Goal: Information Seeking & Learning: Compare options

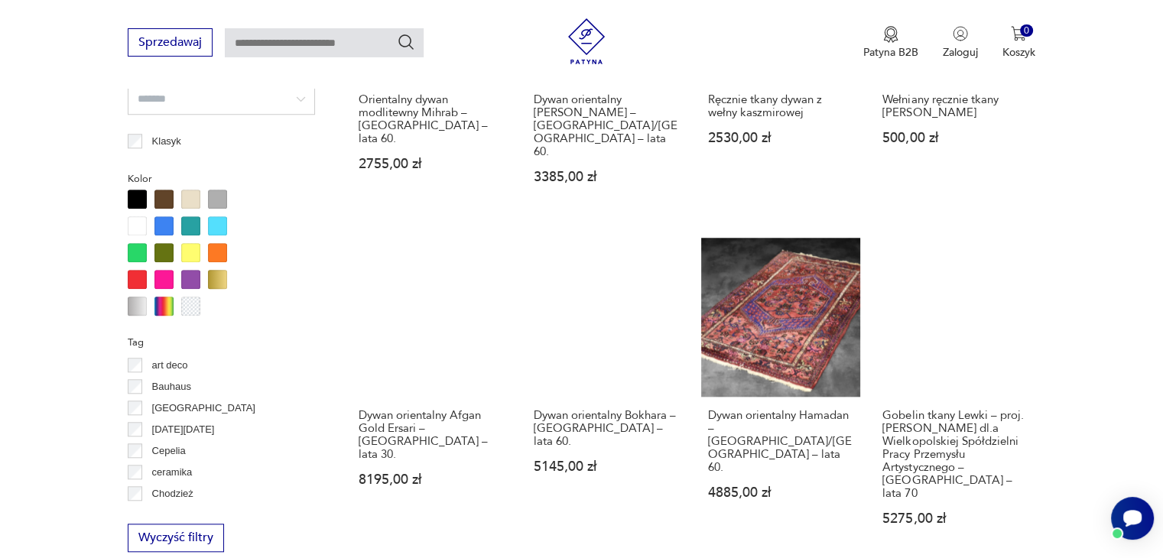
scroll to position [1475, 0]
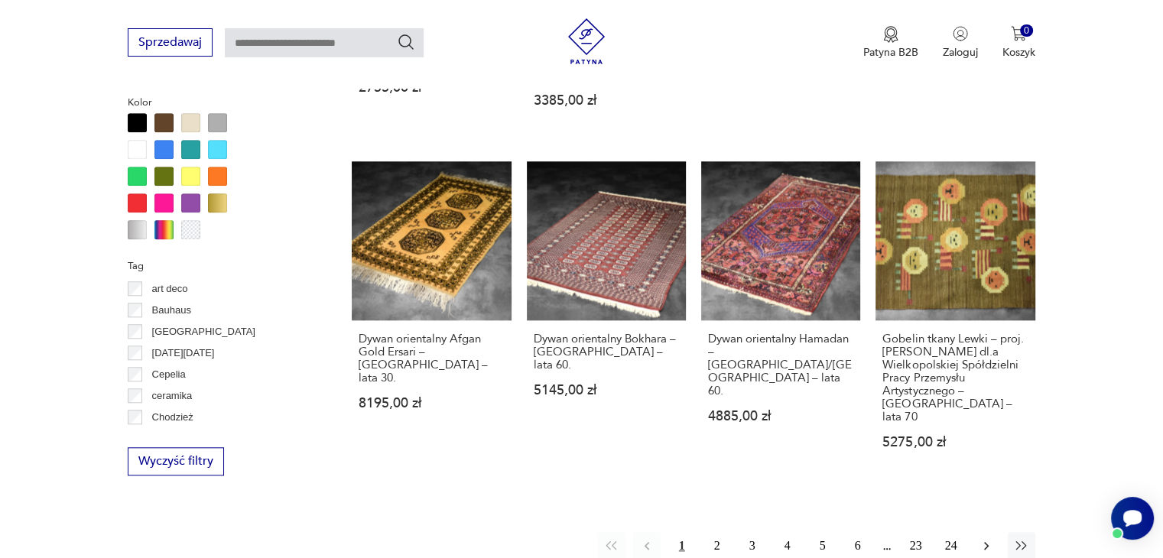
click at [983, 538] on icon "button" at bounding box center [986, 545] width 15 height 15
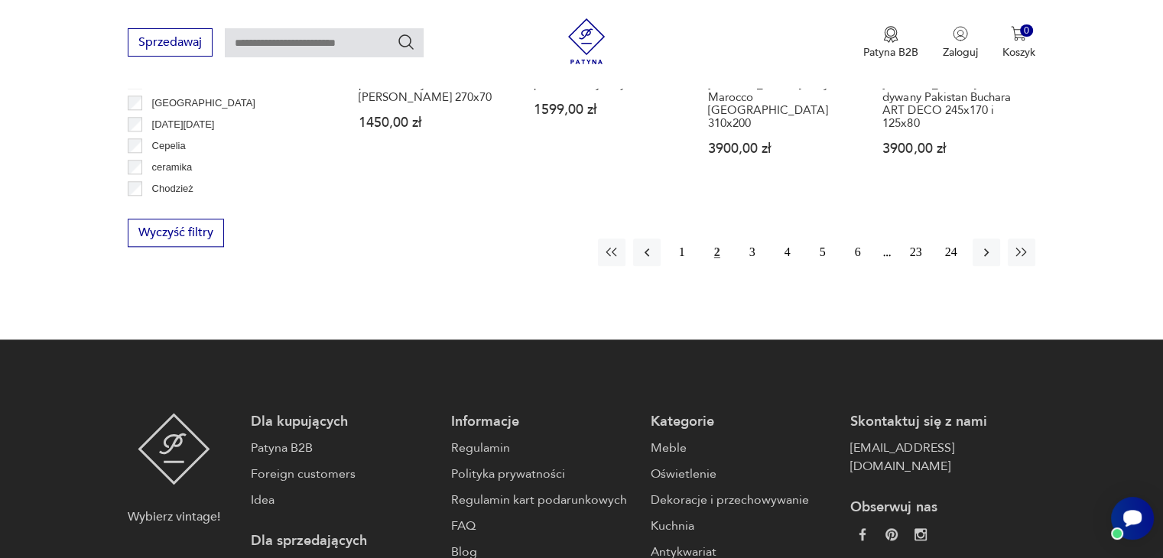
scroll to position [1705, 0]
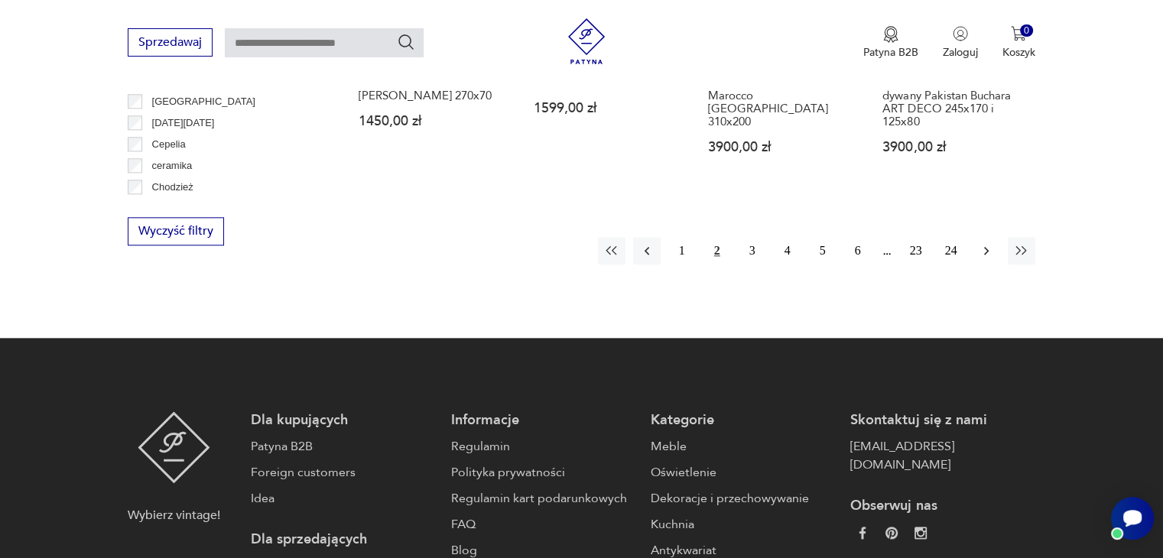
click at [989, 243] on icon "button" at bounding box center [986, 250] width 15 height 15
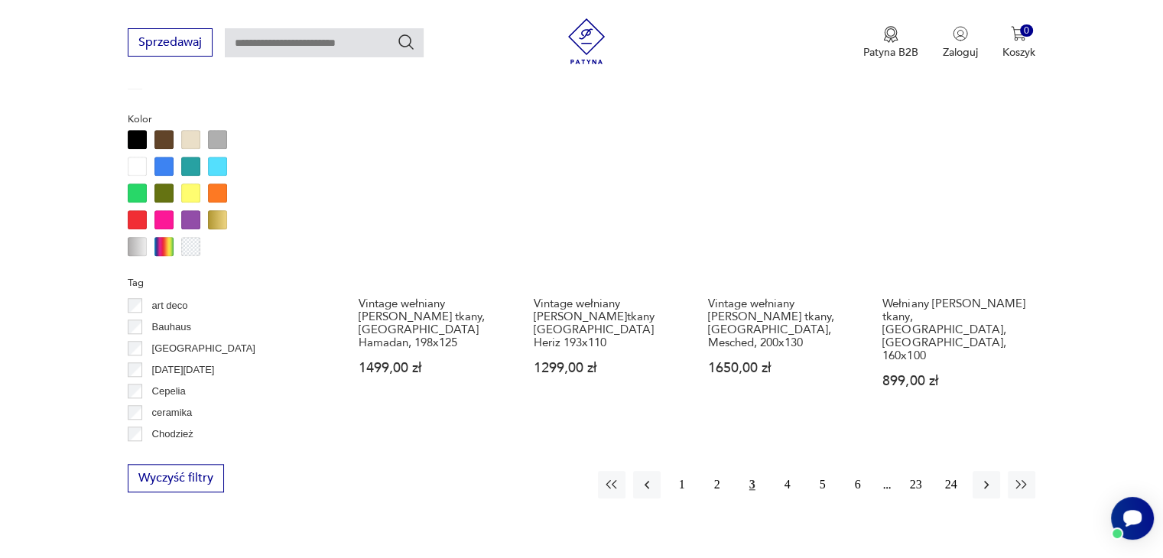
scroll to position [1552, 0]
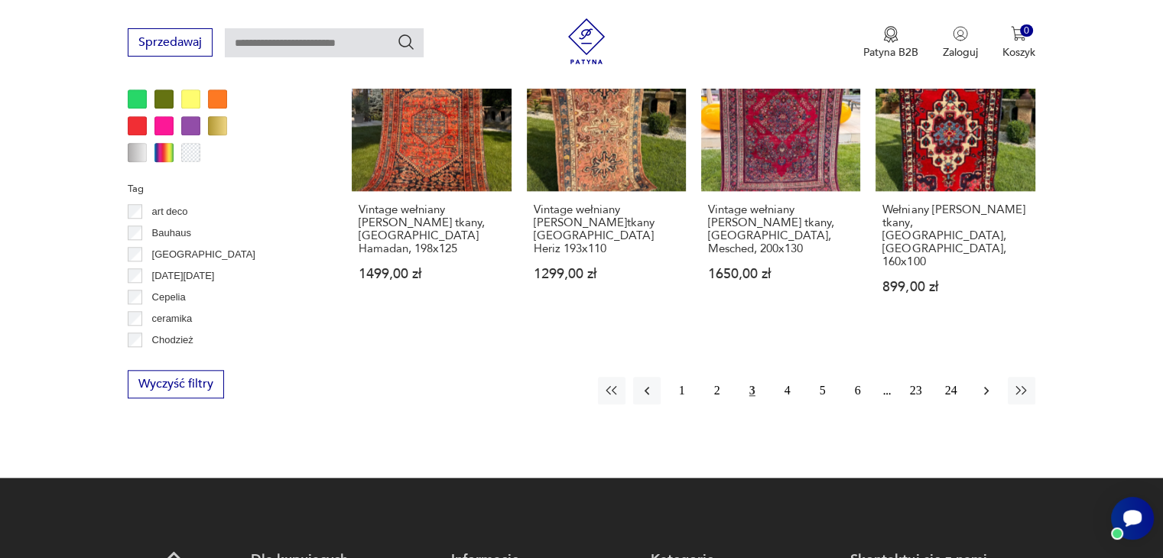
click at [986, 383] on icon "button" at bounding box center [986, 390] width 15 height 15
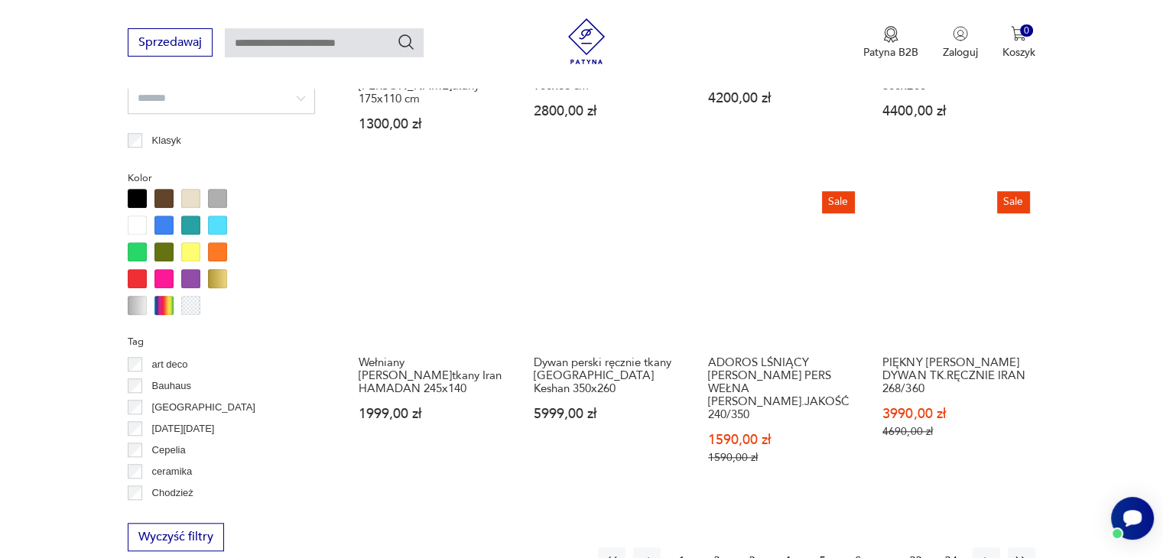
scroll to position [1476, 0]
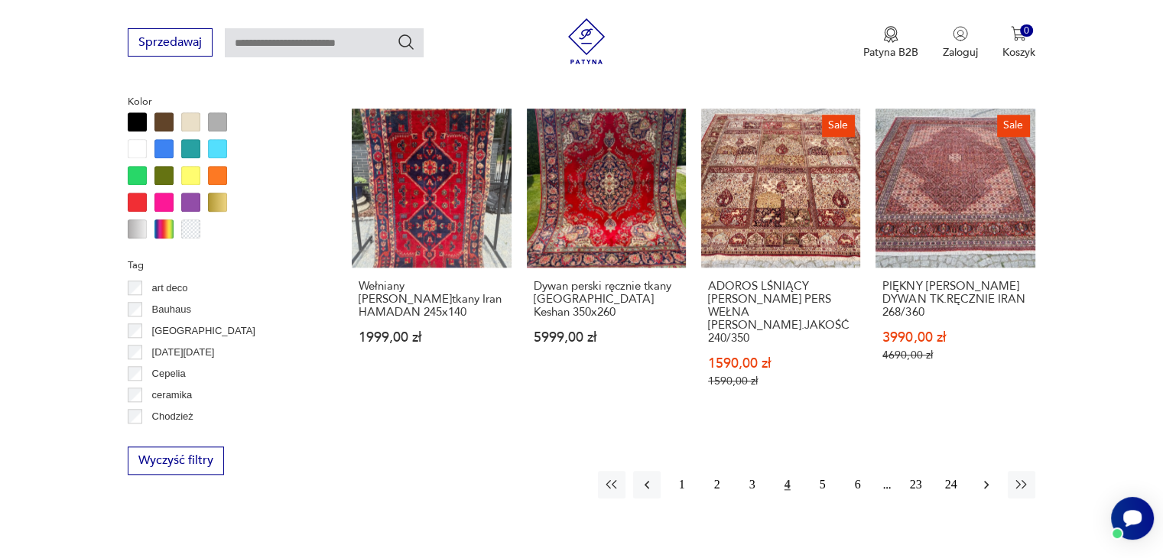
click at [985, 481] on icon "button" at bounding box center [986, 485] width 5 height 8
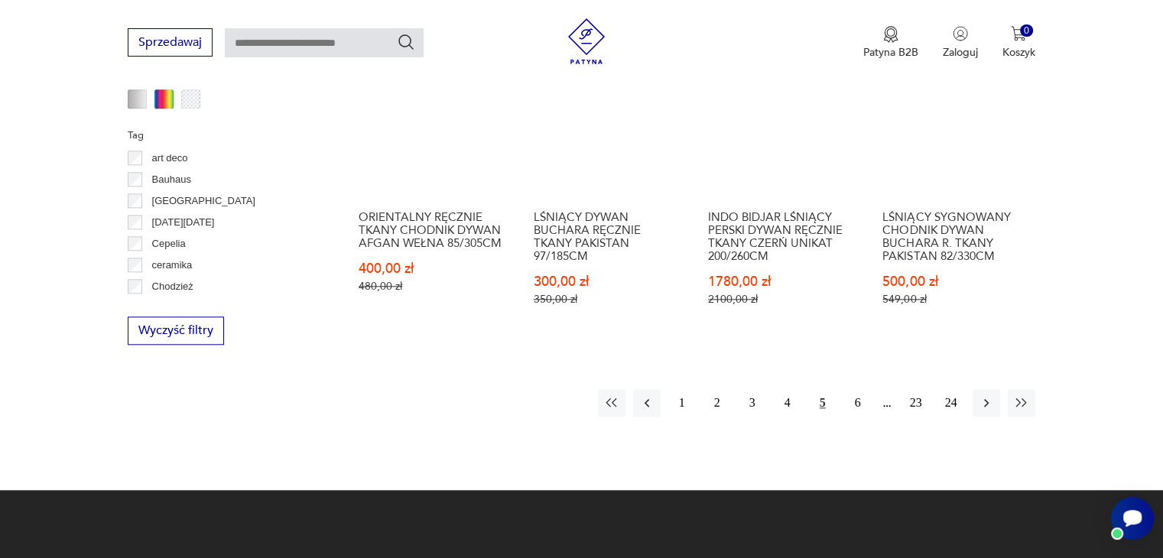
scroll to position [1629, 0]
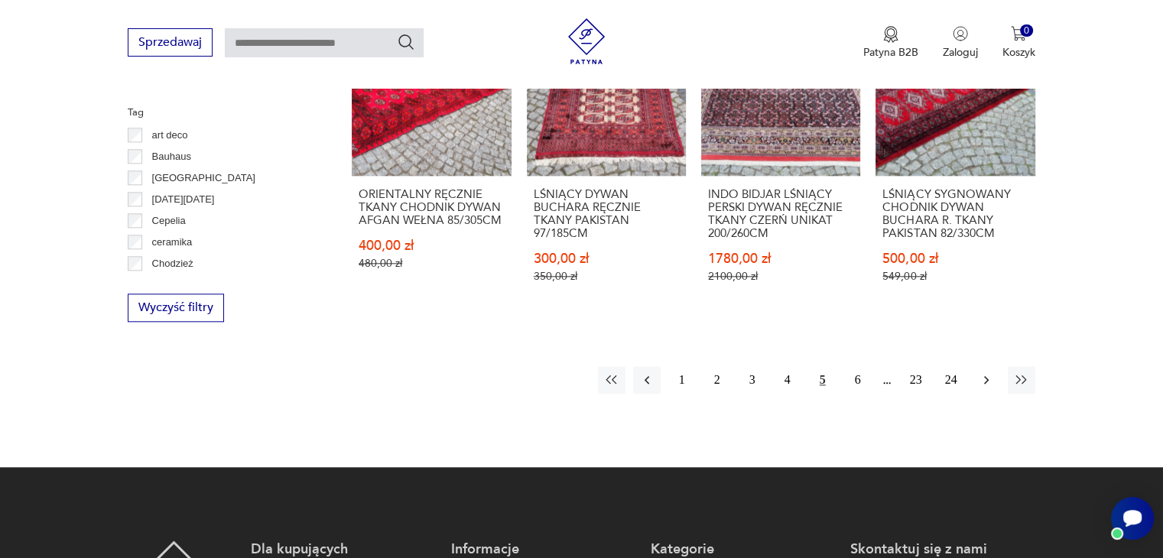
click at [983, 372] on icon "button" at bounding box center [986, 379] width 15 height 15
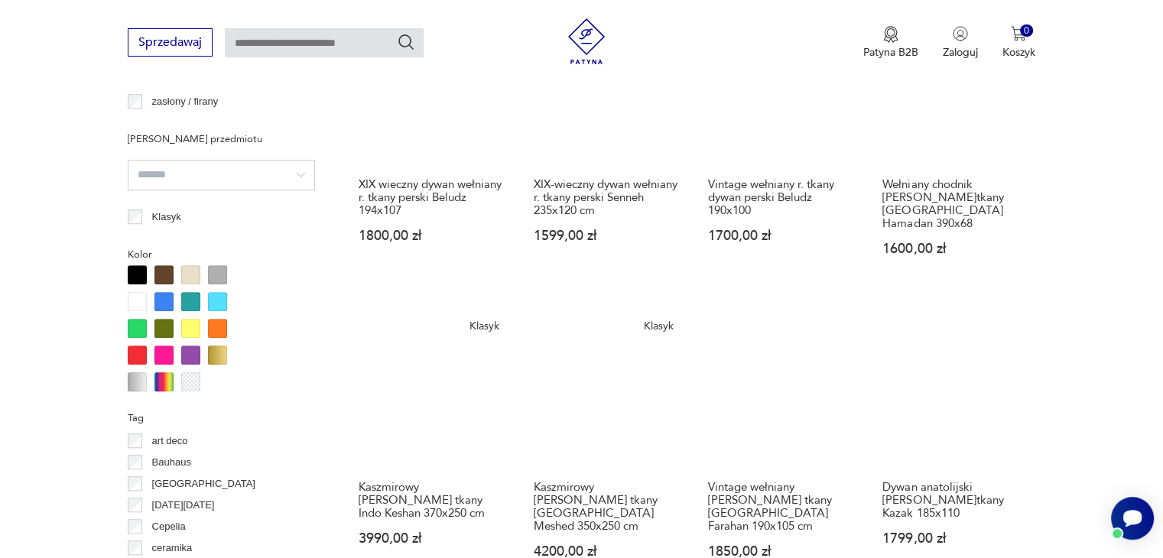
scroll to position [1552, 0]
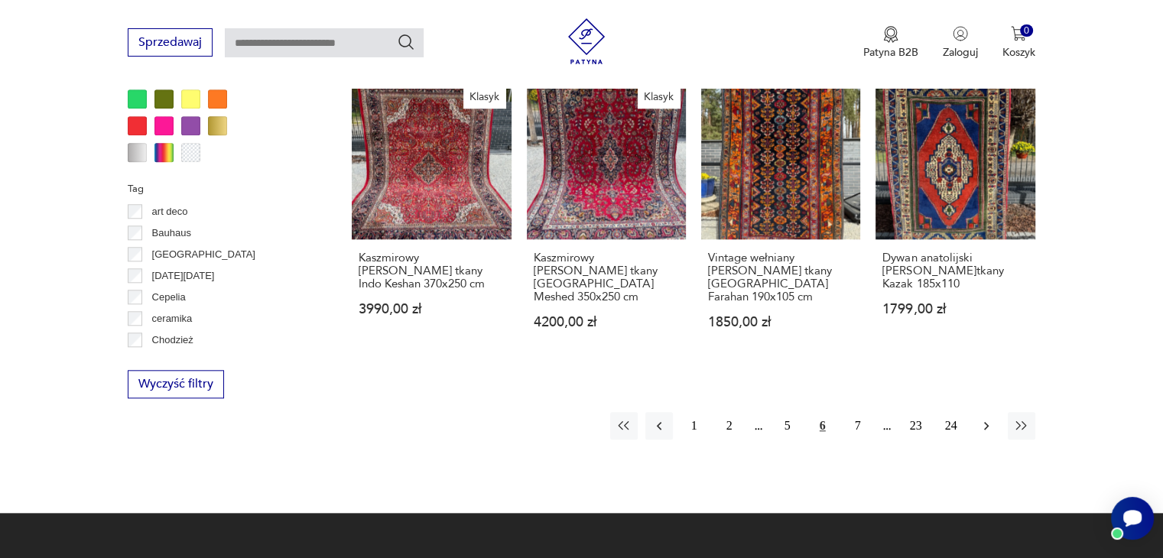
click at [986, 422] on icon "button" at bounding box center [986, 426] width 5 height 8
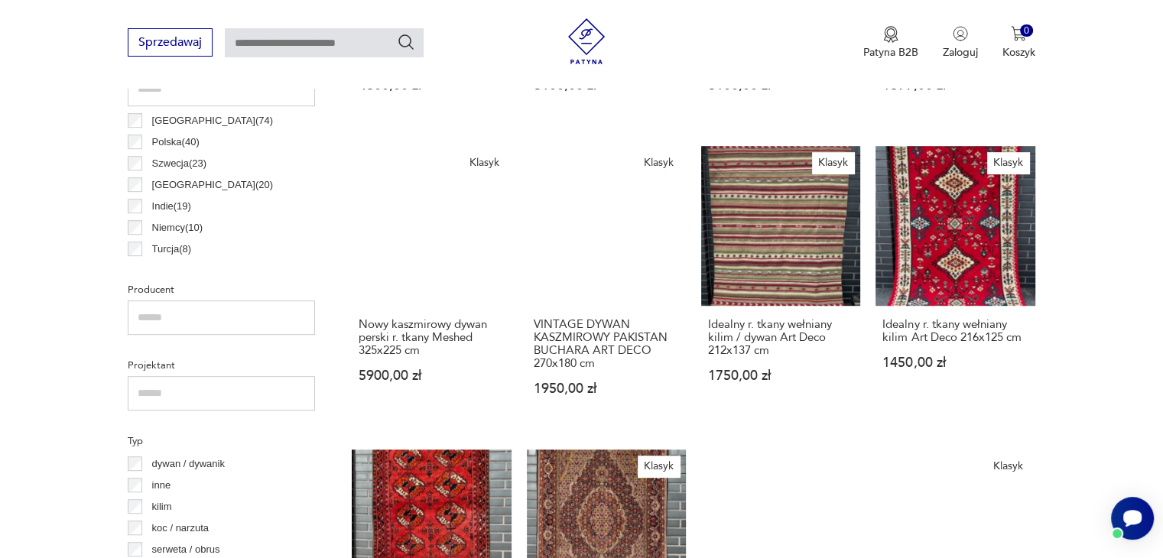
scroll to position [864, 0]
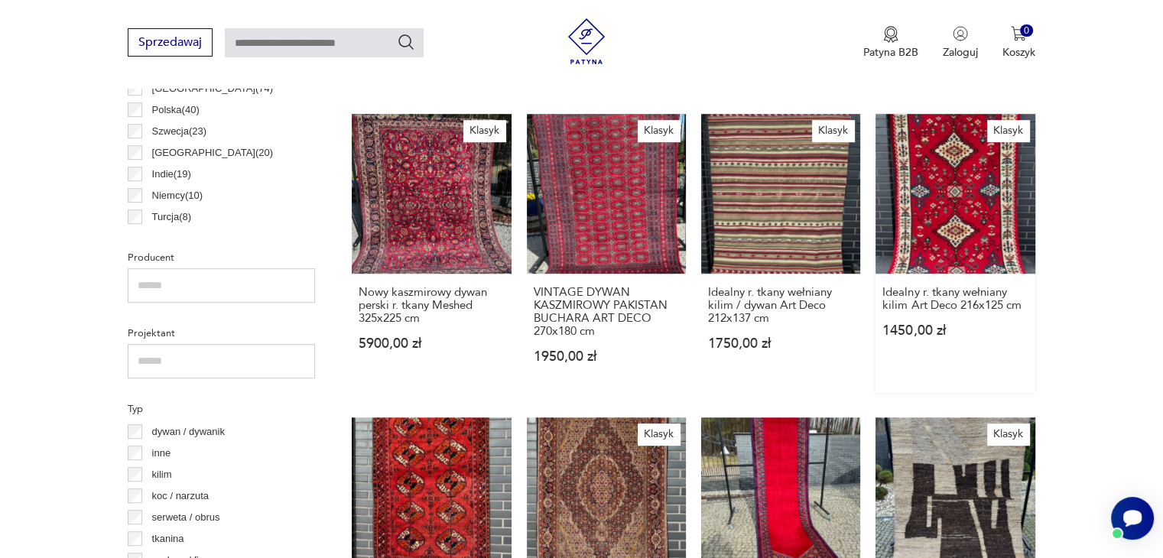
click at [979, 218] on link "Klasyk Idealny r. tkany wełniany kilim Art Deco 216x125 cm 1450,00 zł" at bounding box center [954, 253] width 159 height 278
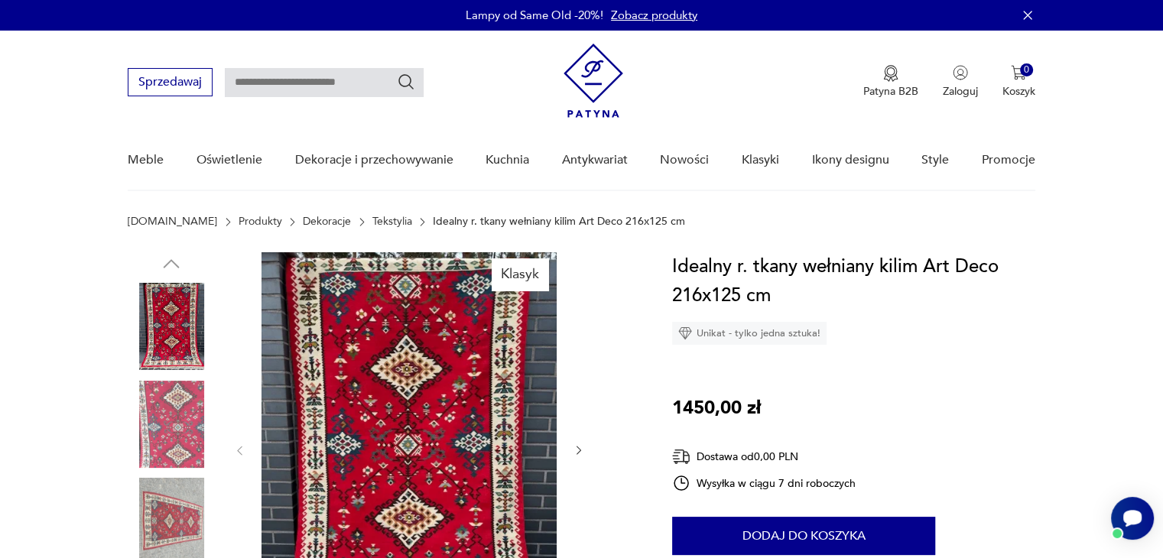
click at [382, 380] on img at bounding box center [408, 449] width 295 height 394
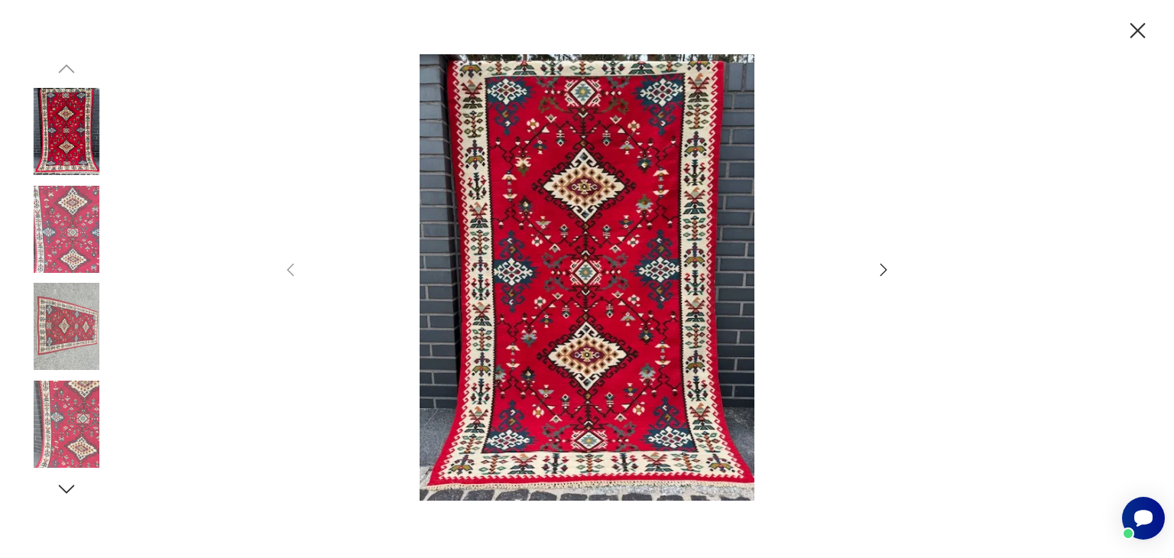
click at [599, 296] on img at bounding box center [587, 277] width 544 height 447
click at [882, 267] on icon "button" at bounding box center [884, 270] width 18 height 18
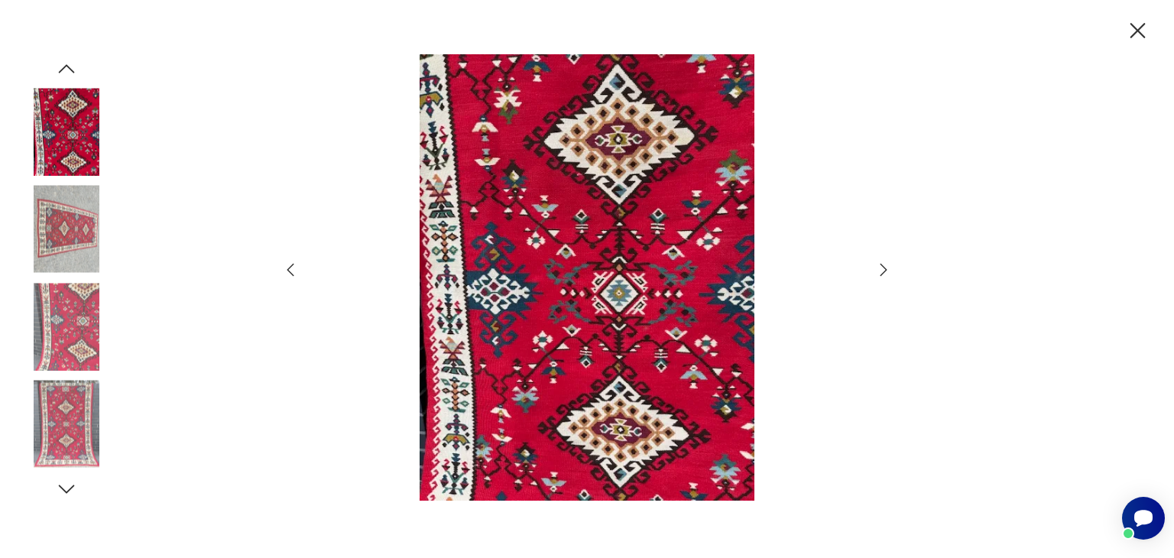
click at [882, 267] on icon "button" at bounding box center [884, 270] width 18 height 18
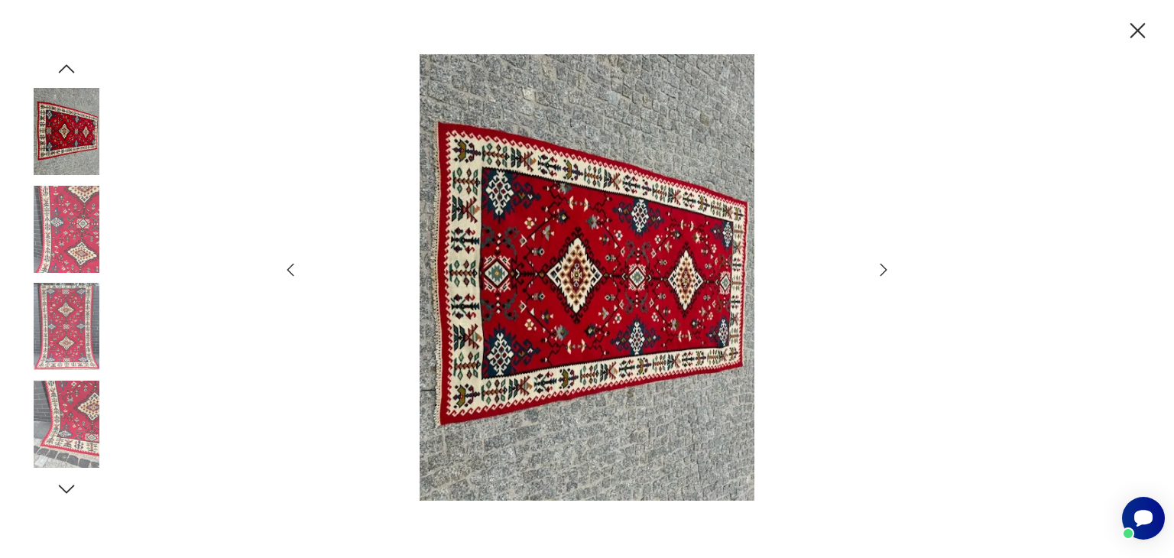
click at [882, 267] on icon "button" at bounding box center [884, 270] width 18 height 18
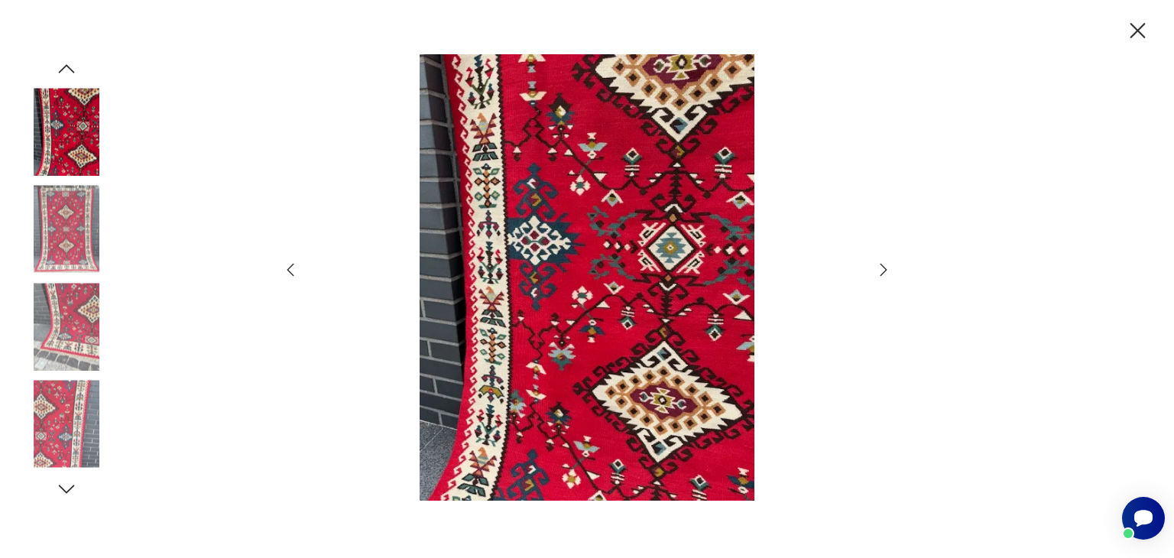
click at [882, 267] on icon "button" at bounding box center [884, 270] width 18 height 18
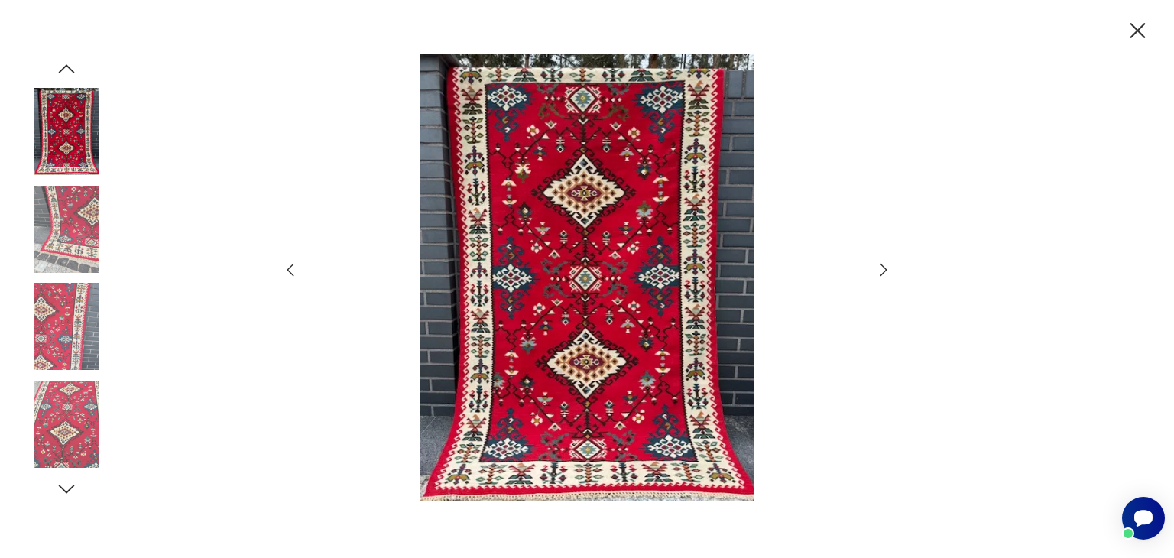
click at [882, 267] on icon "button" at bounding box center [884, 270] width 18 height 18
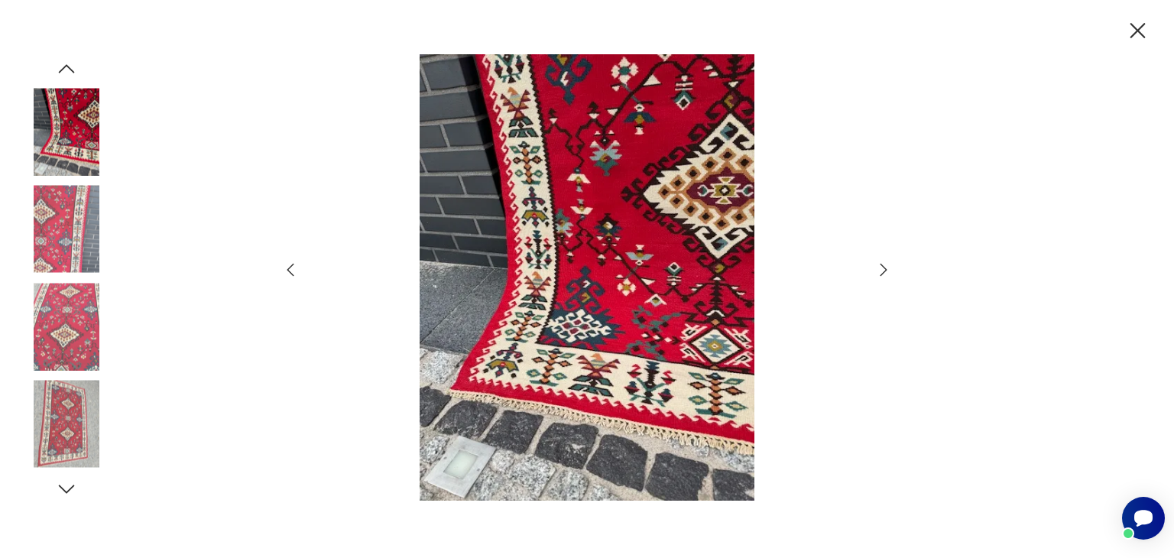
click at [882, 267] on icon "button" at bounding box center [884, 270] width 18 height 18
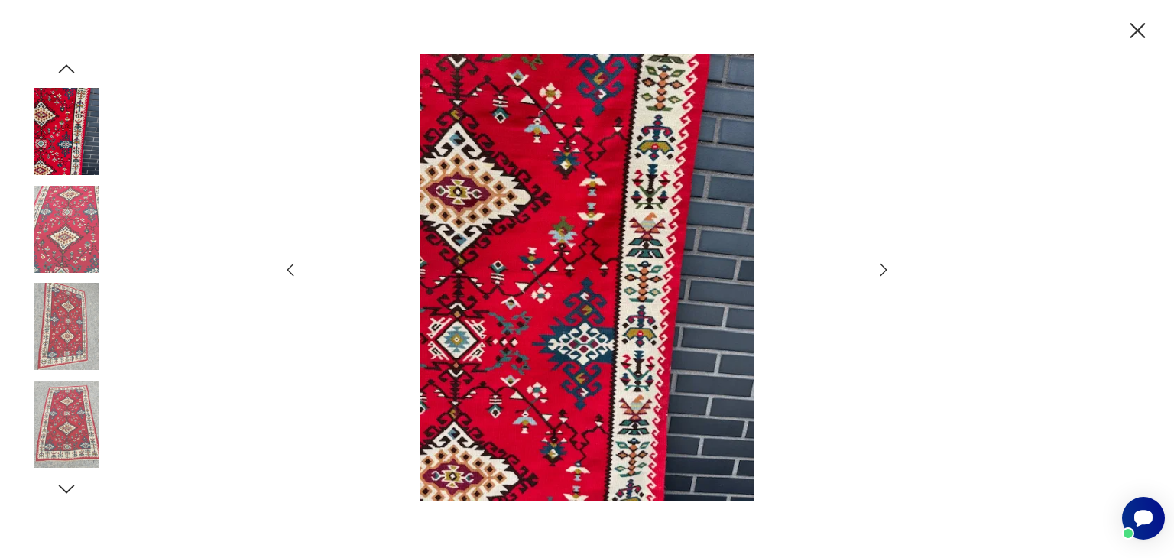
click at [882, 267] on icon "button" at bounding box center [884, 270] width 18 height 18
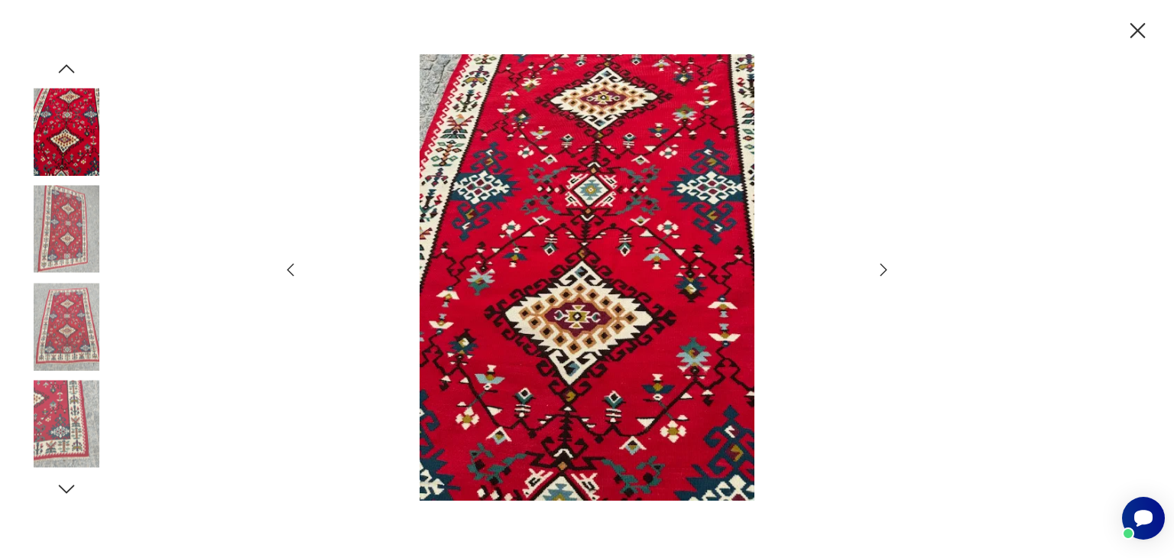
click at [882, 267] on icon "button" at bounding box center [884, 270] width 18 height 18
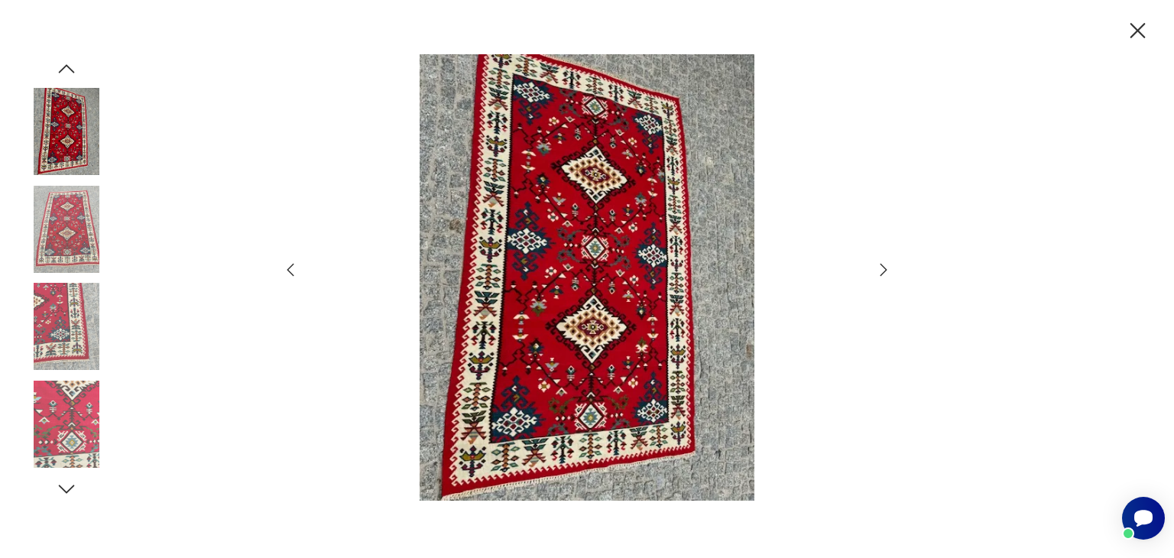
click at [882, 267] on icon "button" at bounding box center [884, 270] width 18 height 18
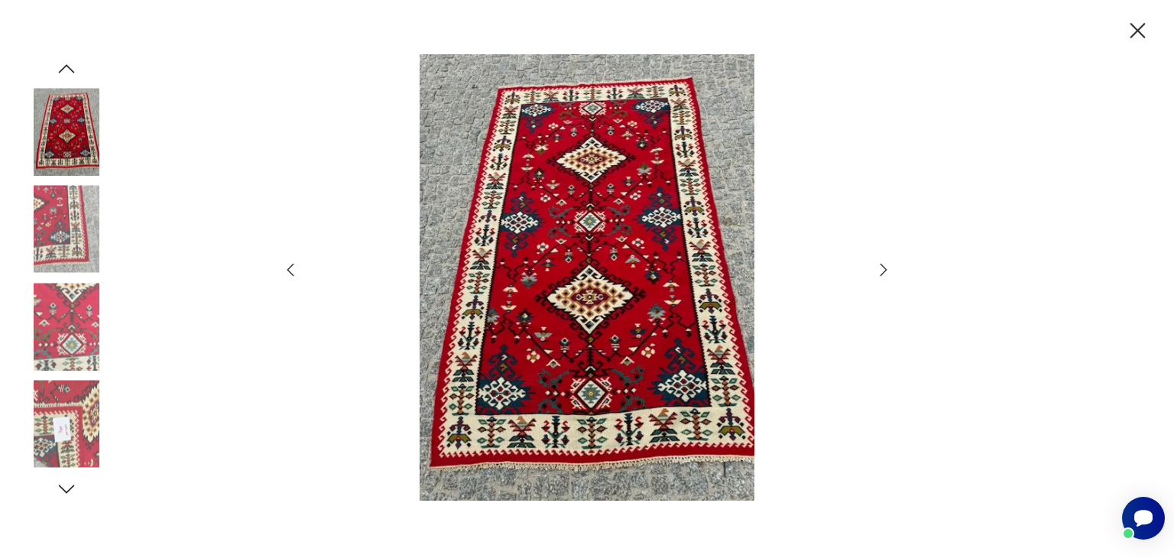
click at [1137, 30] on icon "button" at bounding box center [1138, 30] width 15 height 15
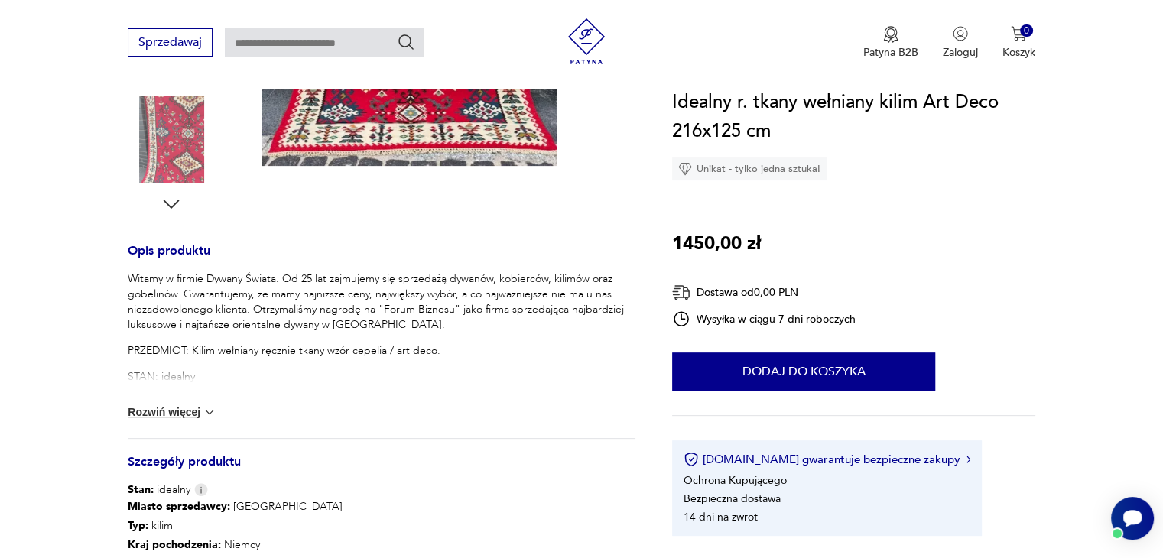
scroll to position [688, 0]
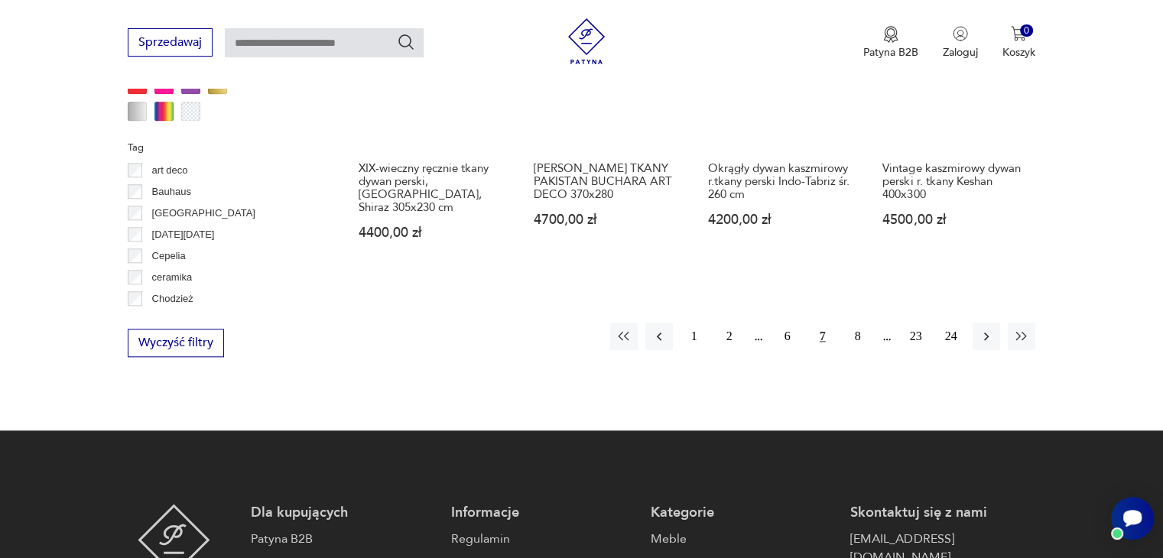
scroll to position [1627, 0]
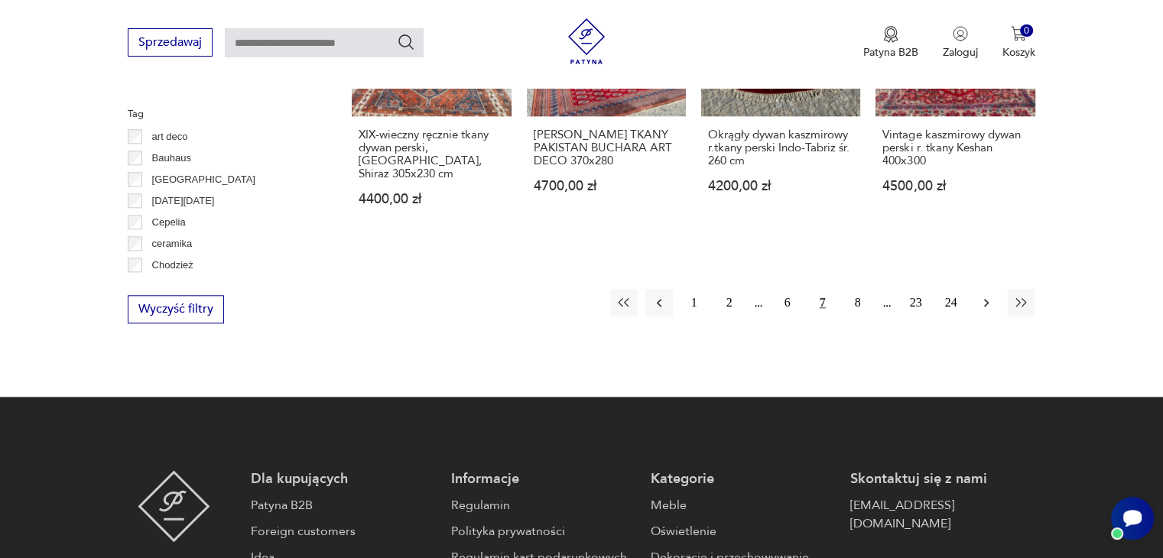
click at [980, 296] on icon "button" at bounding box center [986, 302] width 15 height 15
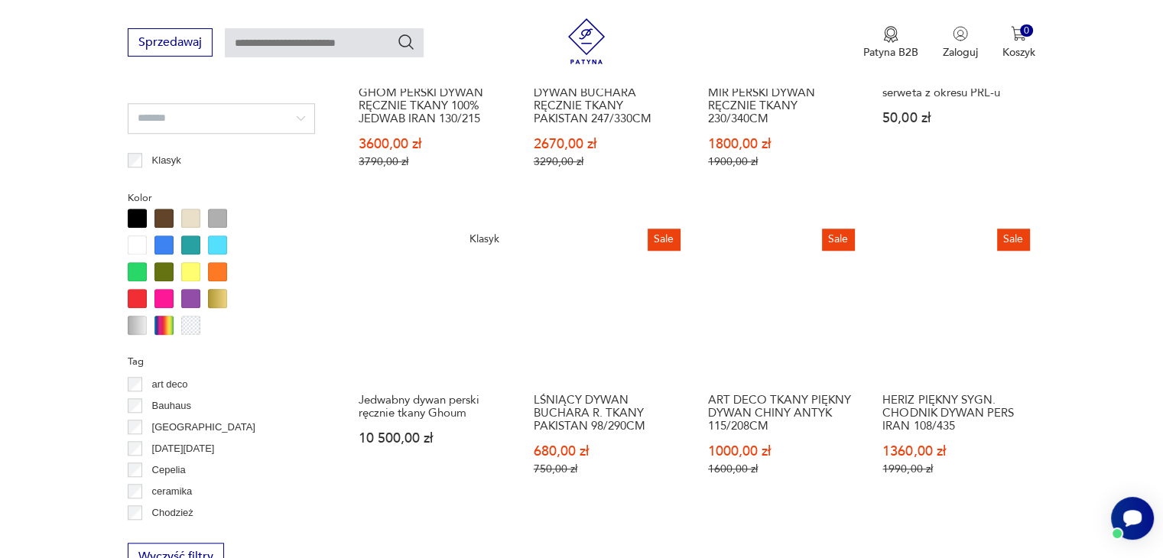
scroll to position [1552, 0]
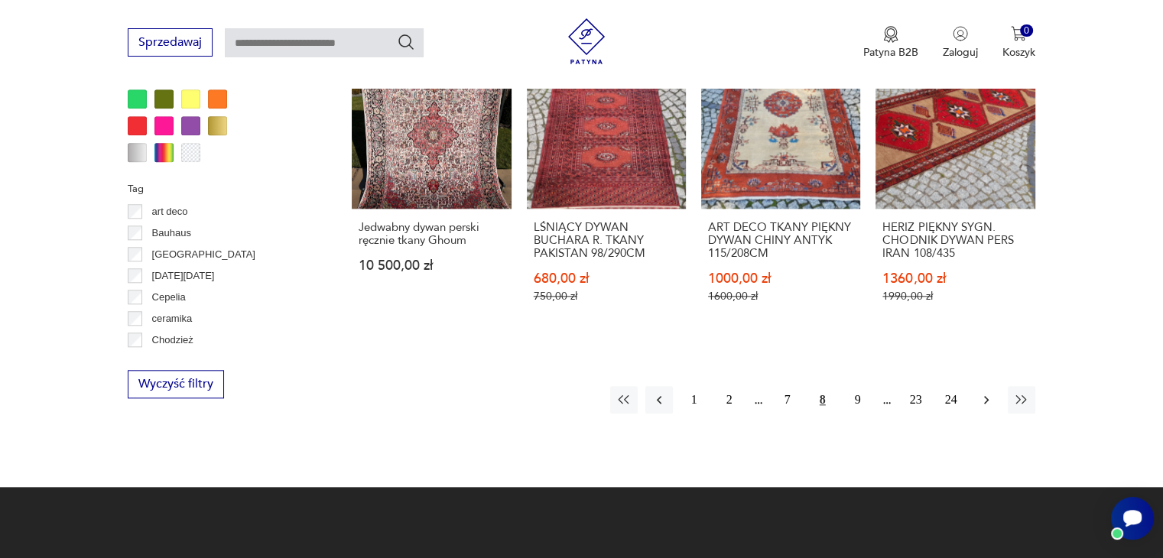
click at [986, 396] on icon "button" at bounding box center [986, 400] width 5 height 8
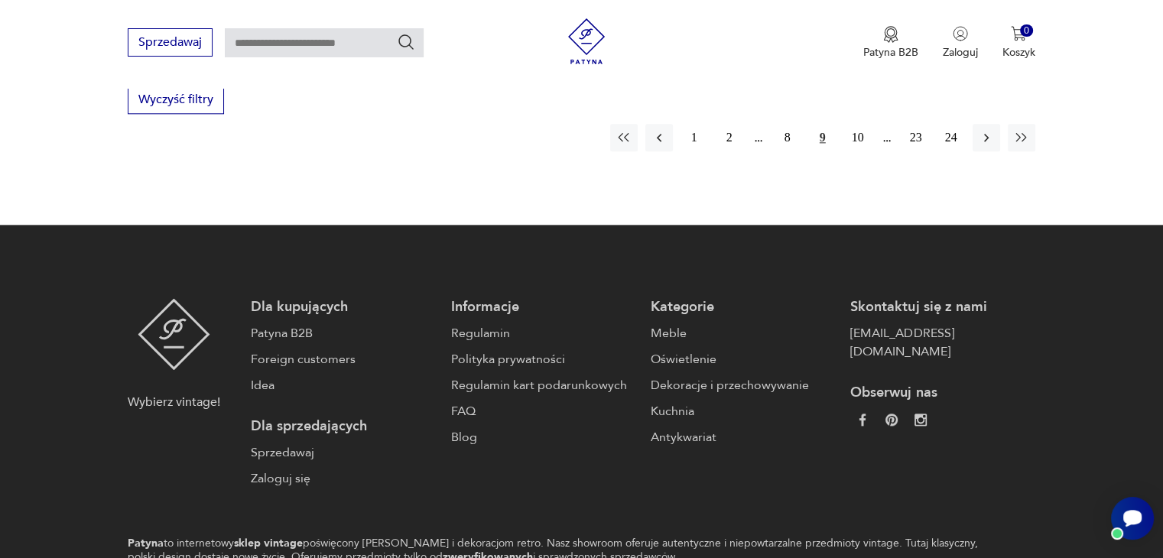
scroll to position [1858, 0]
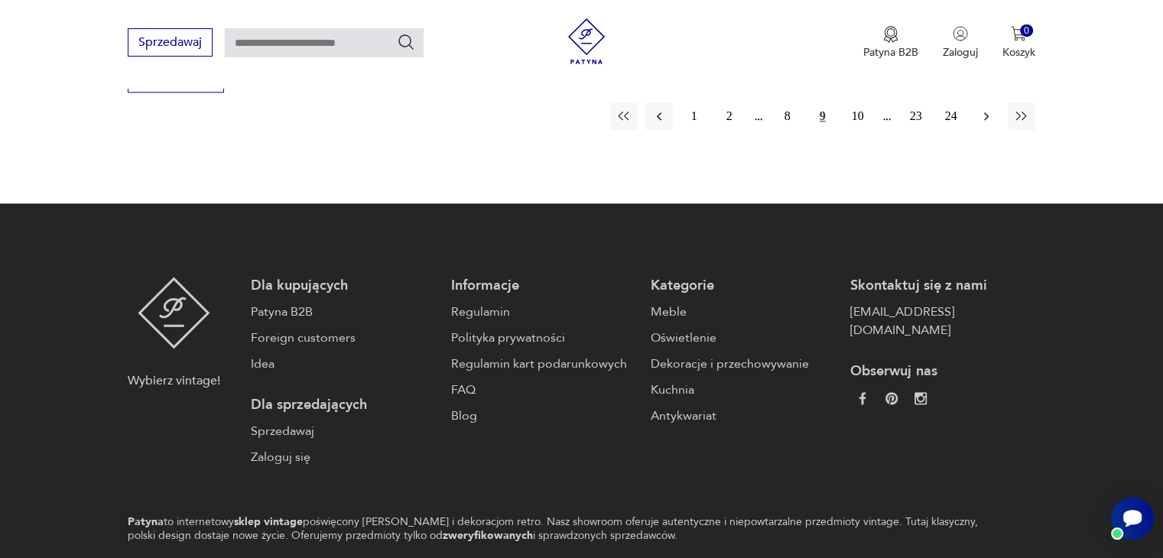
click at [984, 109] on icon "button" at bounding box center [986, 116] width 15 height 15
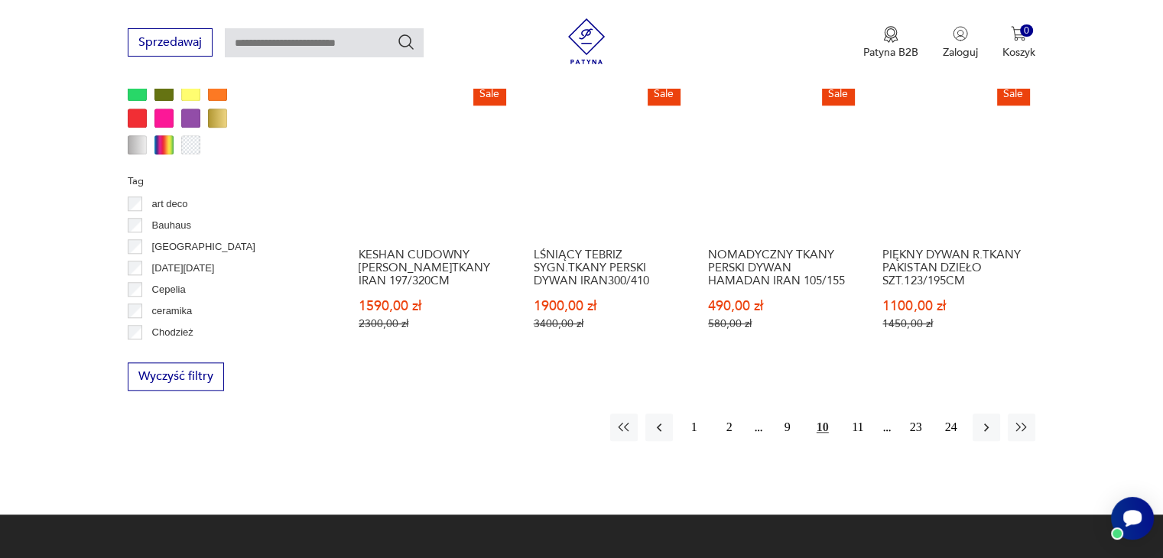
scroll to position [1629, 0]
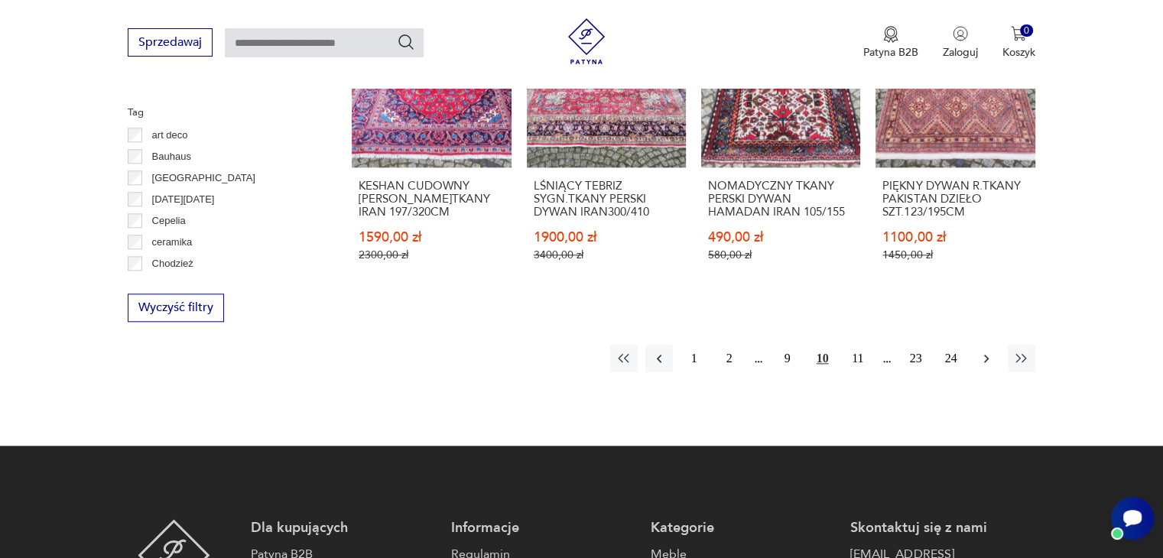
click at [987, 351] on icon "button" at bounding box center [986, 358] width 15 height 15
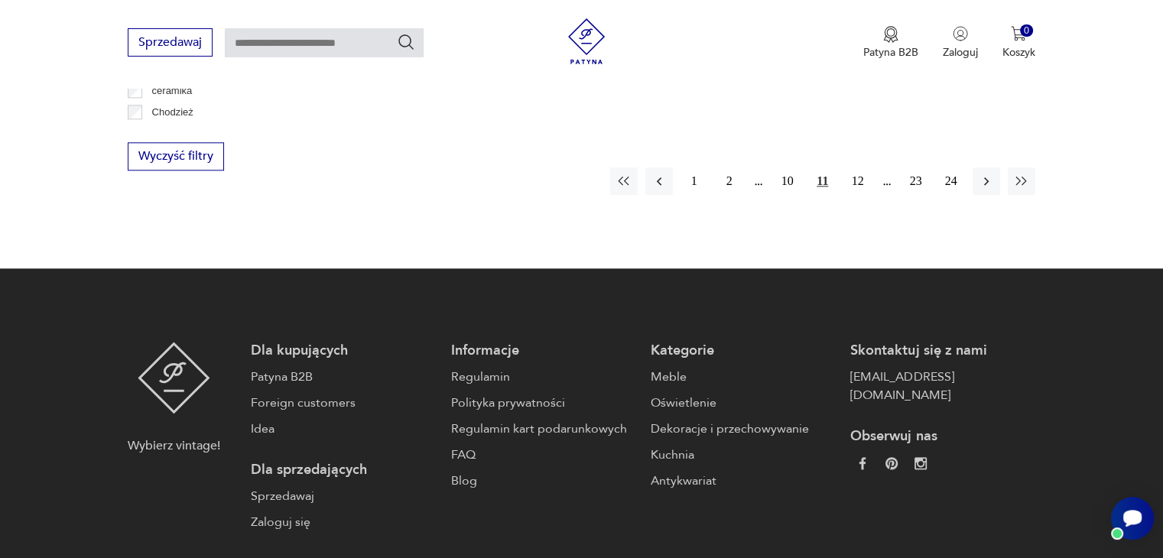
scroll to position [1782, 0]
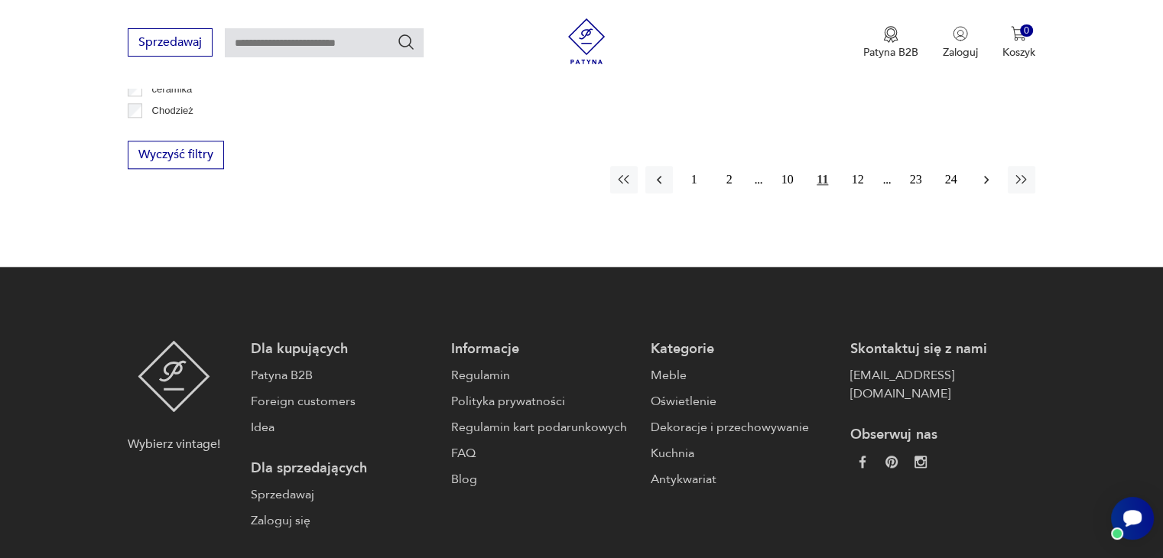
drag, startPoint x: 978, startPoint y: 171, endPoint x: 1029, endPoint y: 180, distance: 52.0
click at [979, 172] on icon "button" at bounding box center [986, 179] width 15 height 15
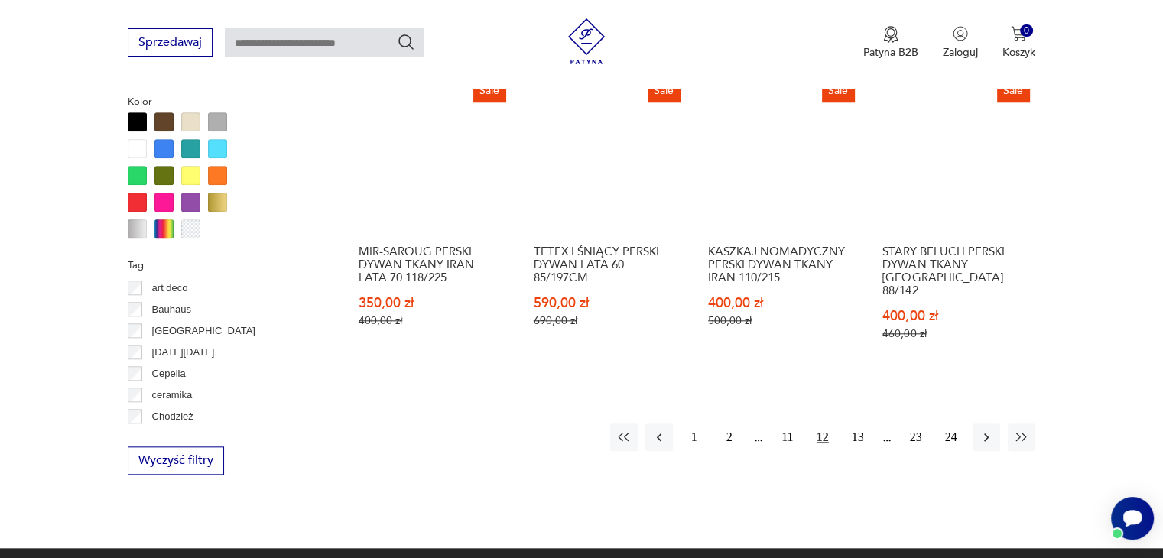
scroll to position [1629, 0]
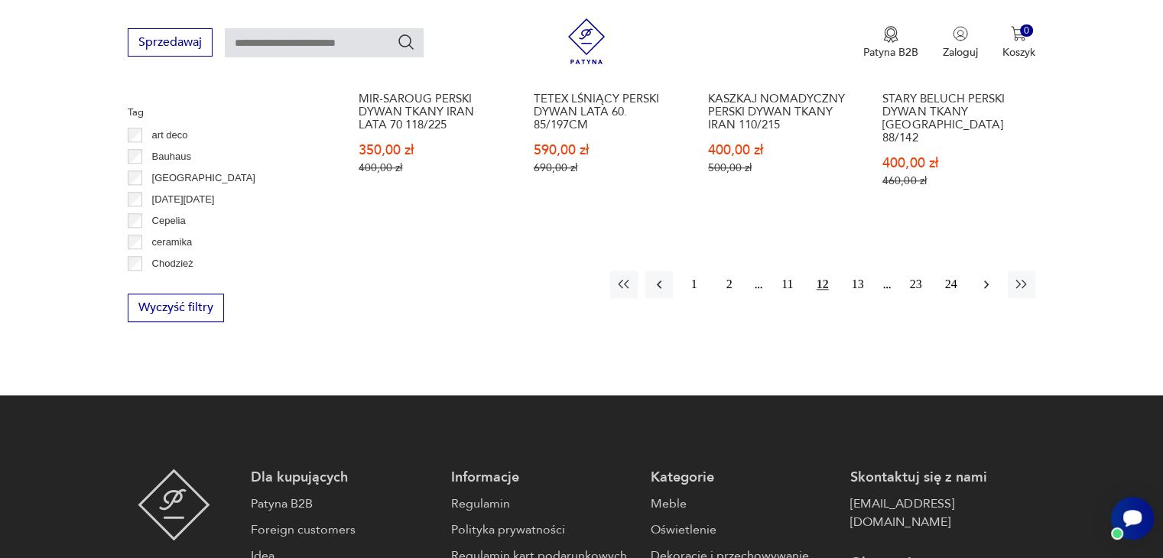
click at [985, 281] on icon "button" at bounding box center [986, 285] width 5 height 8
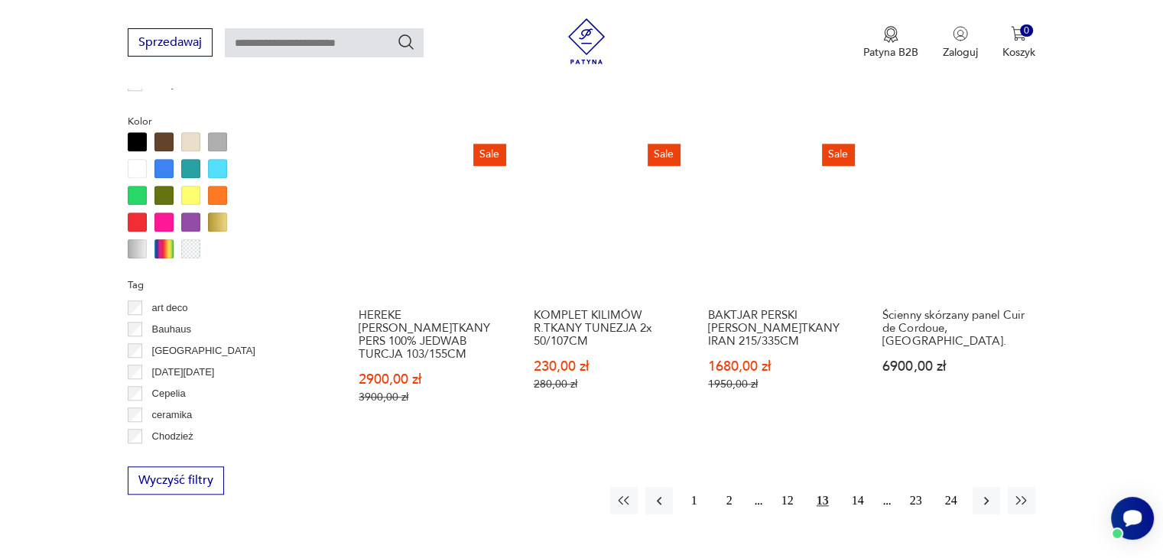
scroll to position [1629, 0]
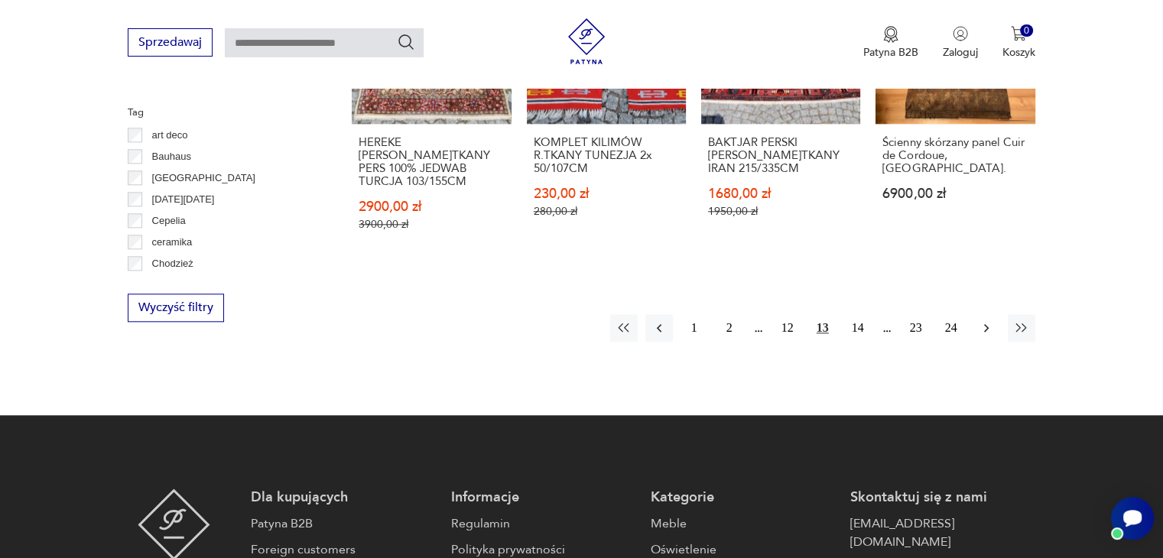
click at [989, 320] on icon "button" at bounding box center [986, 327] width 15 height 15
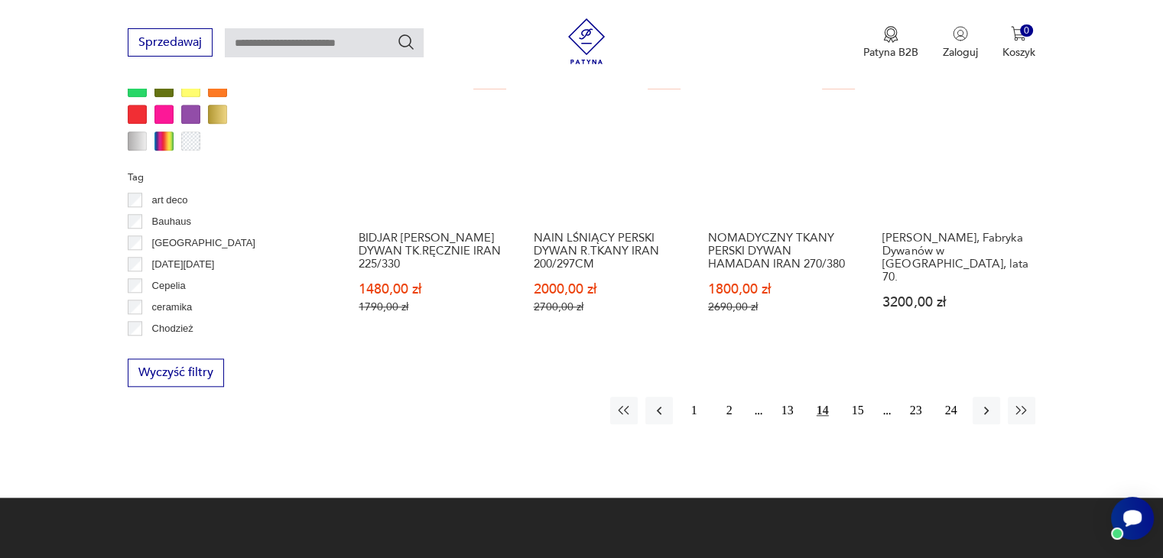
scroll to position [1629, 0]
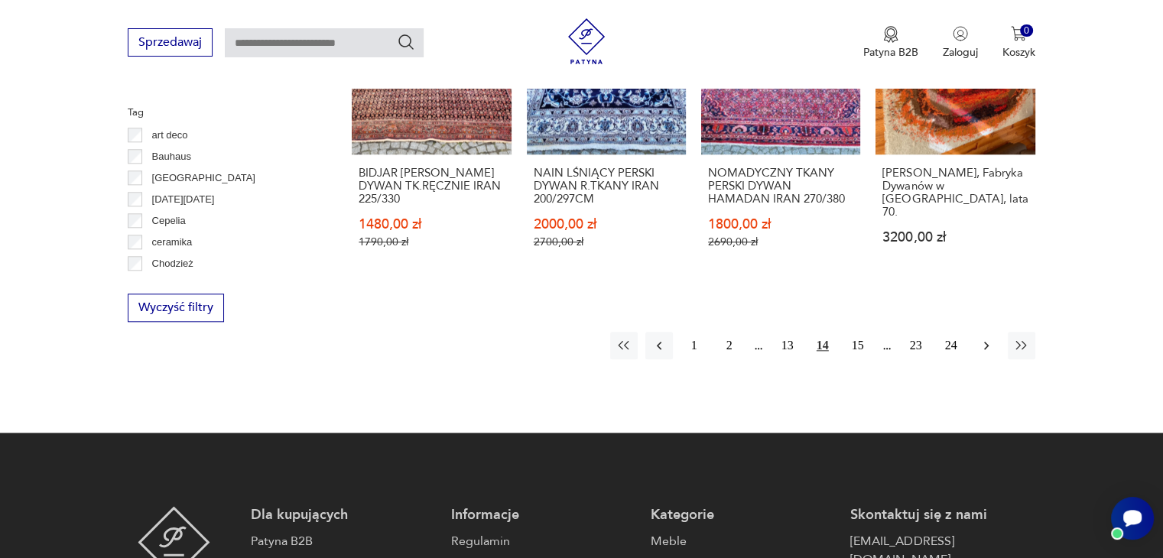
click at [984, 338] on icon "button" at bounding box center [986, 345] width 15 height 15
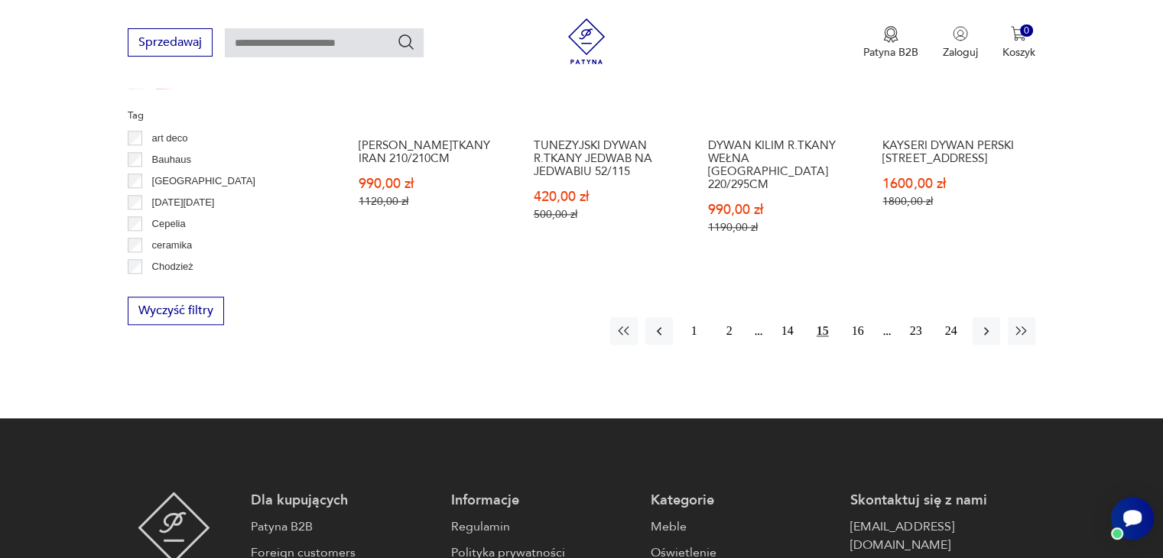
scroll to position [1629, 0]
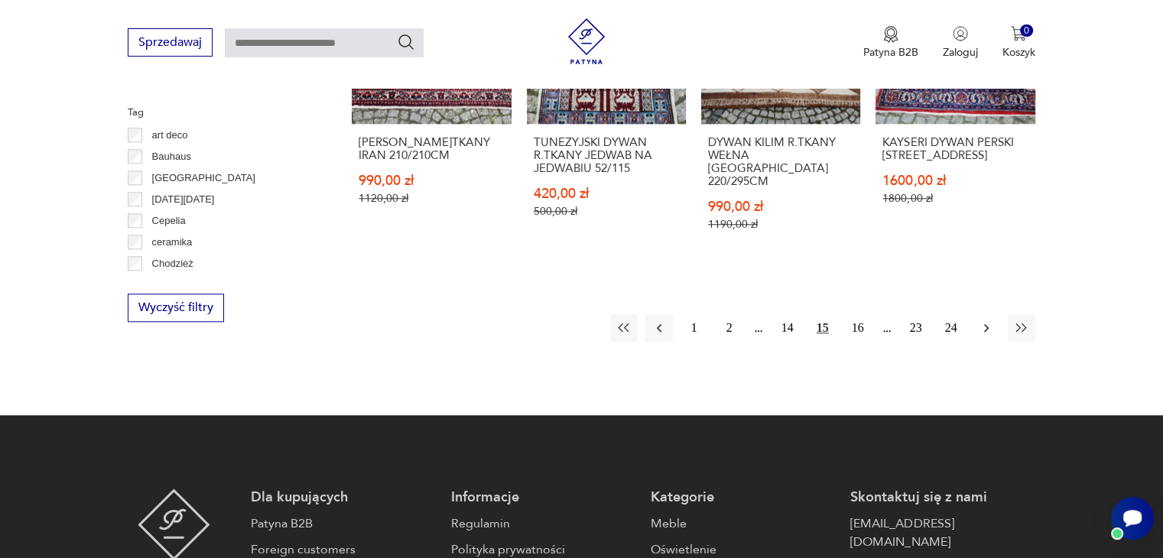
click at [985, 324] on icon "button" at bounding box center [986, 328] width 5 height 8
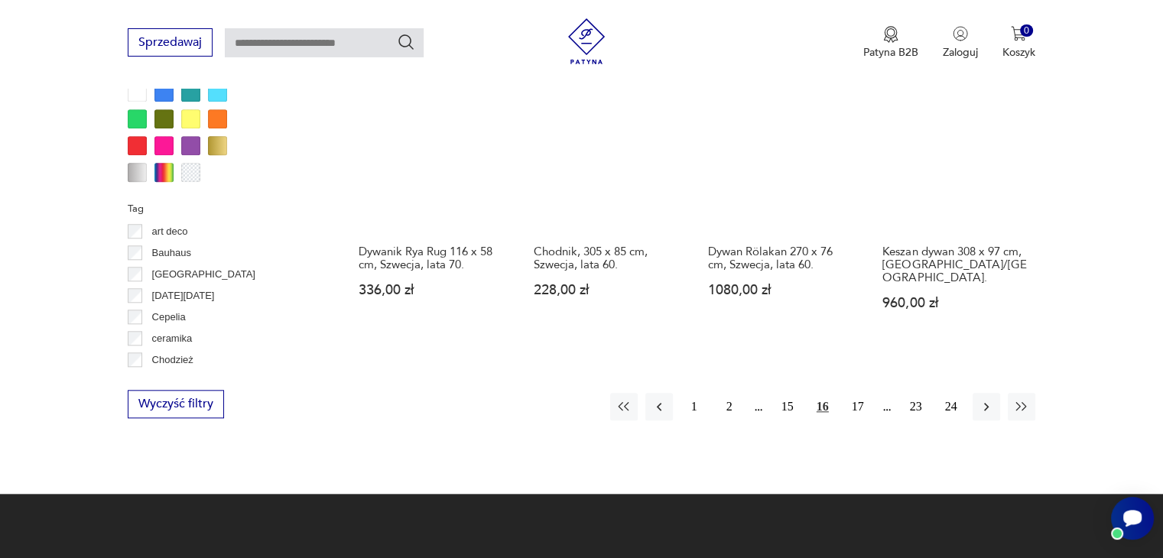
scroll to position [1552, 0]
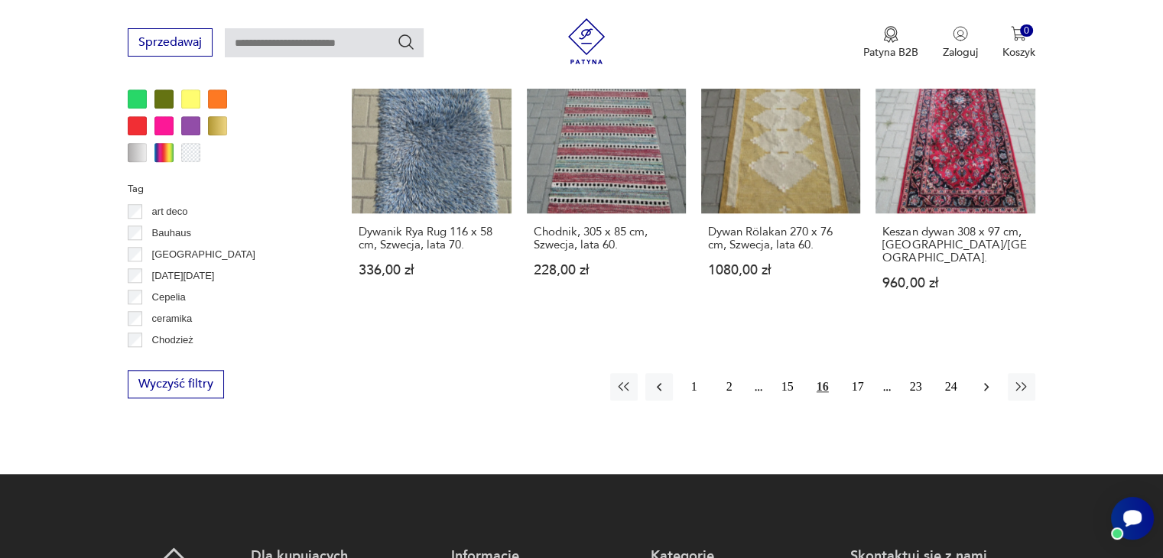
click at [985, 379] on icon "button" at bounding box center [986, 386] width 15 height 15
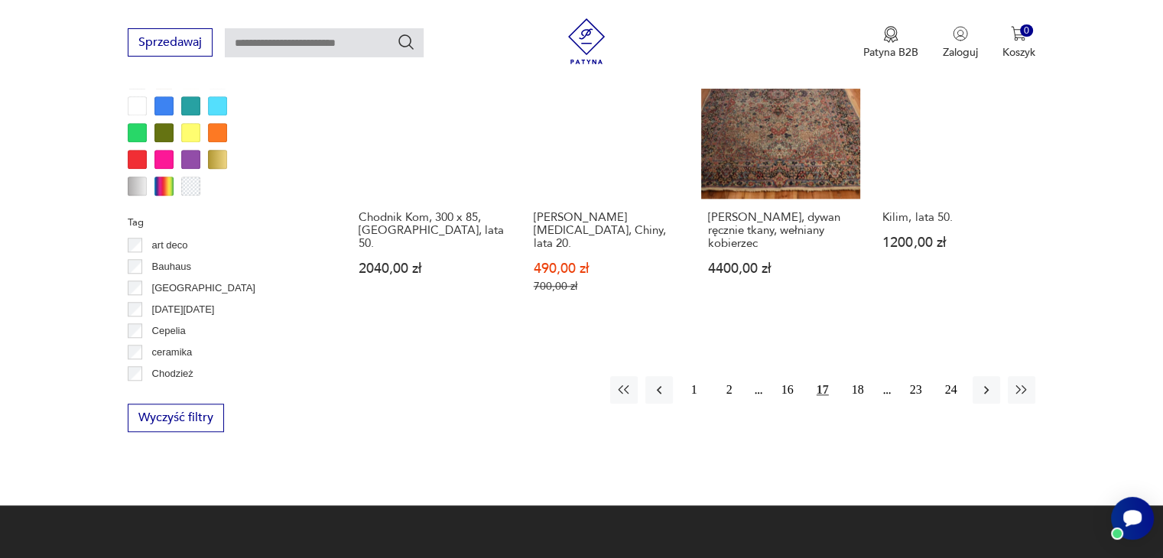
scroll to position [1552, 0]
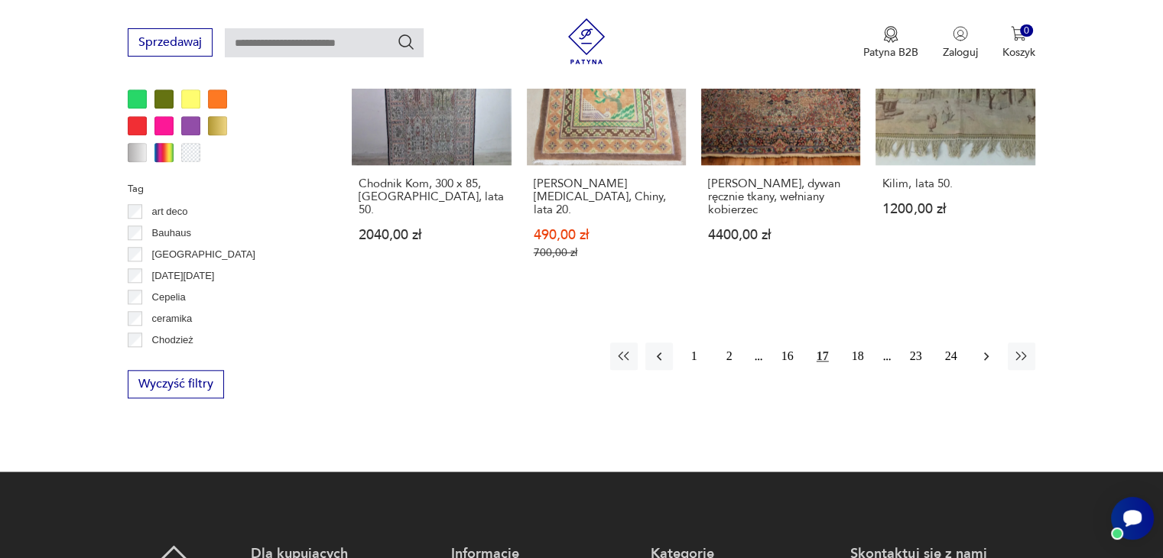
click at [985, 349] on icon "button" at bounding box center [986, 356] width 15 height 15
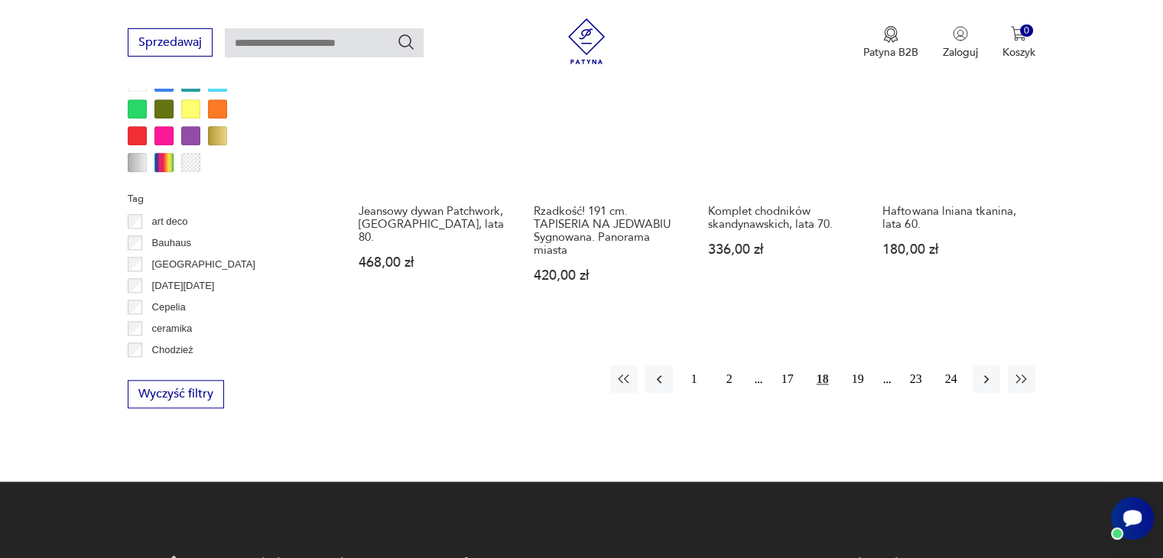
scroll to position [1629, 0]
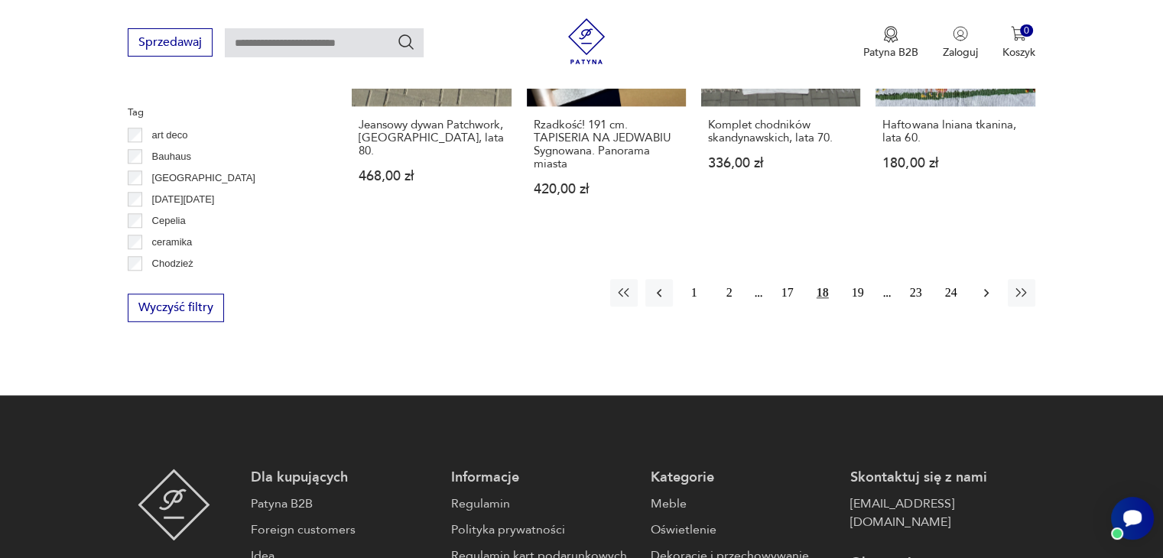
click at [985, 285] on icon "button" at bounding box center [986, 292] width 15 height 15
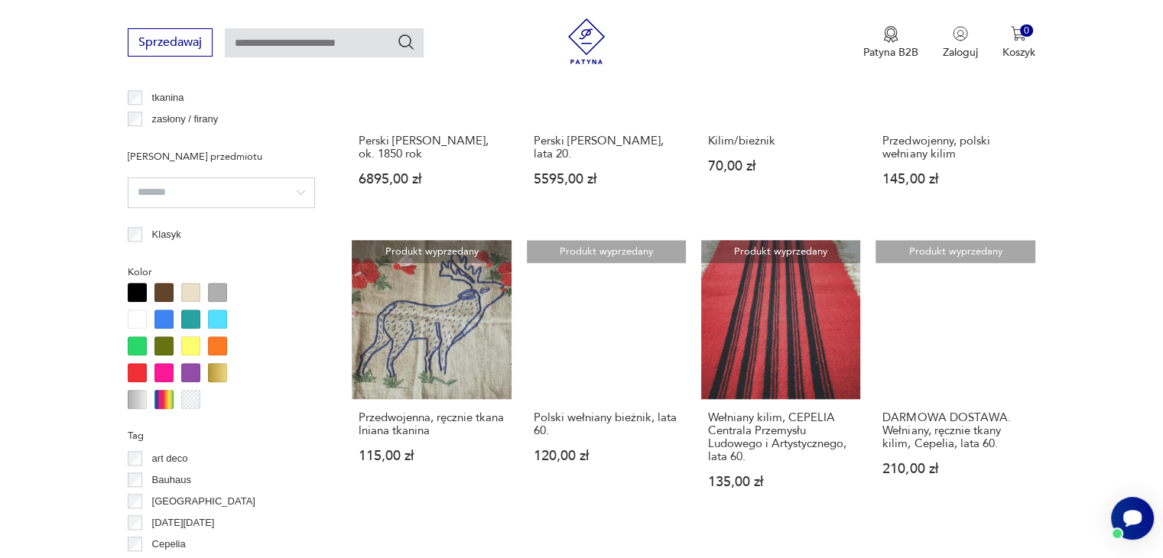
scroll to position [1552, 0]
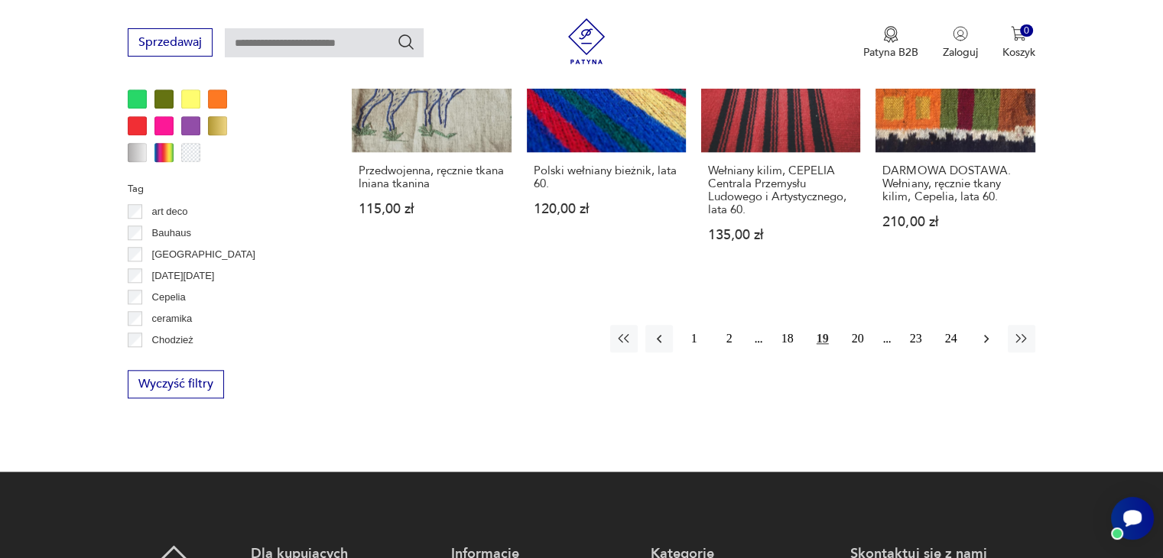
click at [983, 331] on icon "button" at bounding box center [986, 338] width 15 height 15
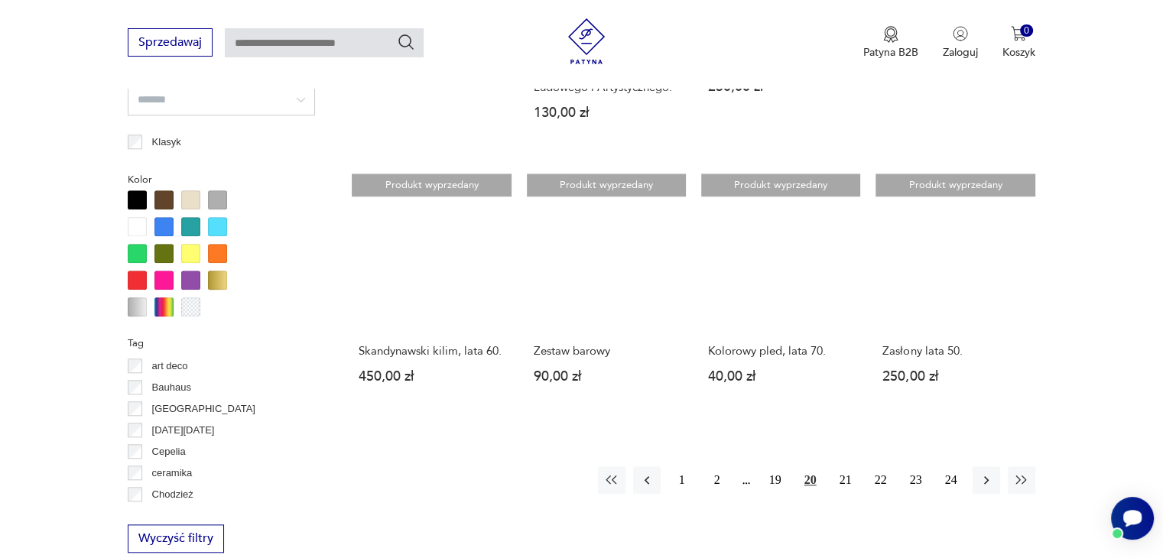
scroll to position [1399, 0]
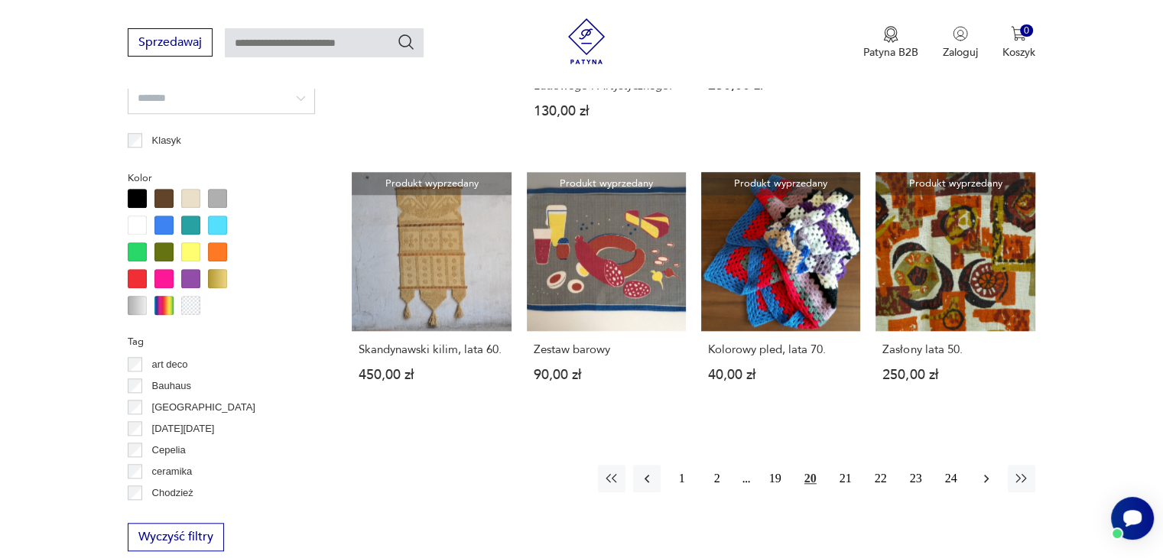
click at [983, 473] on icon "button" at bounding box center [986, 478] width 15 height 15
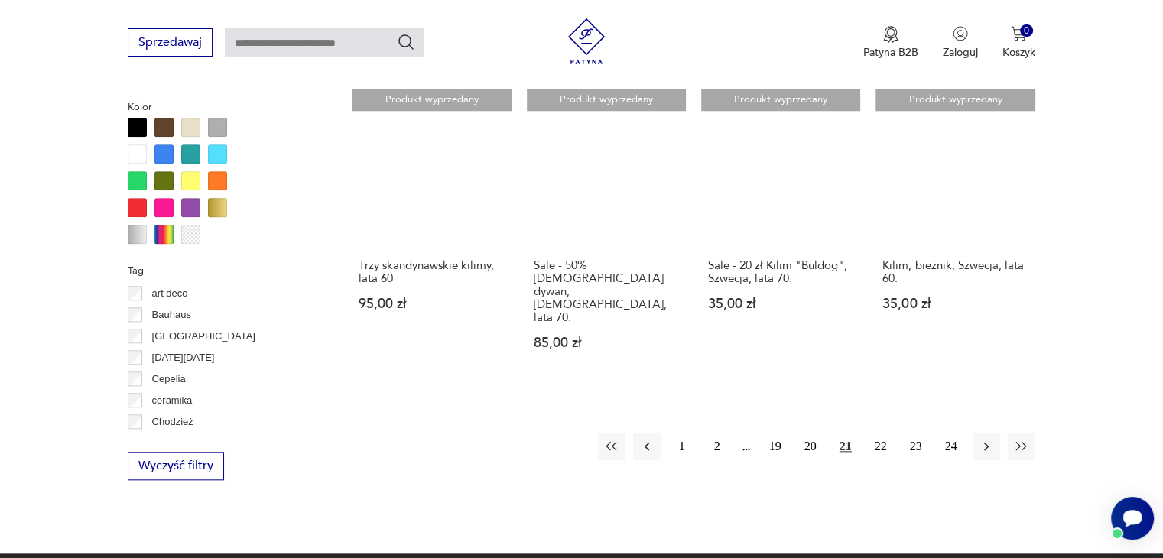
scroll to position [1476, 0]
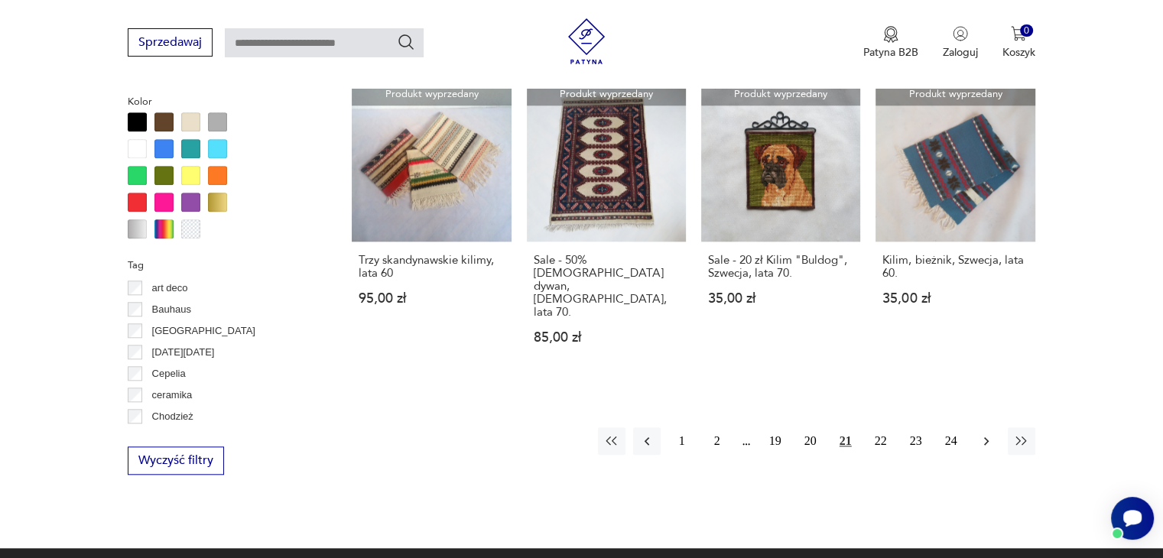
click at [983, 434] on icon "button" at bounding box center [986, 441] width 15 height 15
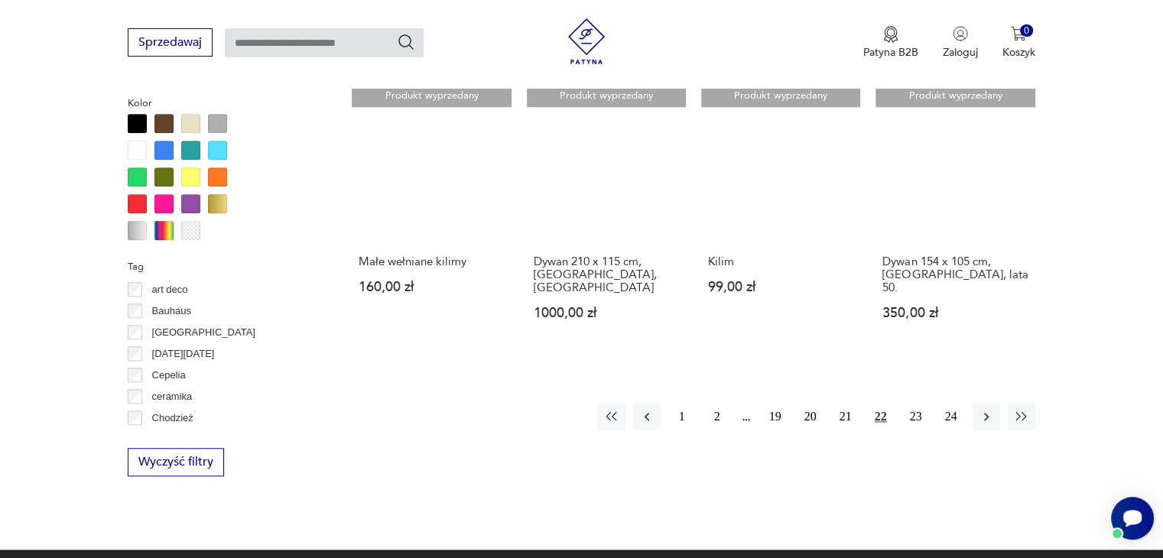
scroll to position [1476, 0]
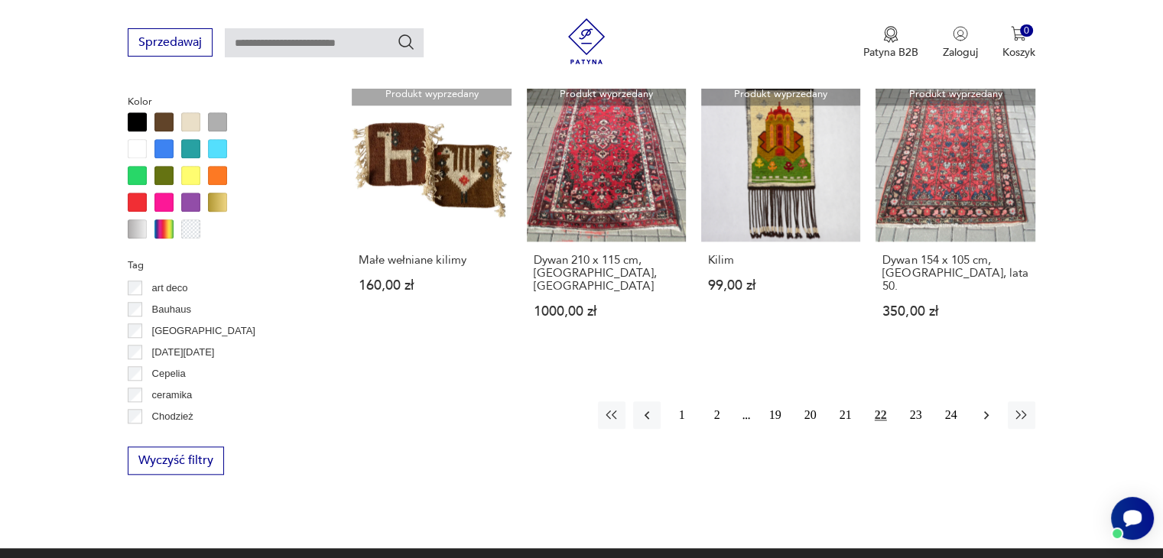
click at [983, 408] on icon "button" at bounding box center [986, 415] width 15 height 15
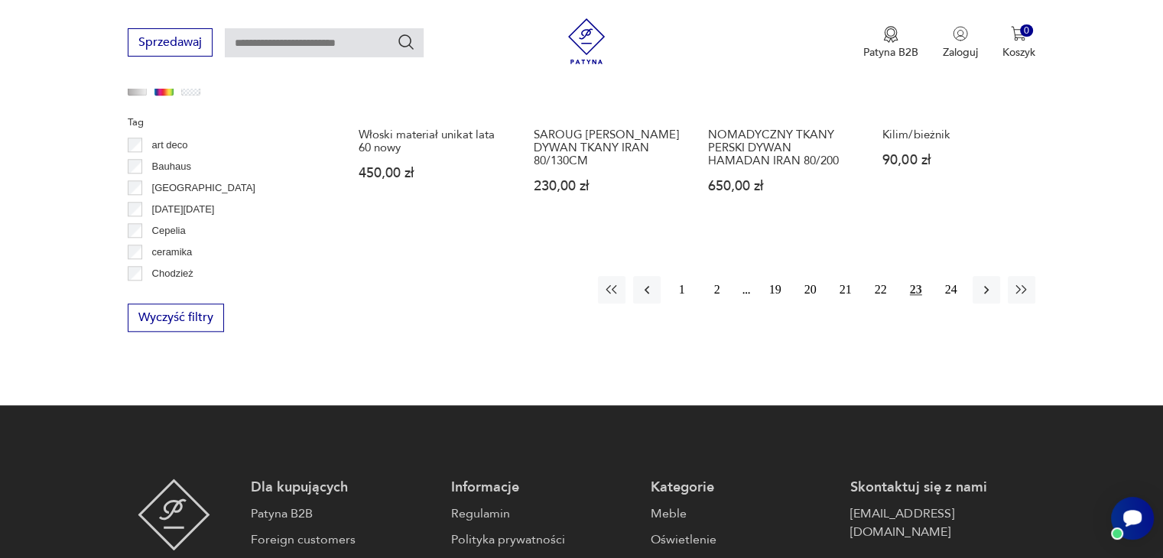
scroll to position [1629, 0]
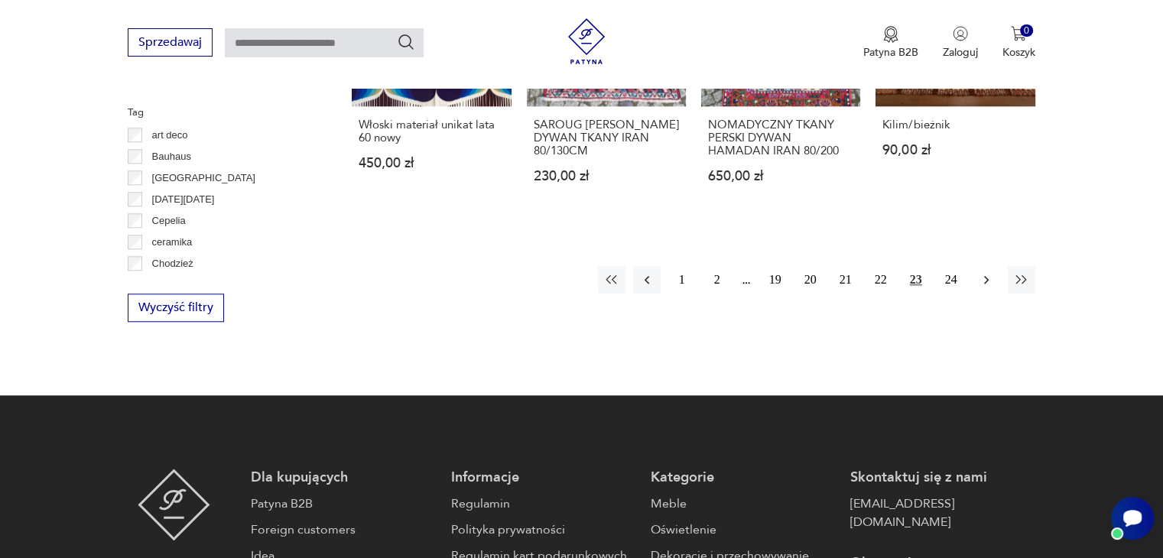
click at [997, 266] on button "button" at bounding box center [987, 280] width 28 height 28
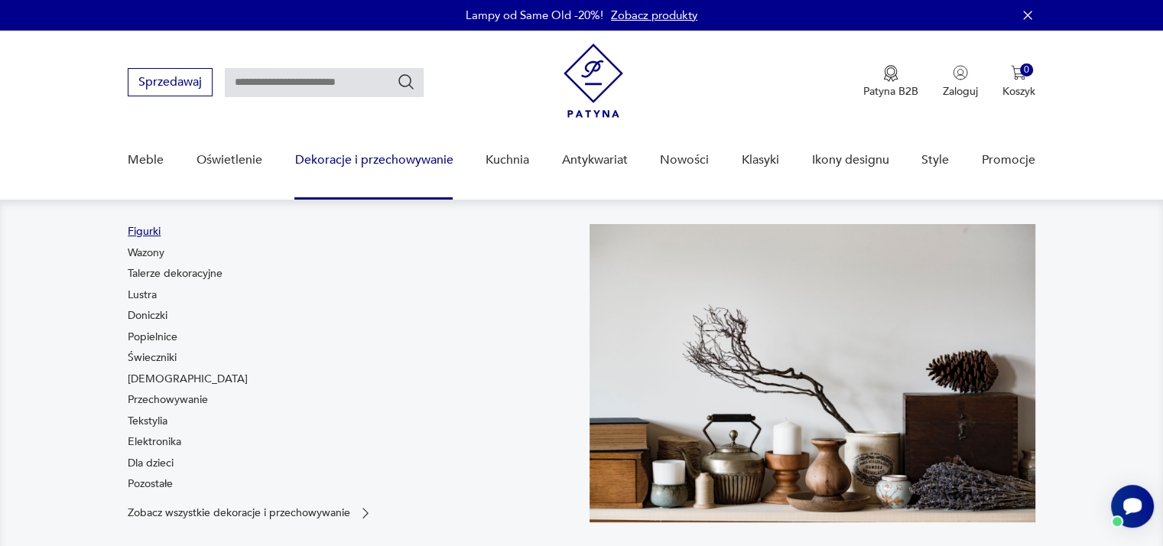
click at [145, 229] on link "Figurki" at bounding box center [144, 231] width 33 height 15
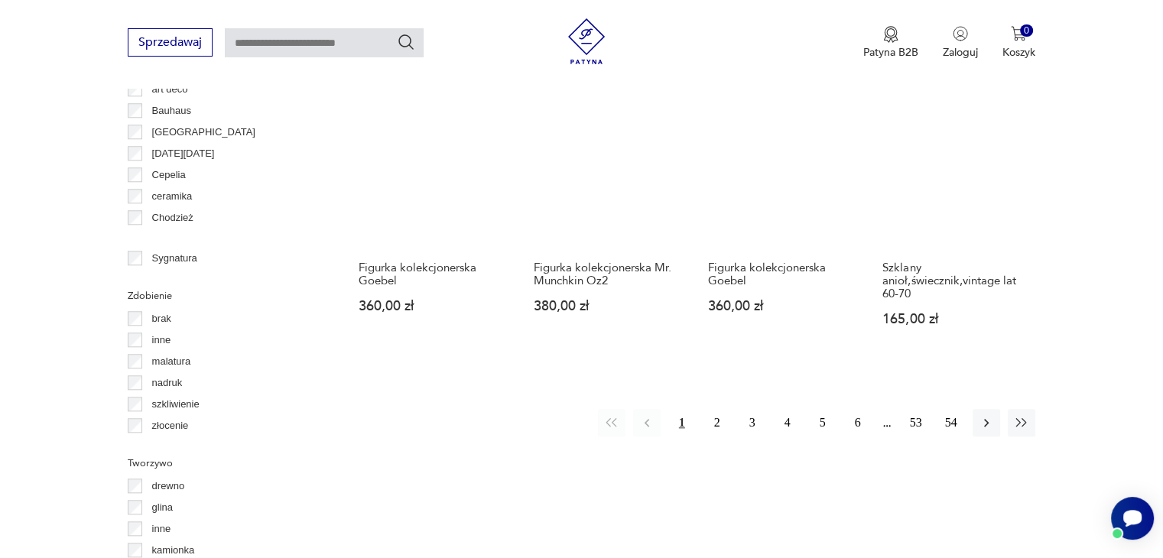
scroll to position [1552, 0]
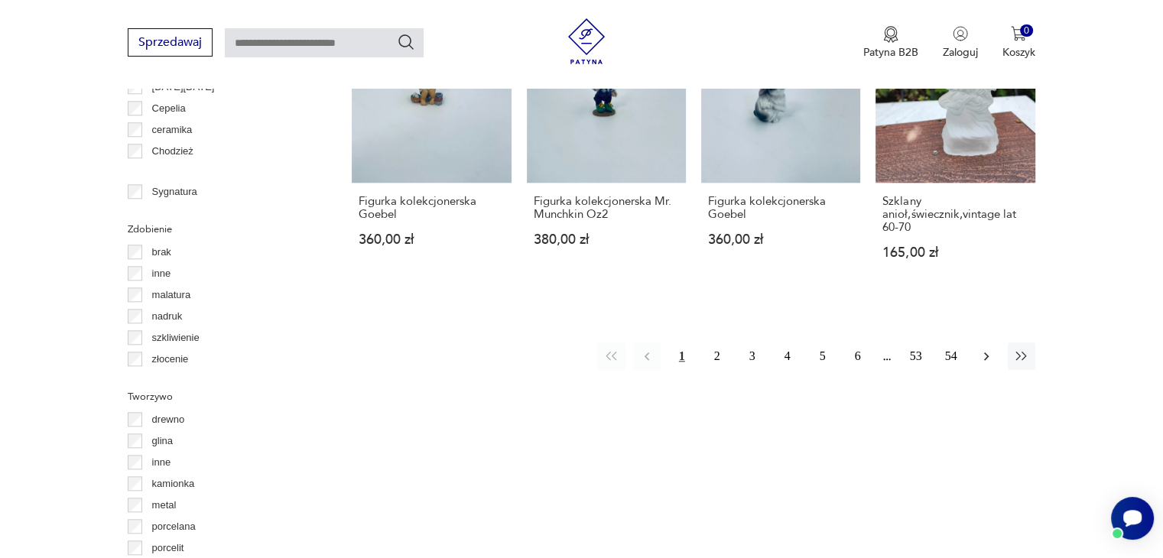
click at [979, 349] on icon "button" at bounding box center [986, 356] width 15 height 15
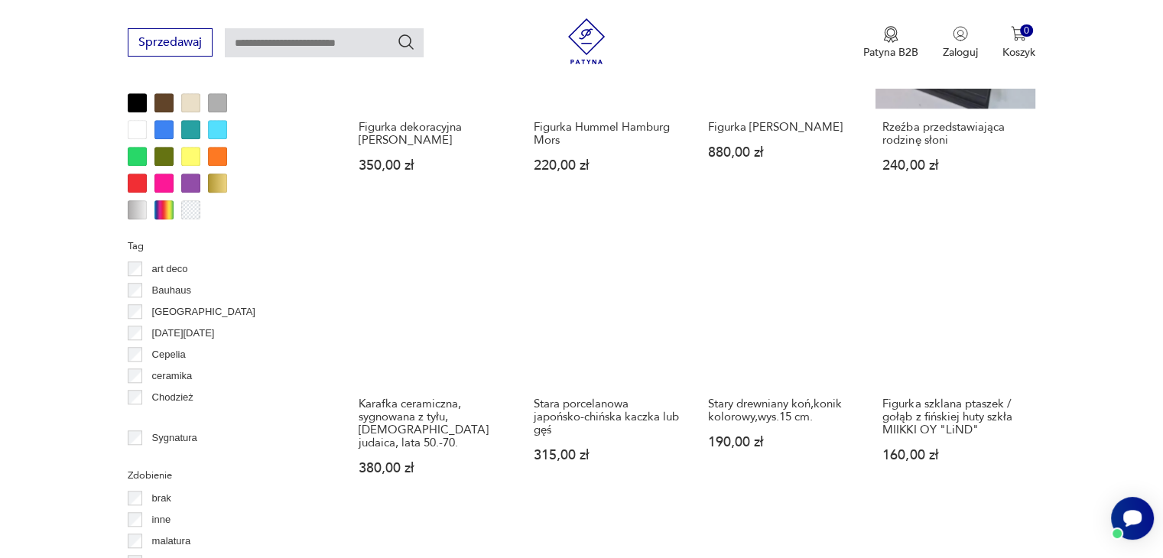
scroll to position [1399, 0]
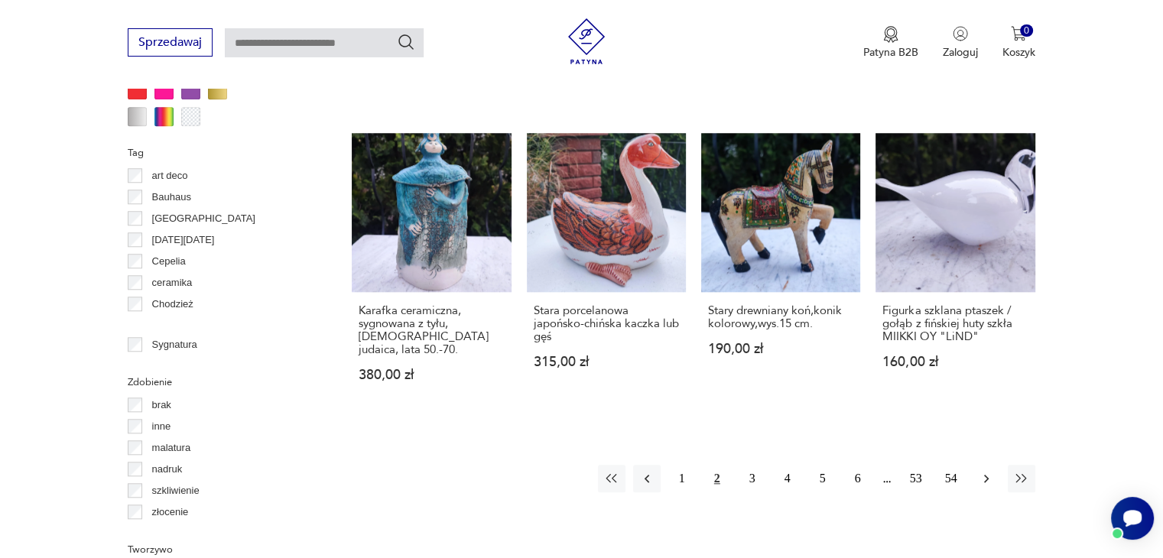
click at [988, 465] on button "button" at bounding box center [987, 479] width 28 height 28
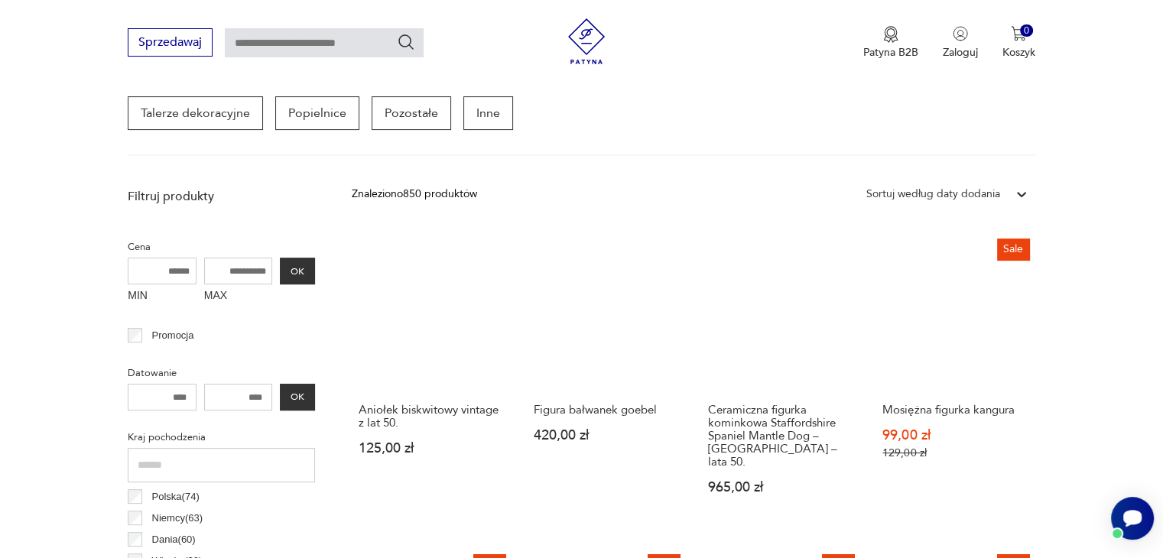
scroll to position [558, 0]
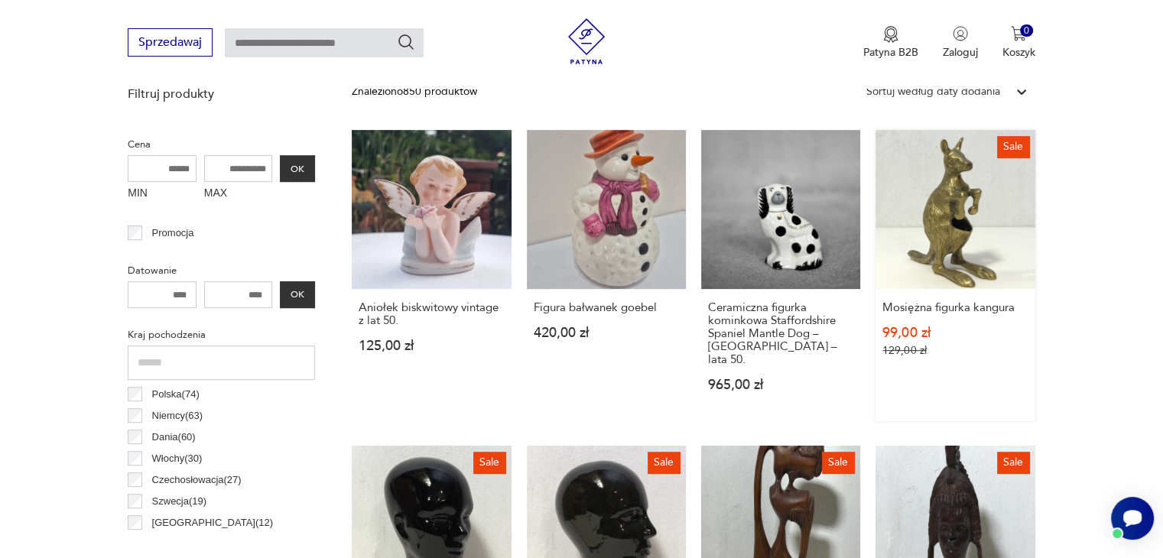
click at [955, 243] on link "Sale Mosiężna figurka kangura 99,00 zł 129,00 zł" at bounding box center [954, 275] width 159 height 291
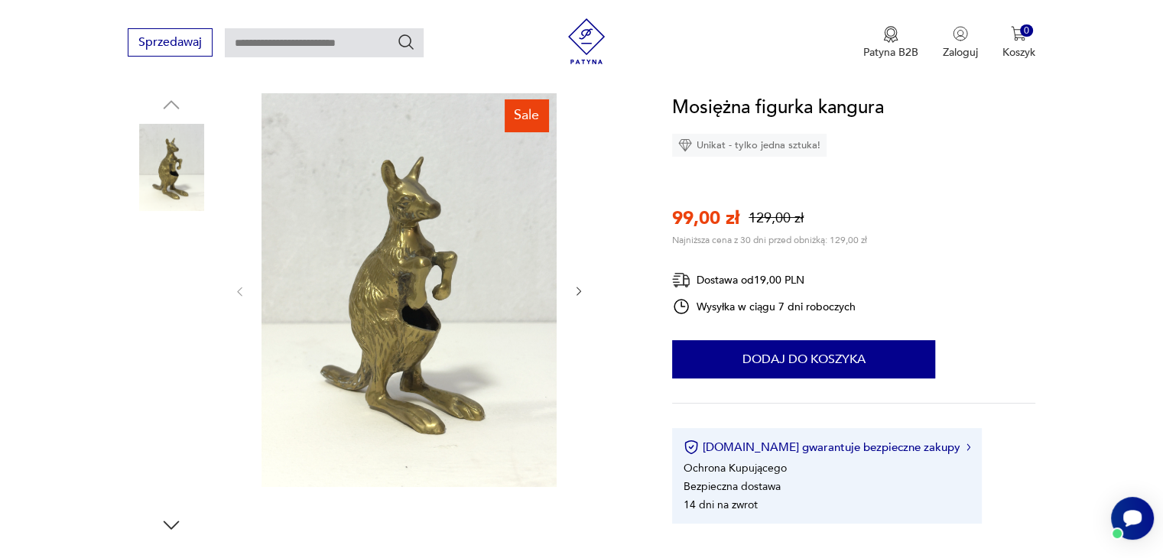
scroll to position [153, 0]
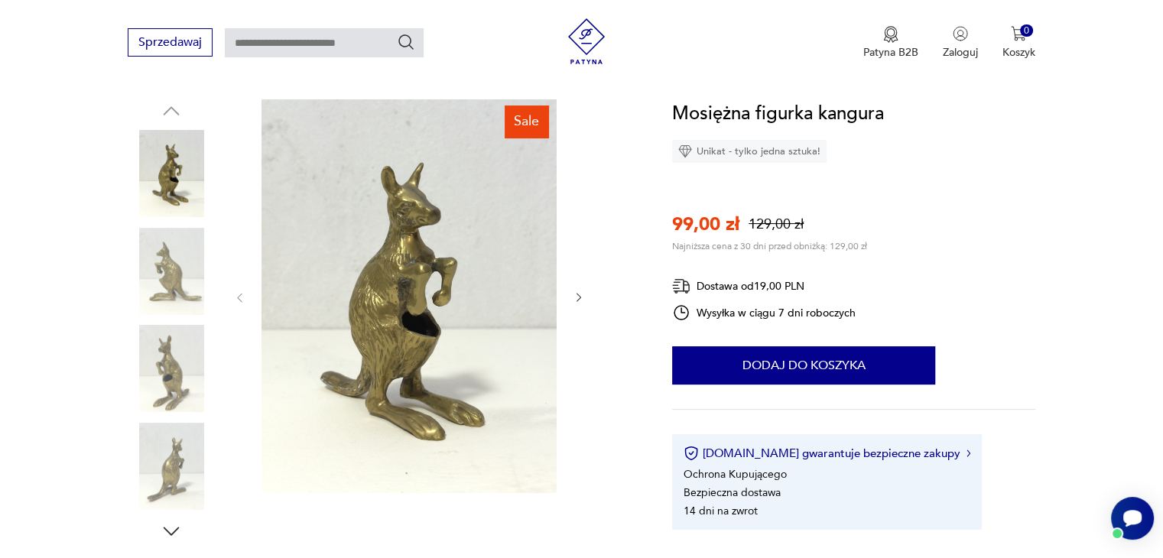
click at [414, 311] on img at bounding box center [408, 296] width 295 height 394
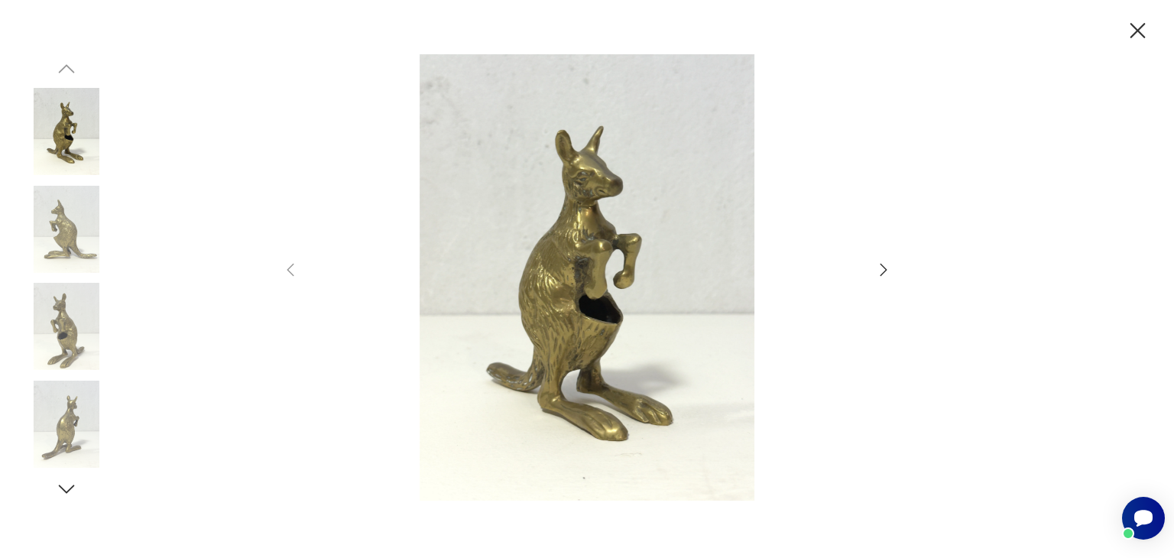
click at [570, 293] on img at bounding box center [587, 277] width 544 height 447
click at [888, 273] on icon "button" at bounding box center [884, 270] width 18 height 18
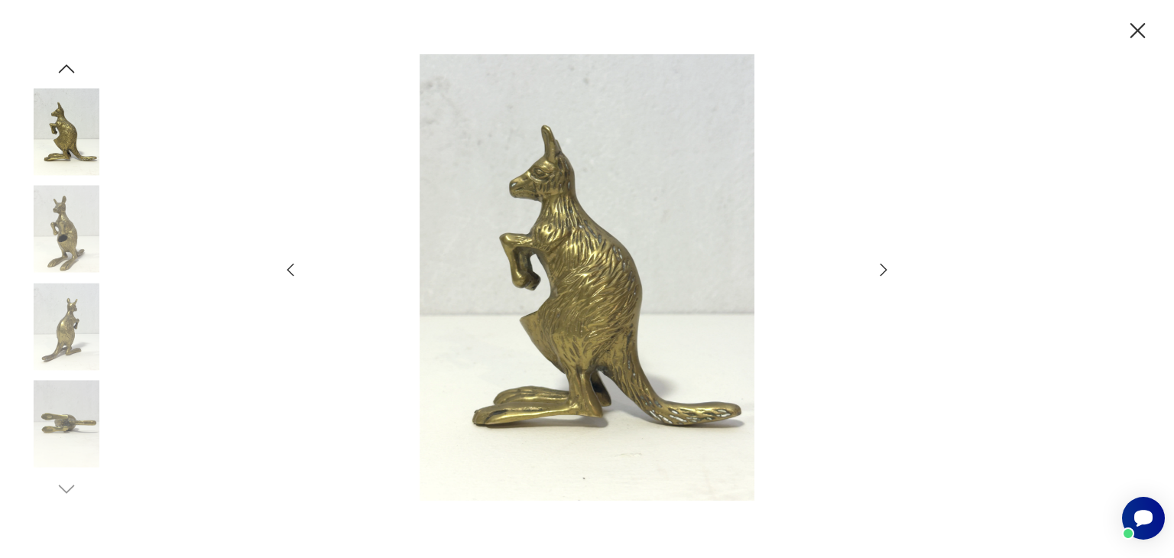
click at [888, 273] on icon "button" at bounding box center [884, 270] width 18 height 18
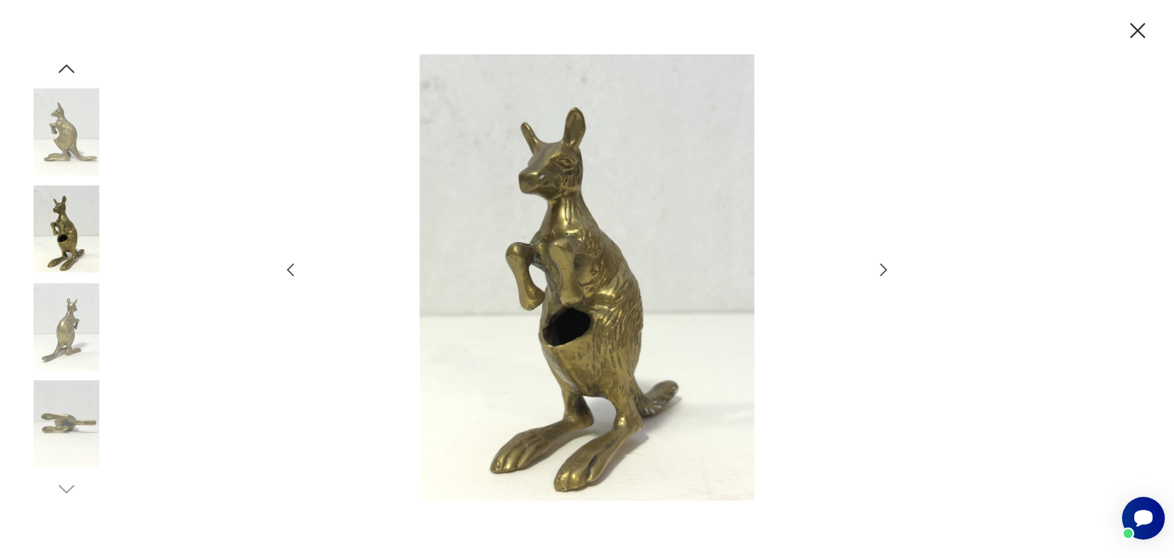
click at [888, 273] on icon "button" at bounding box center [884, 270] width 18 height 18
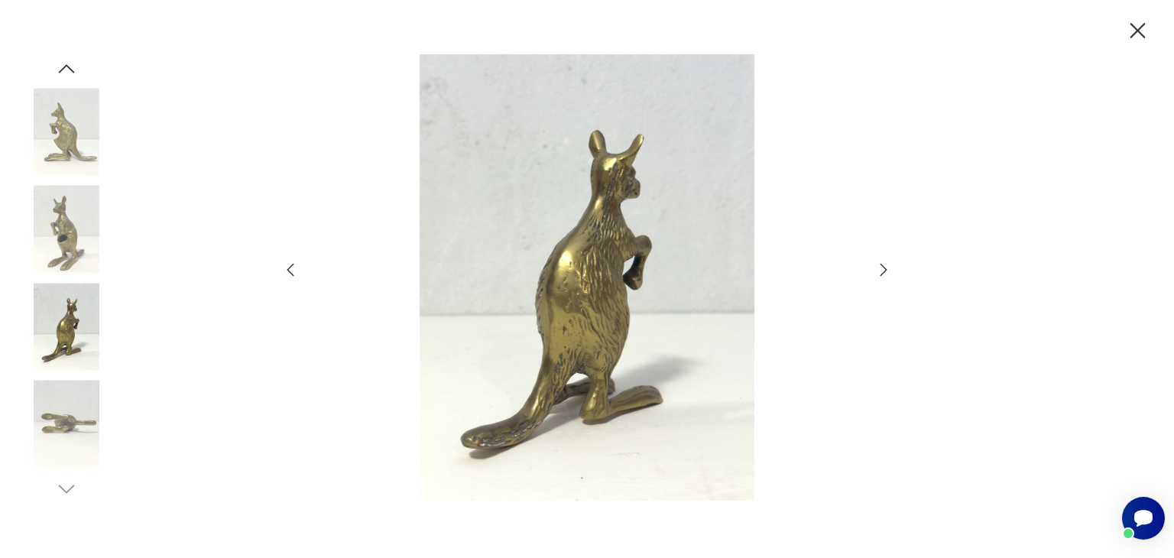
click at [1135, 28] on icon "button" at bounding box center [1138, 31] width 27 height 27
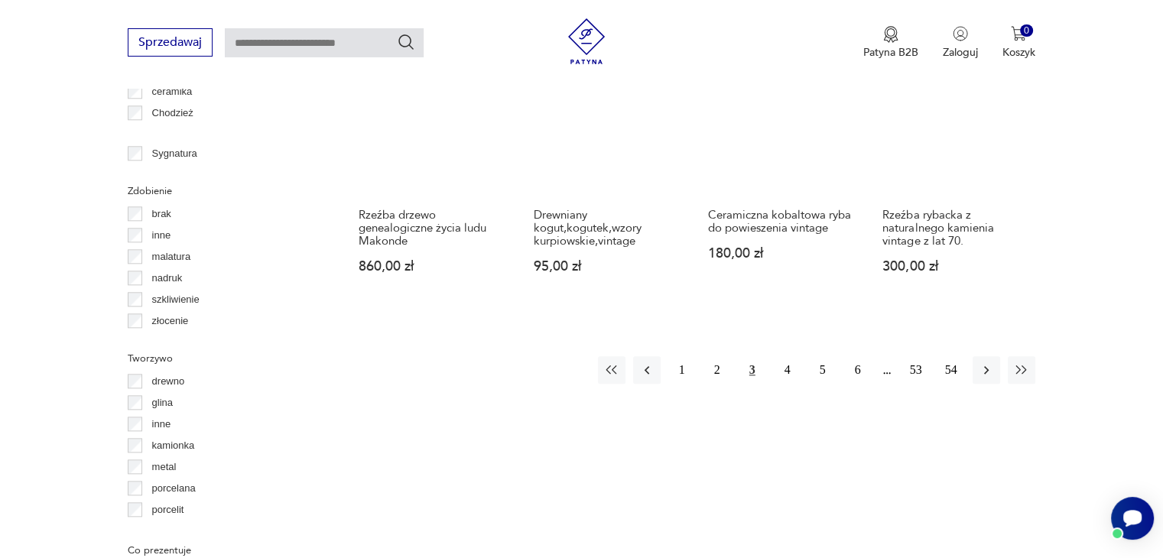
scroll to position [1627, 0]
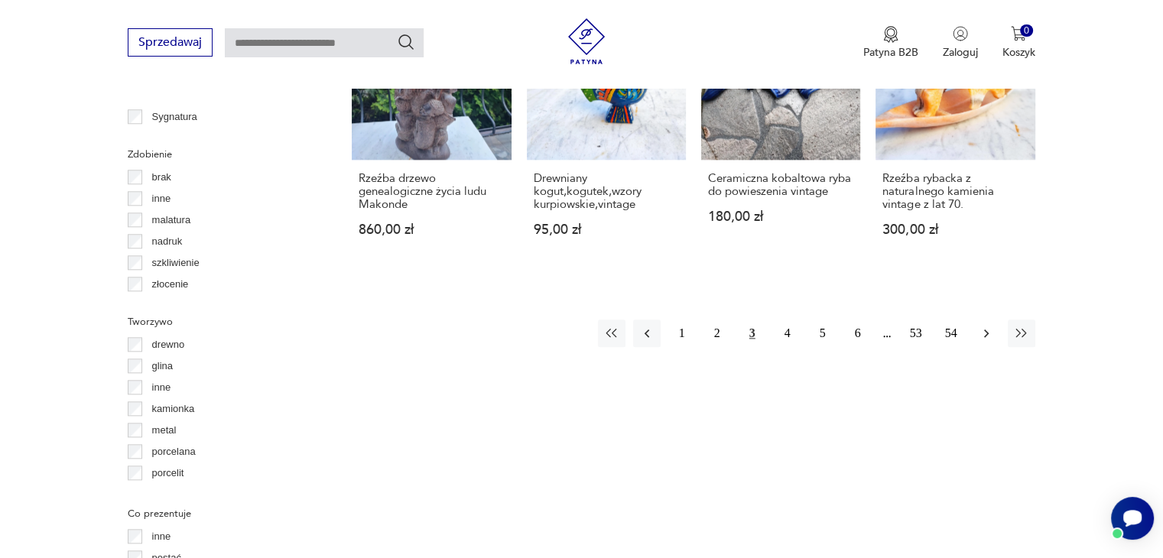
click at [989, 326] on icon "button" at bounding box center [986, 333] width 15 height 15
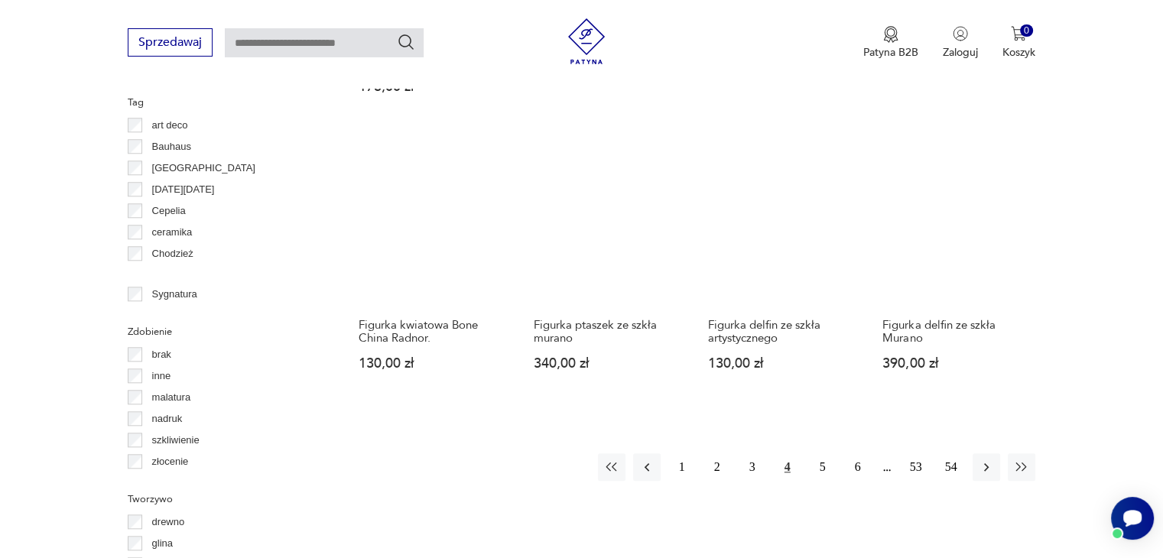
scroll to position [1552, 0]
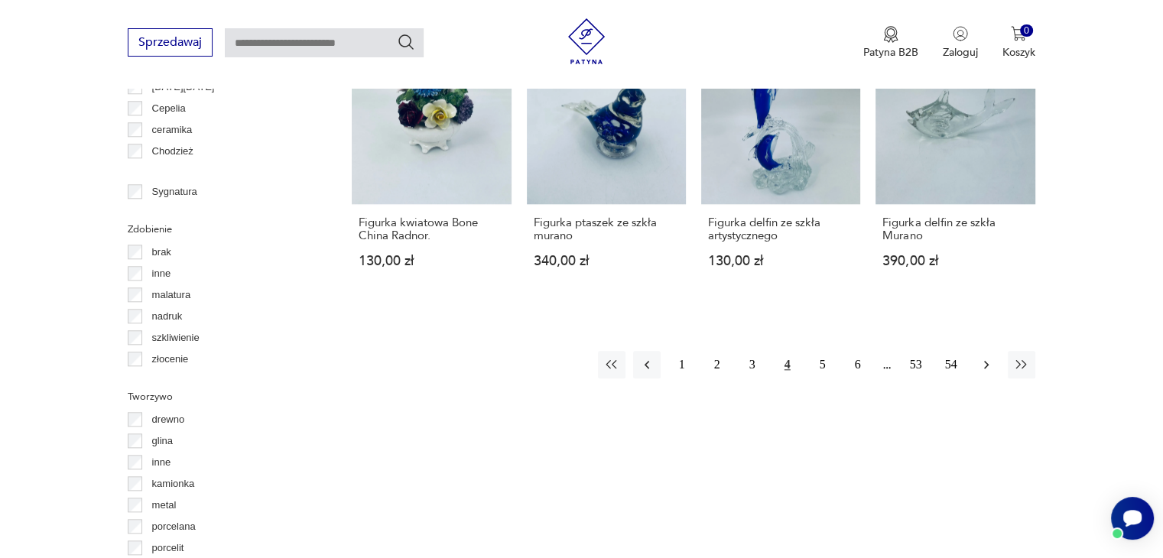
click at [985, 361] on icon "button" at bounding box center [986, 365] width 5 height 8
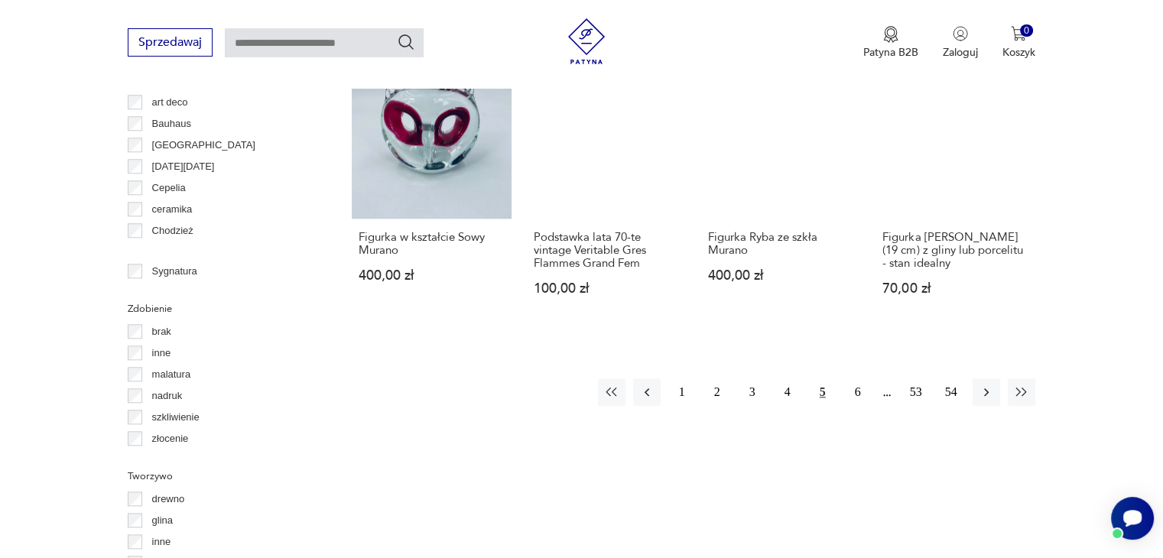
scroll to position [1476, 0]
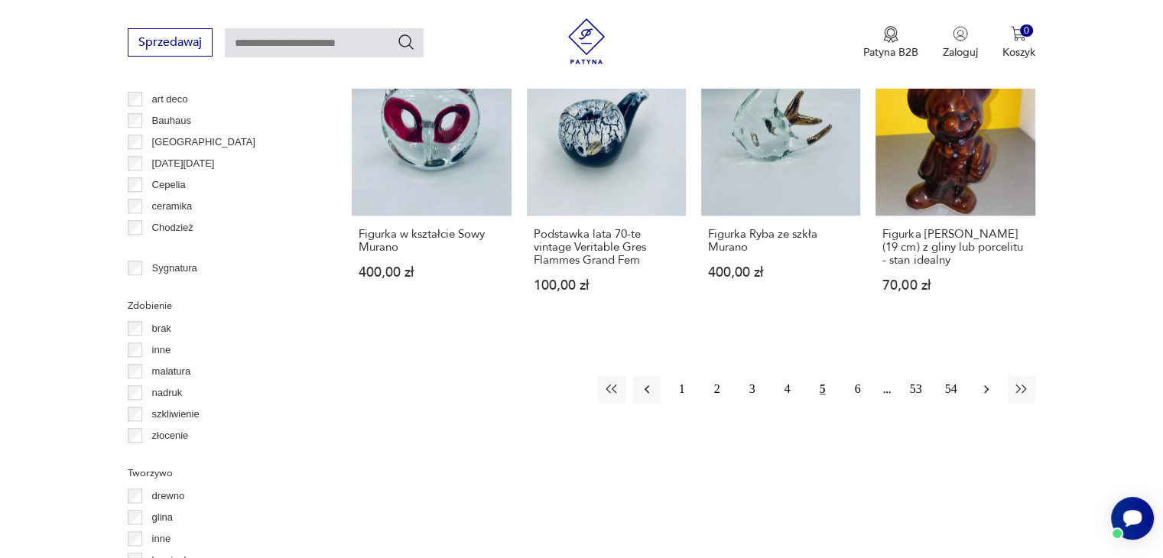
click at [989, 375] on button "button" at bounding box center [987, 389] width 28 height 28
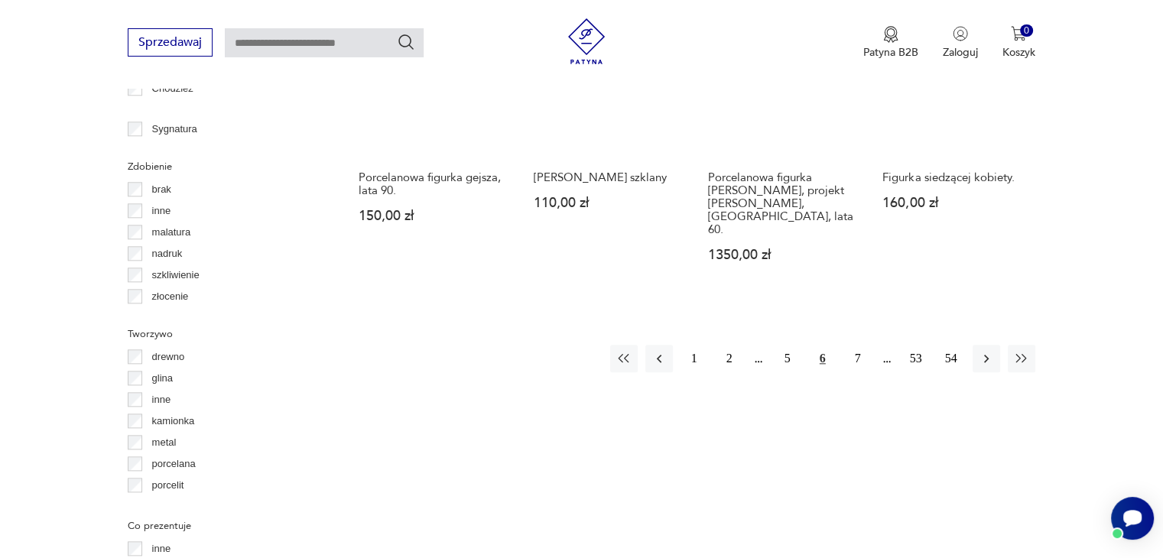
scroll to position [1629, 0]
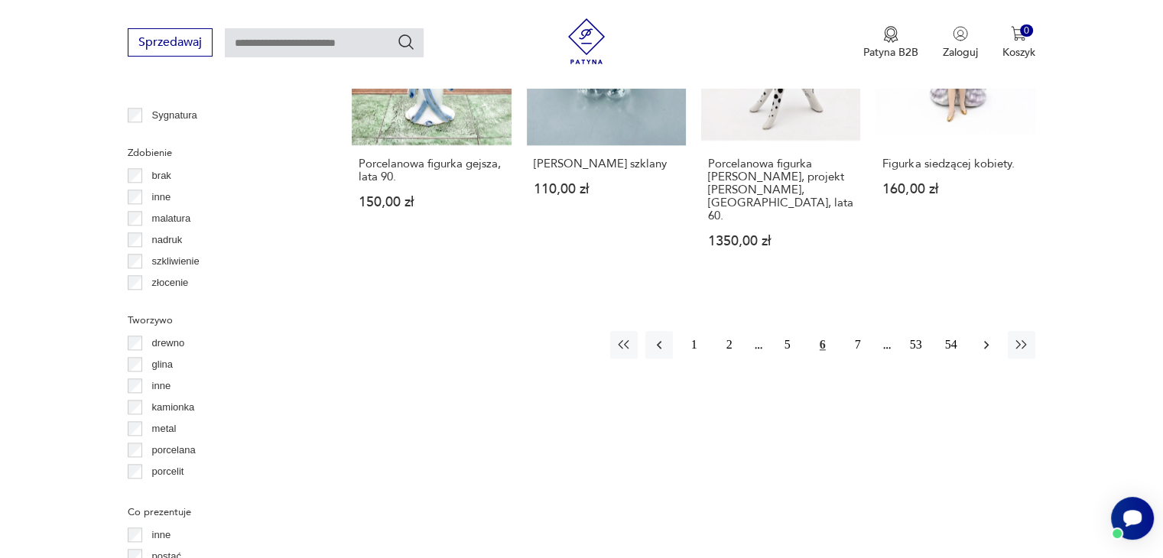
click at [982, 337] on icon "button" at bounding box center [986, 344] width 15 height 15
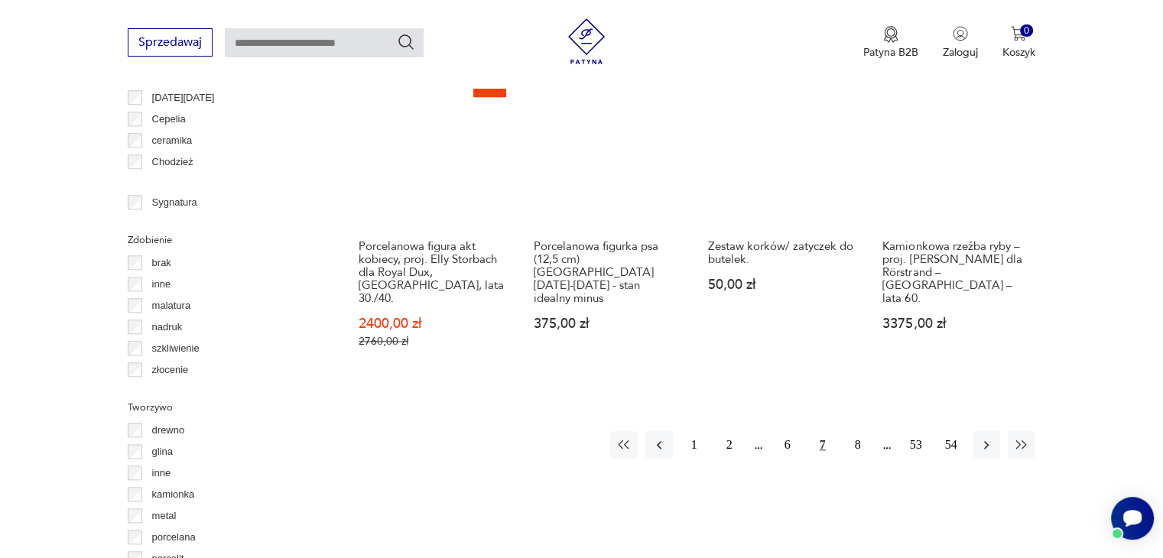
scroll to position [1552, 0]
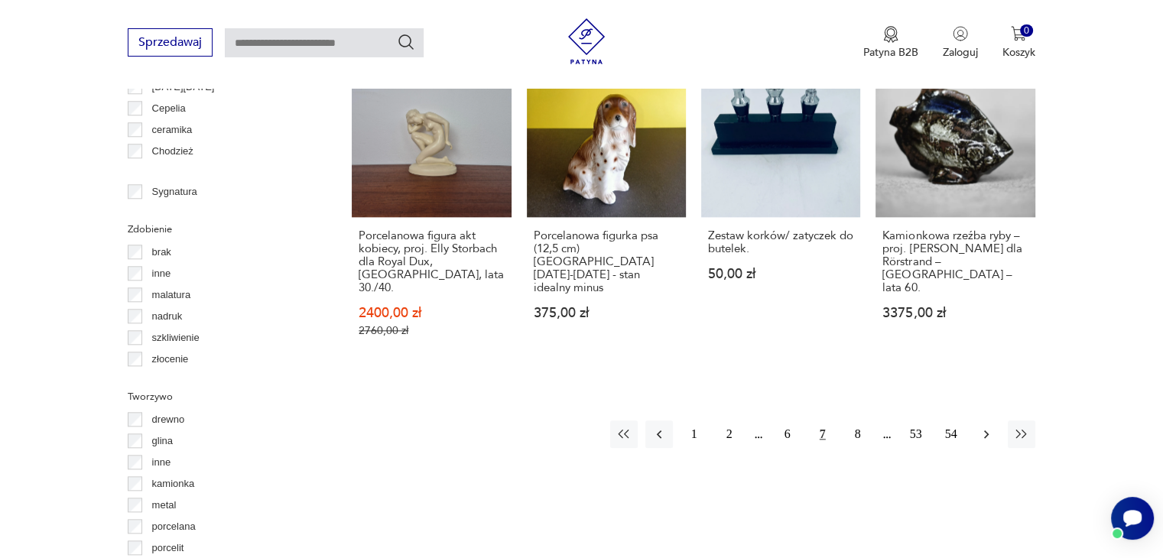
click at [980, 427] on icon "button" at bounding box center [986, 434] width 15 height 15
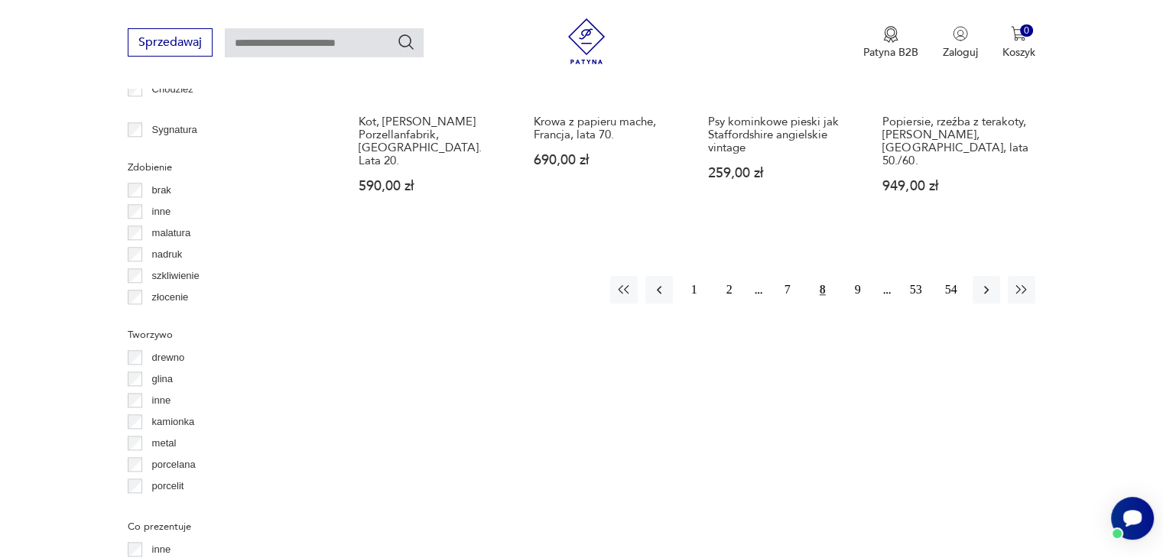
scroll to position [1629, 0]
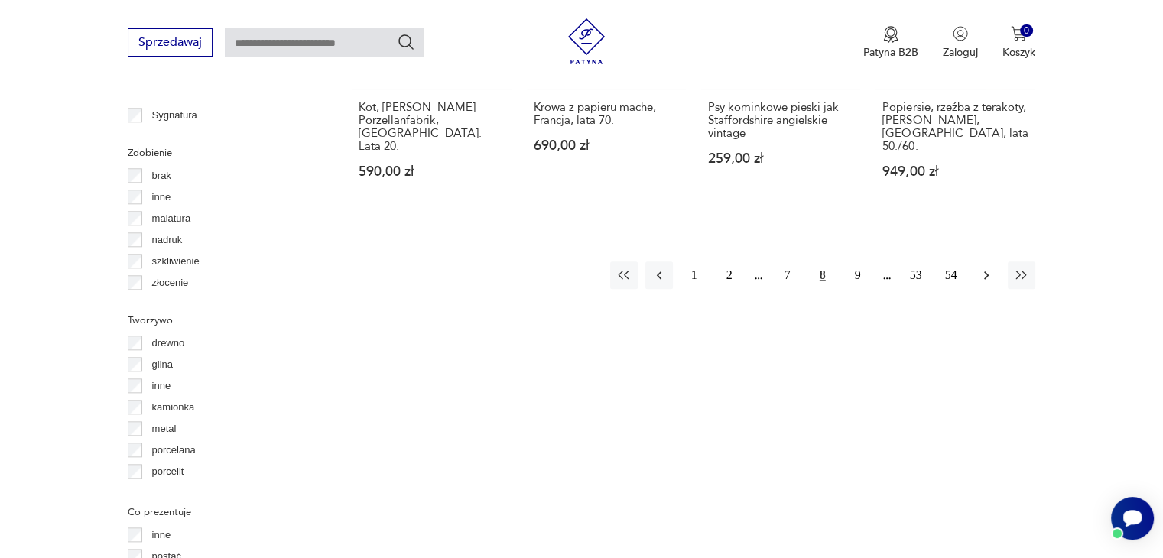
click at [985, 271] on icon "button" at bounding box center [986, 275] width 5 height 8
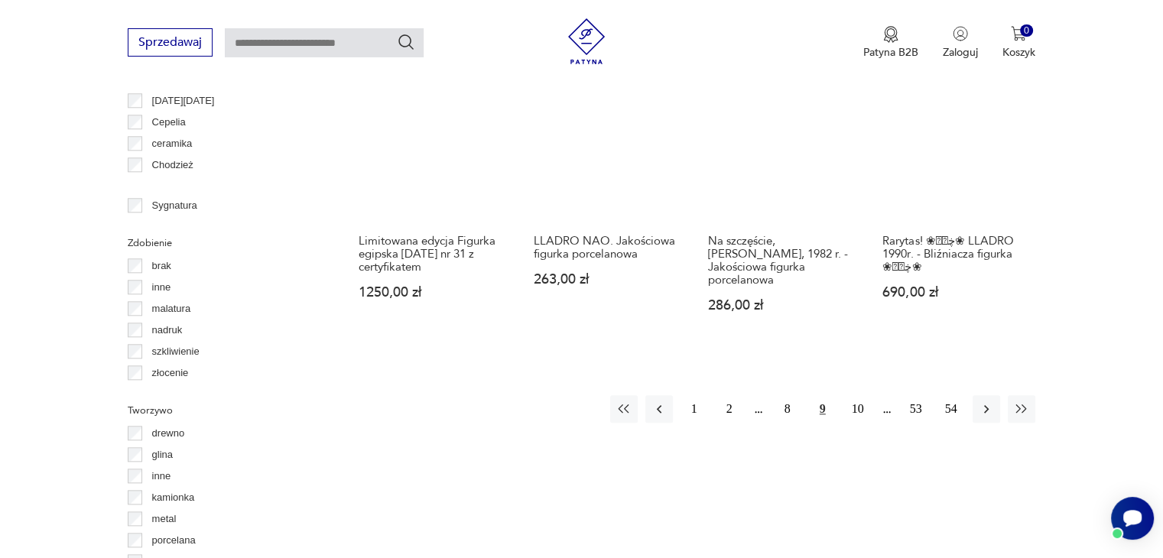
scroll to position [1552, 0]
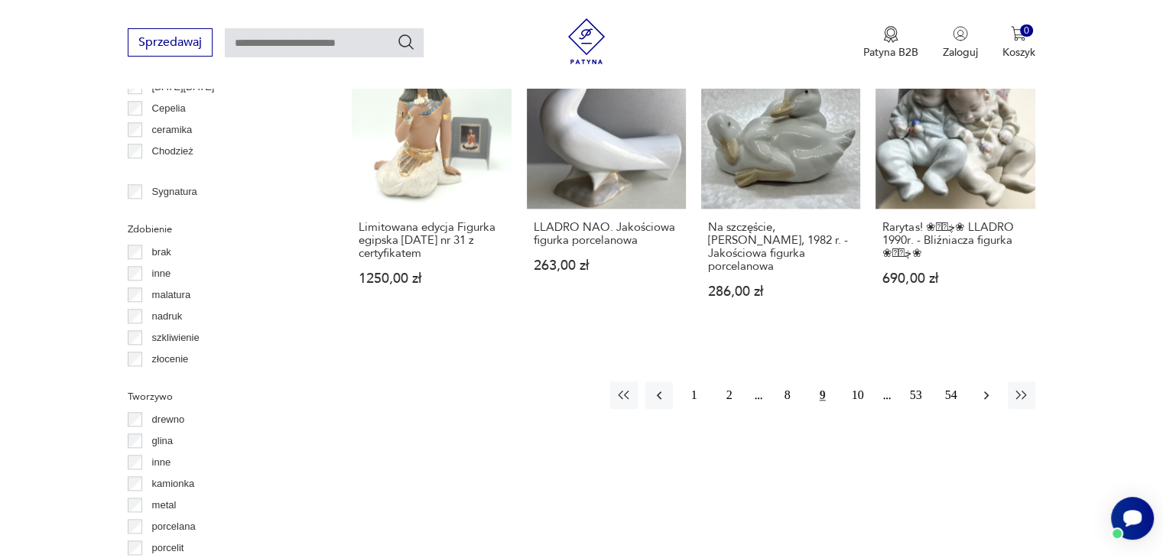
click at [989, 388] on icon "button" at bounding box center [986, 395] width 15 height 15
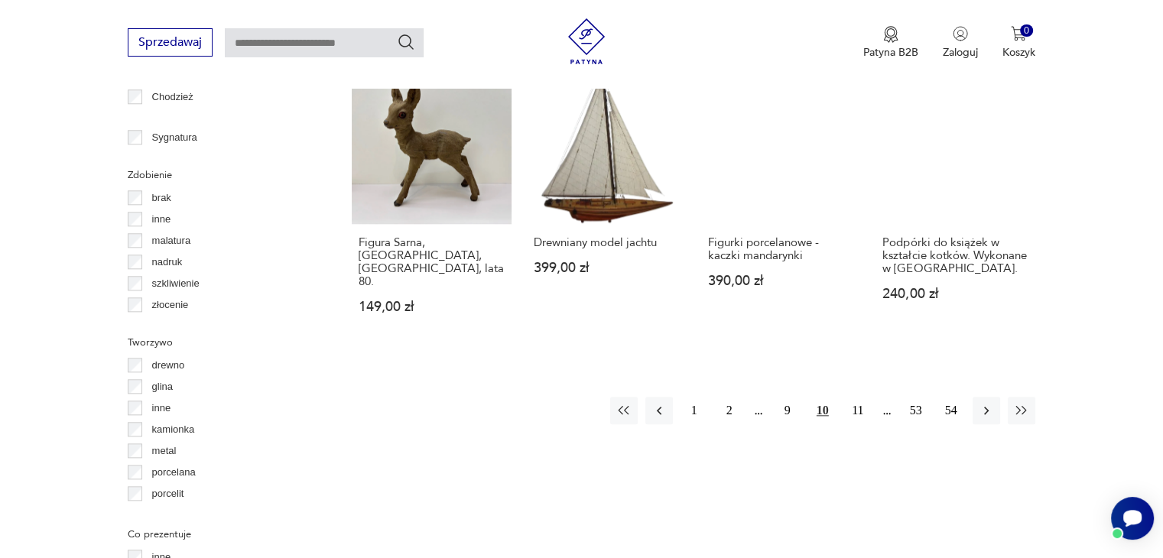
scroll to position [1629, 0]
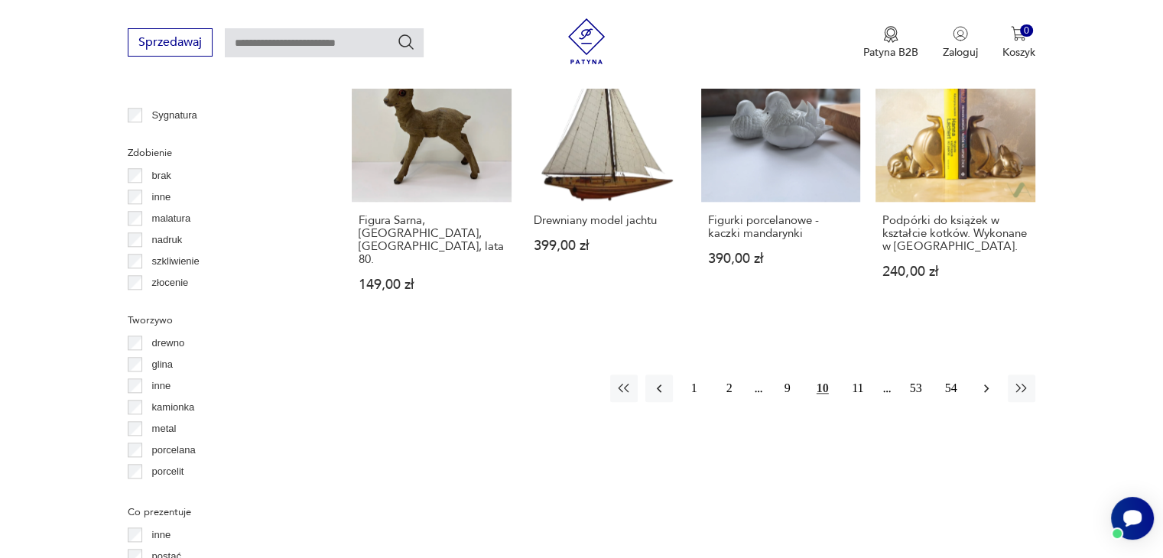
click at [982, 381] on icon "button" at bounding box center [986, 388] width 15 height 15
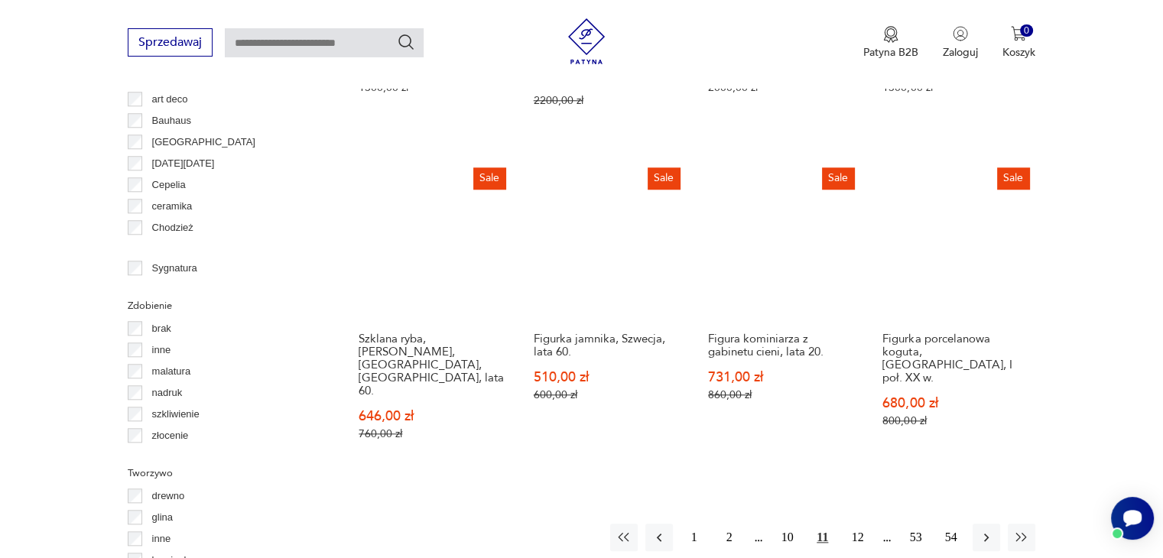
scroll to position [1552, 0]
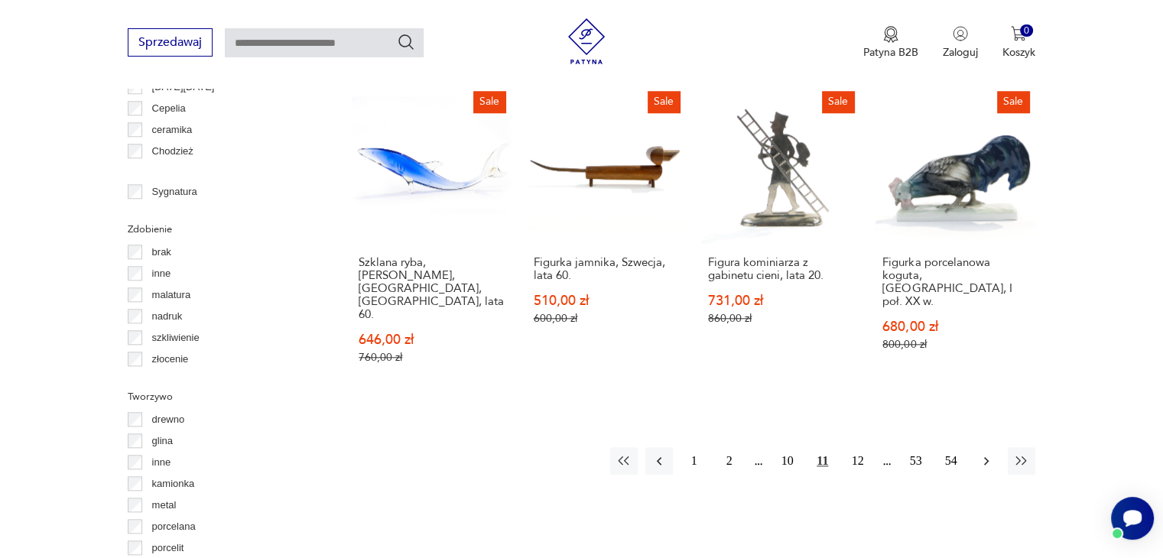
click at [983, 453] on icon "button" at bounding box center [986, 460] width 15 height 15
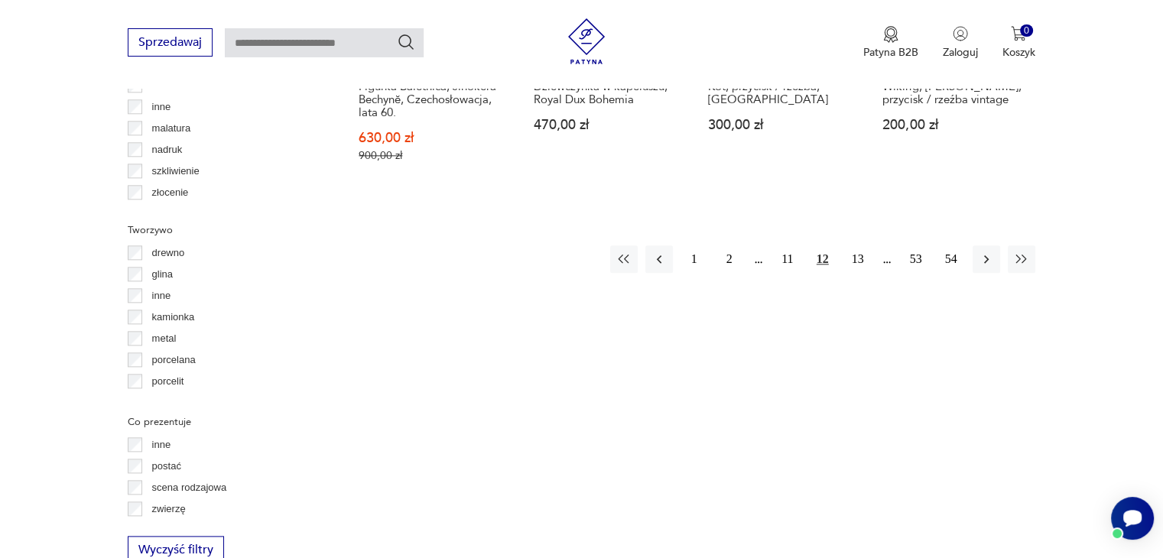
scroll to position [1782, 0]
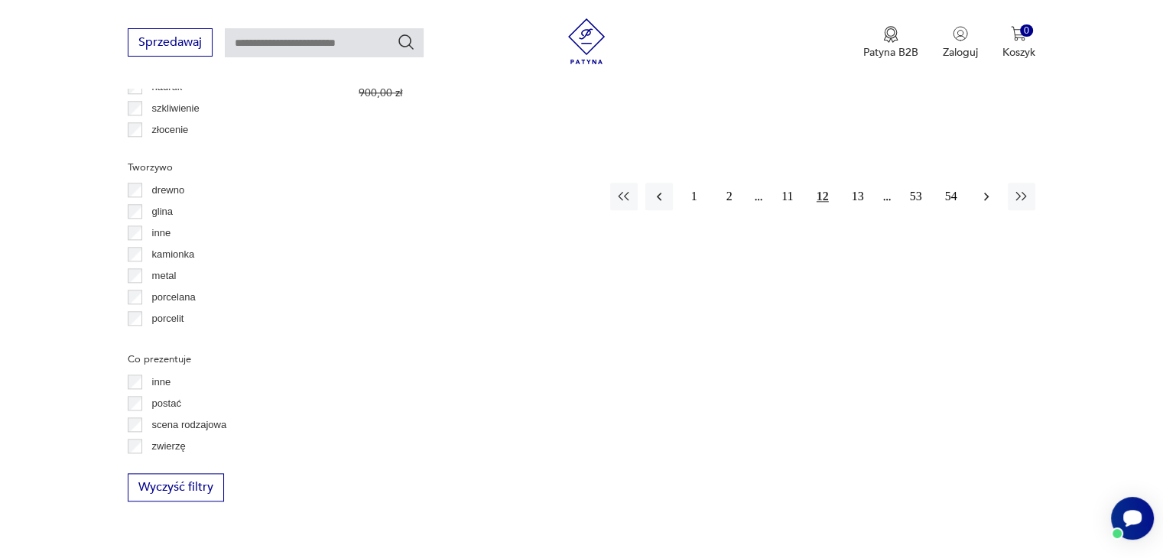
click at [989, 189] on icon "button" at bounding box center [986, 196] width 15 height 15
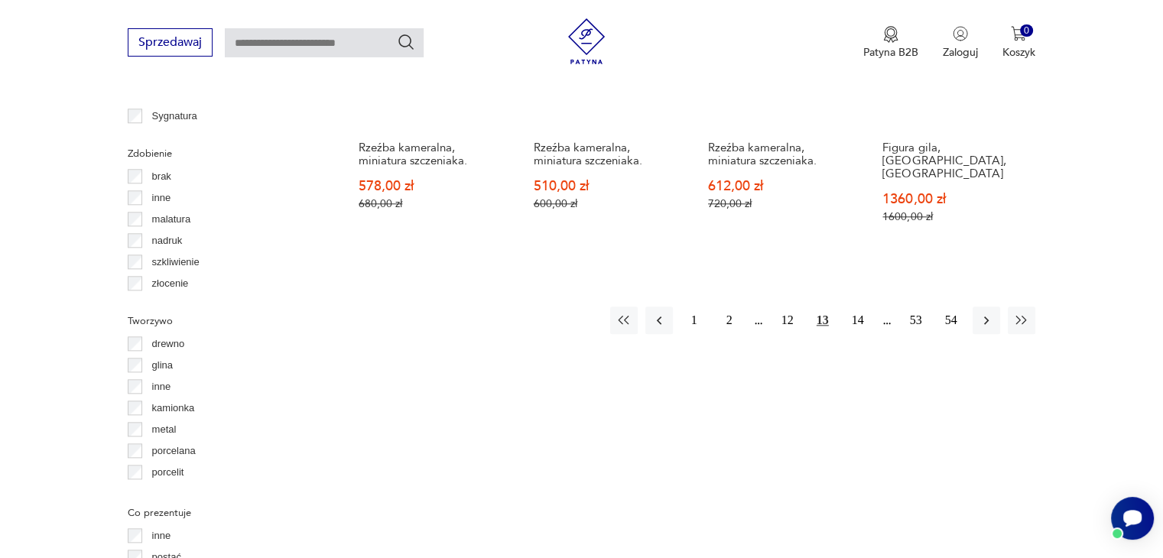
scroll to position [1629, 0]
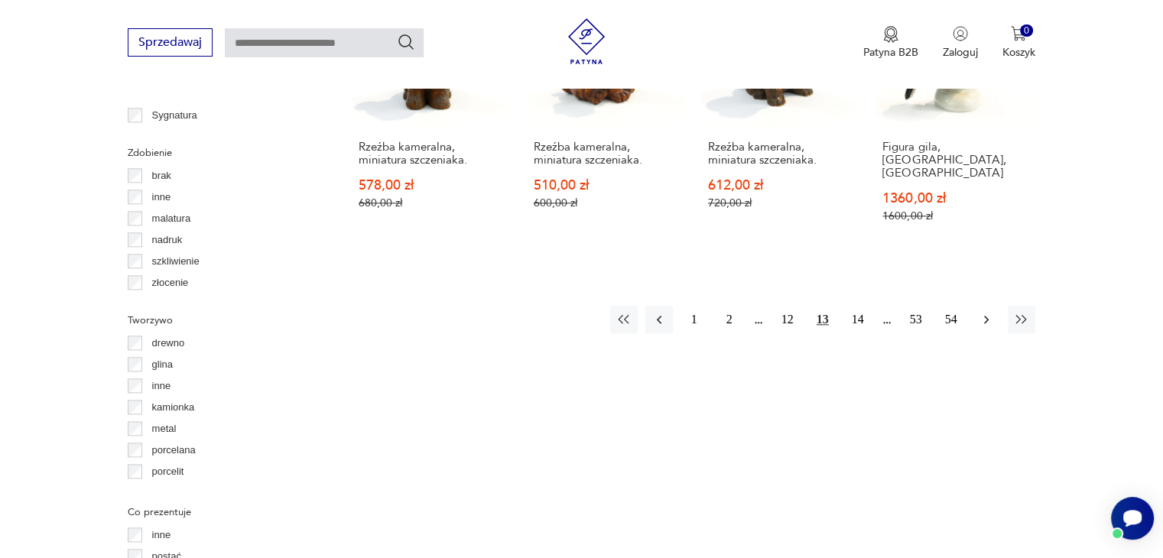
click at [985, 316] on icon "button" at bounding box center [986, 320] width 5 height 8
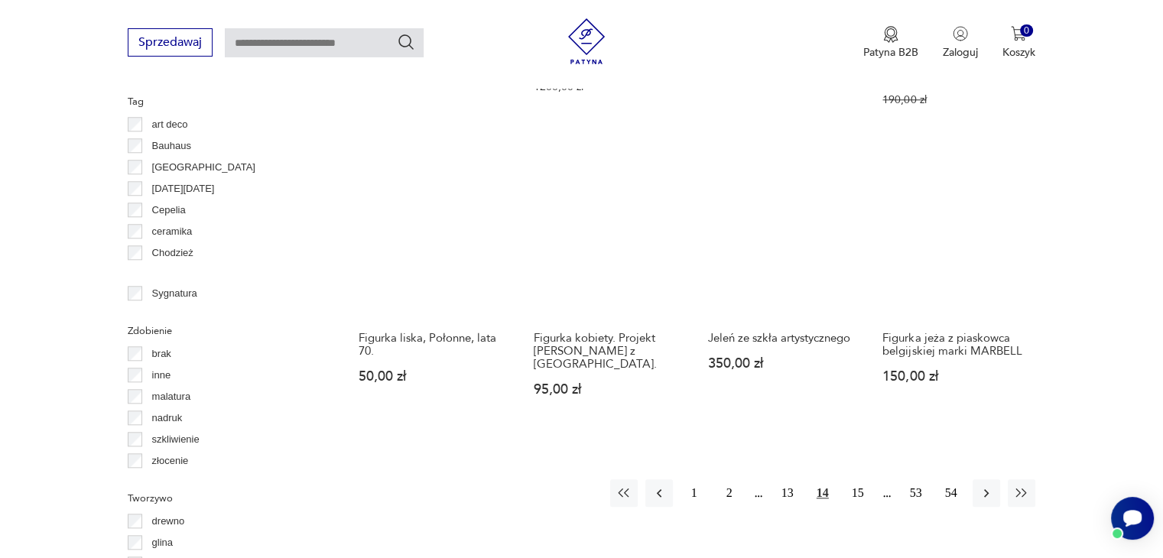
scroll to position [1476, 0]
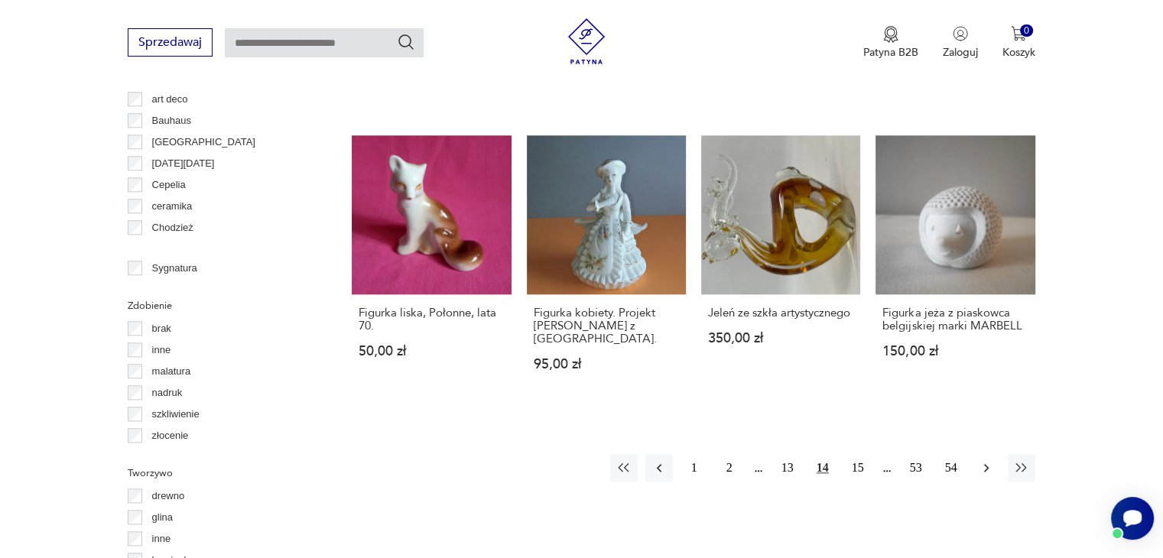
click at [983, 460] on icon "button" at bounding box center [986, 467] width 15 height 15
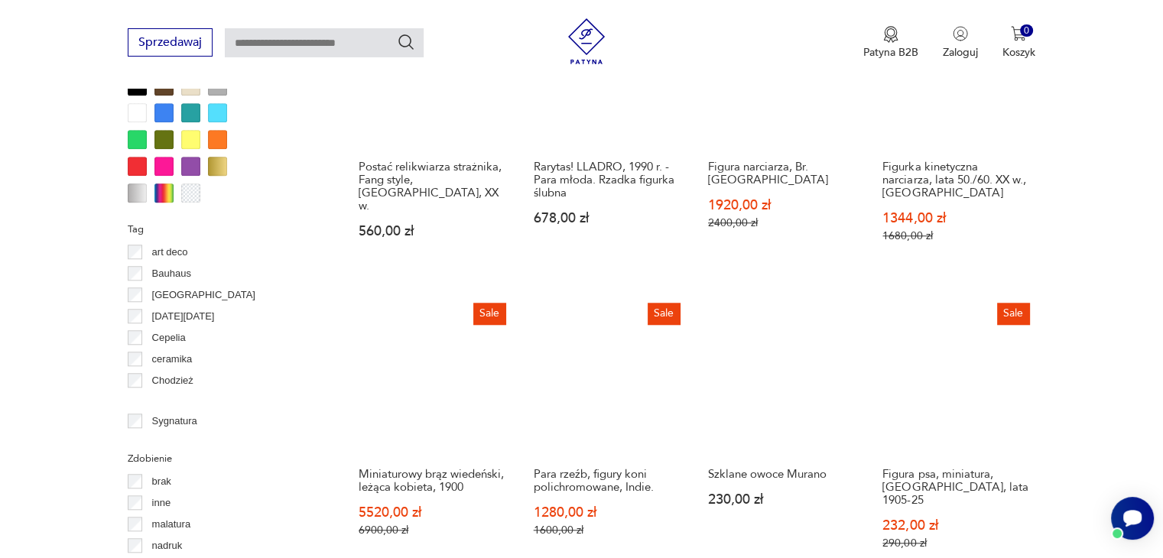
scroll to position [1552, 0]
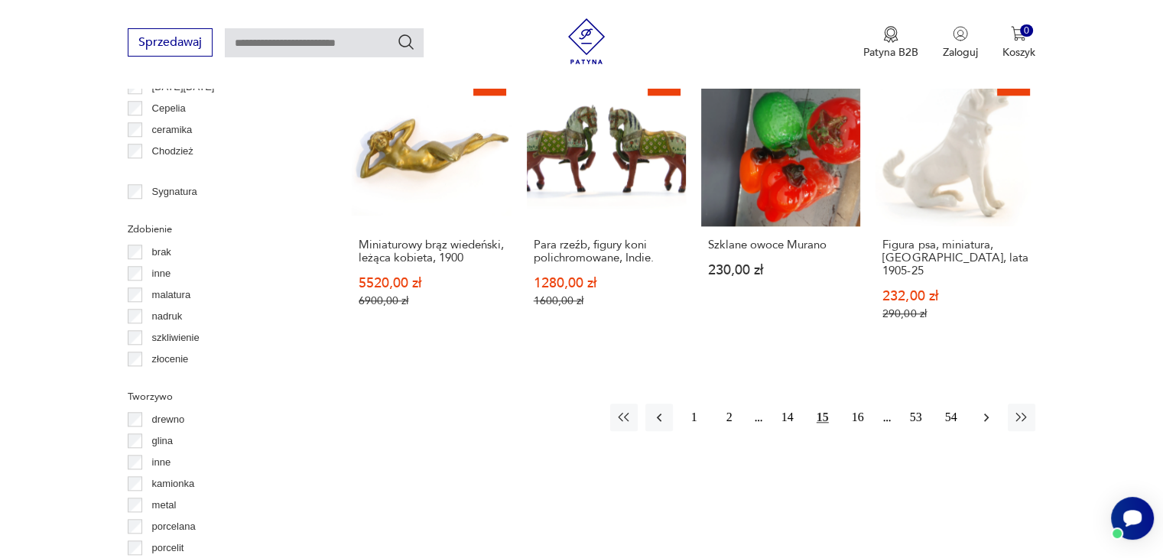
click at [980, 410] on icon "button" at bounding box center [986, 417] width 15 height 15
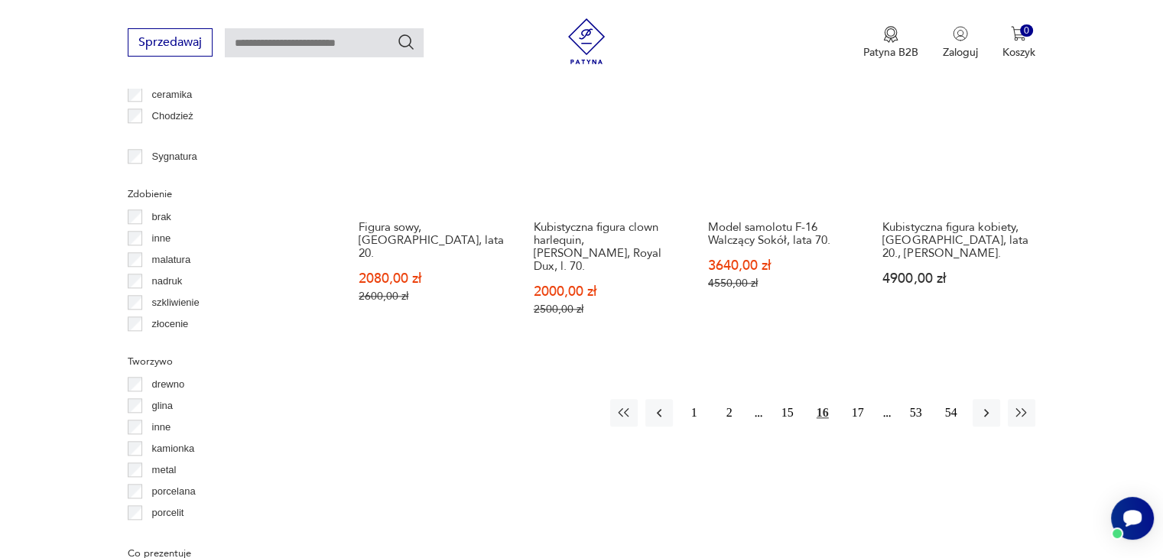
scroll to position [1629, 0]
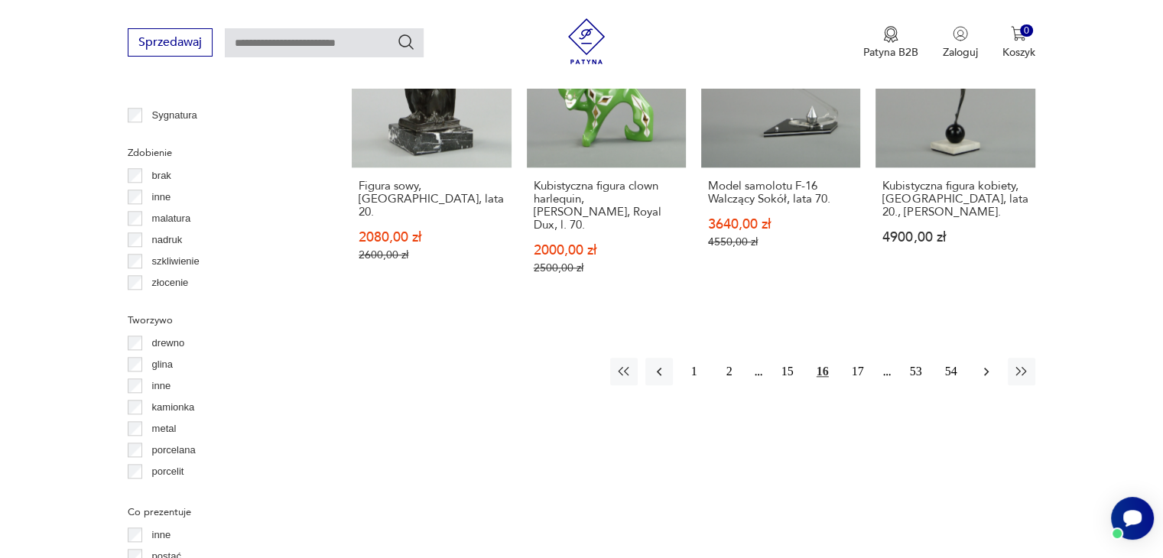
click at [982, 364] on icon "button" at bounding box center [986, 371] width 15 height 15
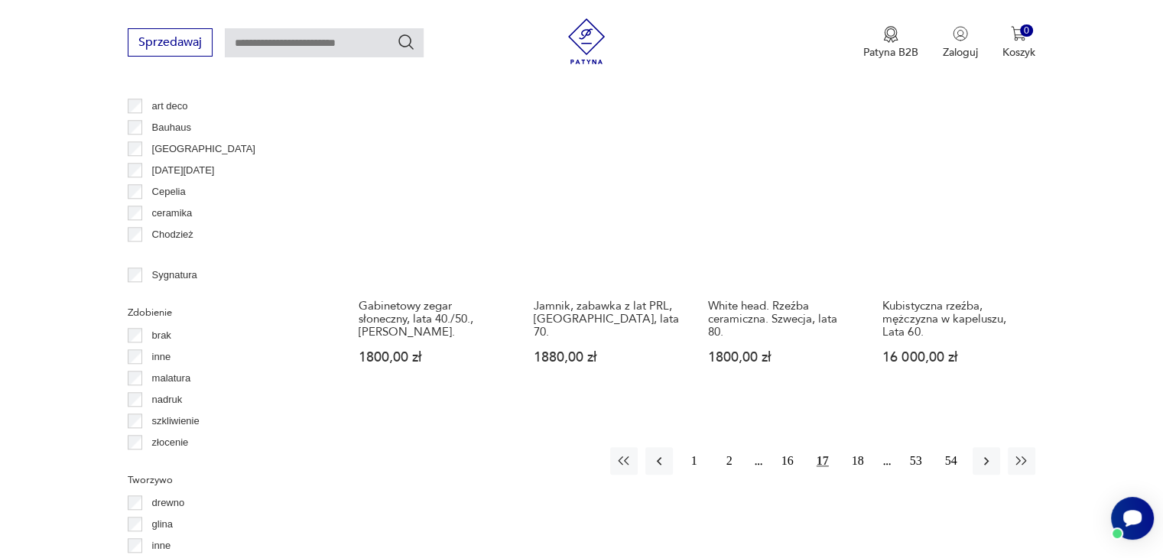
scroll to position [1552, 0]
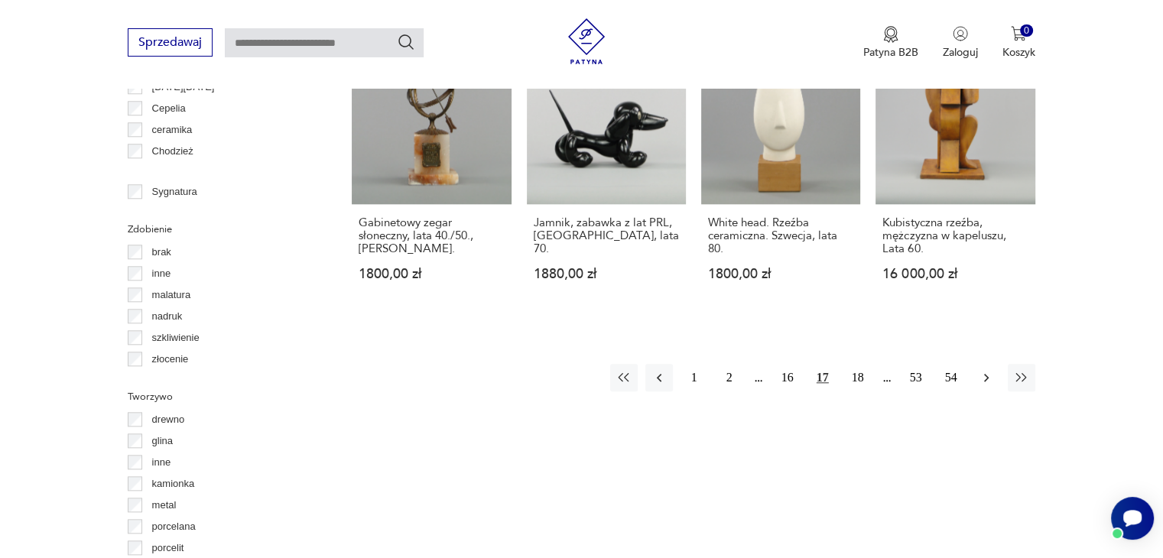
click at [986, 370] on icon "button" at bounding box center [986, 377] width 15 height 15
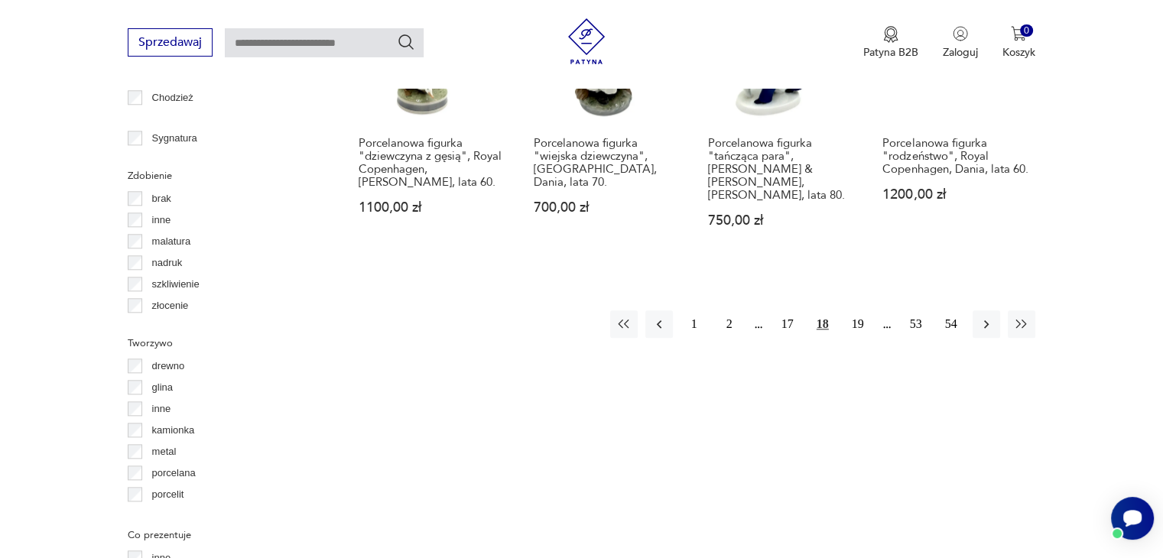
scroll to position [1629, 0]
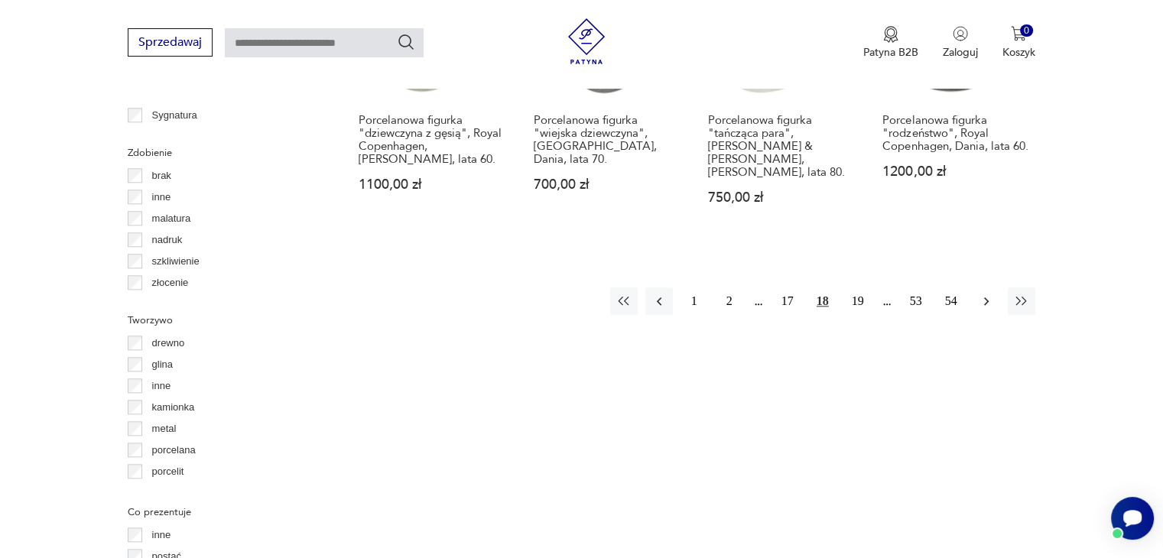
click at [984, 294] on icon "button" at bounding box center [986, 301] width 15 height 15
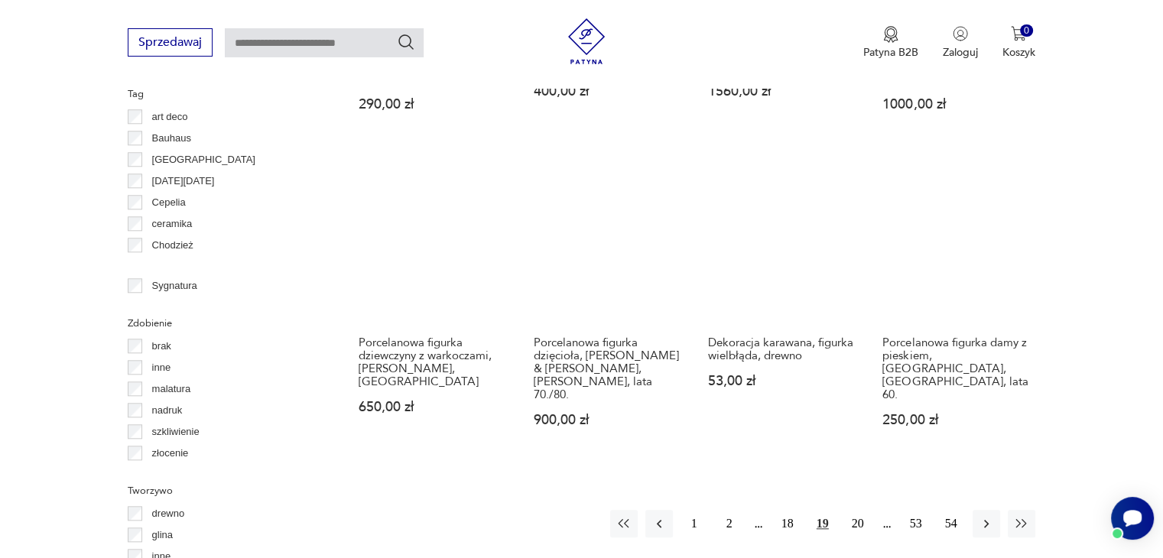
scroll to position [1476, 0]
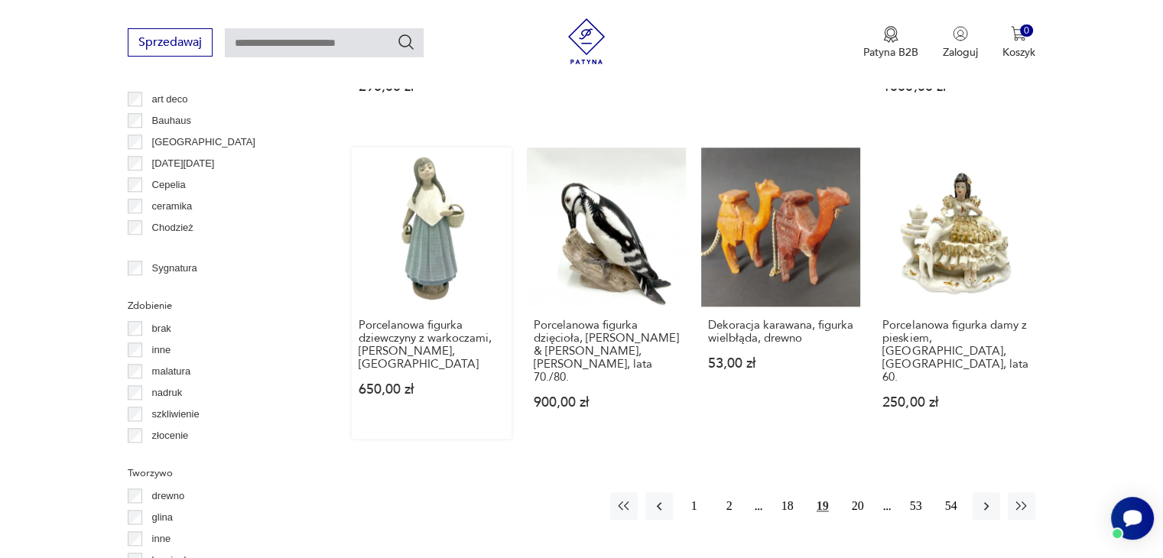
click at [432, 210] on link "Porcelanowa figurka dziewczyny z warkoczami, [PERSON_NAME], Hiszpania 650,00 zł" at bounding box center [431, 293] width 159 height 291
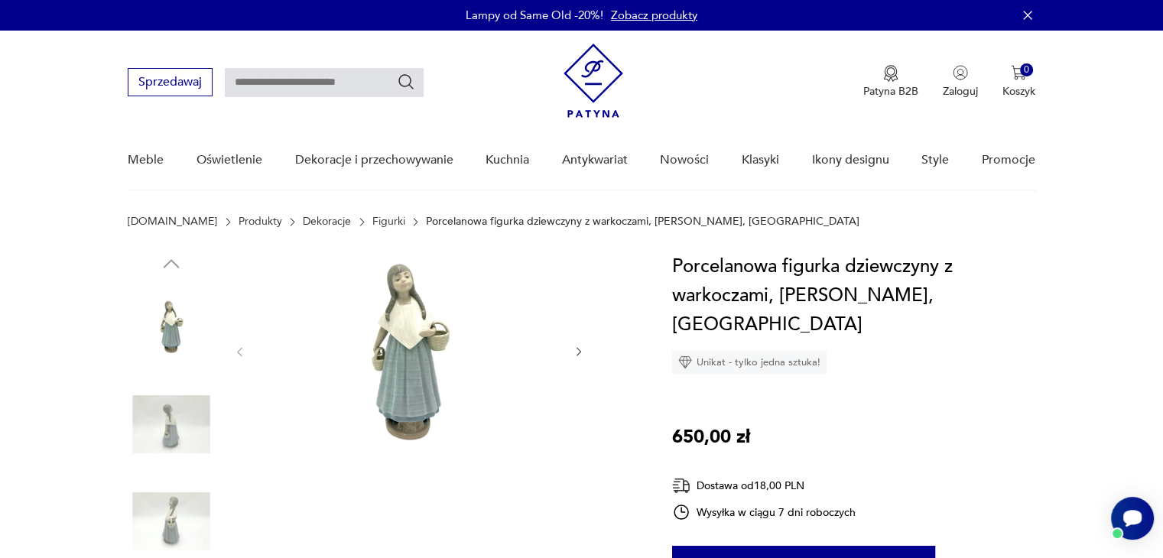
click at [398, 337] on img at bounding box center [408, 350] width 295 height 197
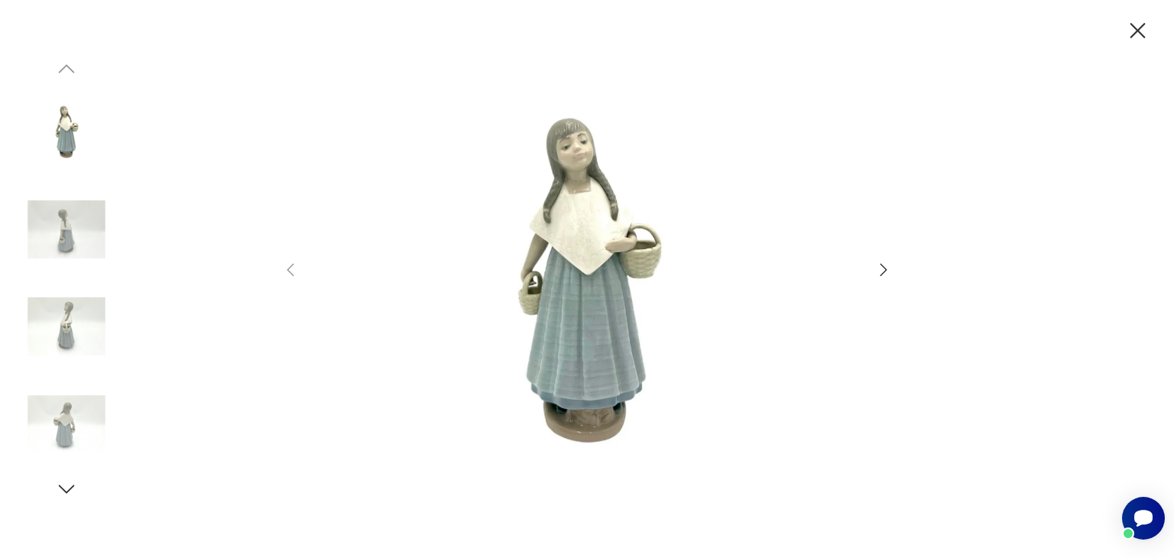
click at [583, 264] on img at bounding box center [587, 277] width 544 height 447
click at [888, 267] on icon "button" at bounding box center [884, 270] width 18 height 18
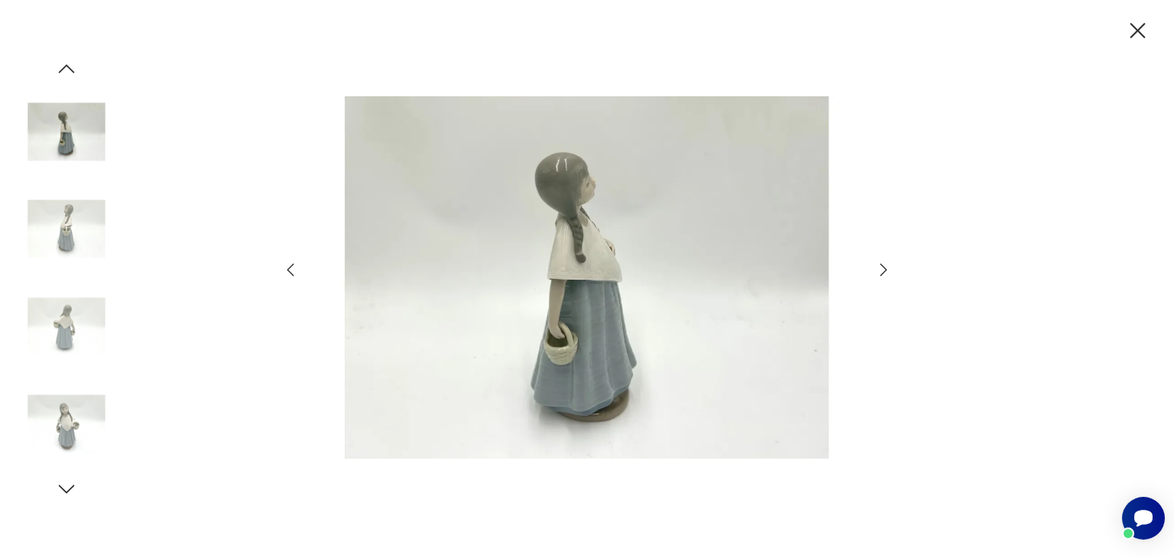
click at [888, 267] on icon "button" at bounding box center [884, 270] width 18 height 18
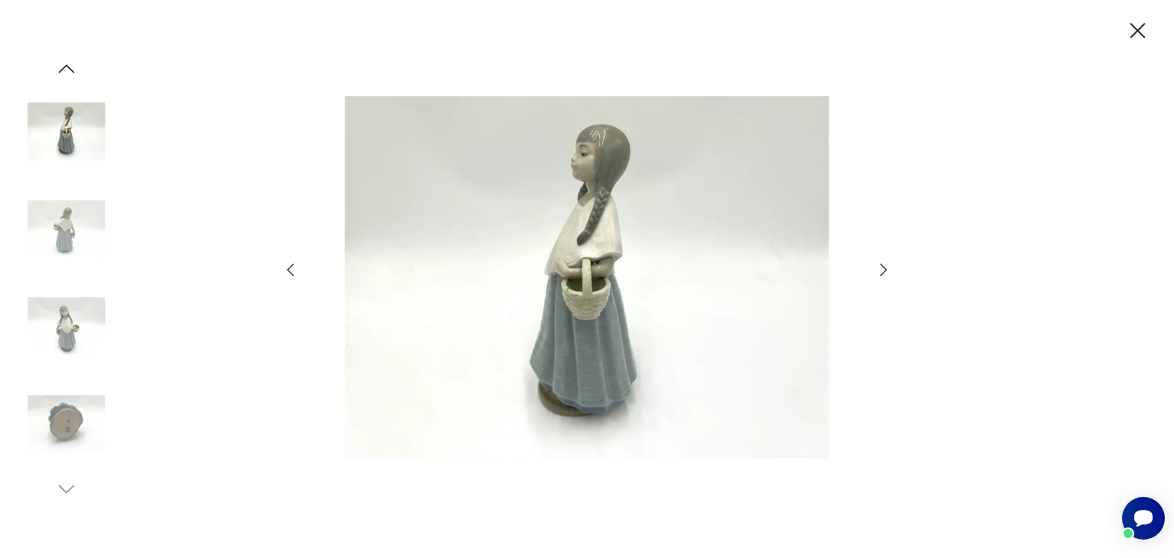
click at [888, 267] on icon "button" at bounding box center [884, 270] width 18 height 18
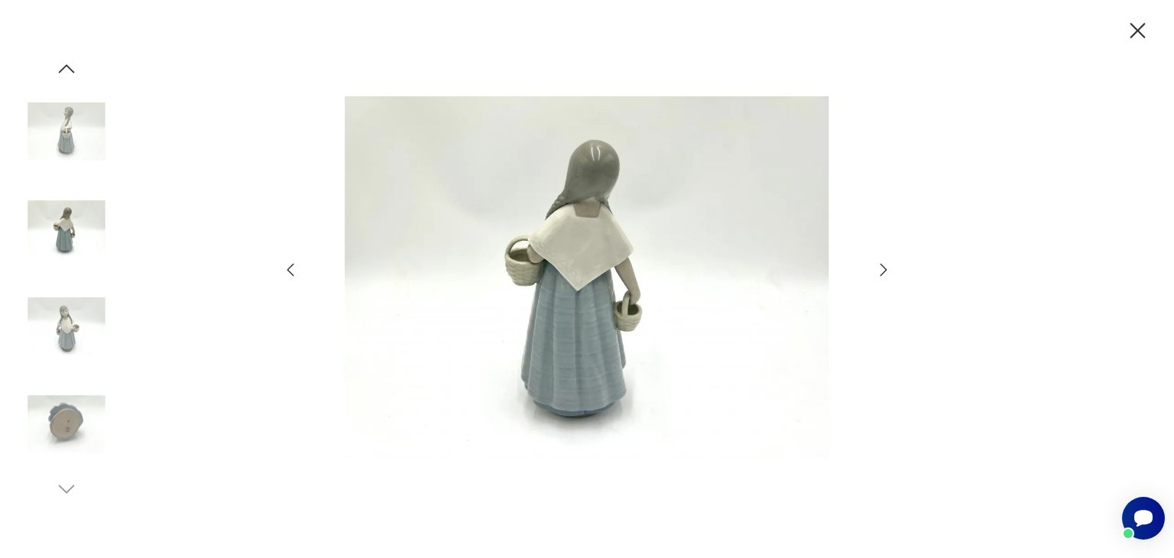
click at [888, 267] on icon "button" at bounding box center [884, 270] width 18 height 18
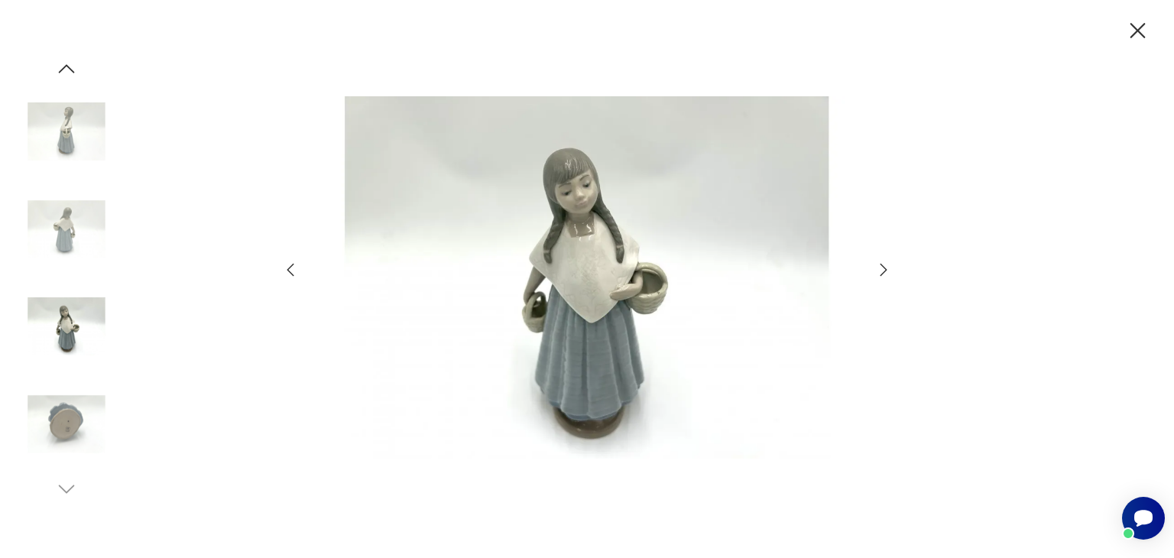
click at [888, 267] on icon "button" at bounding box center [884, 270] width 18 height 18
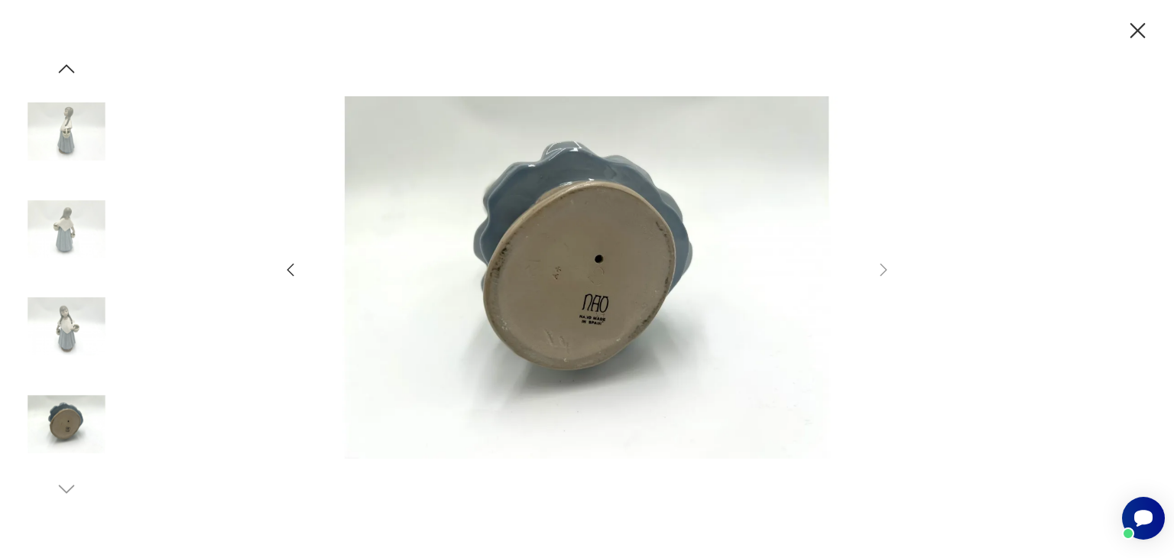
click at [1140, 31] on icon "button" at bounding box center [1138, 31] width 27 height 27
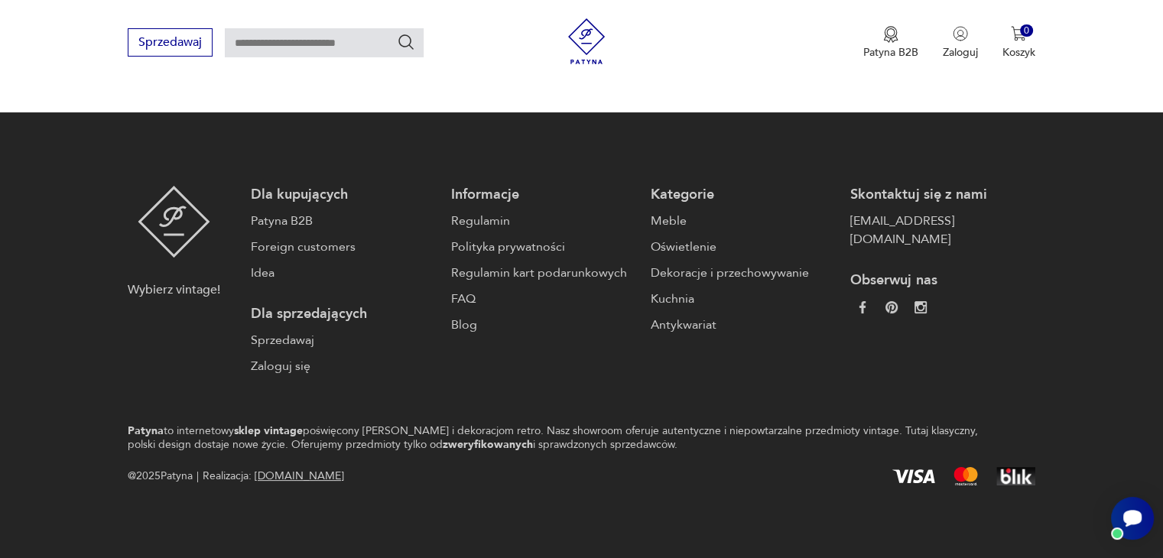
scroll to position [1616, 0]
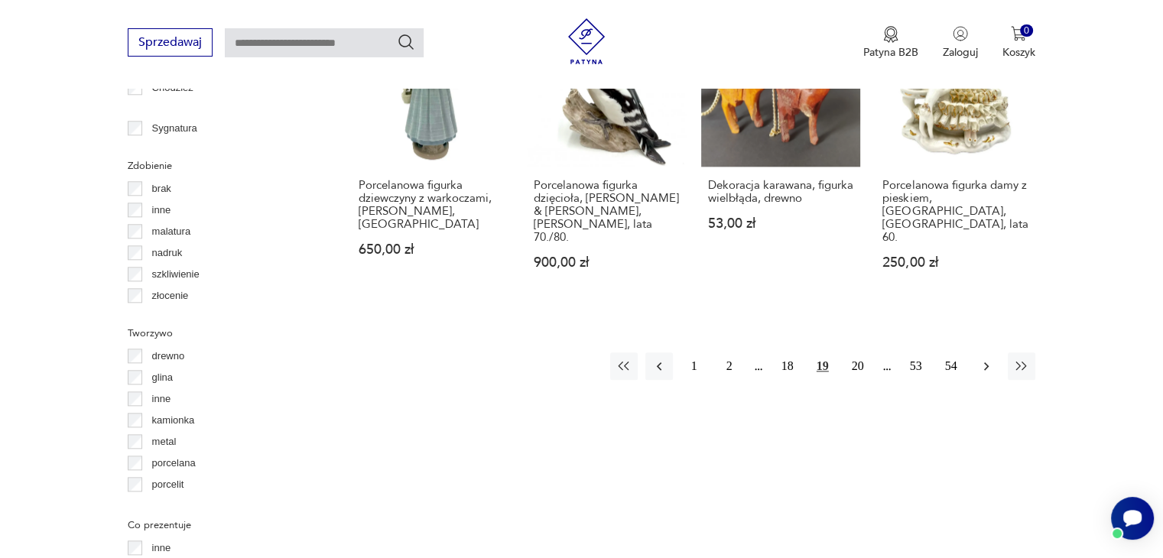
click at [986, 362] on icon "button" at bounding box center [986, 366] width 5 height 8
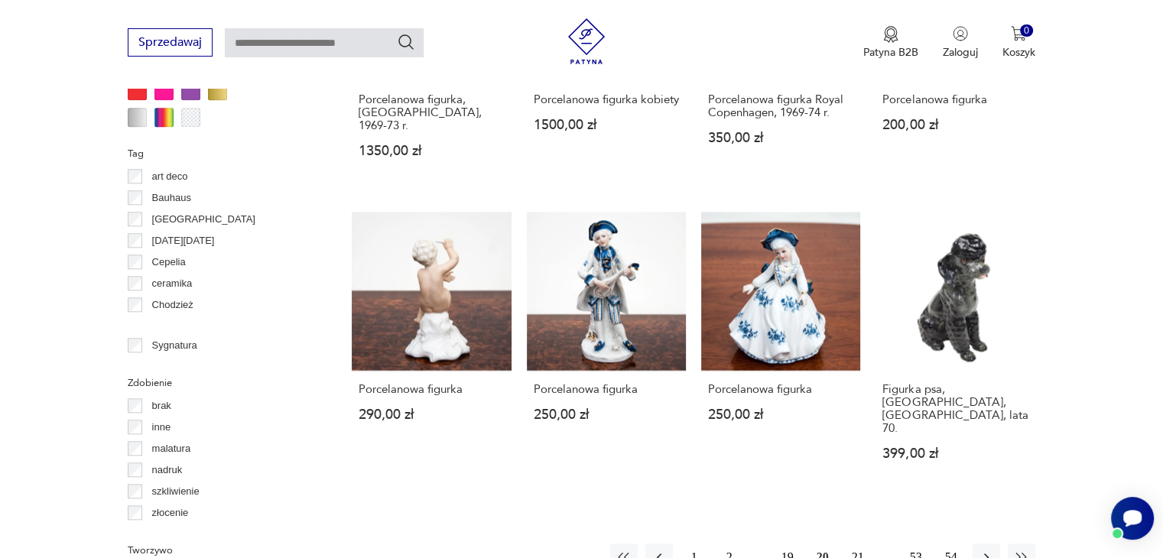
scroll to position [1399, 0]
click at [985, 549] on icon "button" at bounding box center [986, 556] width 15 height 15
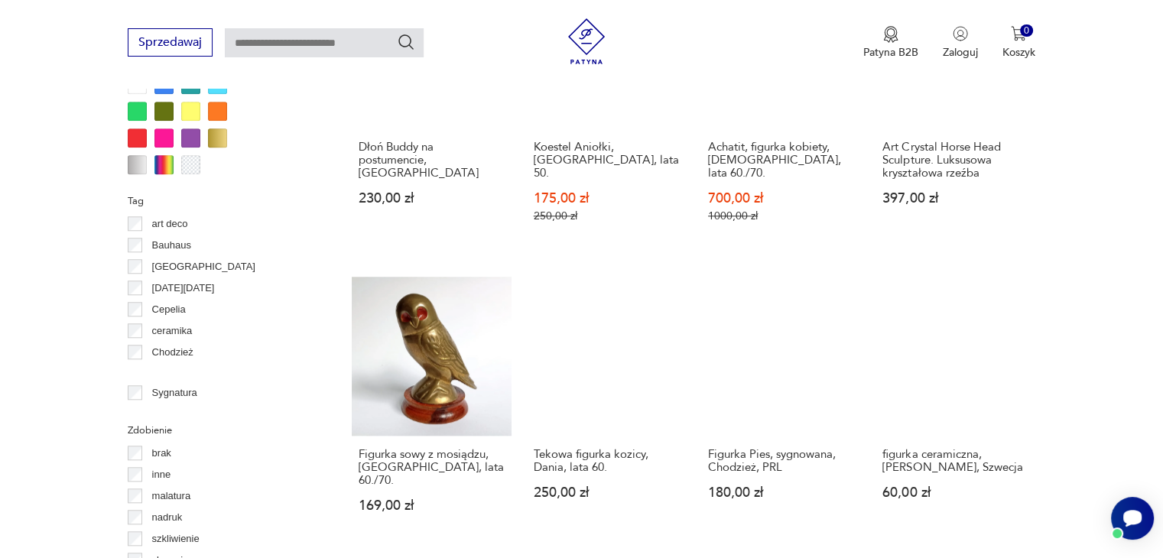
scroll to position [1399, 0]
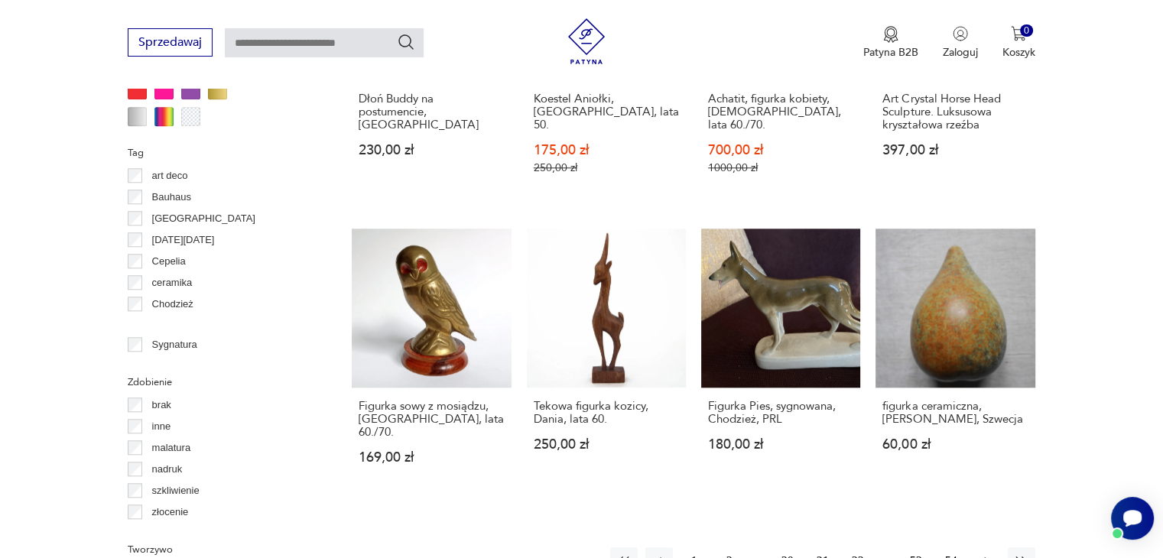
click at [985, 554] on icon "button" at bounding box center [986, 561] width 15 height 15
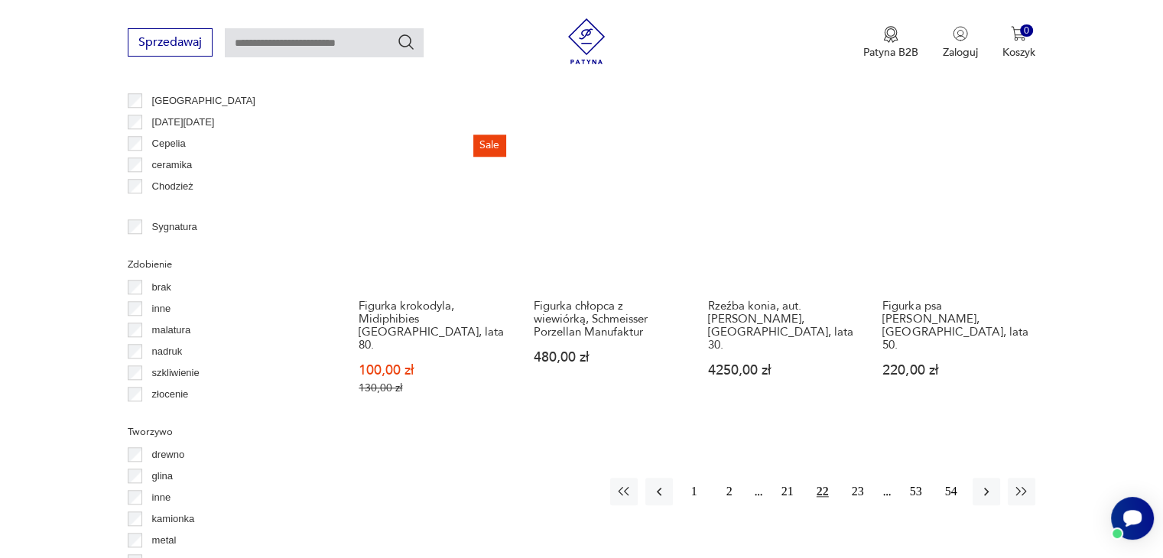
scroll to position [1552, 0]
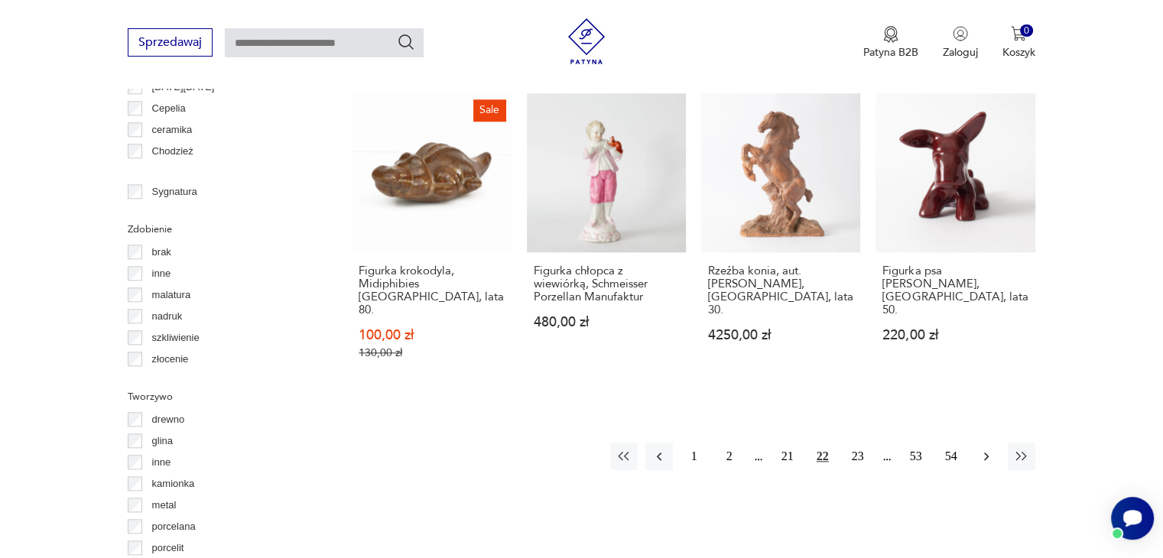
click at [984, 453] on icon "button" at bounding box center [986, 457] width 5 height 8
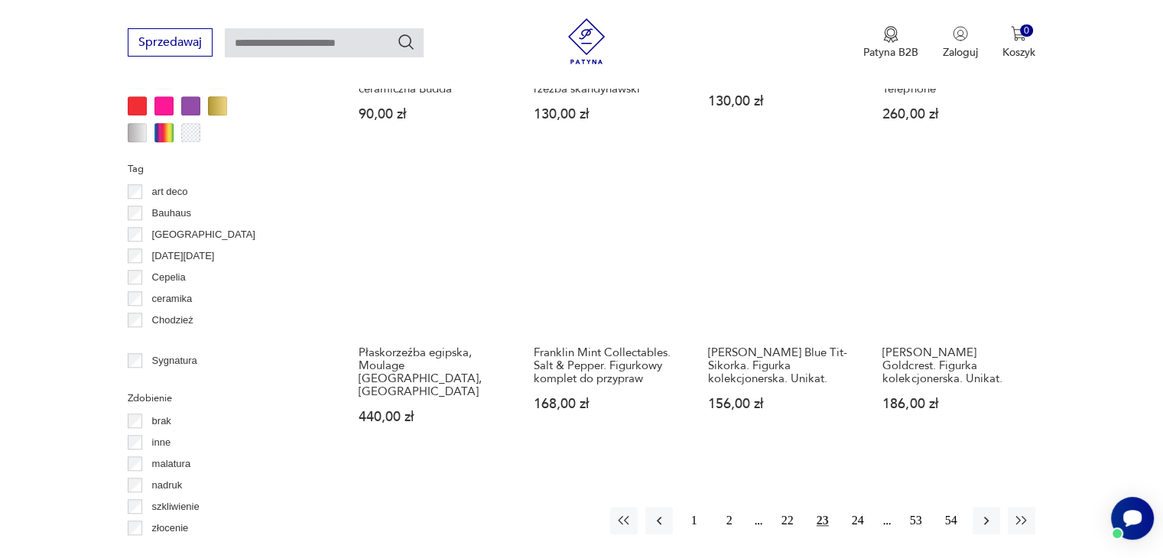
scroll to position [1476, 0]
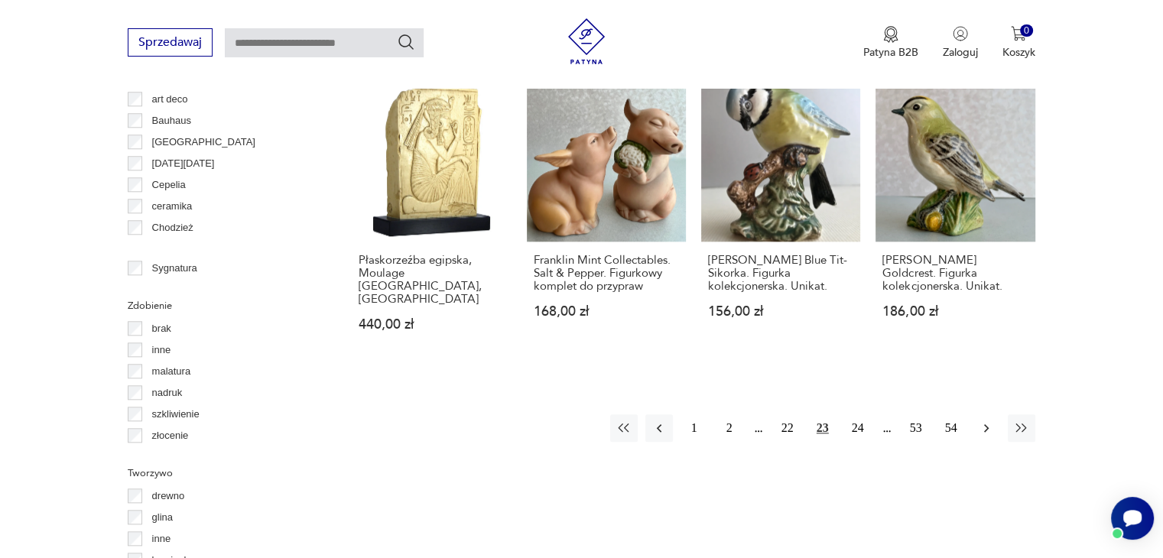
click at [981, 421] on icon "button" at bounding box center [986, 428] width 15 height 15
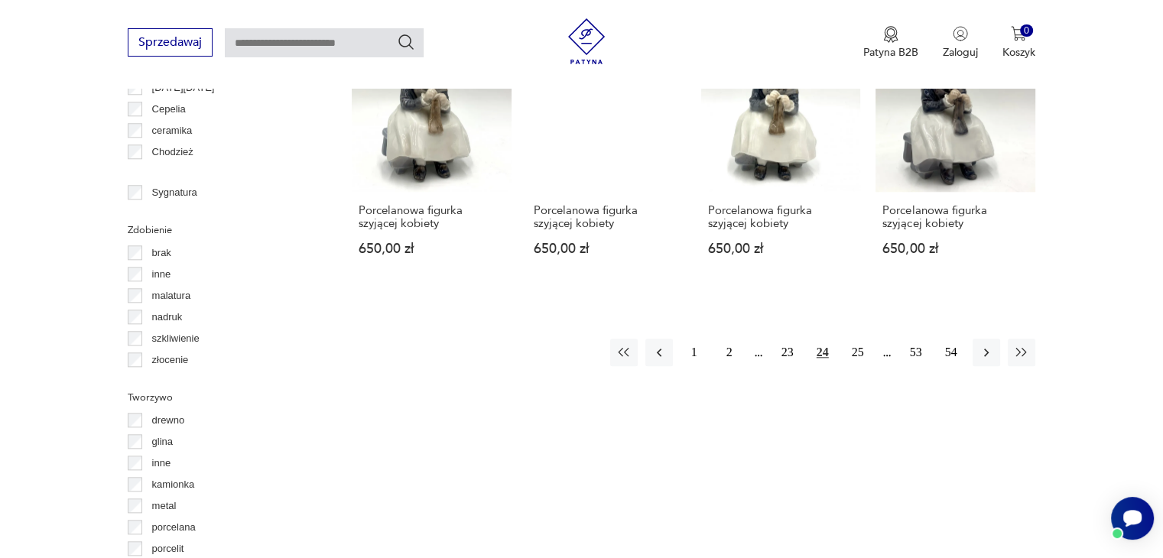
scroll to position [1552, 0]
click at [979, 344] on icon "button" at bounding box center [986, 351] width 15 height 15
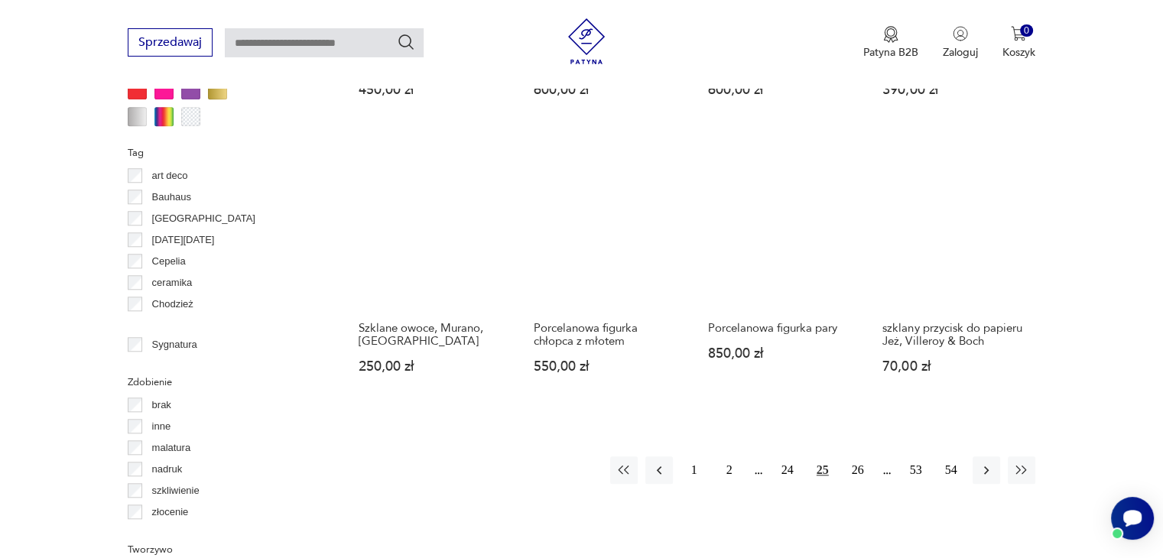
scroll to position [1476, 0]
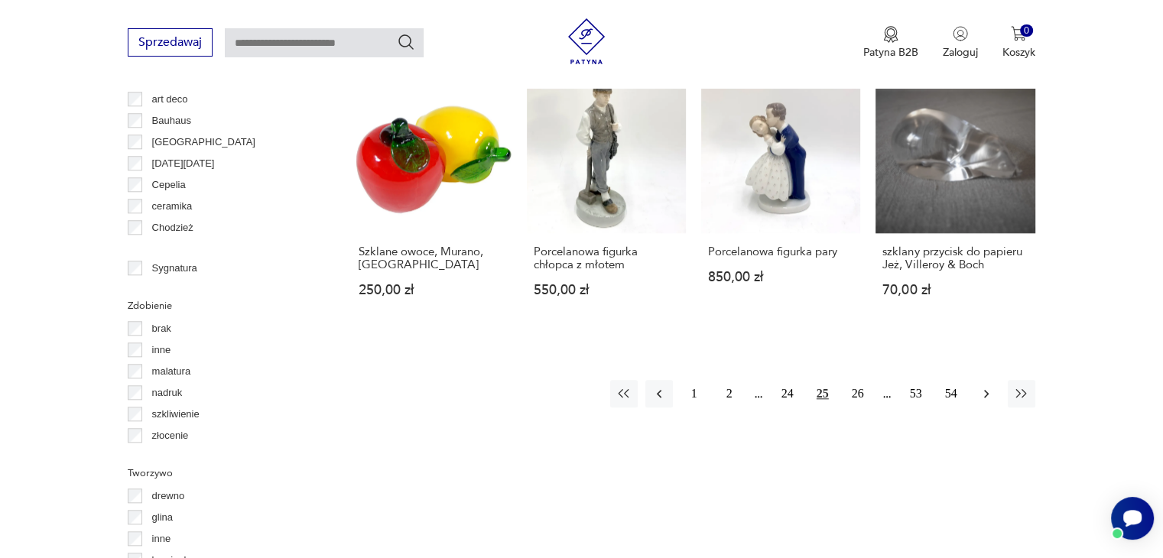
click at [983, 389] on icon "button" at bounding box center [986, 393] width 15 height 15
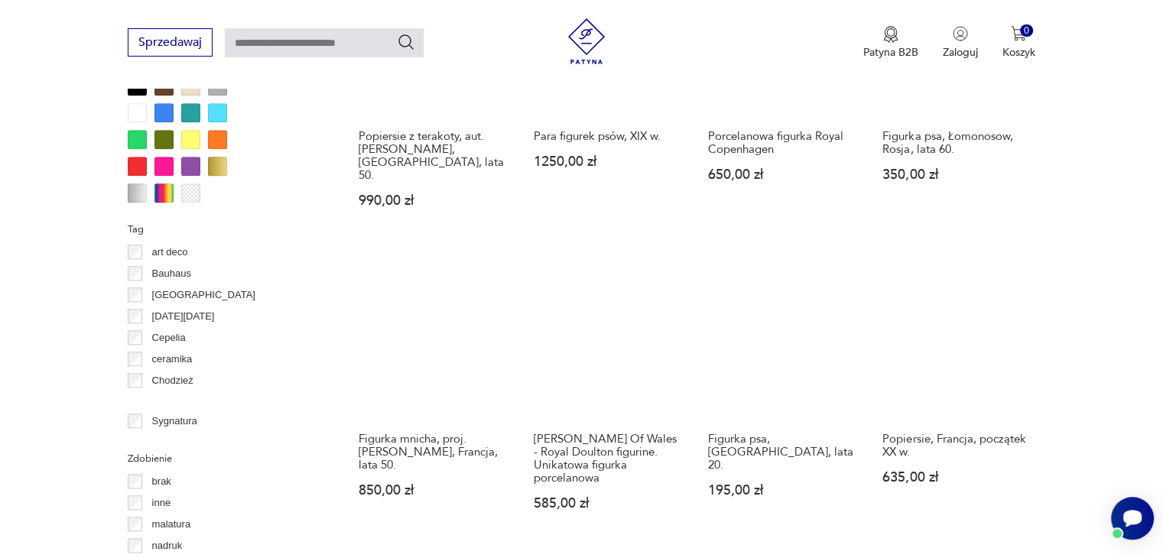
scroll to position [1476, 0]
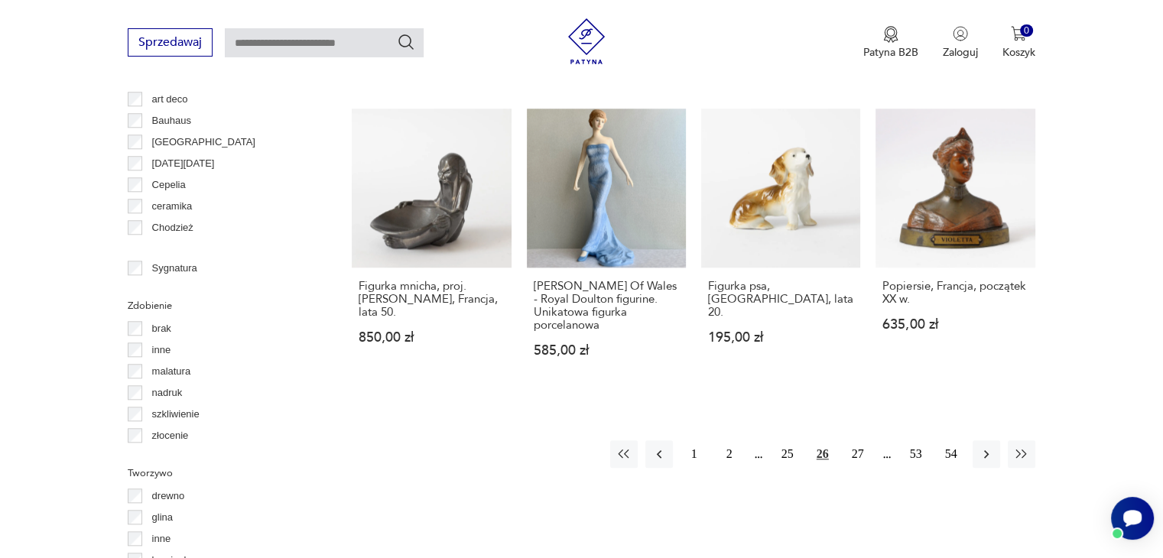
drag, startPoint x: 982, startPoint y: 412, endPoint x: 982, endPoint y: 388, distance: 23.7
click at [982, 447] on icon "button" at bounding box center [986, 454] width 15 height 15
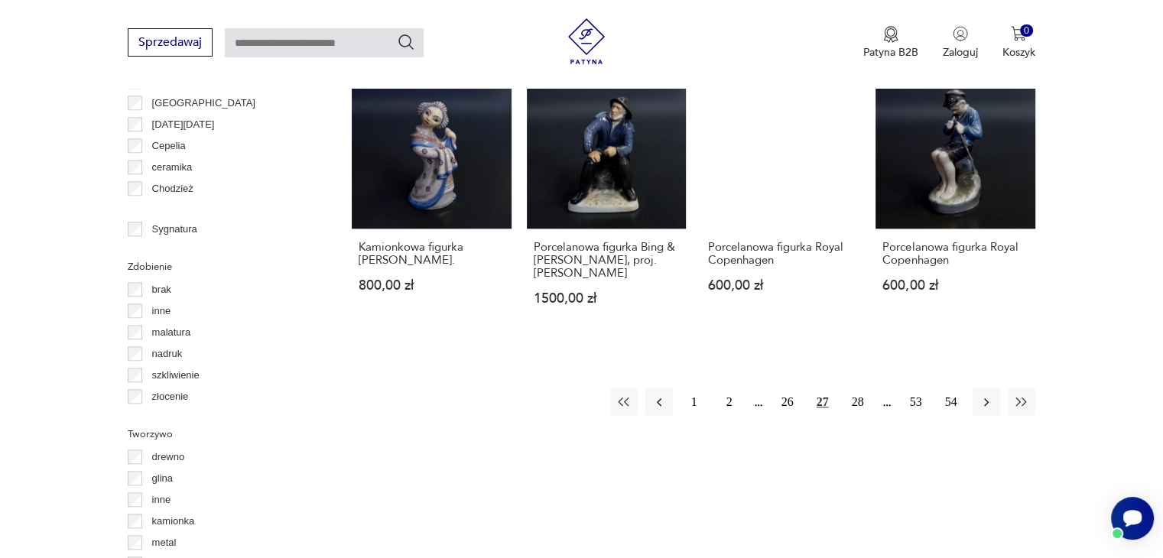
scroll to position [1552, 0]
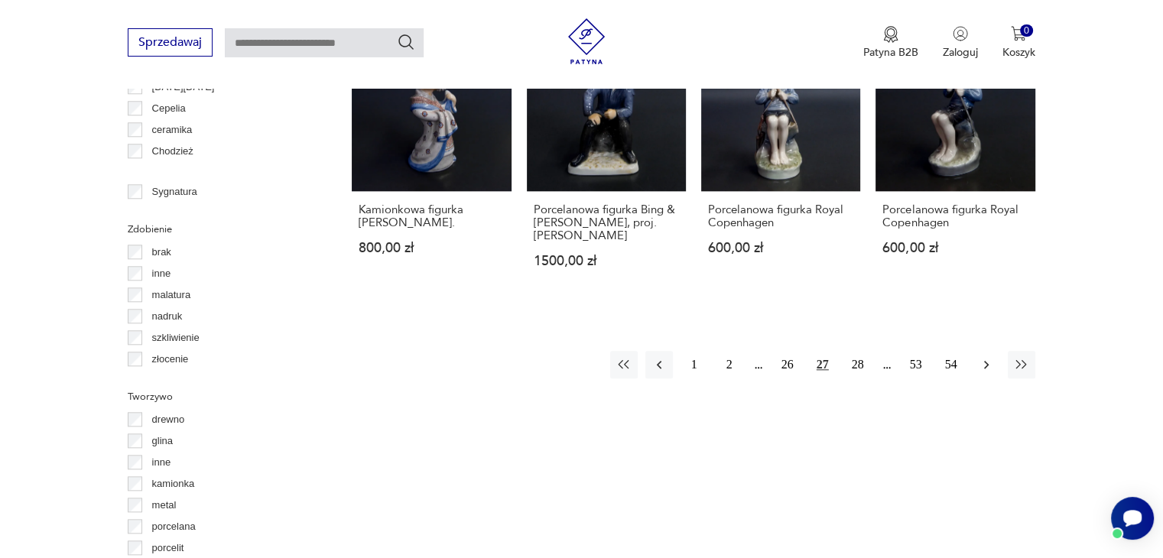
click at [980, 357] on icon "button" at bounding box center [986, 364] width 15 height 15
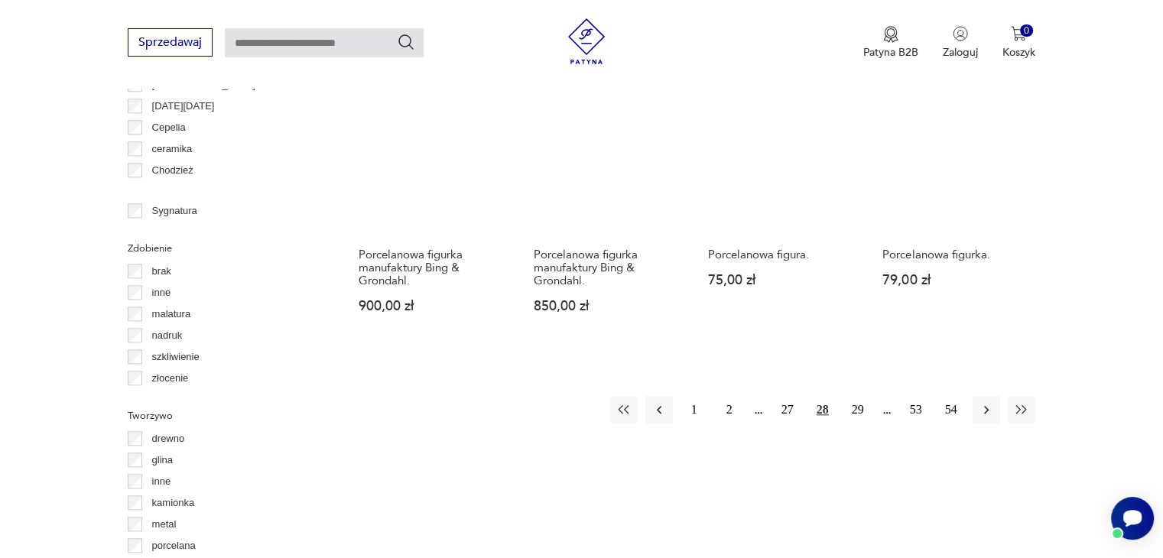
scroll to position [1552, 0]
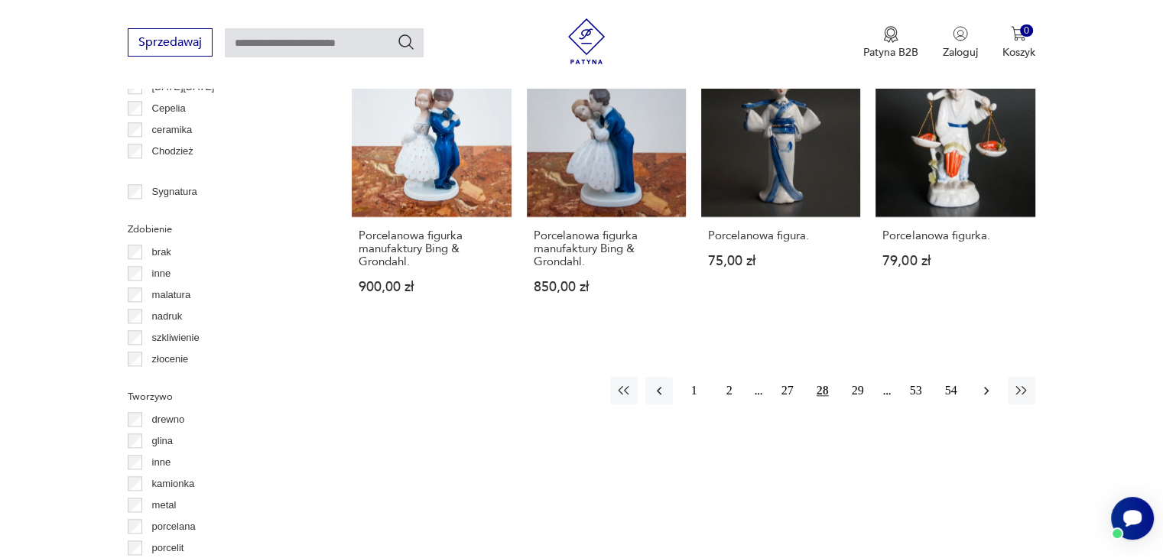
click at [985, 383] on icon "button" at bounding box center [986, 390] width 15 height 15
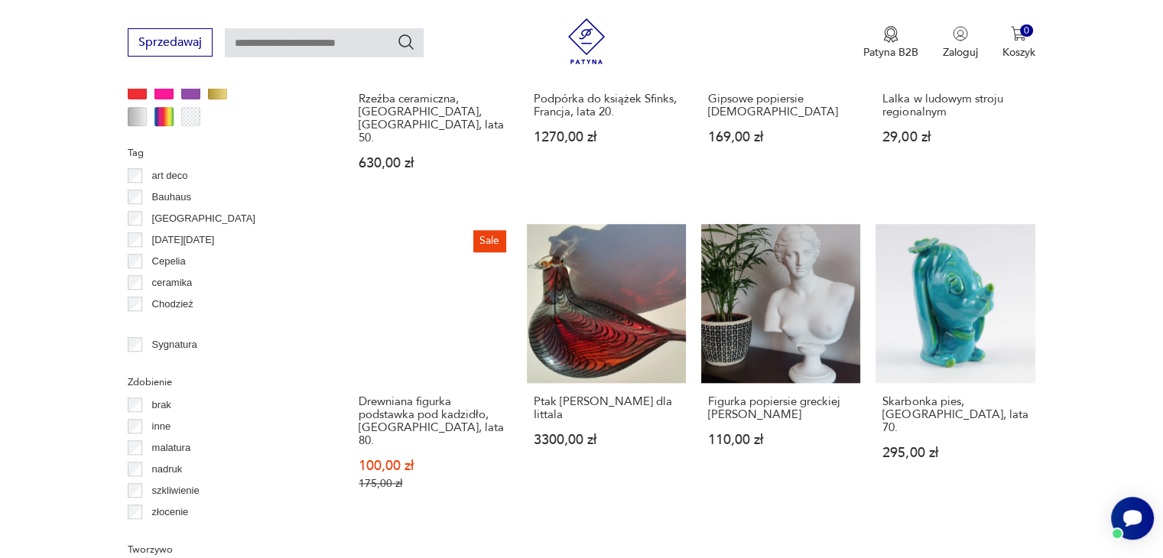
scroll to position [1476, 0]
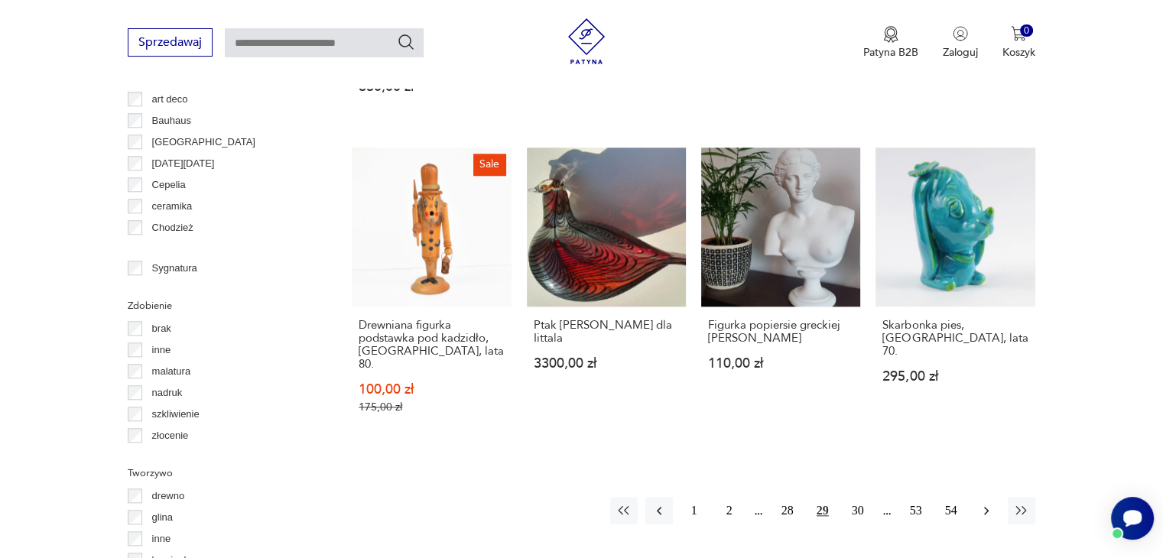
click at [985, 503] on icon "button" at bounding box center [986, 510] width 15 height 15
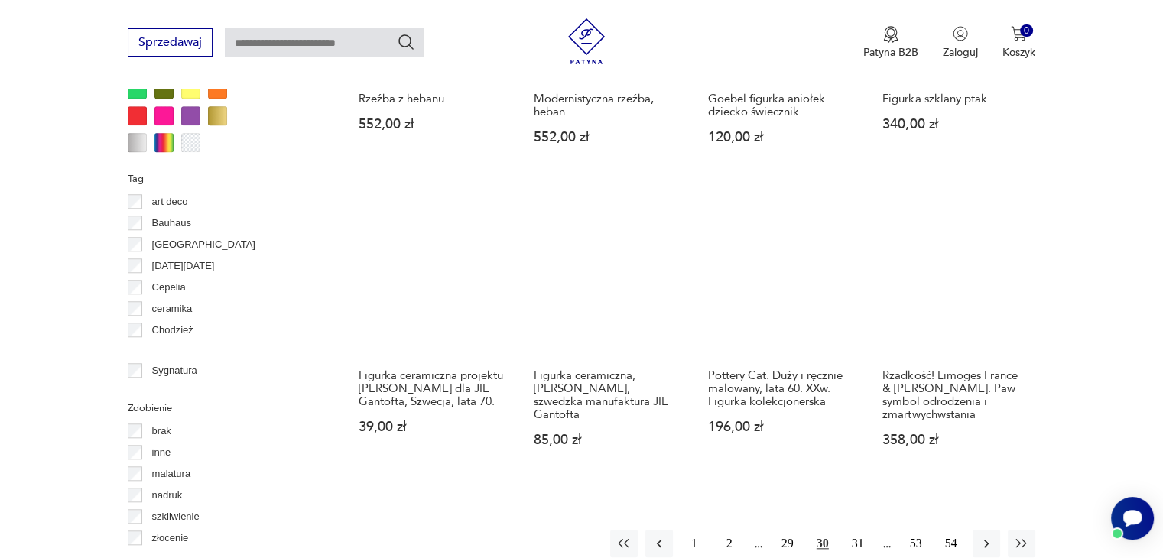
scroll to position [1476, 0]
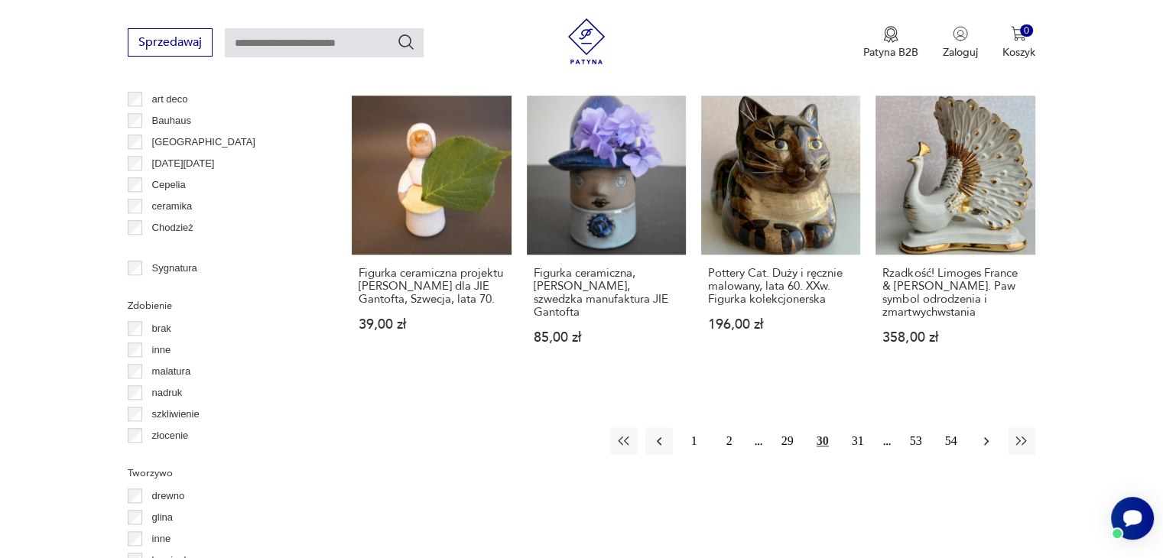
click at [982, 434] on icon "button" at bounding box center [986, 441] width 15 height 15
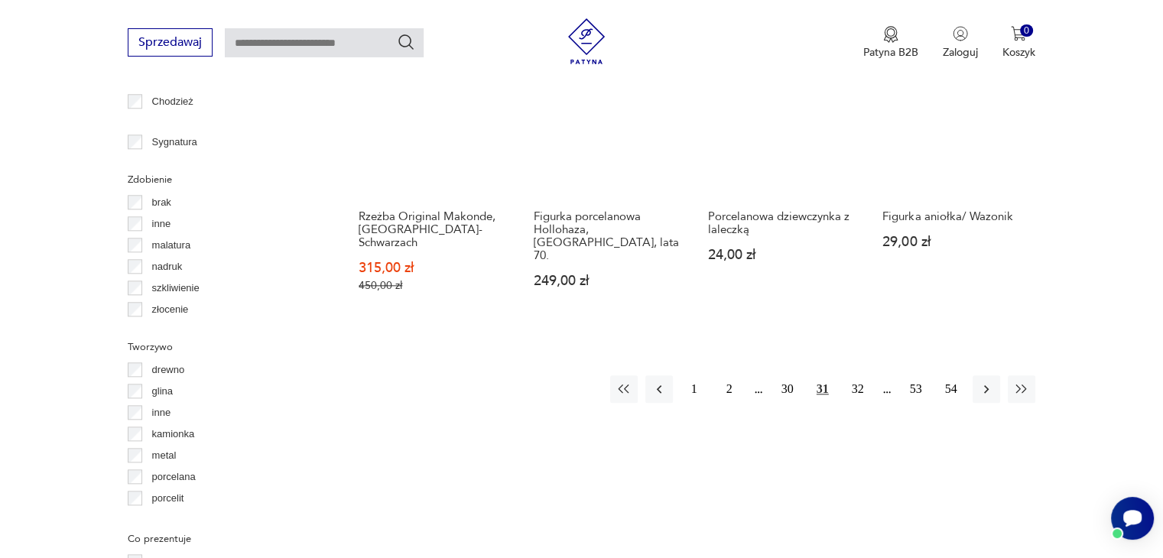
scroll to position [1629, 0]
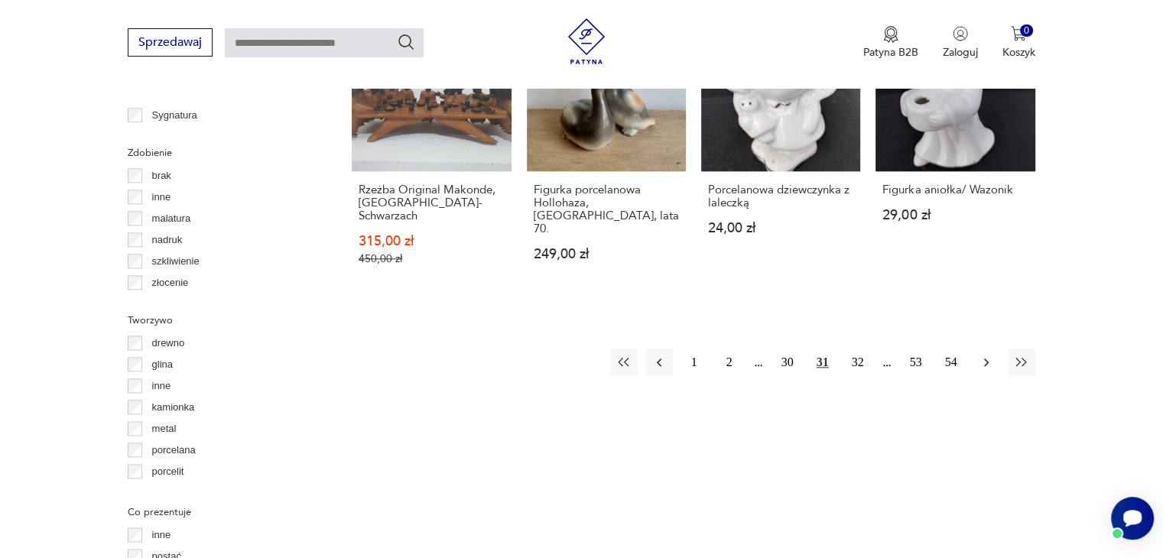
click at [989, 355] on icon "button" at bounding box center [986, 362] width 15 height 15
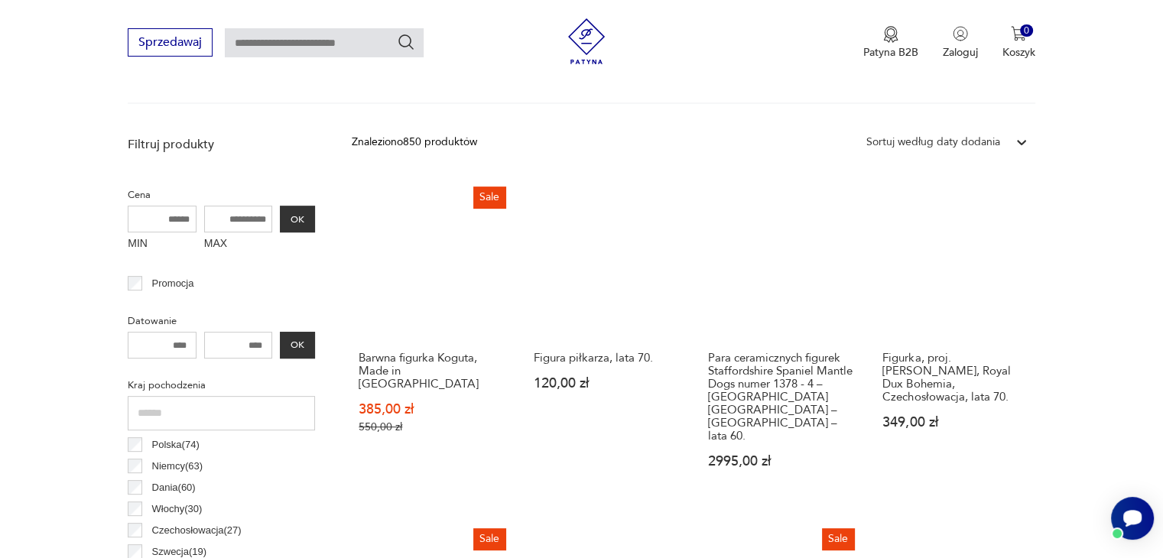
scroll to position [482, 0]
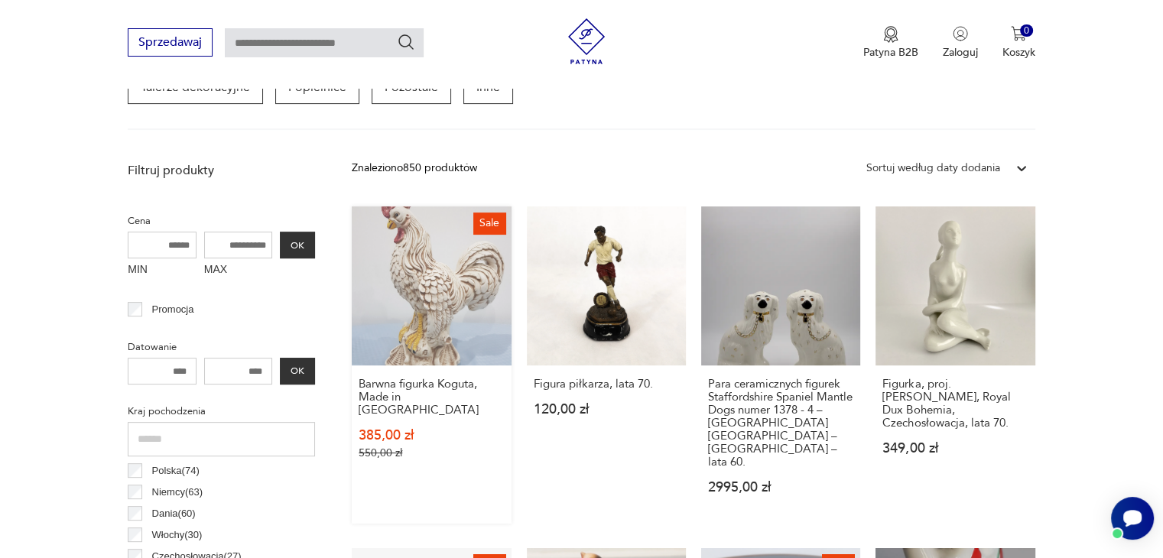
click at [434, 294] on link "Sale Barwna figurka [PERSON_NAME], Made in [GEOGRAPHIC_DATA] 385,00 zł 550,00 zł" at bounding box center [431, 364] width 159 height 317
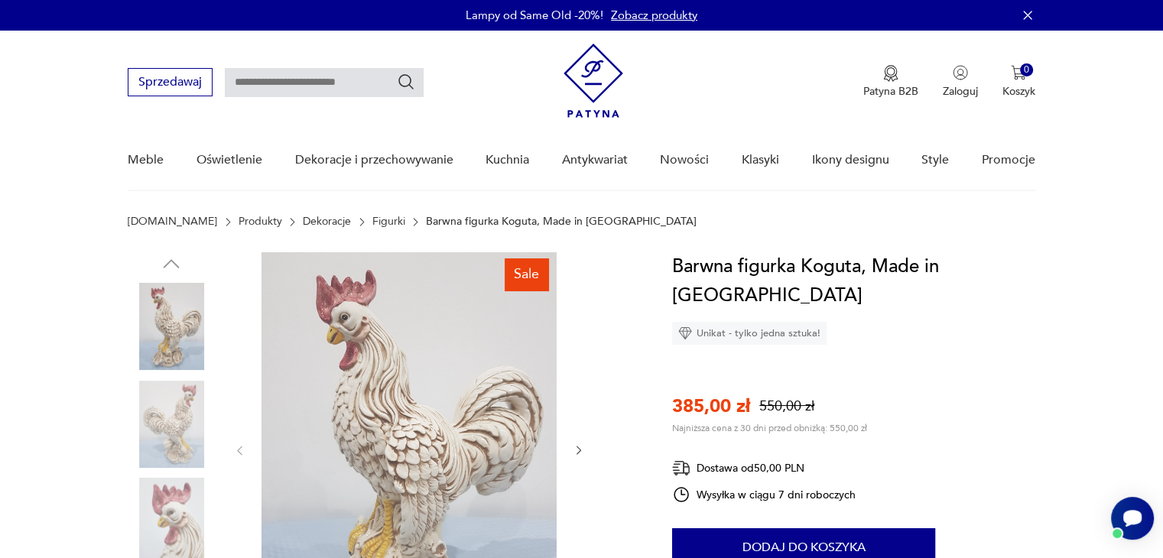
click at [388, 458] on img at bounding box center [408, 449] width 295 height 394
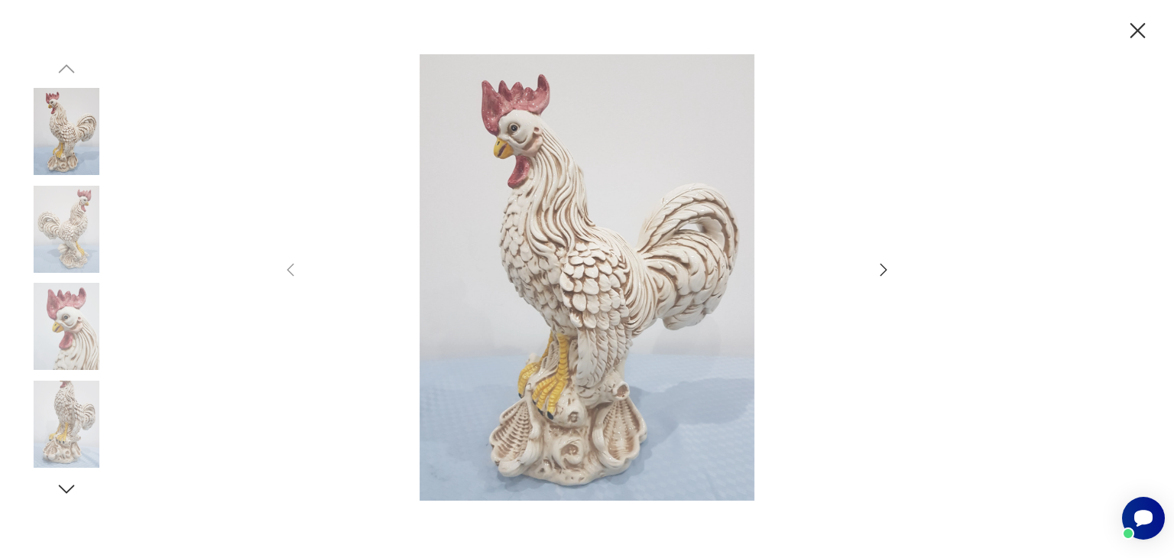
click at [1135, 37] on icon "button" at bounding box center [1138, 31] width 27 height 27
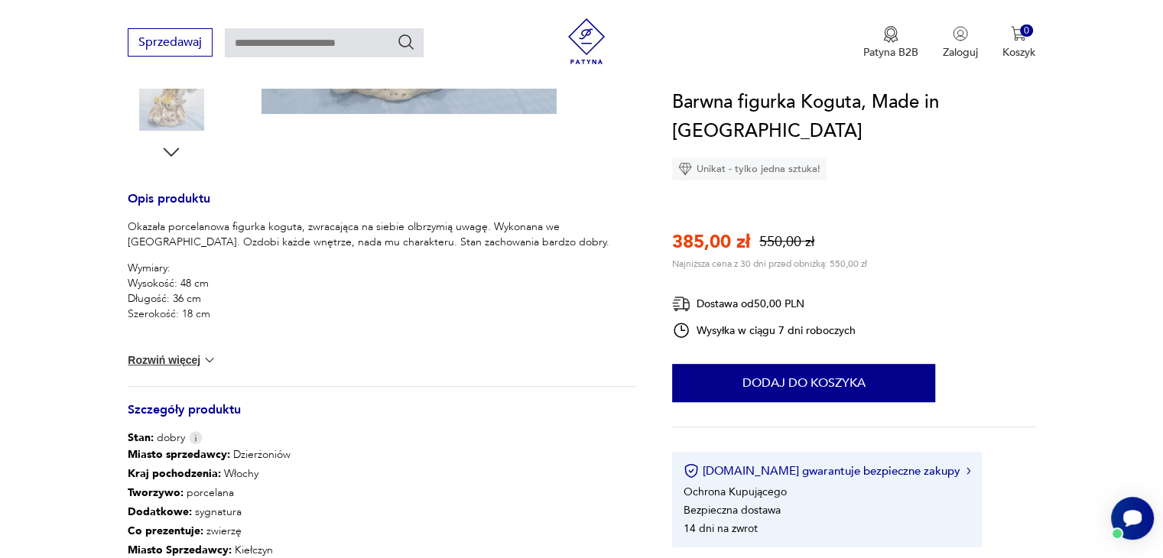
scroll to position [535, 0]
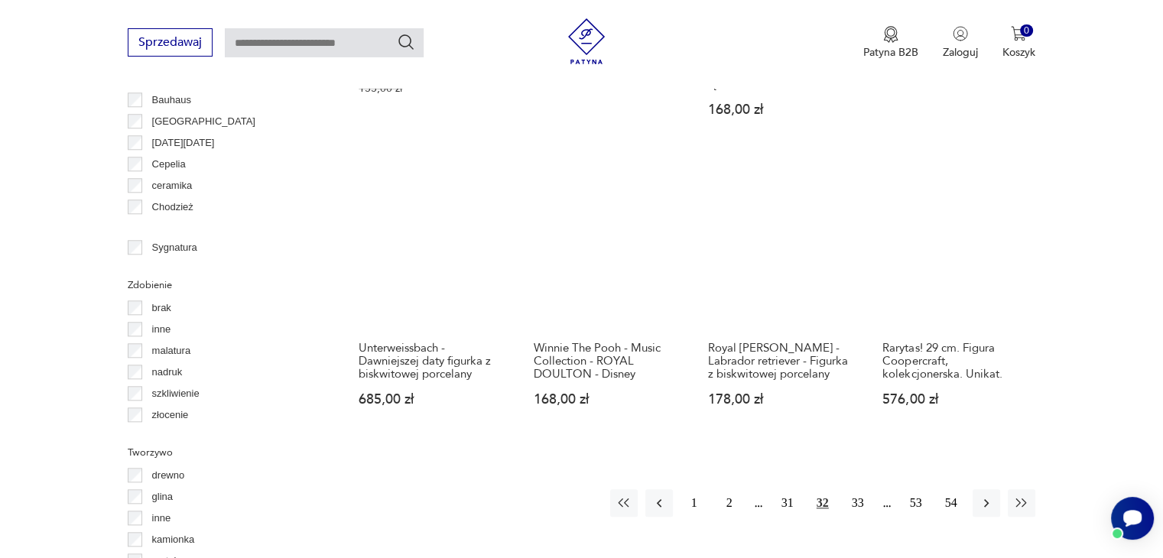
scroll to position [1552, 0]
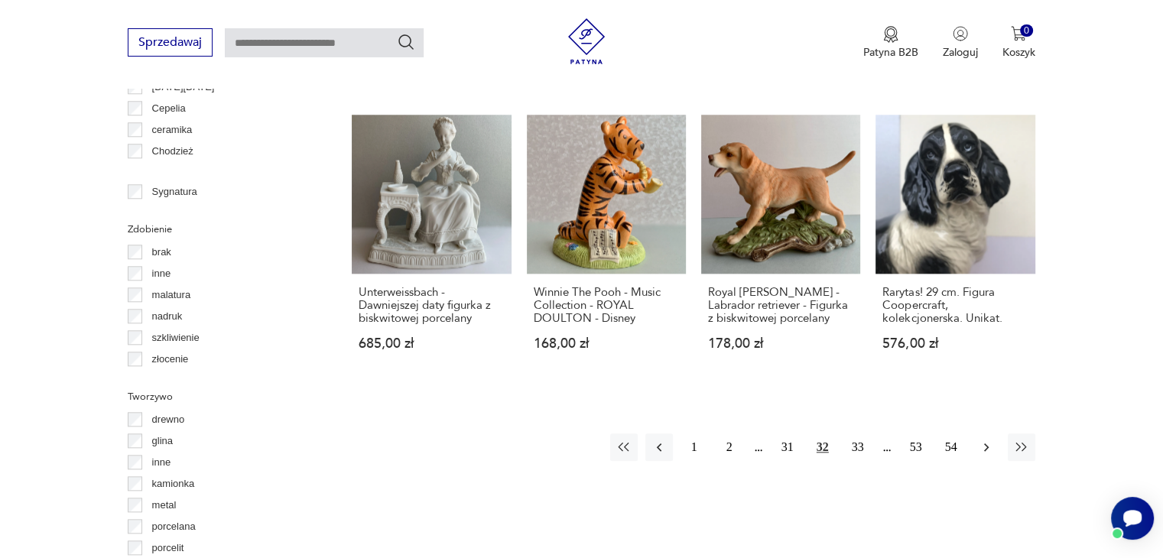
click at [982, 440] on icon "button" at bounding box center [986, 447] width 15 height 15
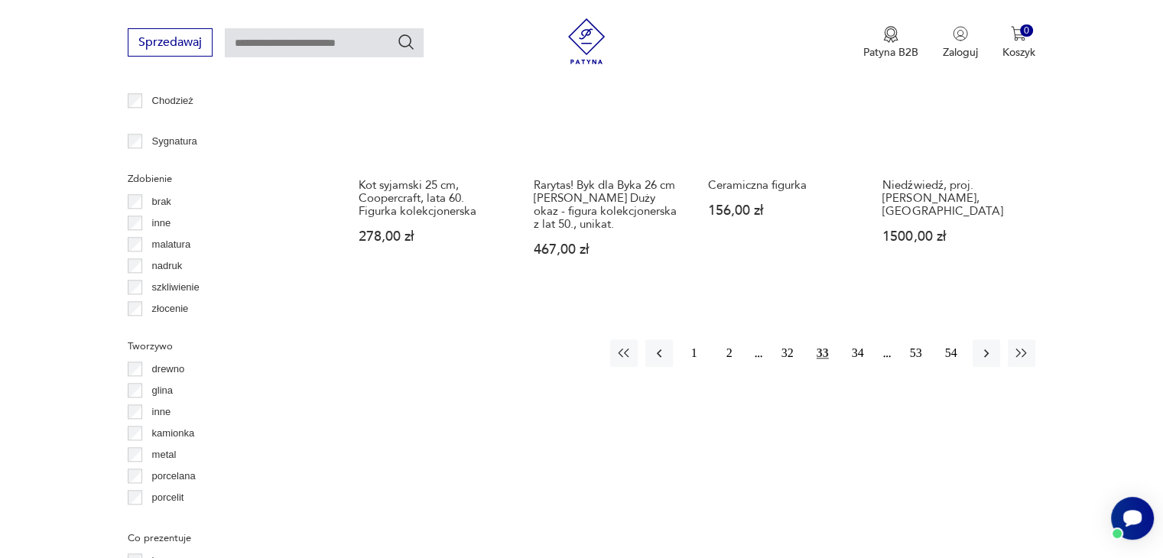
scroll to position [1629, 0]
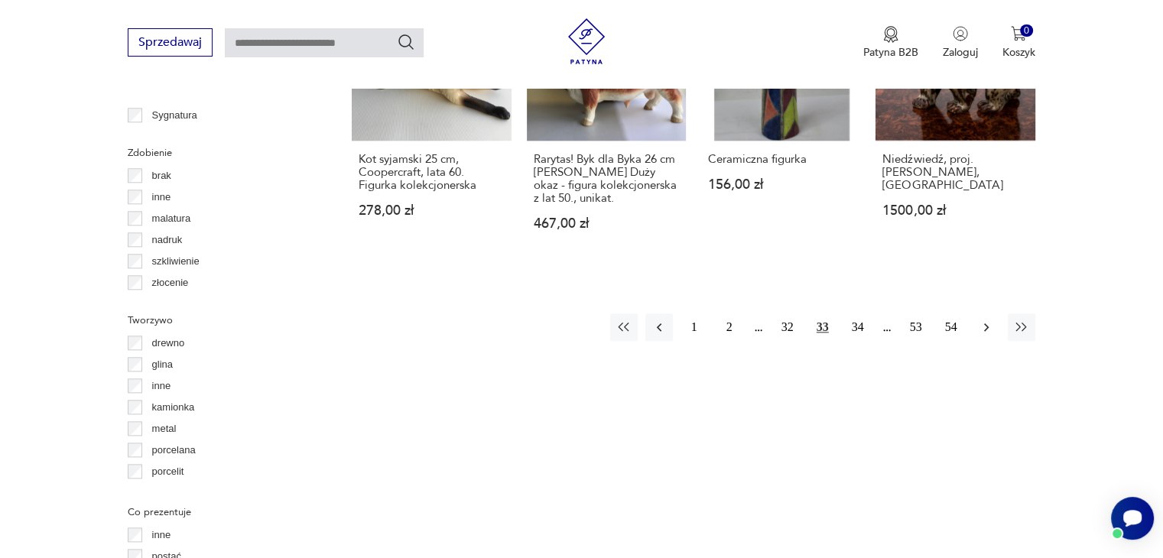
click at [985, 320] on icon "button" at bounding box center [986, 327] width 15 height 15
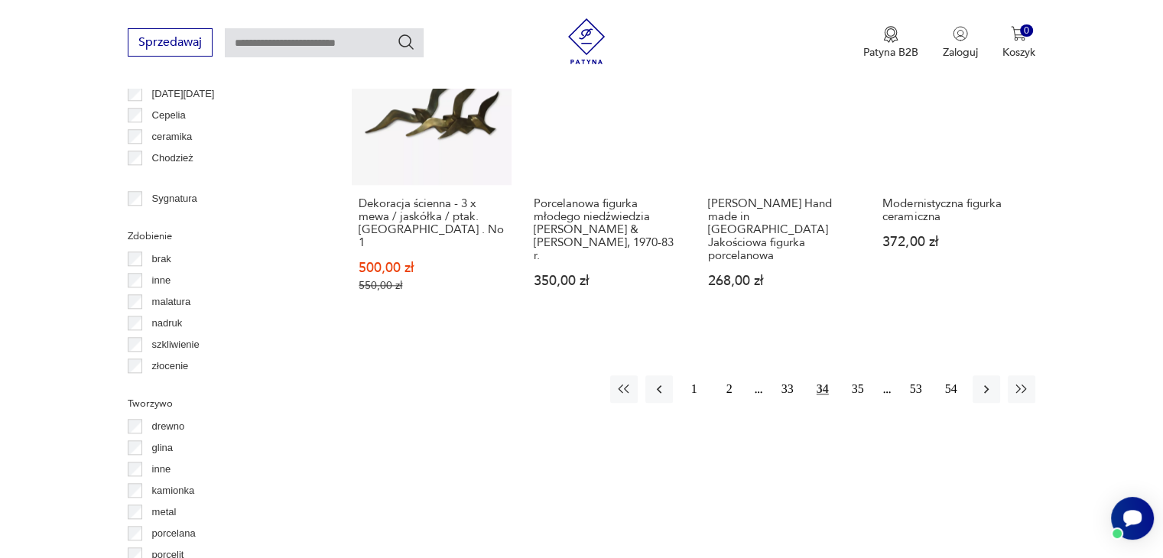
scroll to position [1552, 0]
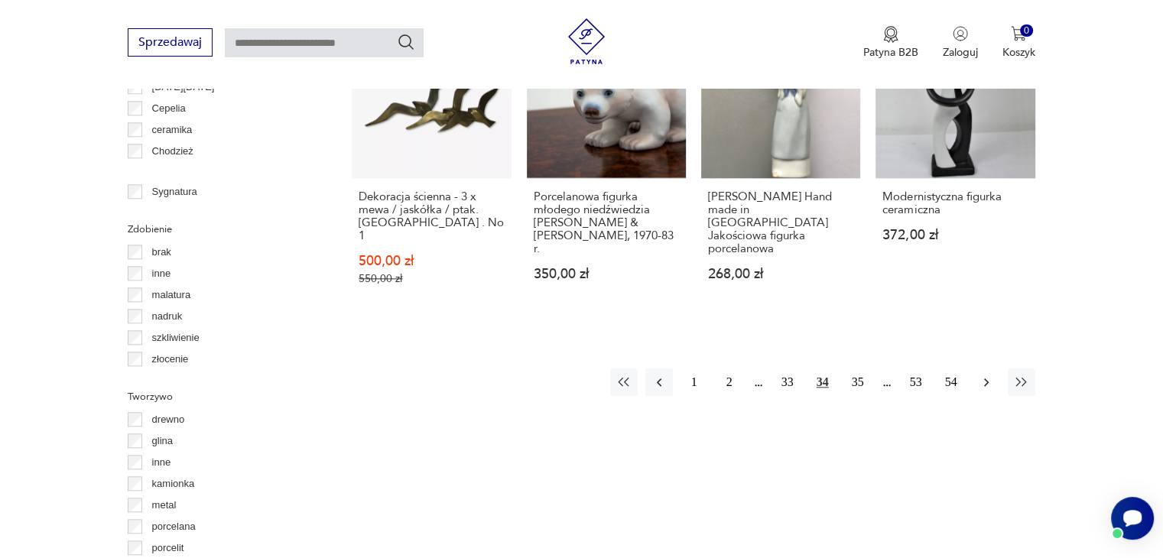
click at [983, 375] on icon "button" at bounding box center [986, 382] width 15 height 15
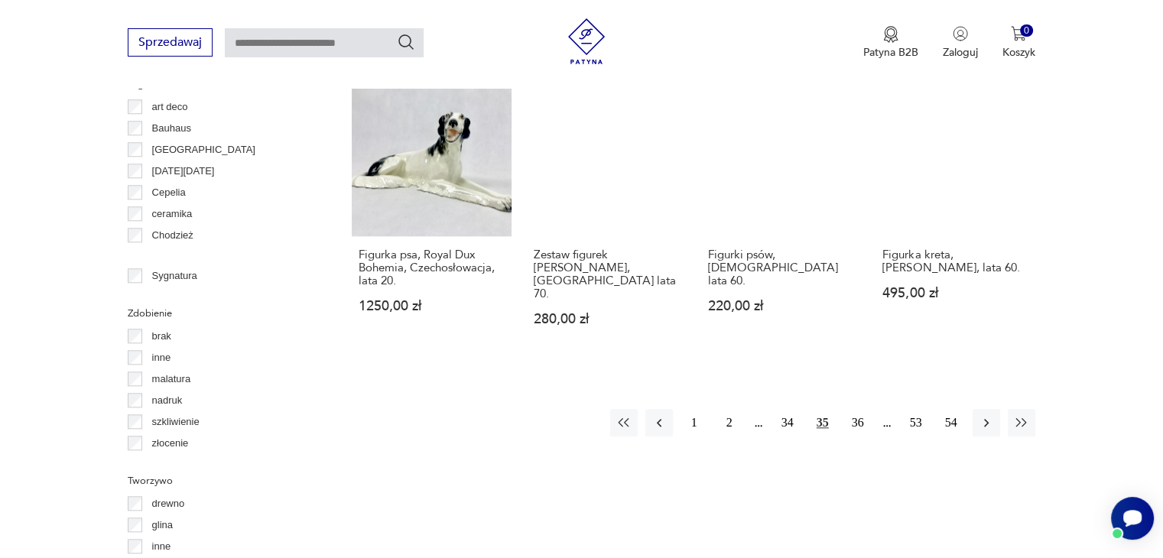
scroll to position [1476, 0]
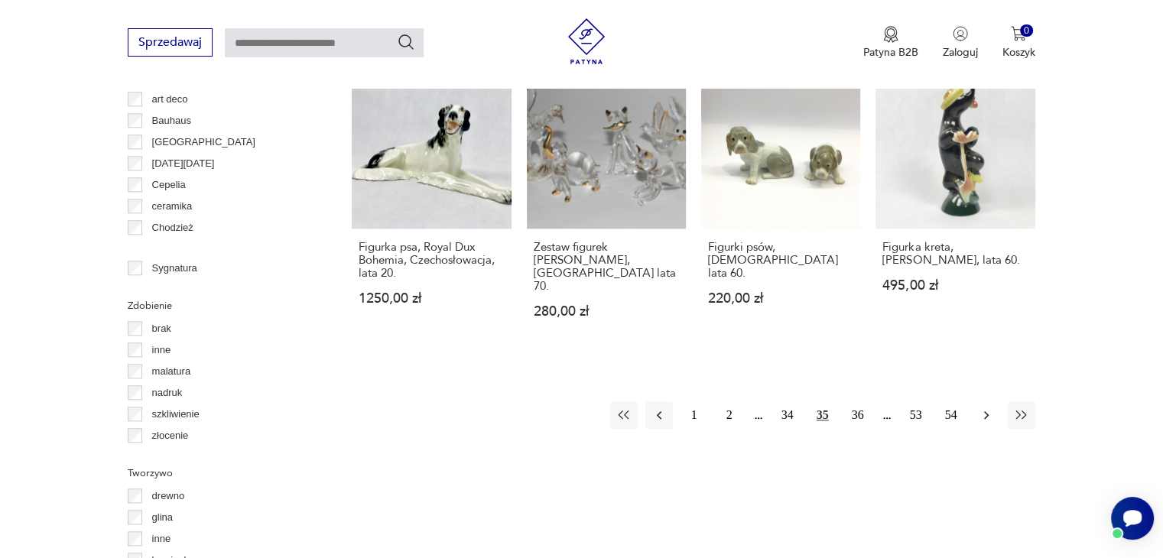
click at [988, 411] on icon "button" at bounding box center [986, 415] width 5 height 8
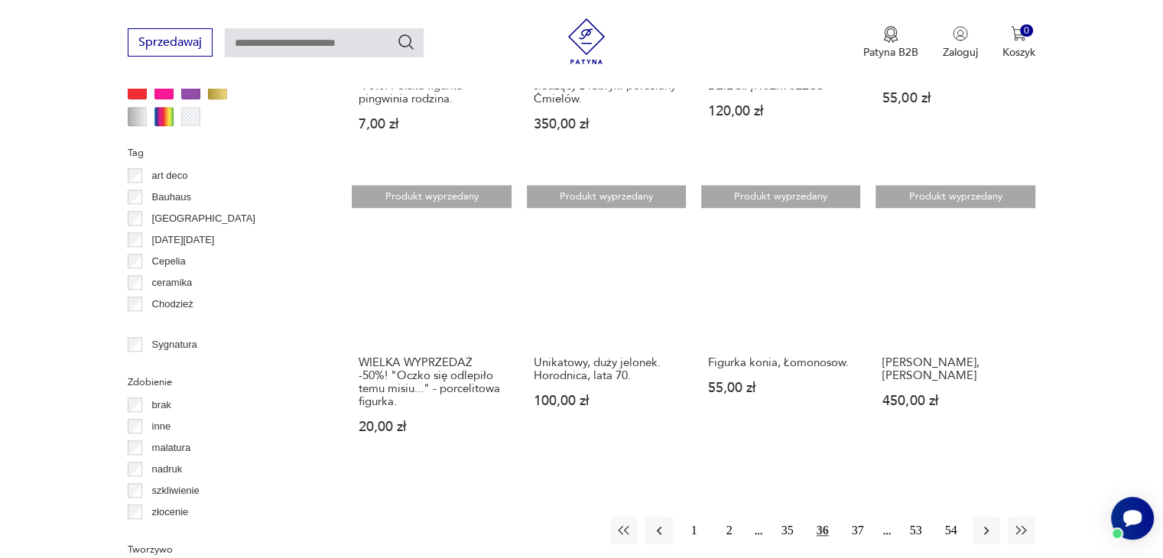
scroll to position [1476, 0]
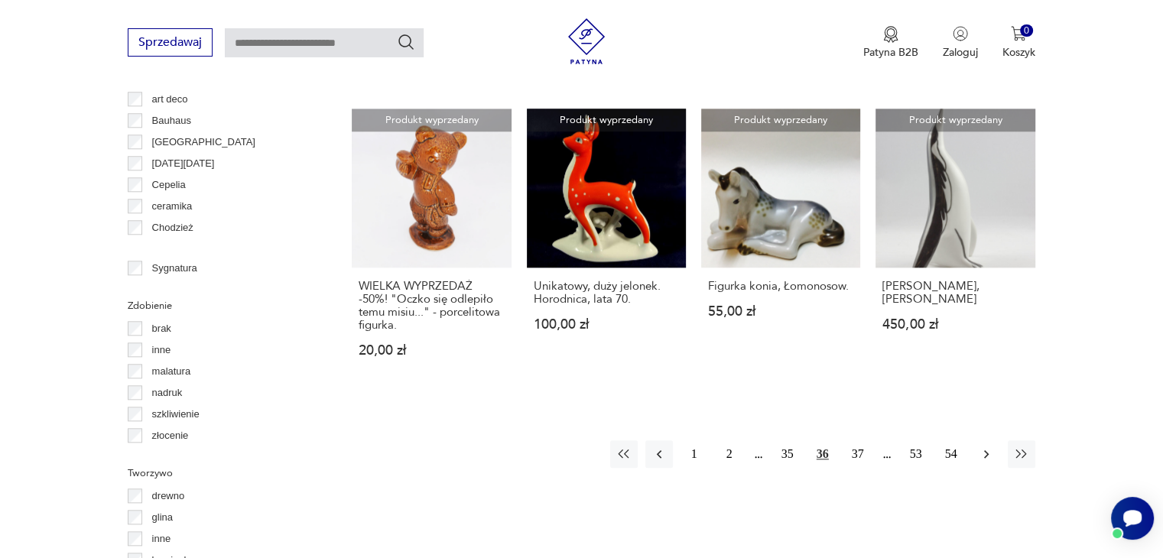
click at [985, 447] on icon "button" at bounding box center [986, 454] width 15 height 15
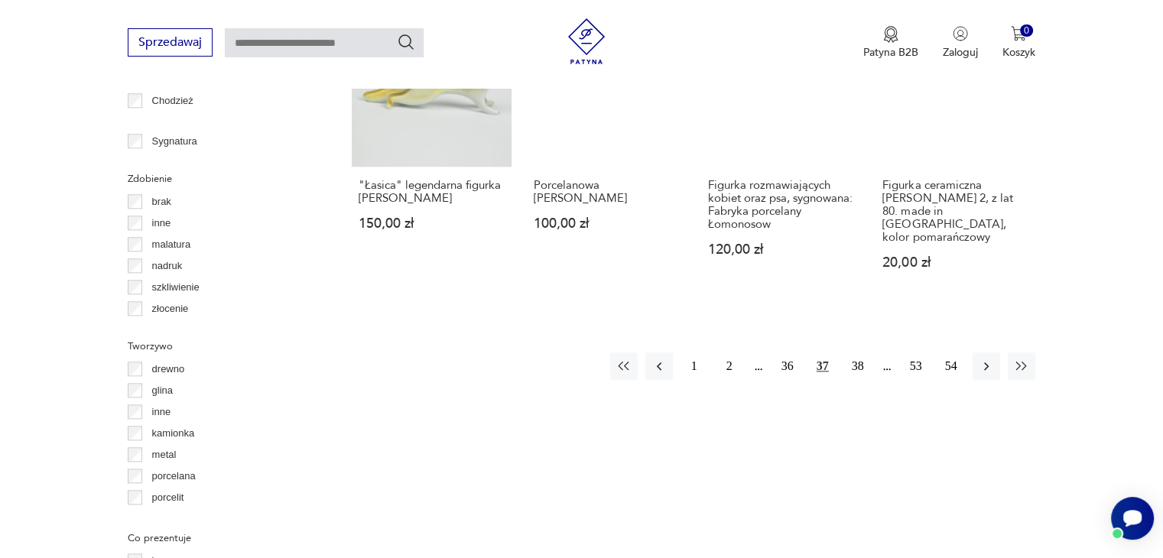
scroll to position [1629, 0]
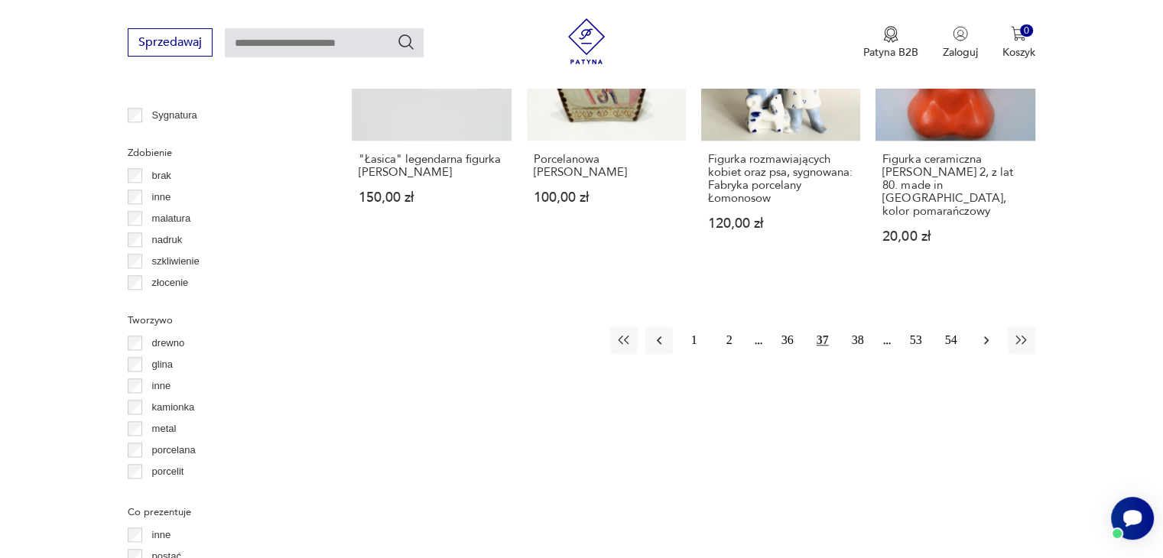
click at [981, 333] on icon "button" at bounding box center [986, 340] width 15 height 15
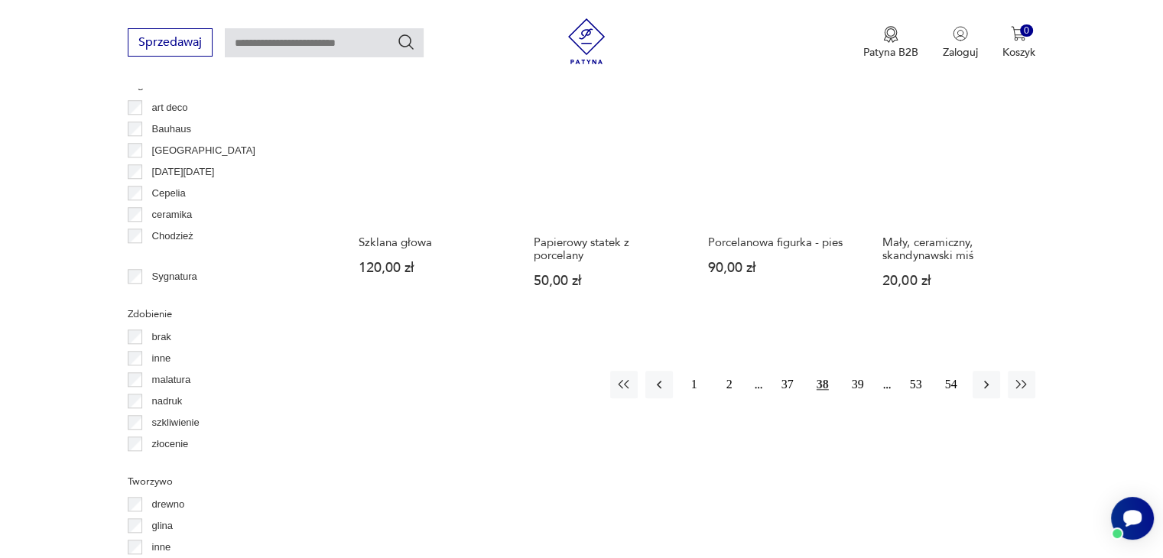
scroll to position [1476, 0]
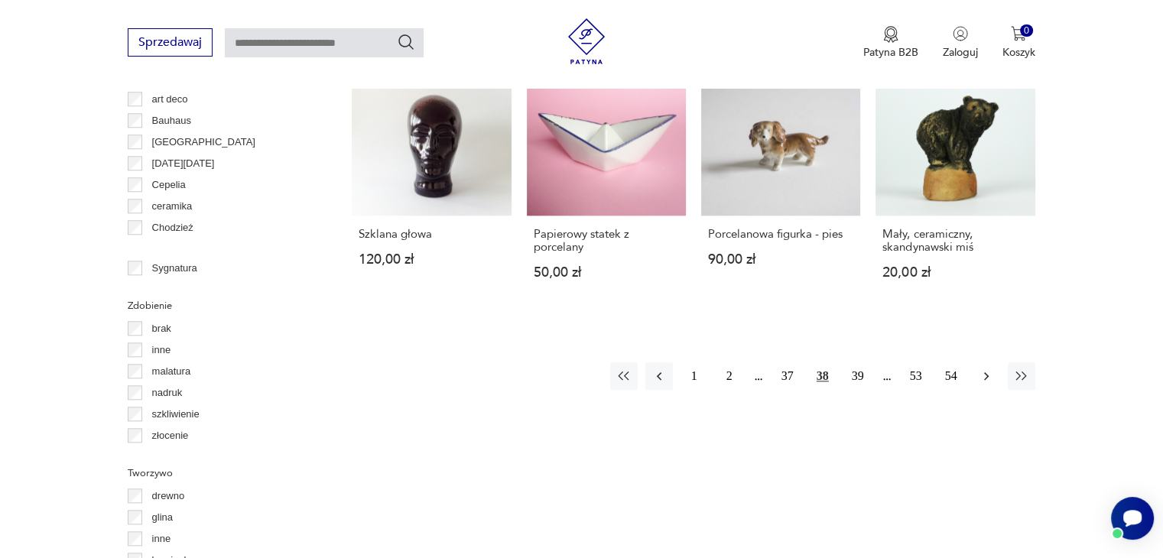
click at [986, 377] on icon "button" at bounding box center [986, 376] width 5 height 8
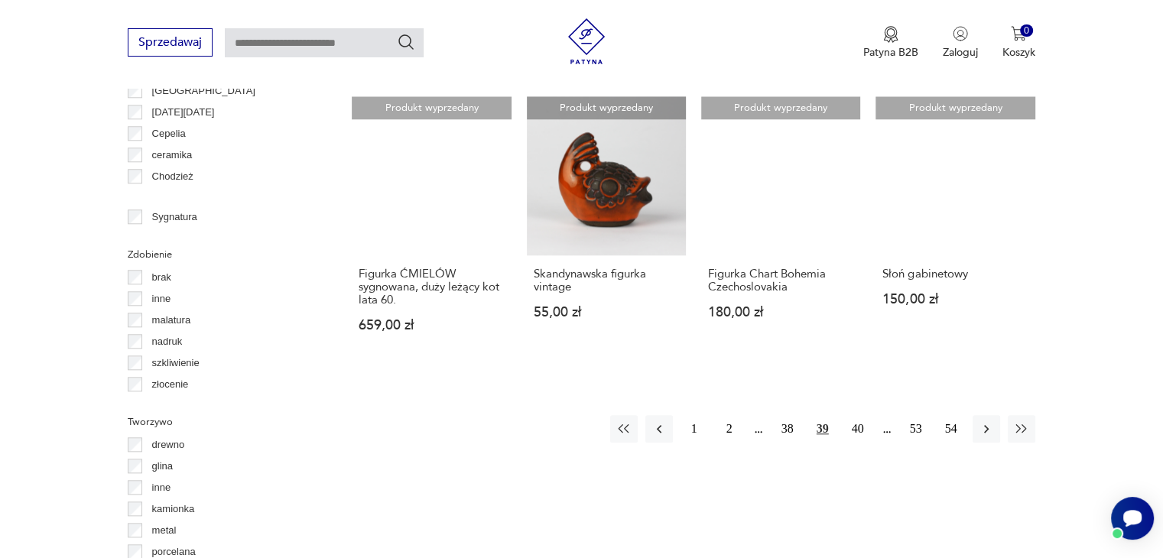
scroll to position [1629, 0]
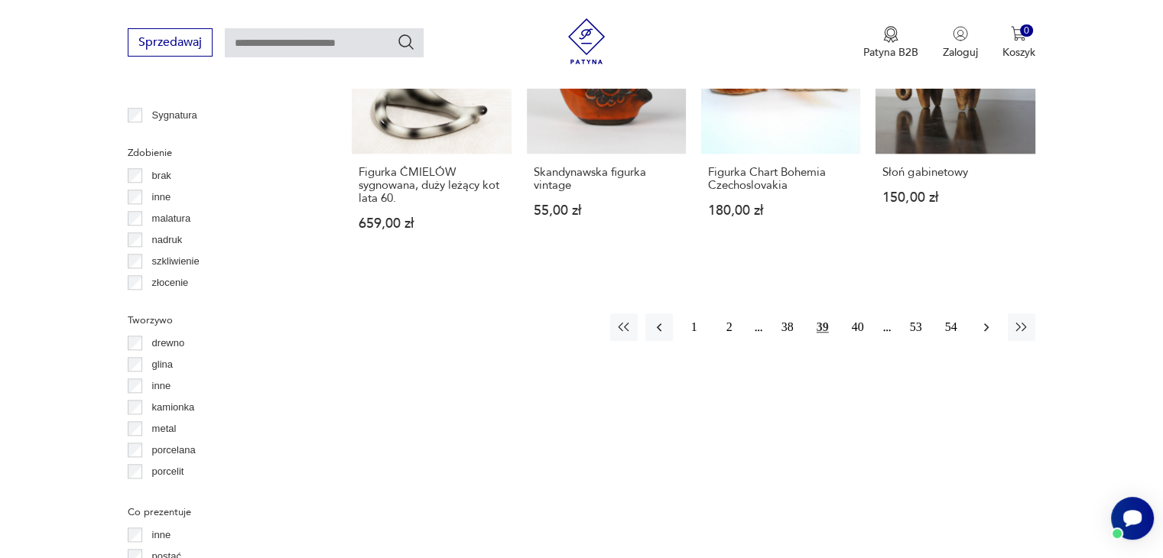
click at [982, 320] on icon "button" at bounding box center [986, 327] width 15 height 15
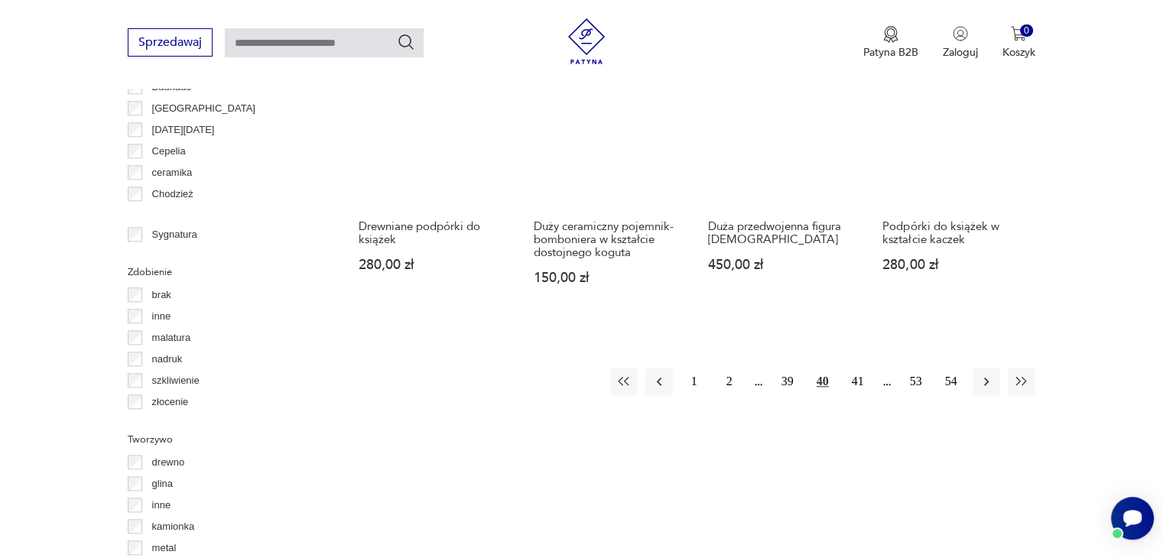
scroll to position [1552, 0]
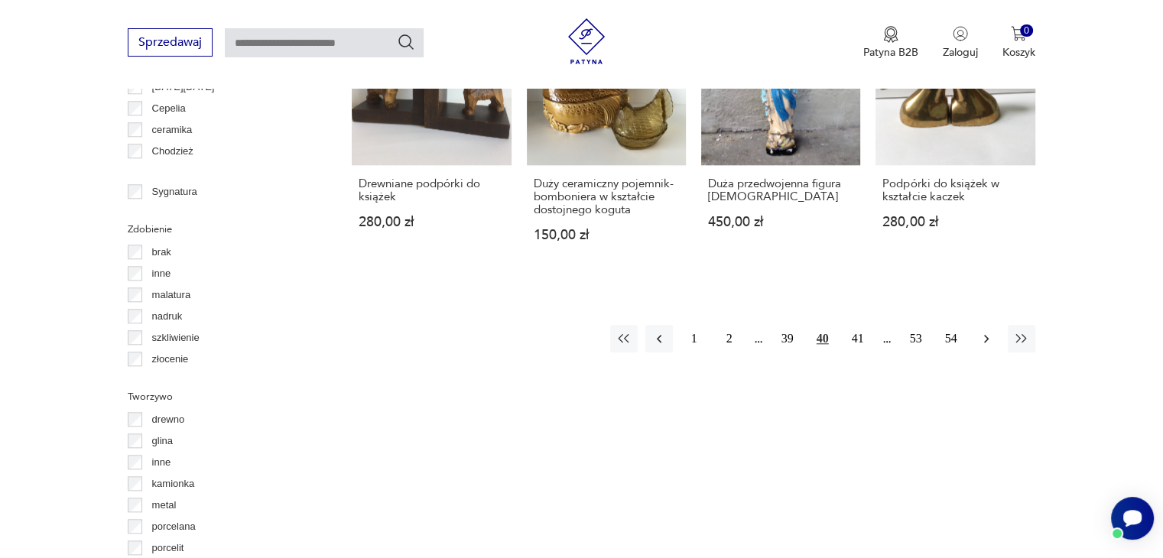
click at [984, 331] on icon "button" at bounding box center [986, 338] width 15 height 15
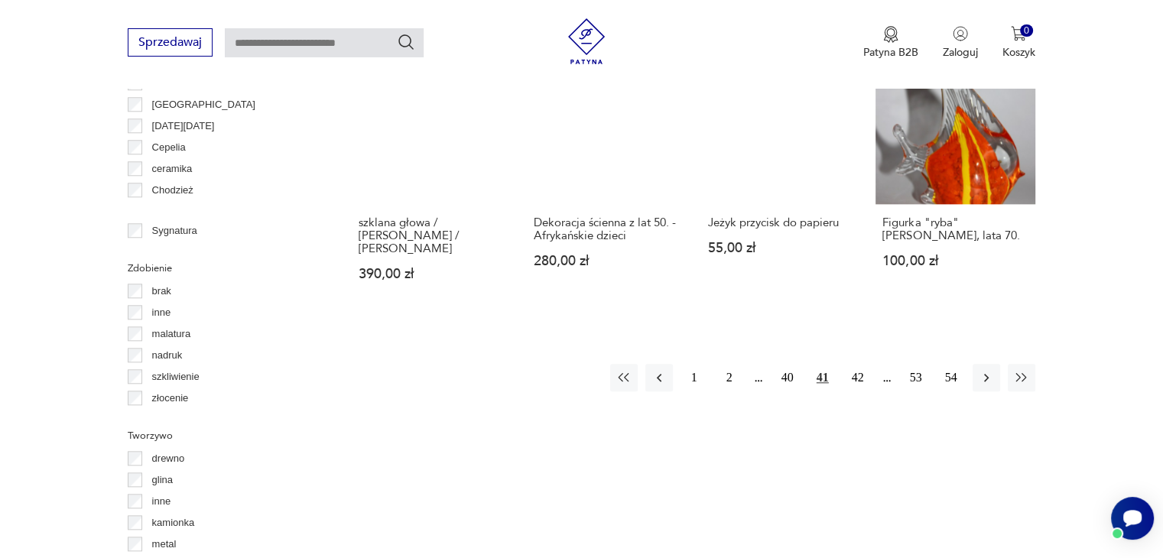
scroll to position [1552, 0]
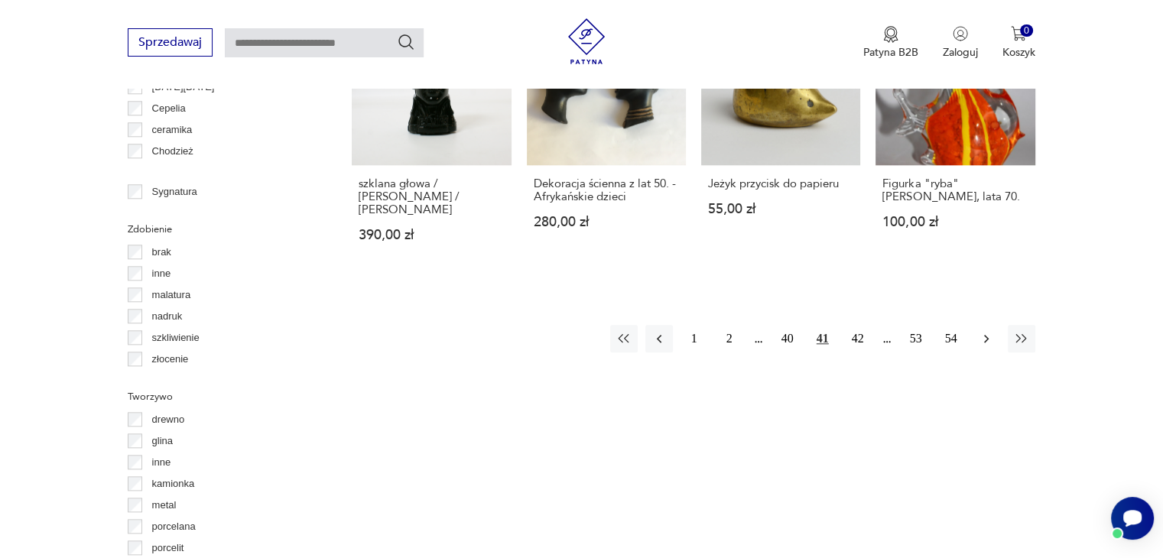
click at [987, 331] on icon "button" at bounding box center [986, 338] width 15 height 15
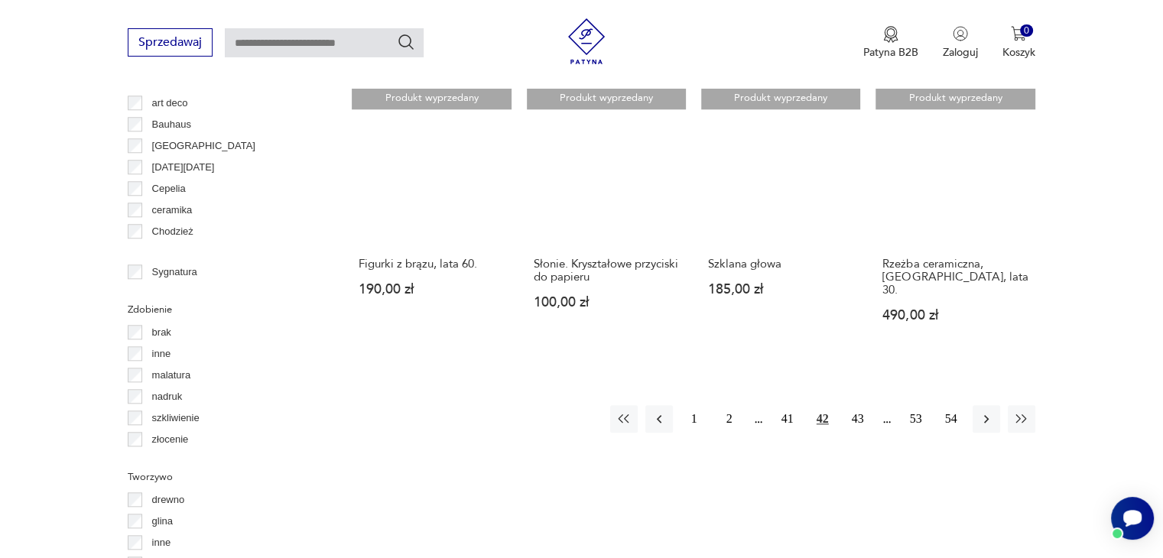
scroll to position [1476, 0]
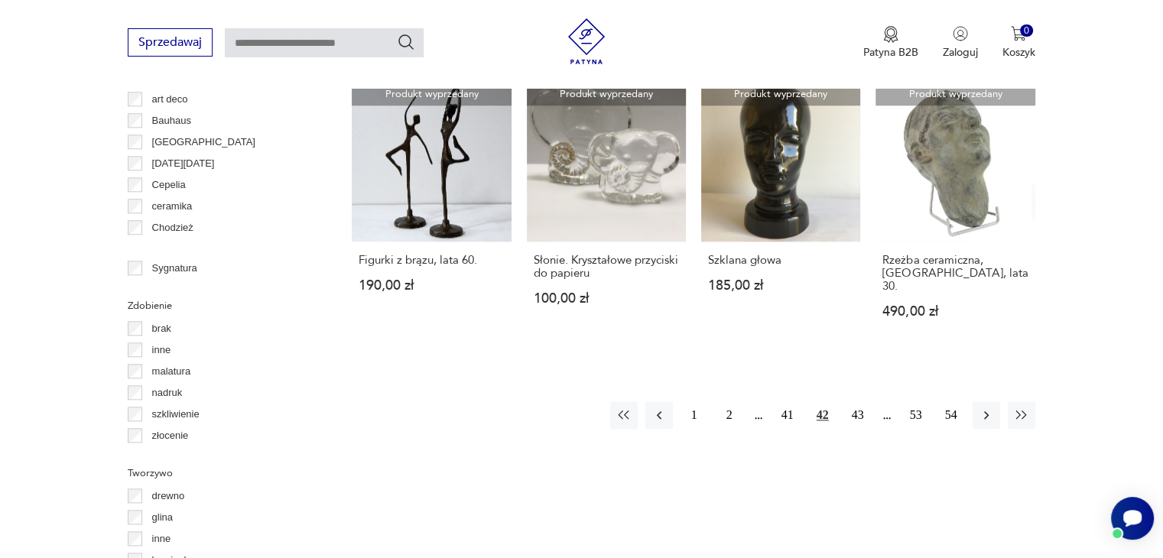
drag, startPoint x: 979, startPoint y: 380, endPoint x: 983, endPoint y: 372, distance: 8.5
click at [979, 408] on icon "button" at bounding box center [986, 415] width 15 height 15
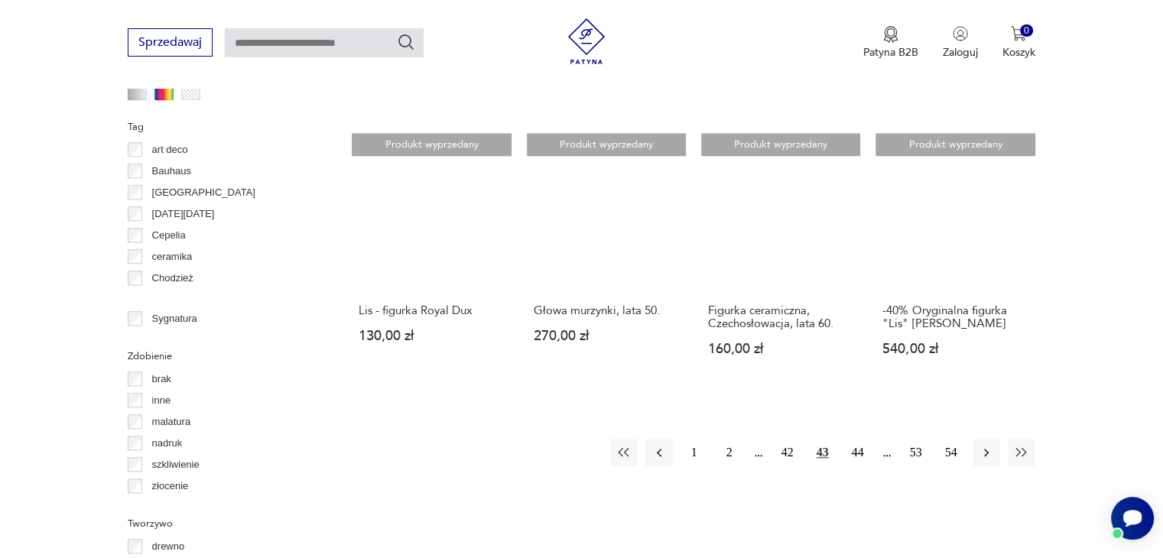
scroll to position [1399, 0]
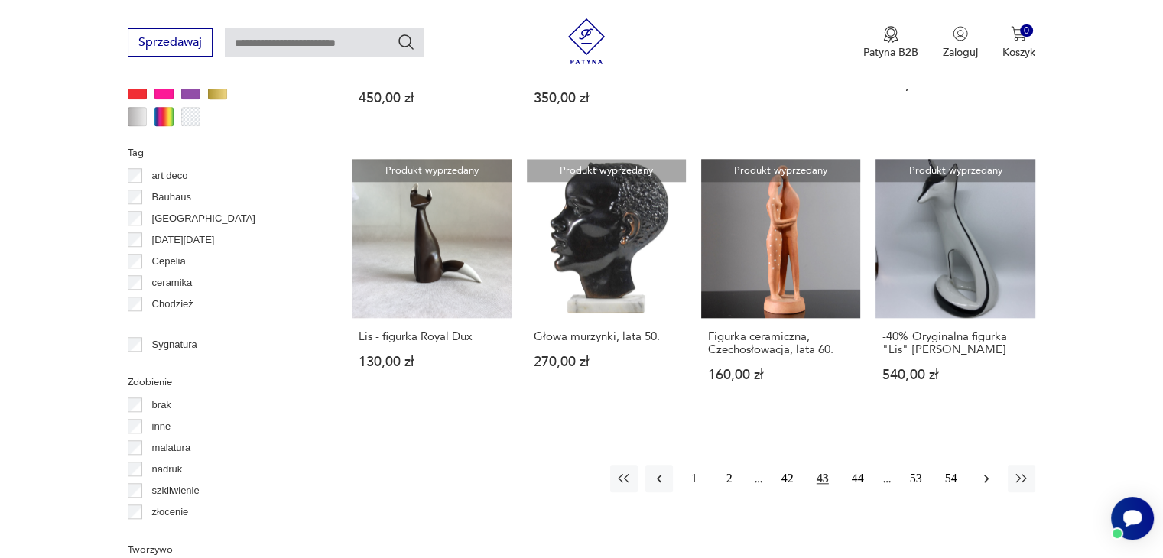
click at [991, 471] on icon "button" at bounding box center [986, 478] width 15 height 15
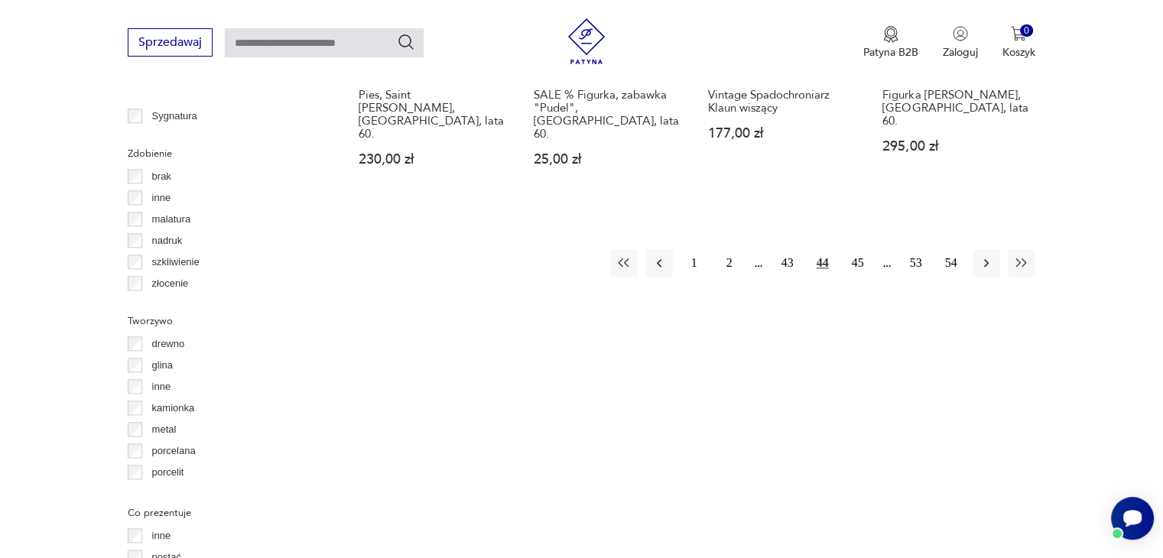
scroll to position [1629, 0]
click at [988, 255] on icon "button" at bounding box center [986, 262] width 15 height 15
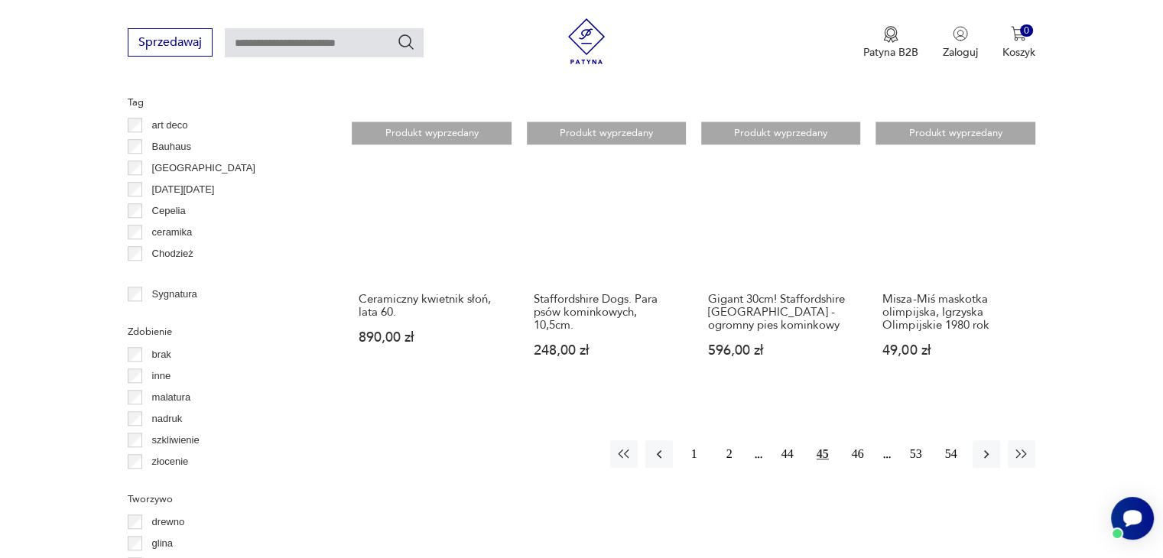
scroll to position [1476, 0]
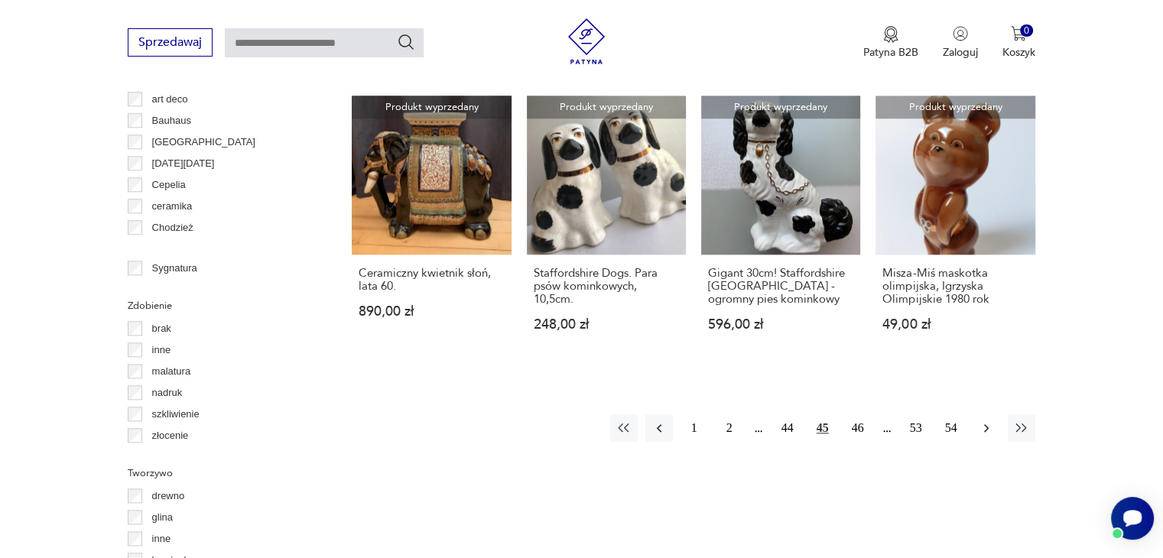
click at [985, 426] on icon "button" at bounding box center [986, 428] width 15 height 15
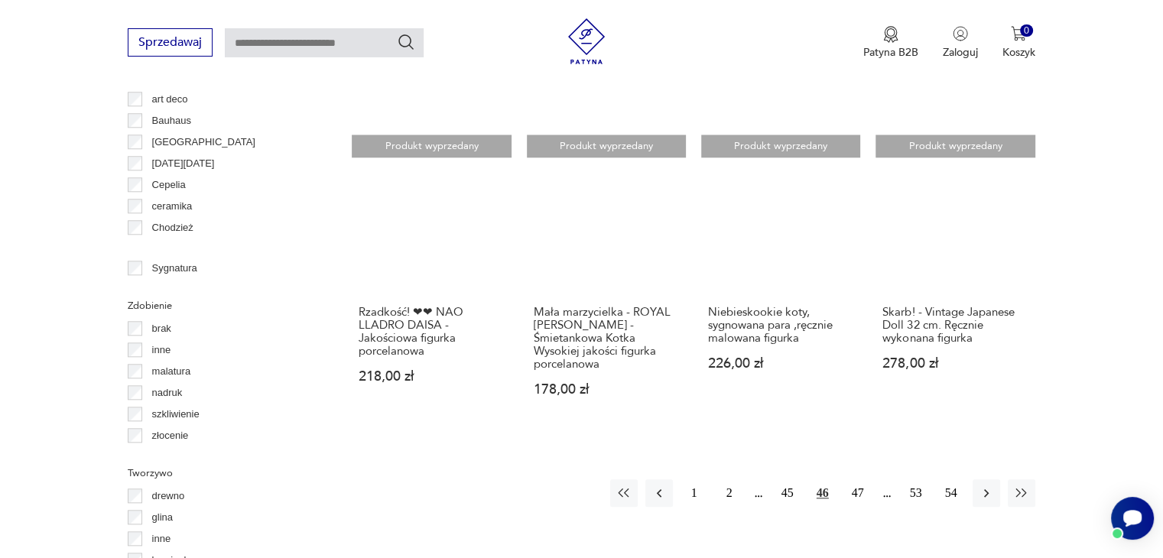
scroll to position [1552, 0]
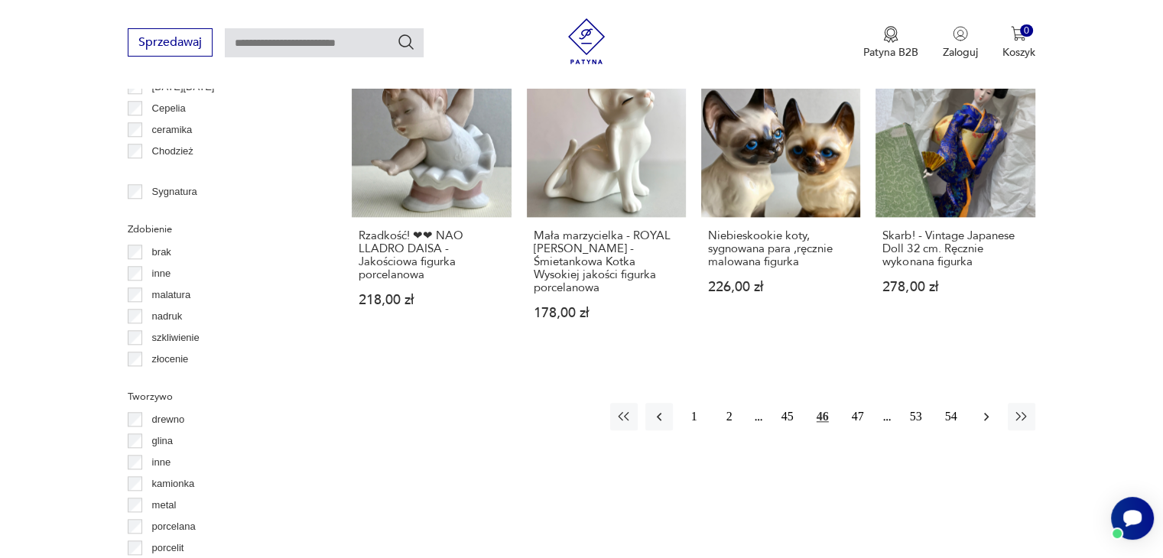
click at [982, 409] on icon "button" at bounding box center [986, 416] width 15 height 15
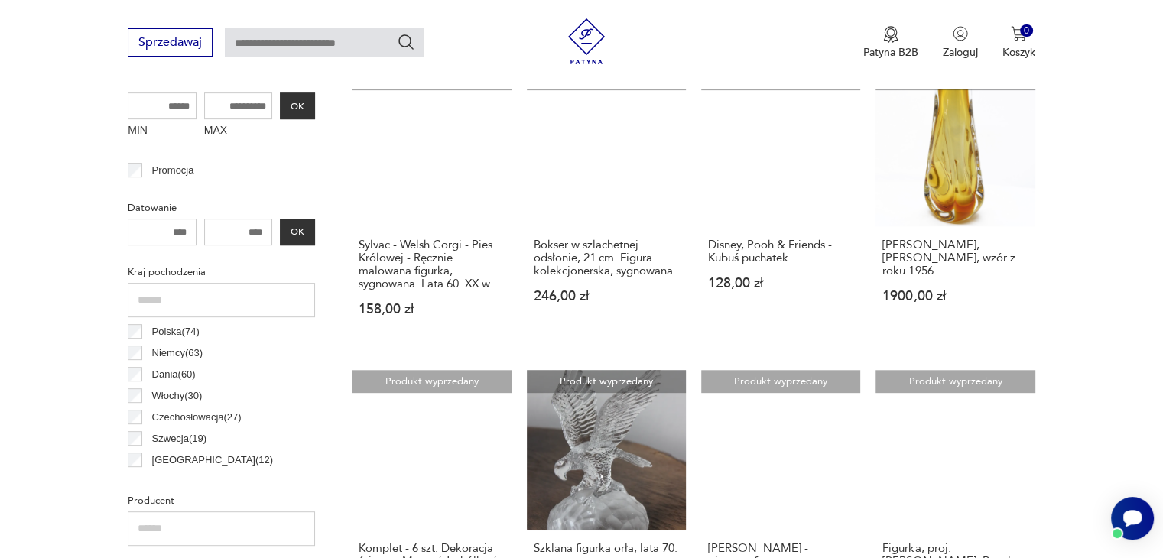
scroll to position [711, 0]
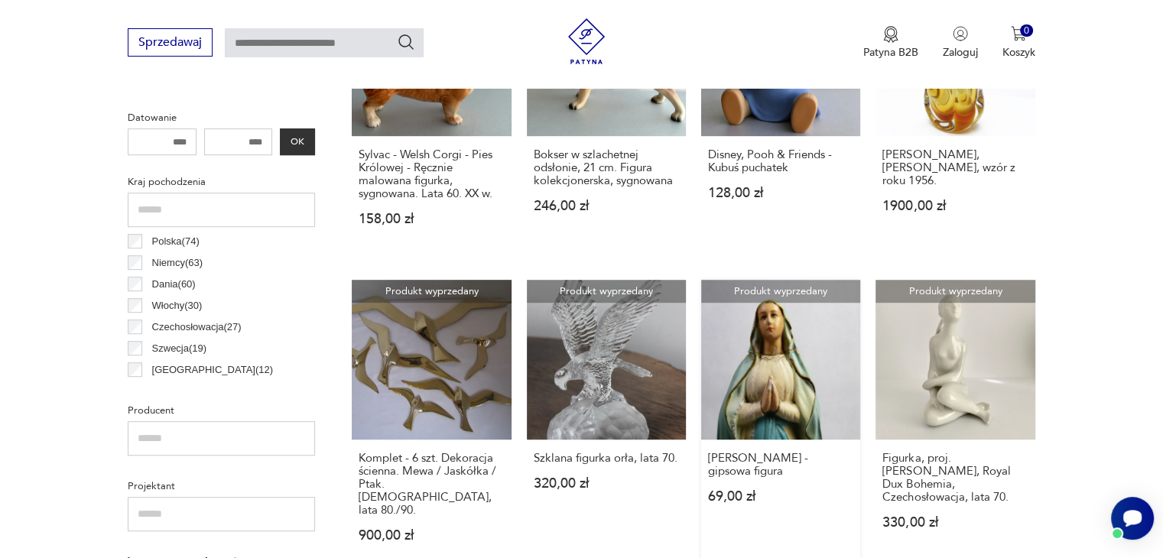
click at [768, 389] on link "Produkt wyprzedany Matka Boska - gipsowa figura 69,00 zł" at bounding box center [780, 425] width 159 height 291
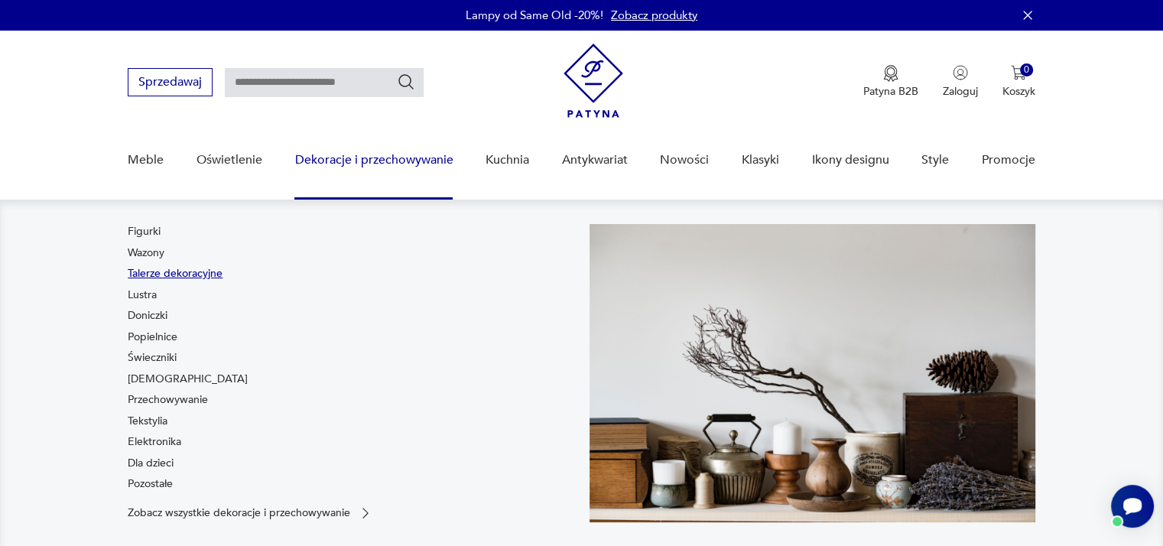
click at [197, 271] on link "Talerze dekoracyjne" at bounding box center [175, 273] width 95 height 15
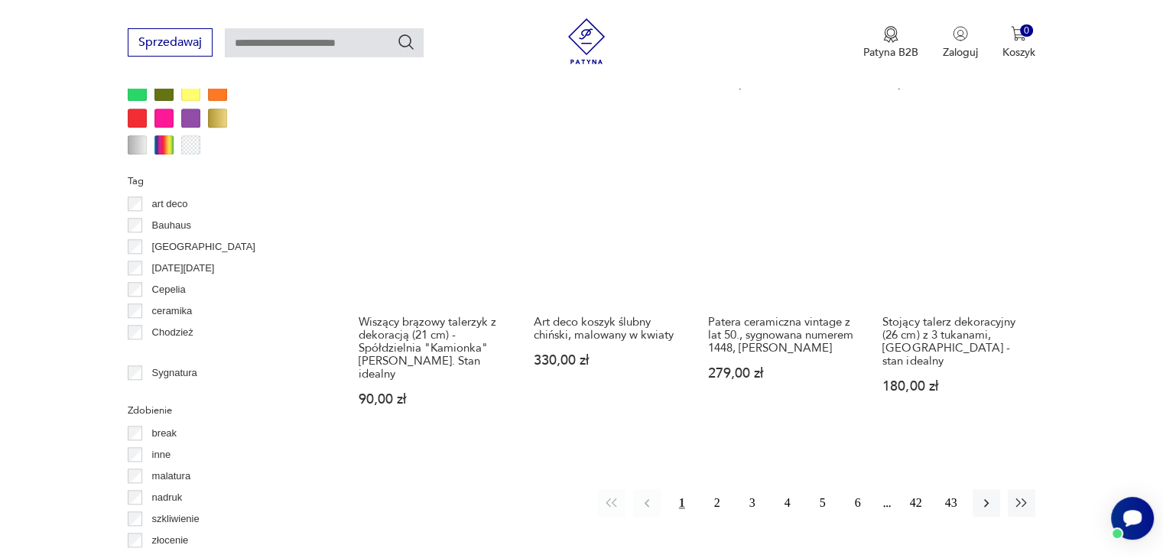
scroll to position [1552, 0]
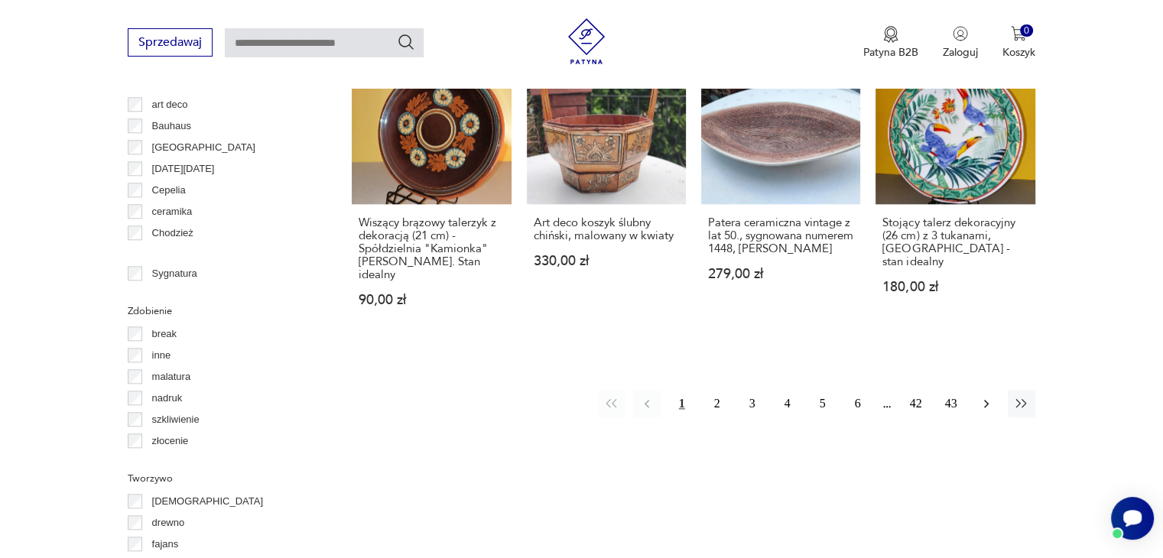
click at [982, 396] on icon "button" at bounding box center [986, 403] width 15 height 15
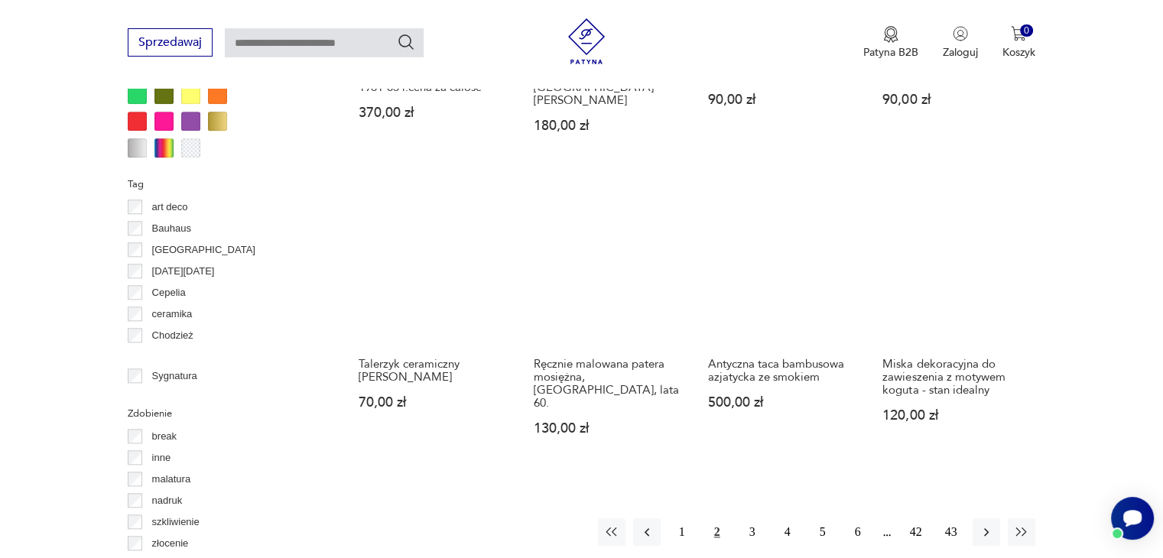
scroll to position [1476, 0]
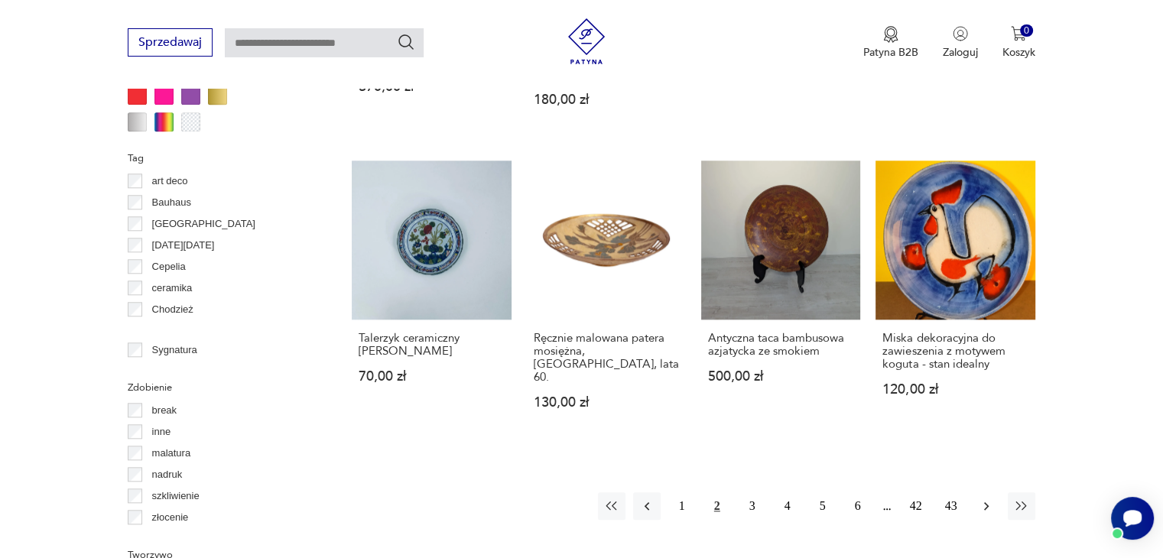
click at [979, 499] on icon "button" at bounding box center [986, 506] width 15 height 15
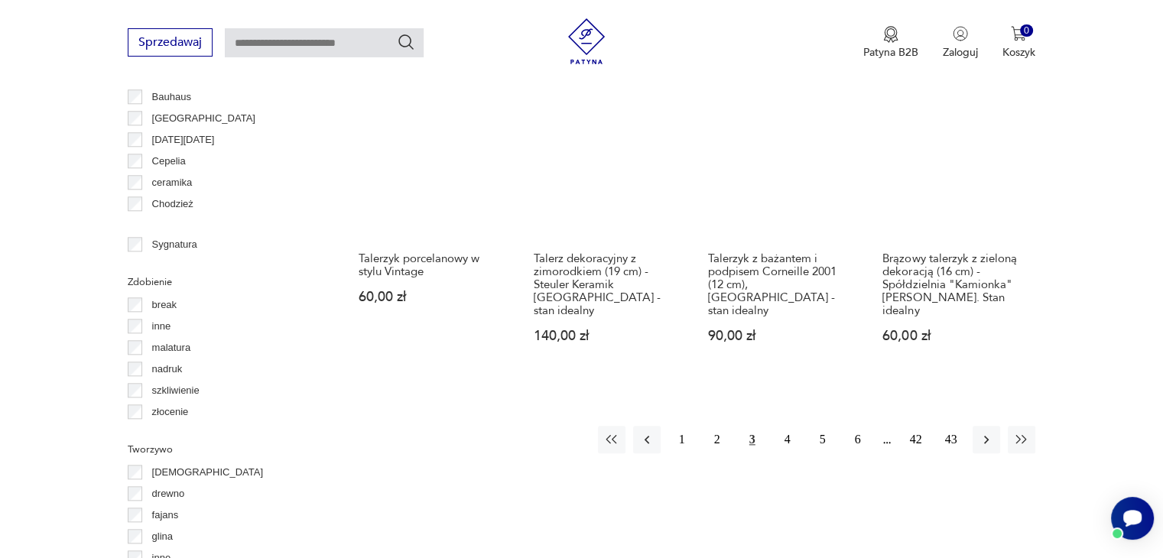
scroll to position [1629, 0]
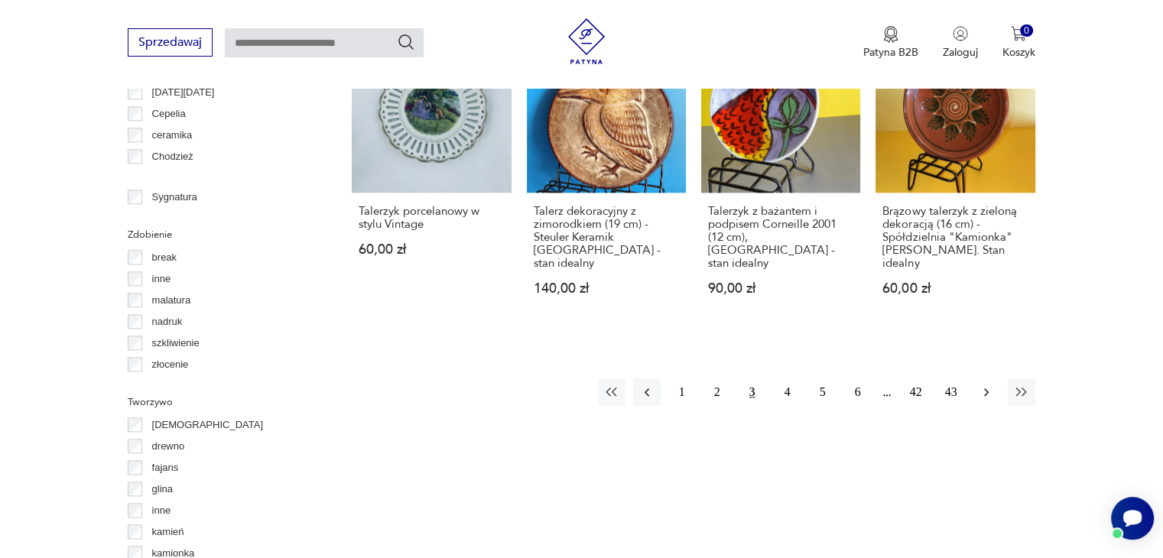
click at [982, 385] on icon "button" at bounding box center [986, 392] width 15 height 15
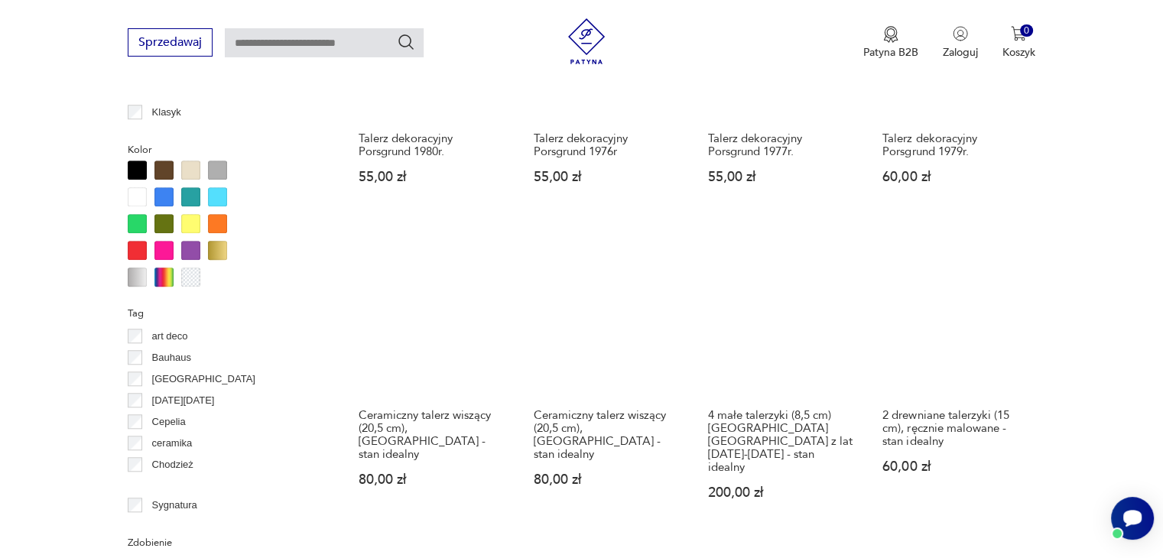
scroll to position [1323, 0]
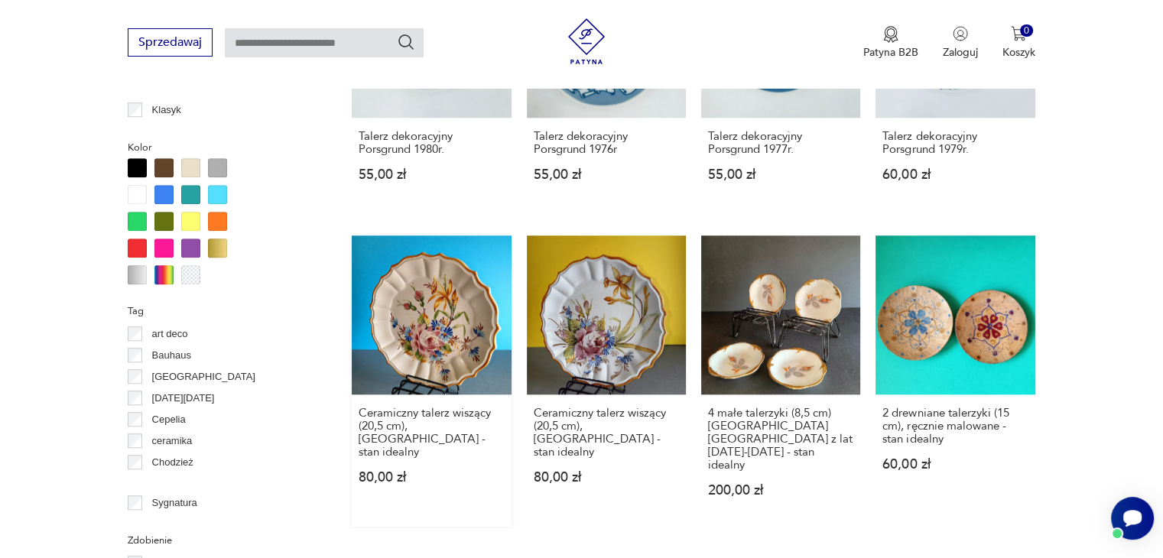
click at [435, 313] on link "Ceramiczny talerz wiszący (20,5 cm), [GEOGRAPHIC_DATA] - stan idealny 80,00 zł" at bounding box center [431, 380] width 159 height 291
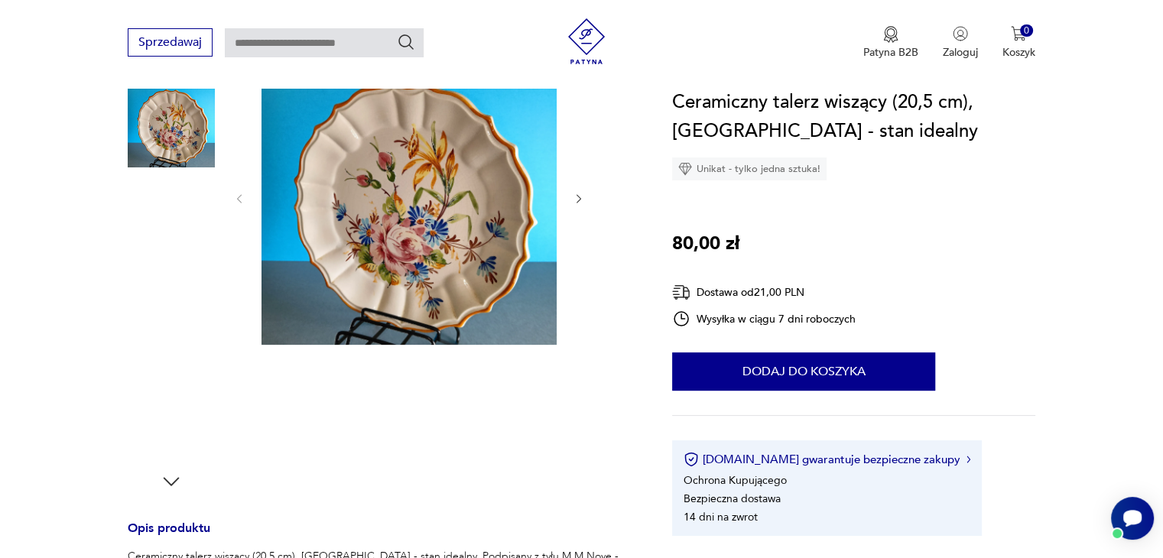
scroll to position [229, 0]
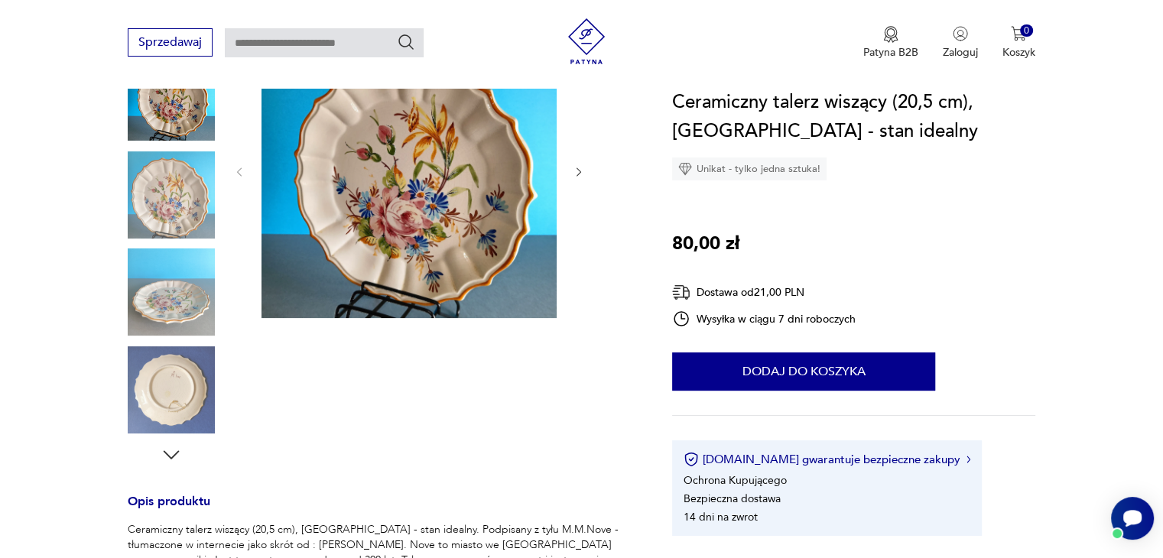
click at [156, 381] on img at bounding box center [171, 389] width 87 height 87
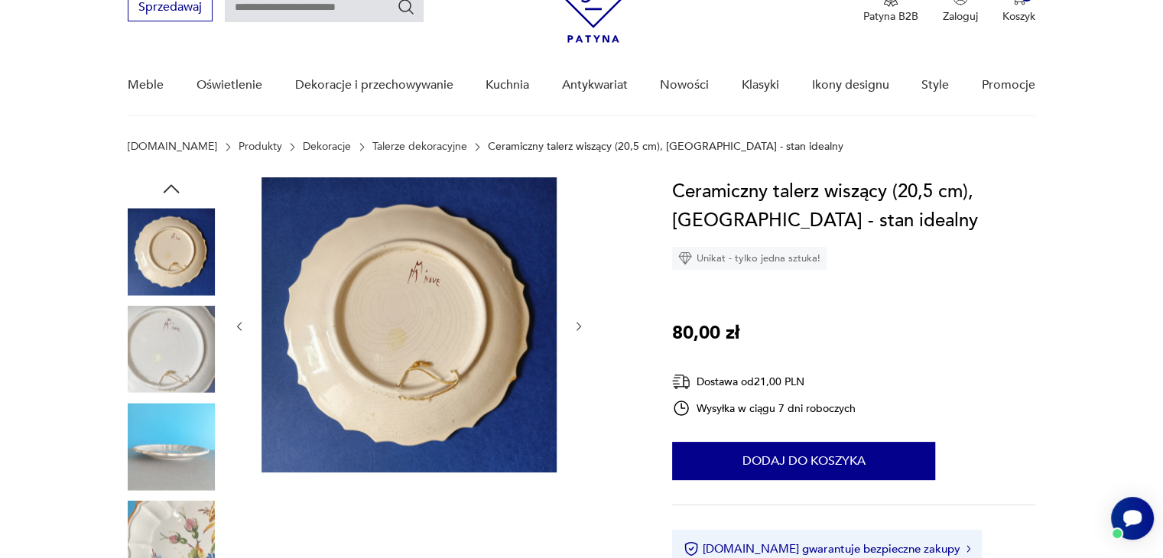
scroll to position [0, 0]
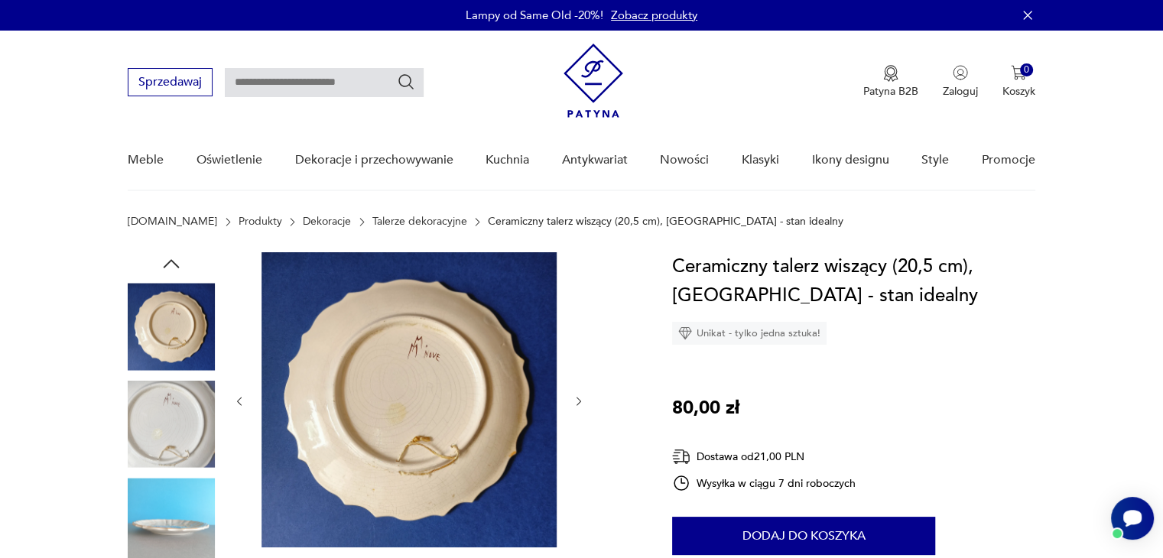
click at [411, 384] on img at bounding box center [408, 399] width 295 height 295
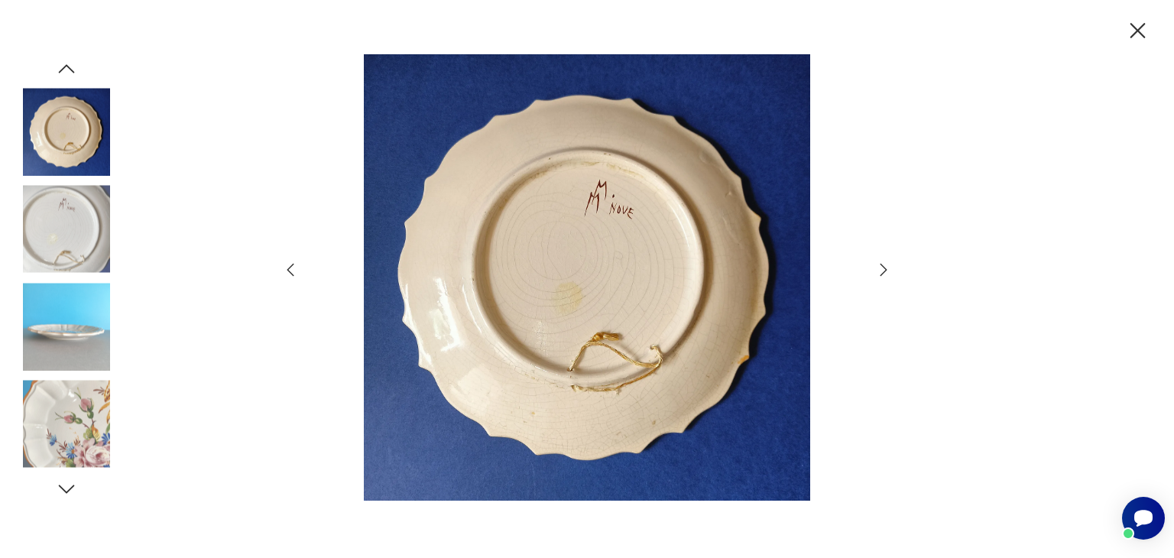
click at [73, 245] on img at bounding box center [66, 229] width 87 height 87
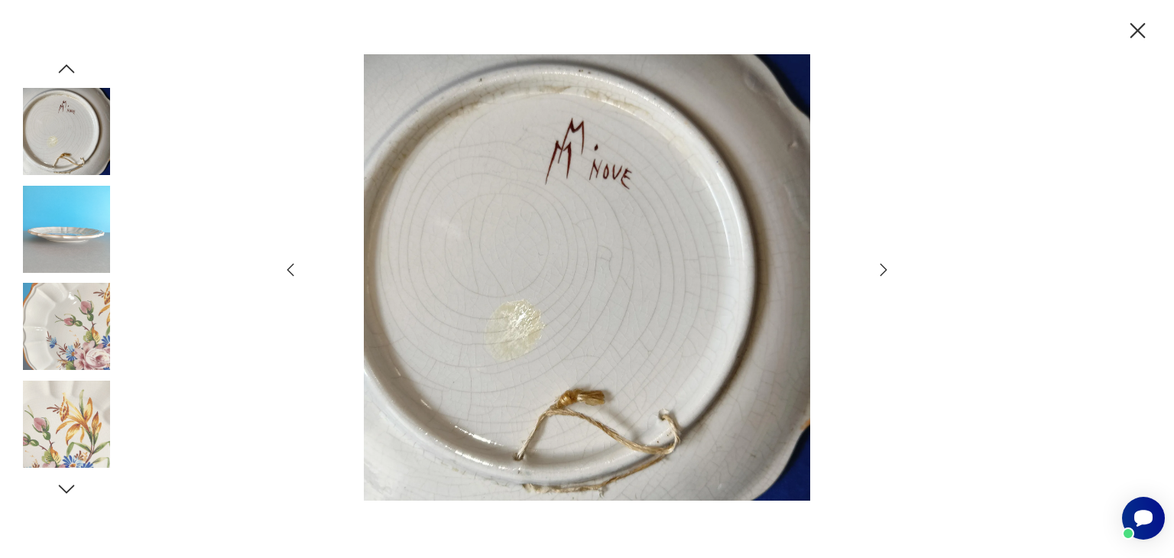
click at [63, 304] on img at bounding box center [66, 326] width 87 height 87
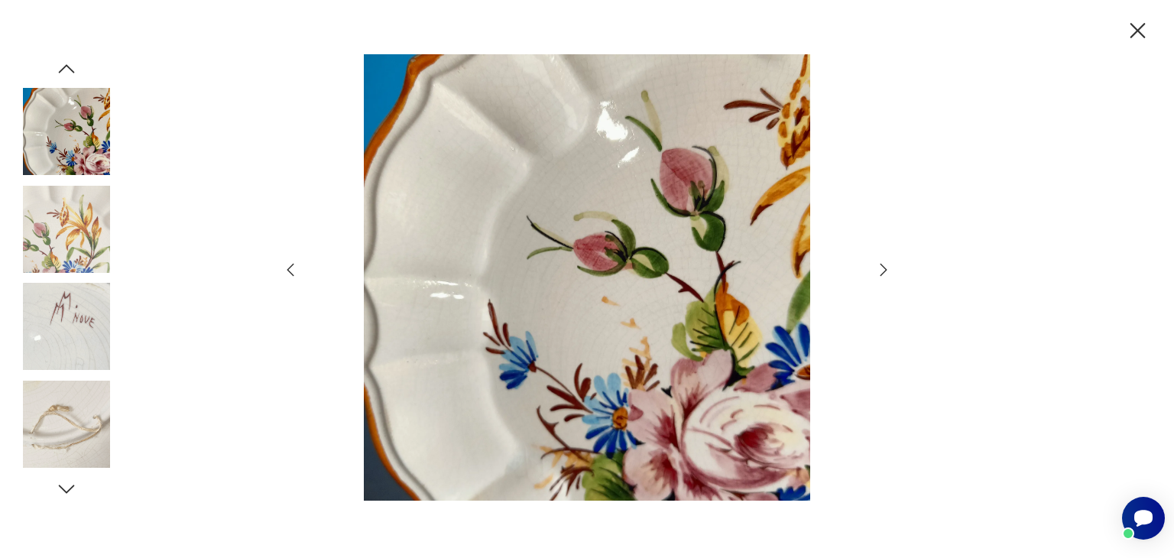
click at [1132, 25] on icon "button" at bounding box center [1138, 30] width 15 height 15
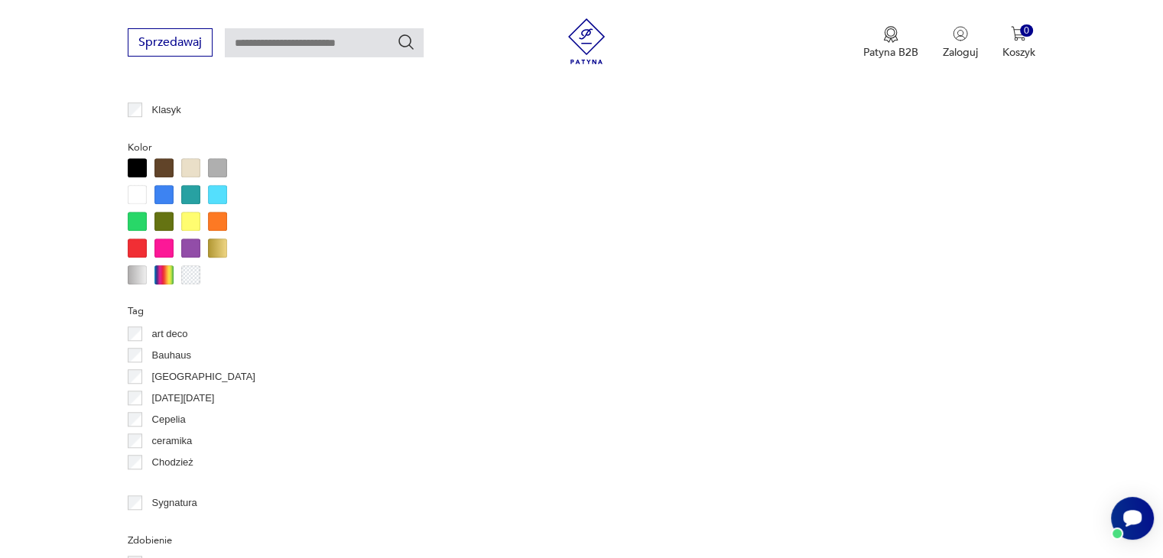
scroll to position [1463, 0]
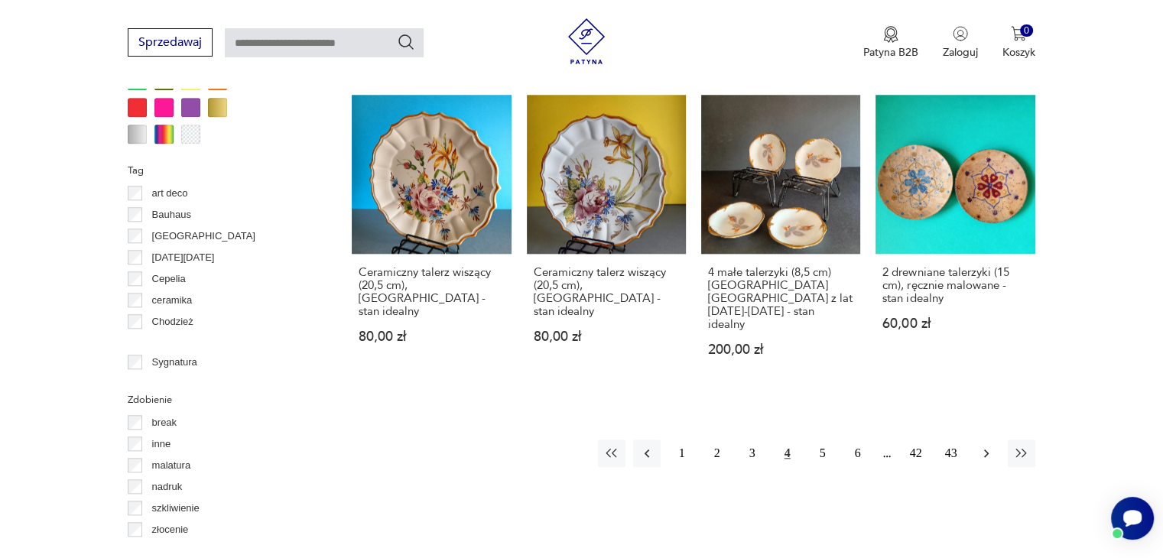
click at [982, 446] on icon "button" at bounding box center [986, 453] width 15 height 15
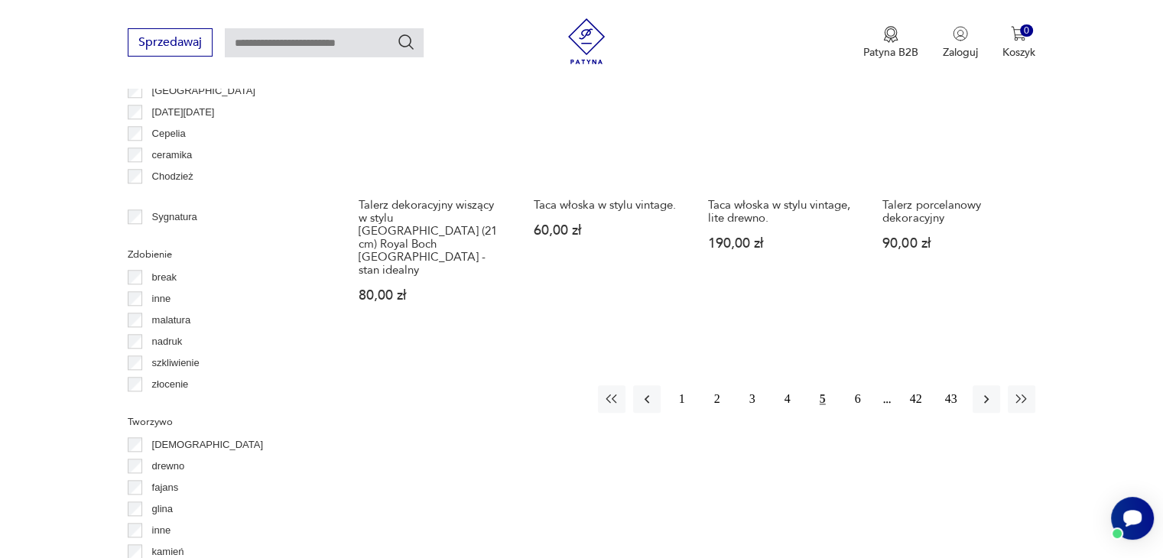
scroll to position [1629, 0]
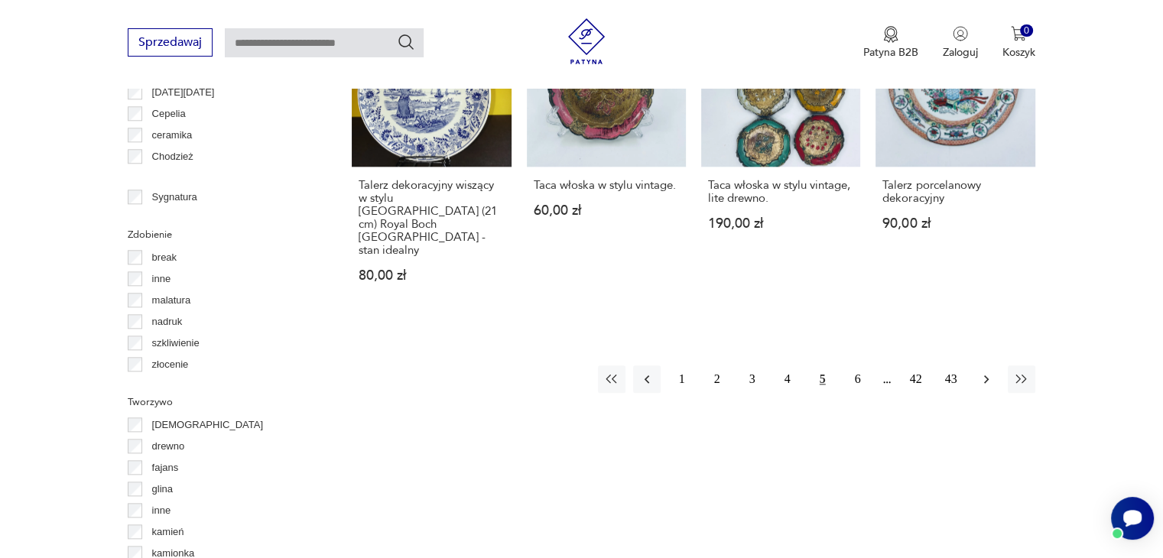
click at [986, 375] on icon "button" at bounding box center [986, 379] width 5 height 8
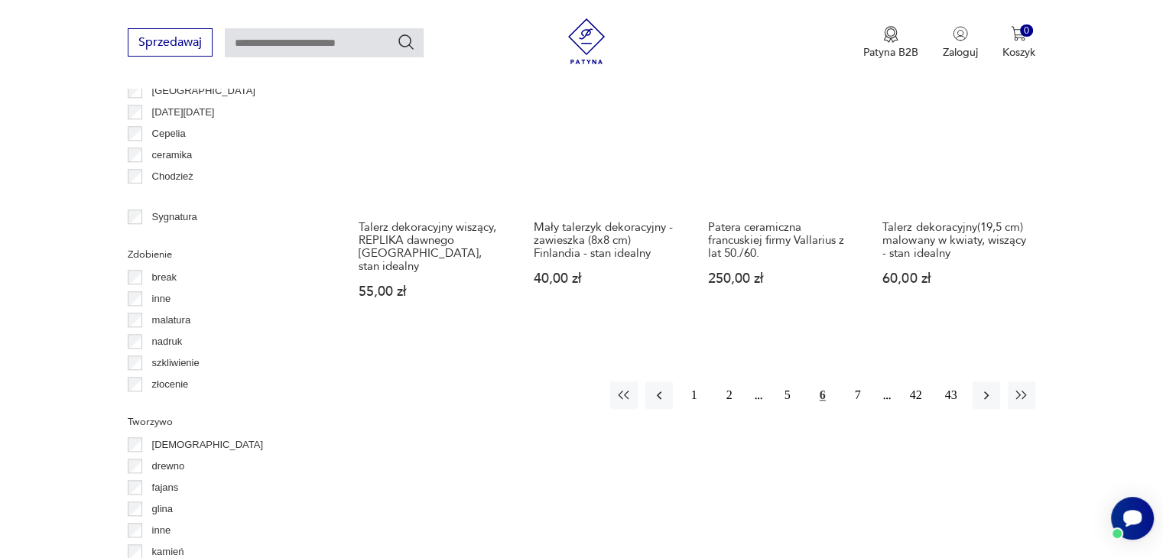
scroll to position [1629, 0]
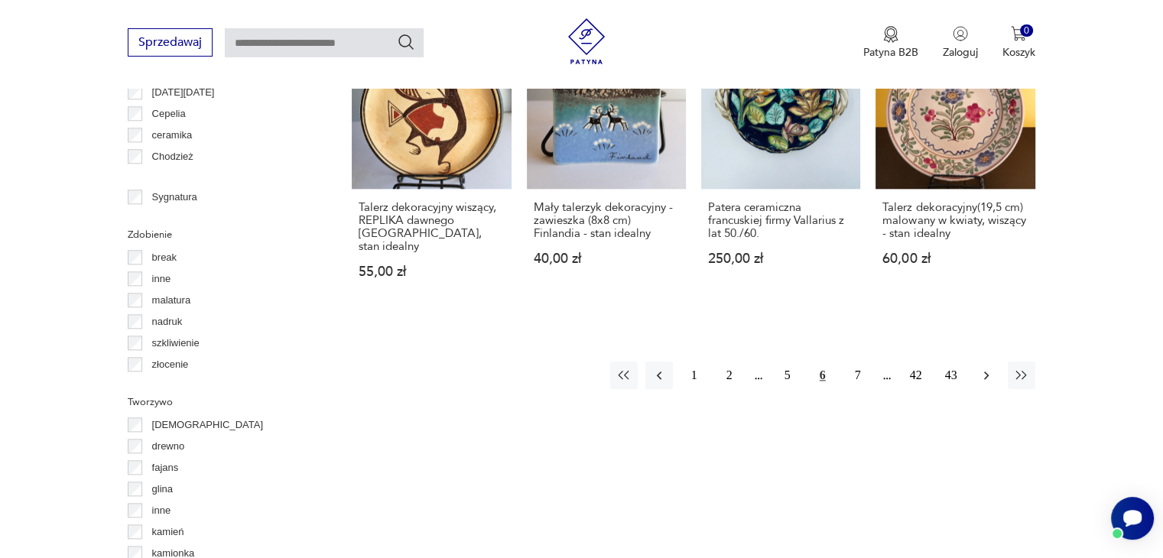
click at [989, 368] on icon "button" at bounding box center [986, 375] width 15 height 15
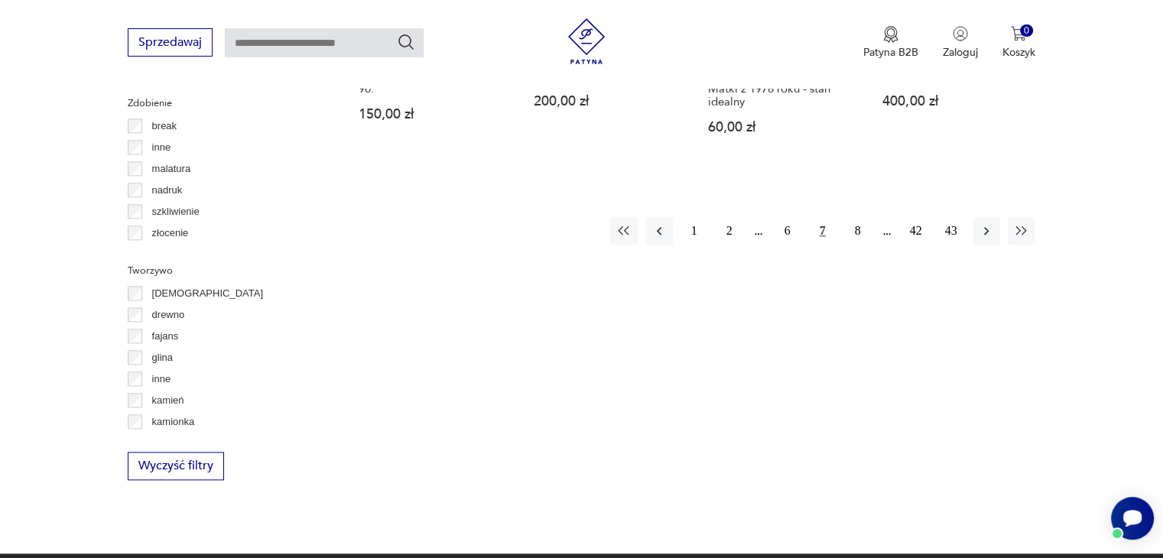
scroll to position [1782, 0]
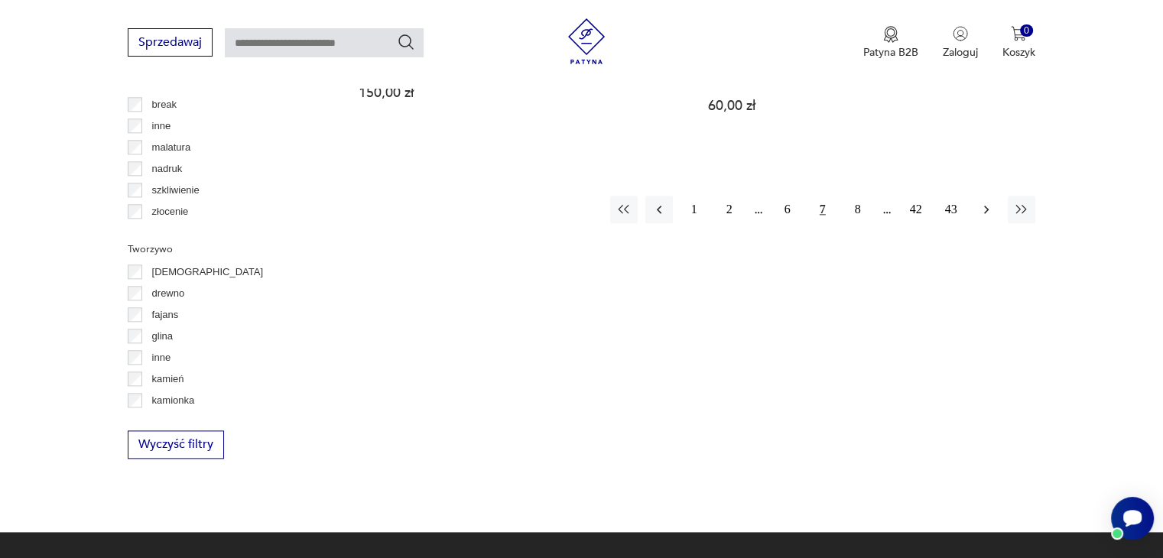
click at [986, 202] on icon "button" at bounding box center [986, 209] width 15 height 15
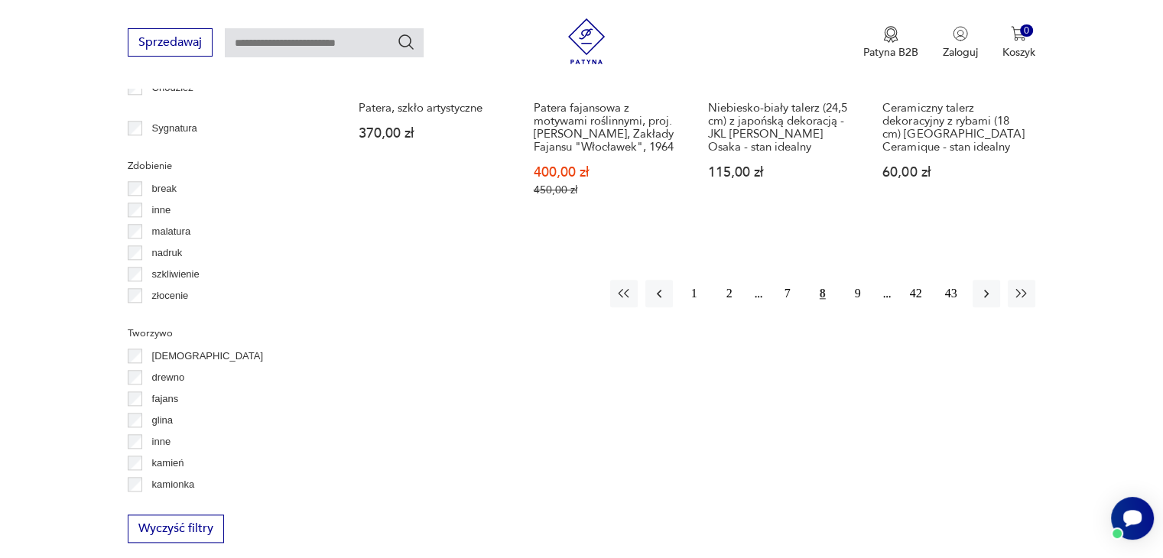
scroll to position [1705, 0]
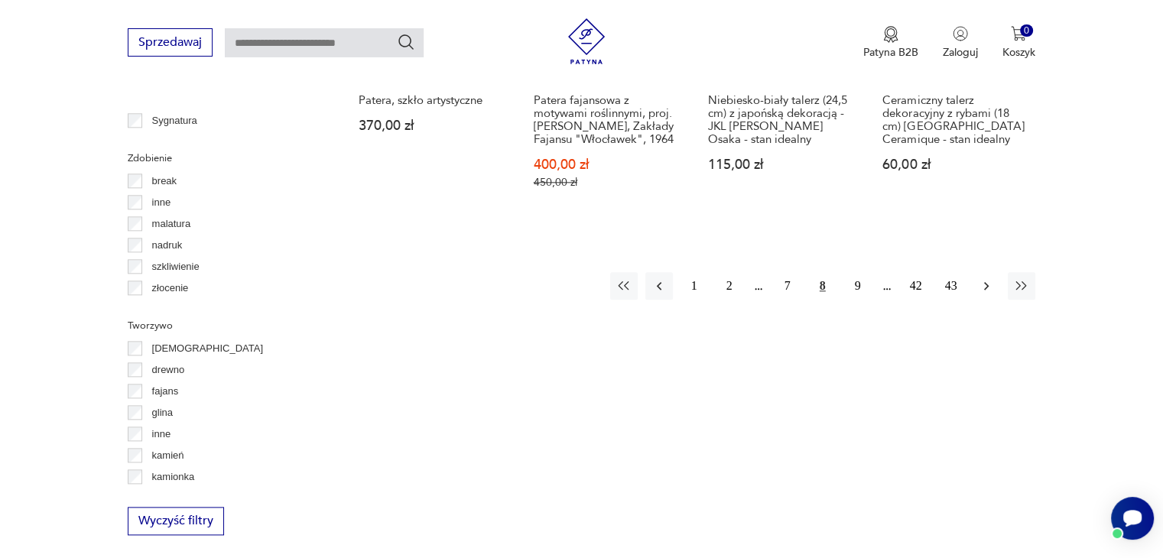
click at [985, 278] on icon "button" at bounding box center [986, 285] width 15 height 15
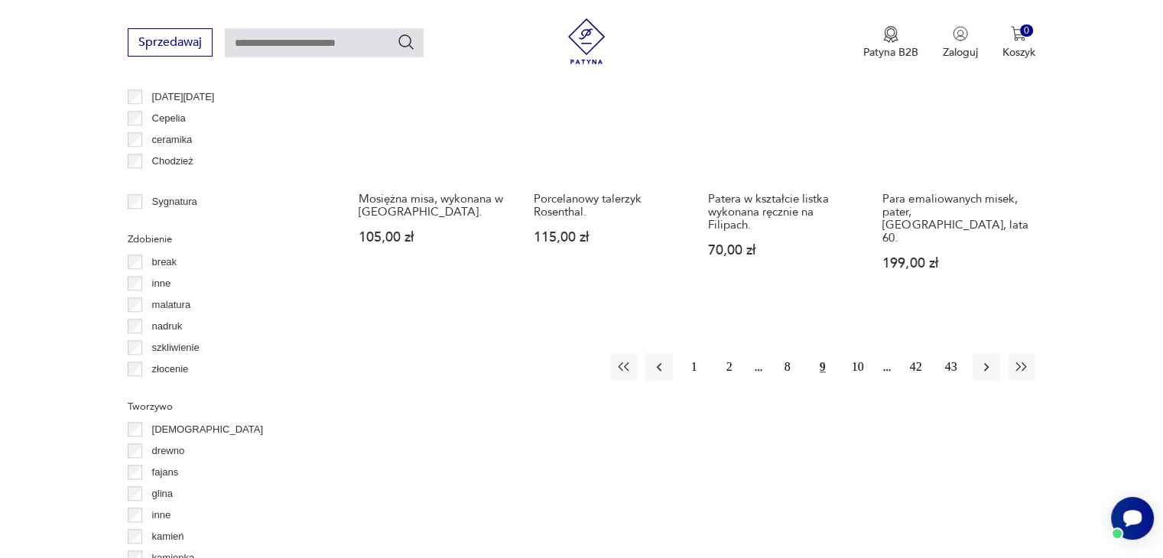
scroll to position [1629, 0]
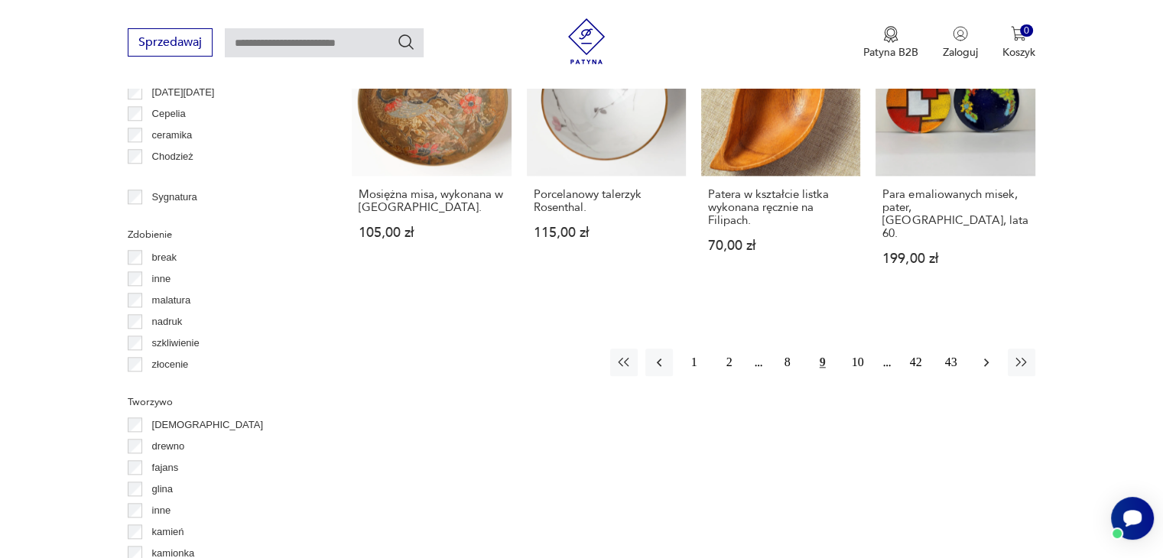
click at [982, 355] on icon "button" at bounding box center [986, 362] width 15 height 15
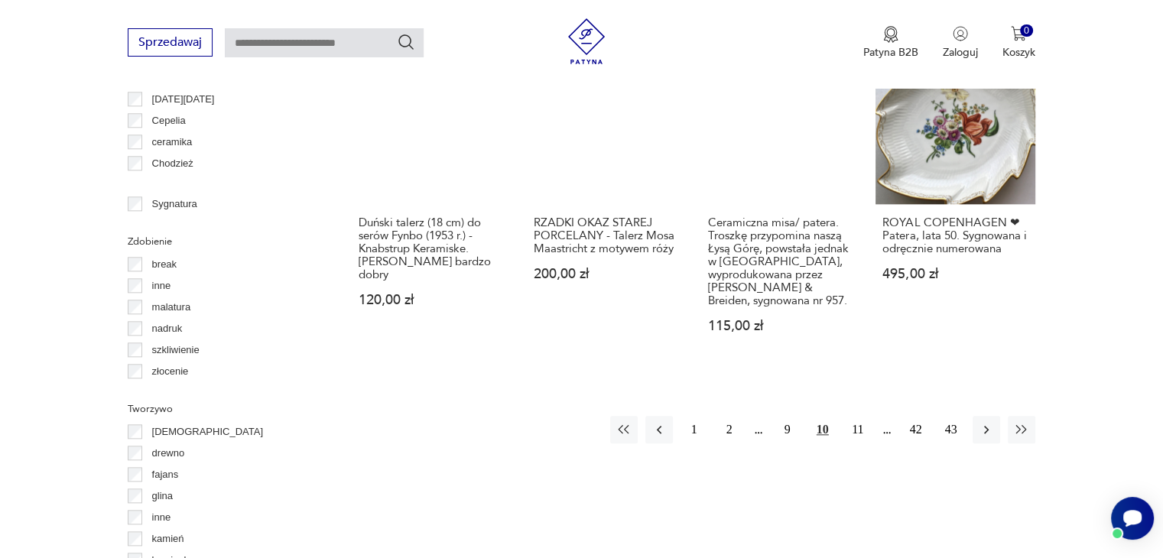
scroll to position [1705, 0]
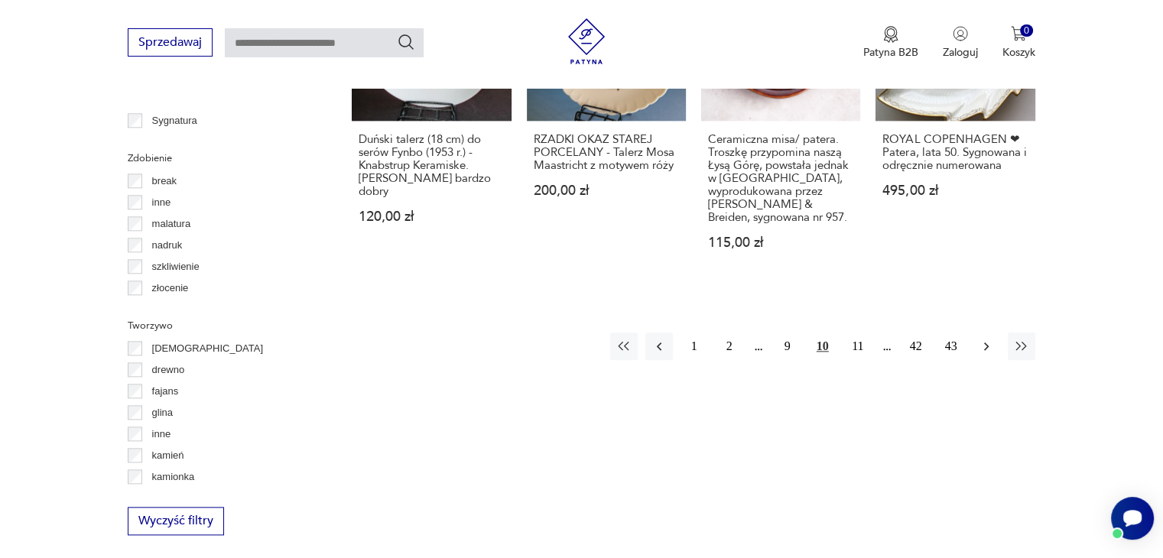
click at [983, 339] on icon "button" at bounding box center [986, 346] width 15 height 15
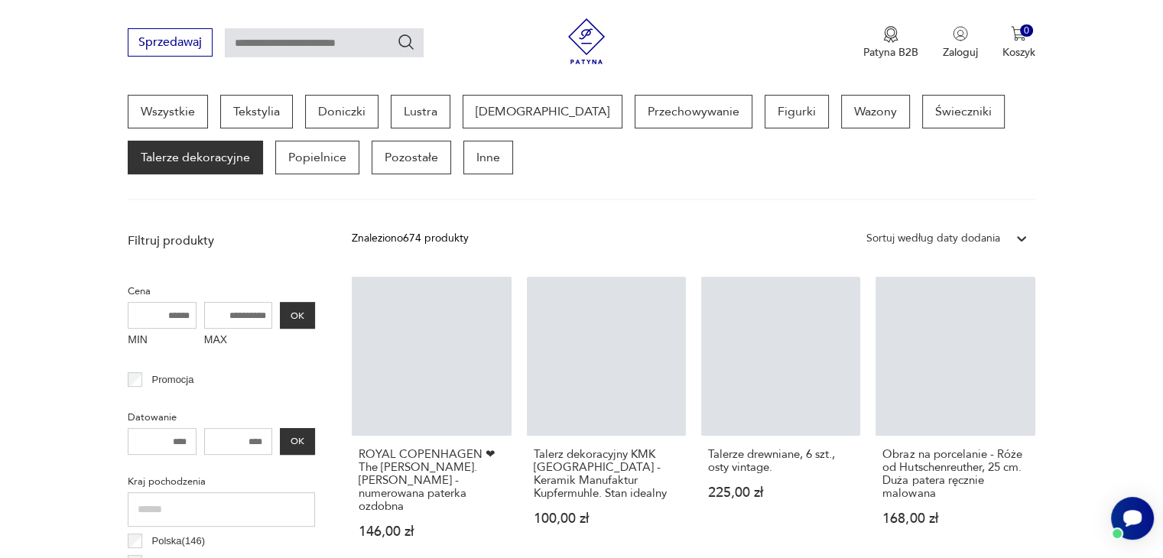
scroll to position [405, 0]
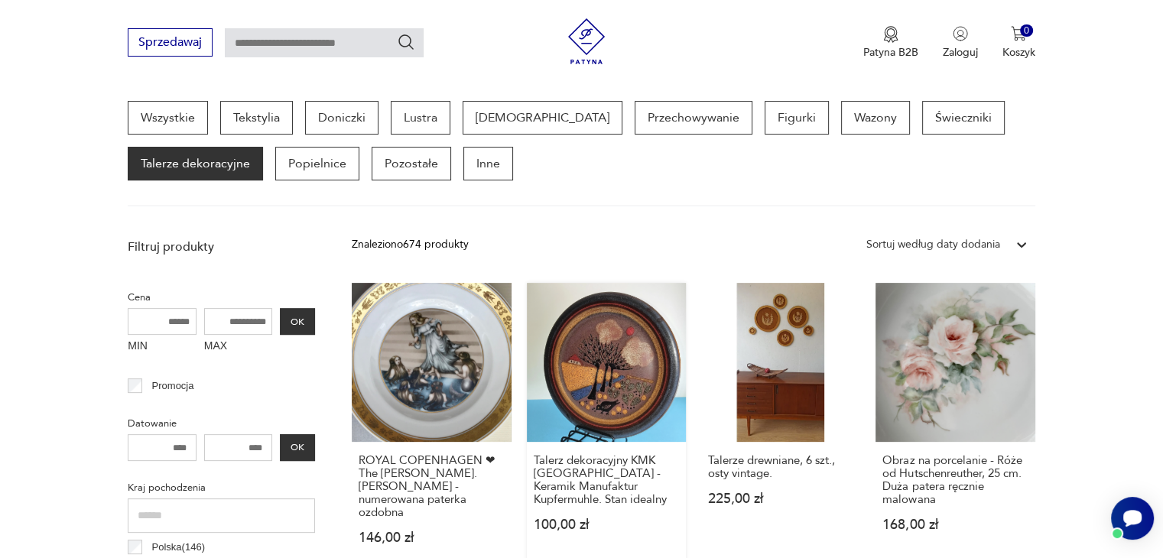
click at [596, 374] on link "Talerz dekoracyjny KMK [GEOGRAPHIC_DATA] - Keramik Manufaktur Kupfermuhle. Stan…" at bounding box center [606, 428] width 159 height 291
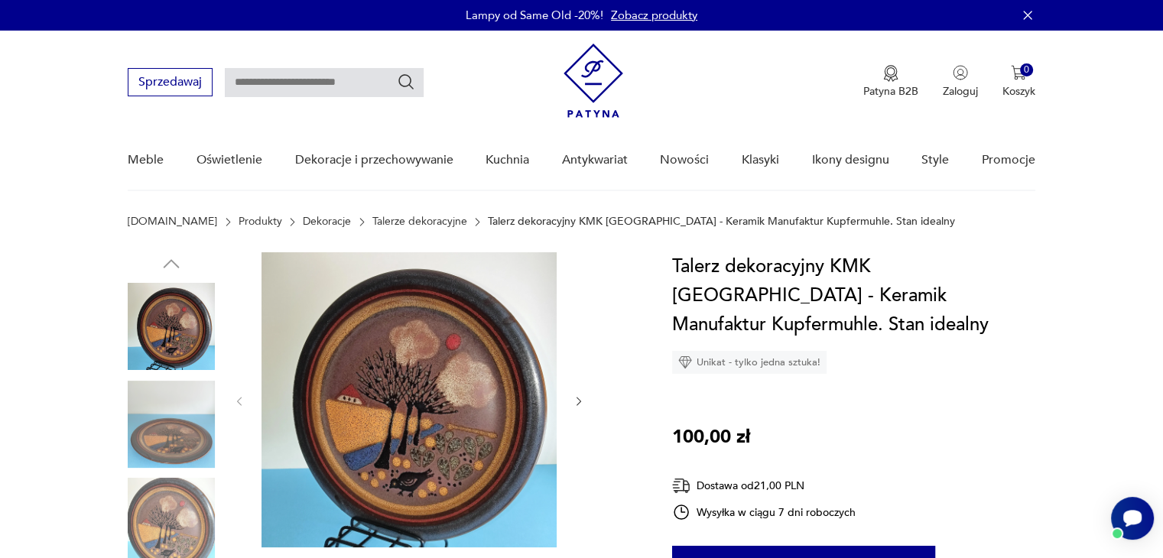
click at [453, 430] on img at bounding box center [408, 399] width 295 height 295
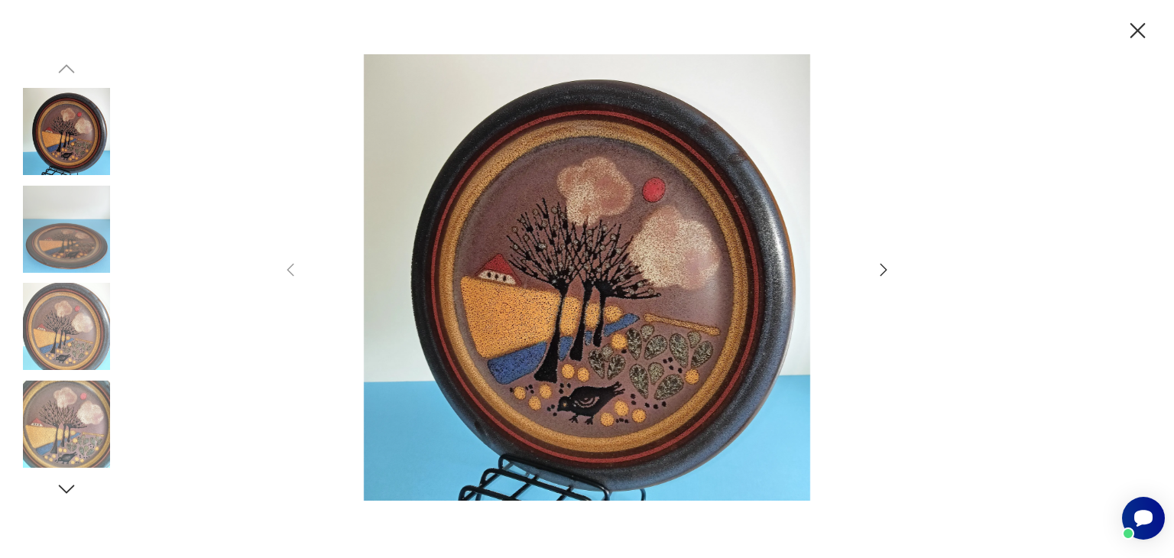
click at [70, 426] on img at bounding box center [66, 424] width 87 height 87
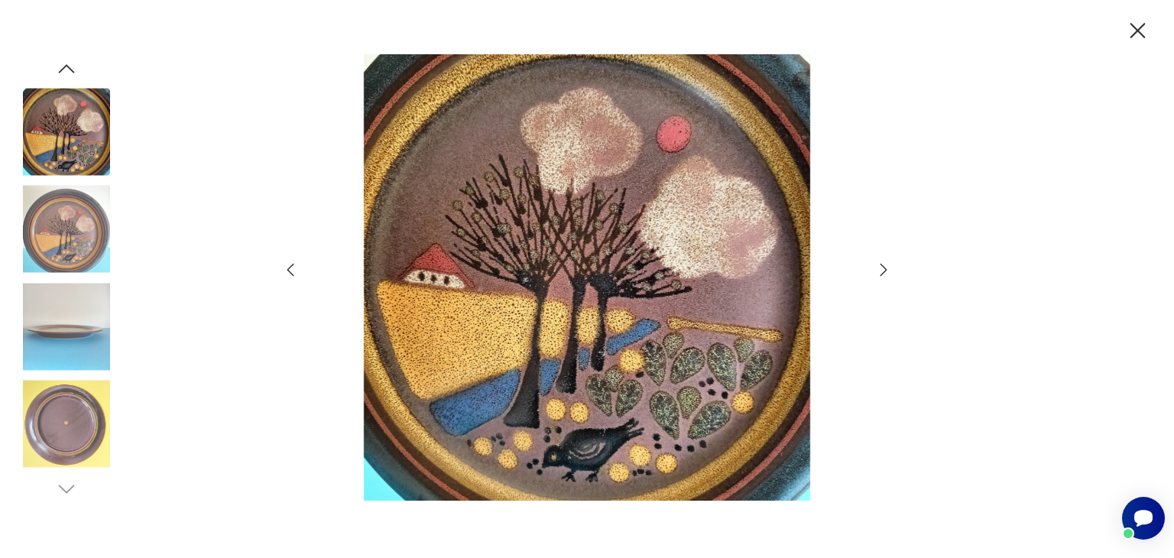
click at [1140, 34] on icon "button" at bounding box center [1138, 31] width 27 height 27
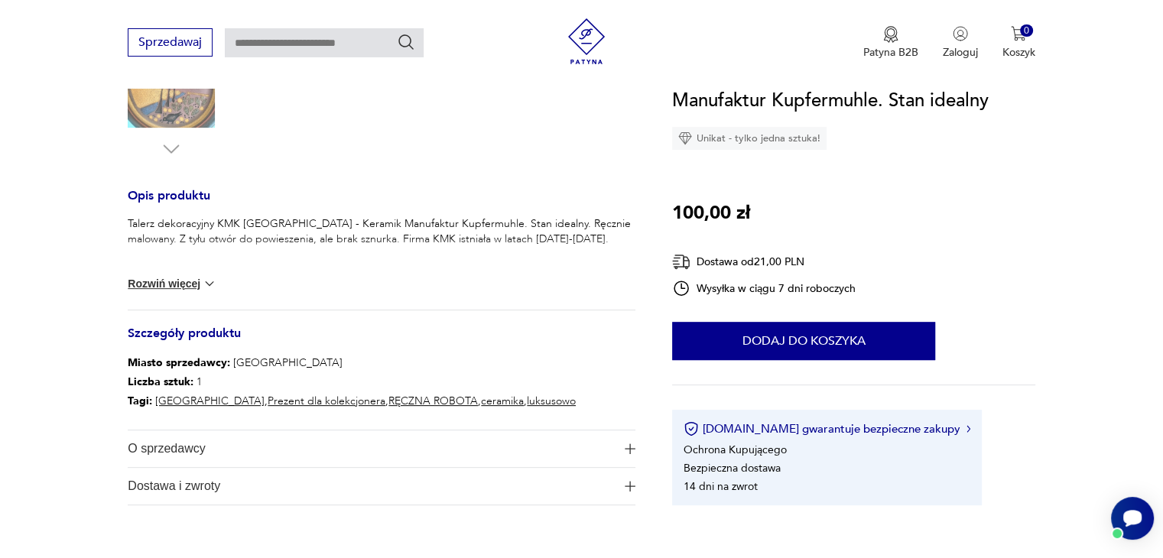
scroll to position [612, 0]
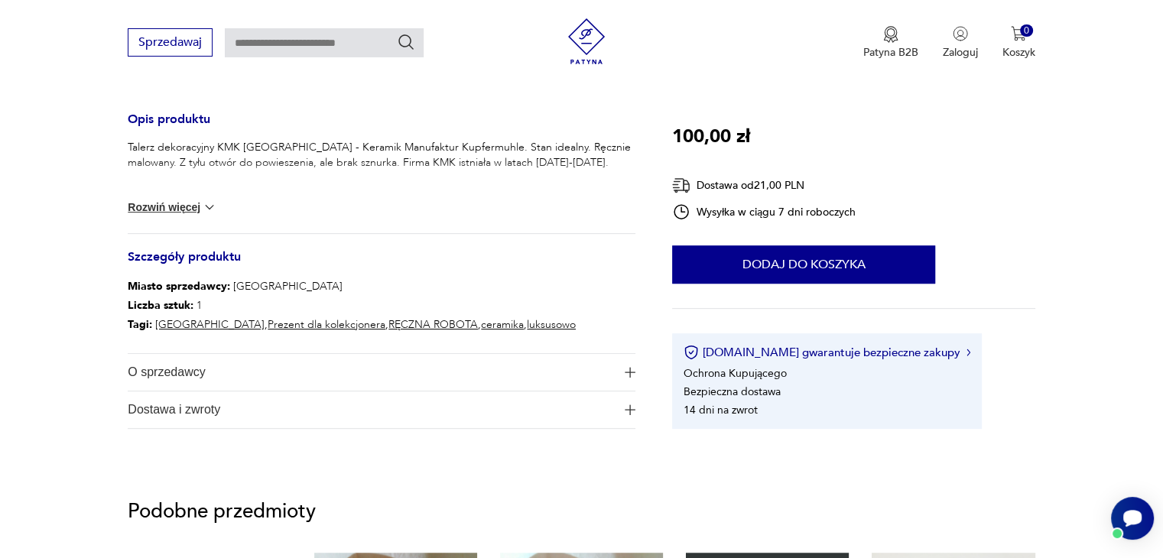
click at [184, 371] on span "O sprzedawcy" at bounding box center [371, 372] width 486 height 37
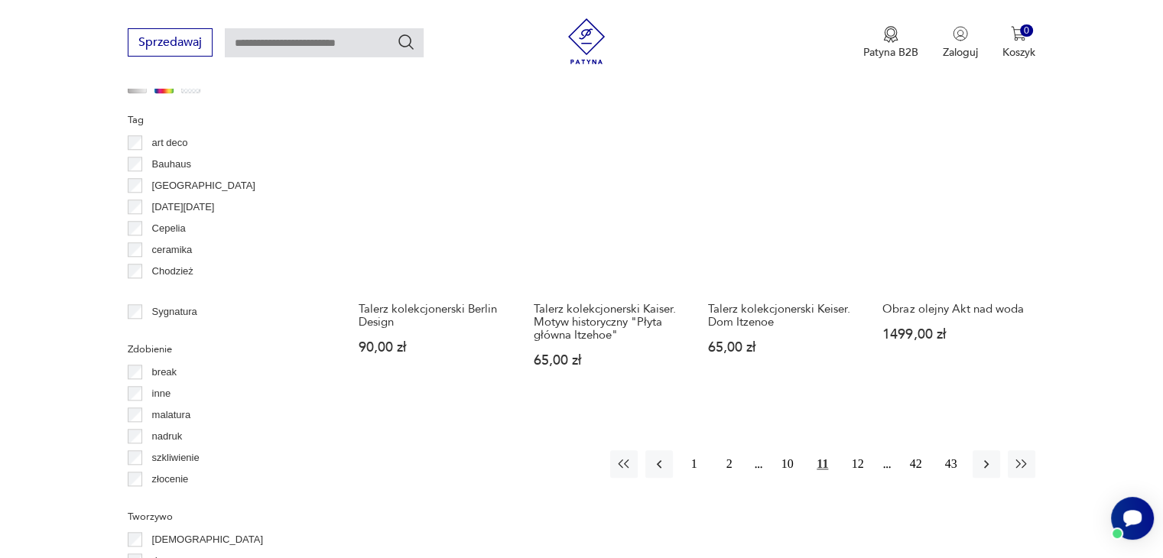
scroll to position [1629, 0]
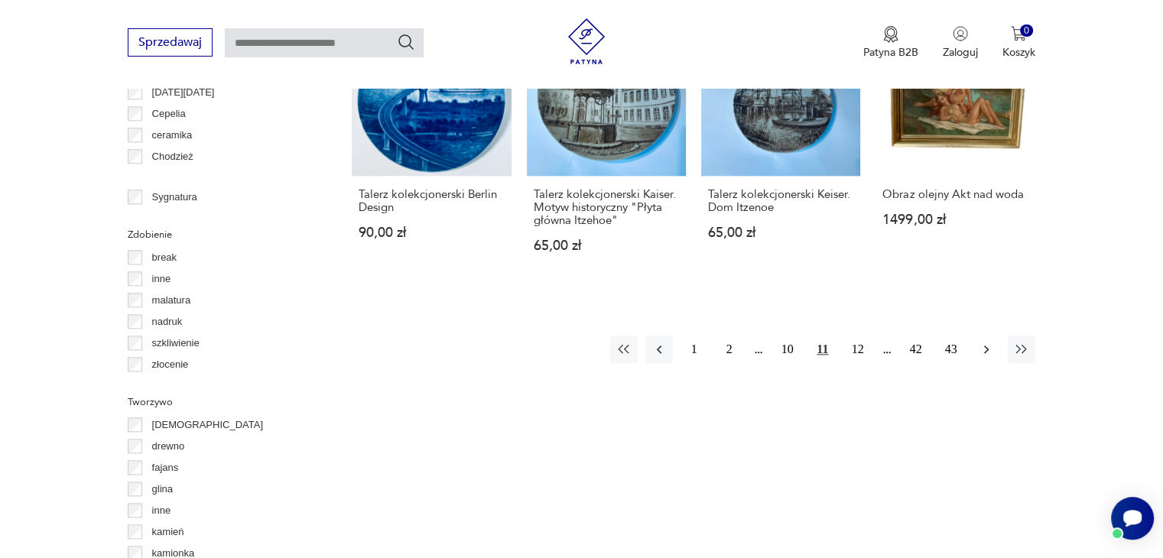
click at [986, 349] on icon "button" at bounding box center [986, 350] width 5 height 8
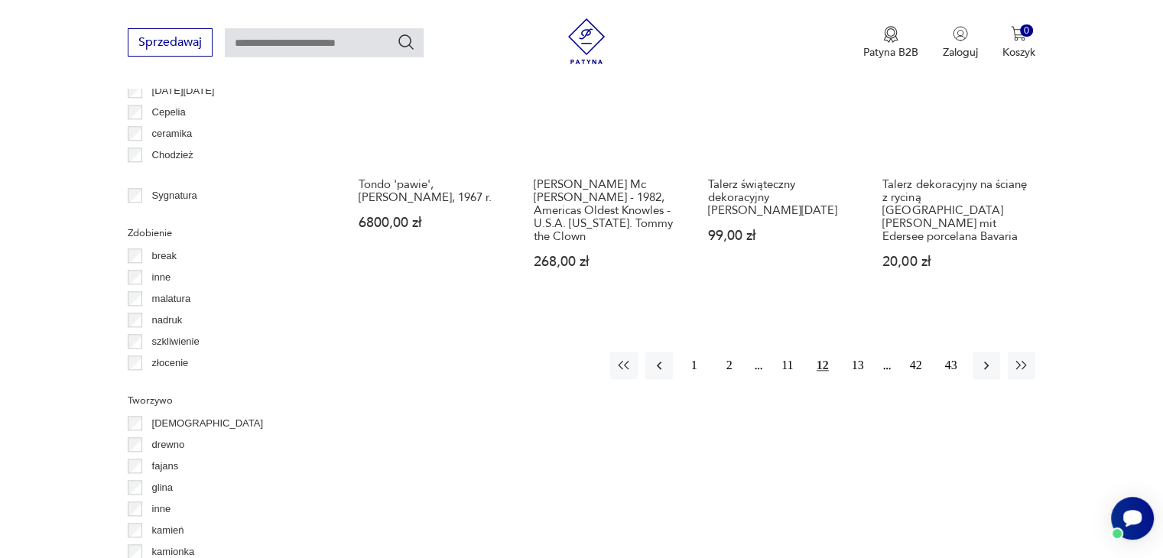
scroll to position [1705, 0]
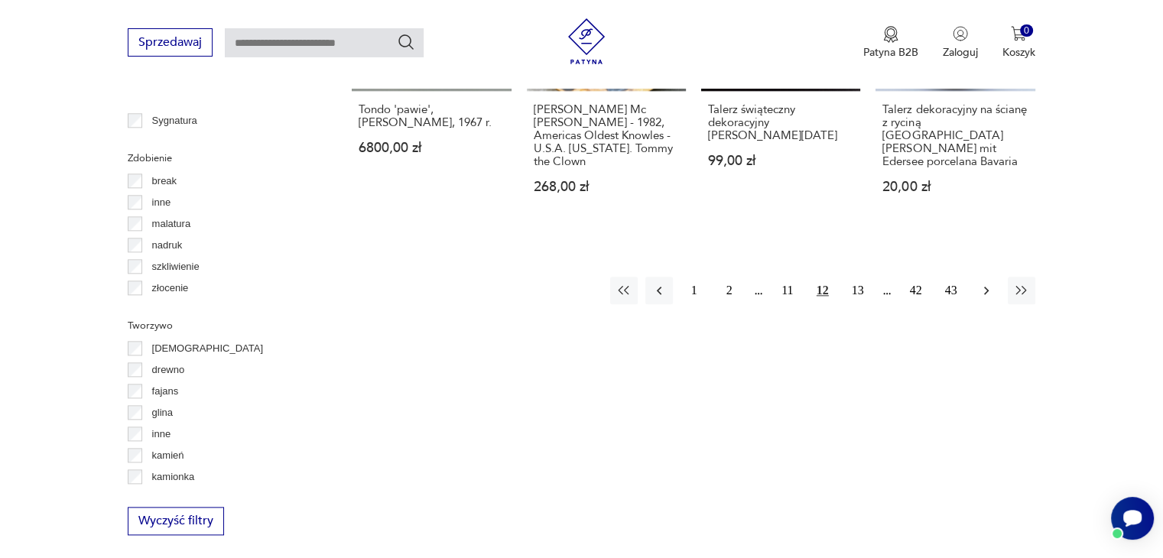
click at [982, 283] on icon "button" at bounding box center [986, 290] width 15 height 15
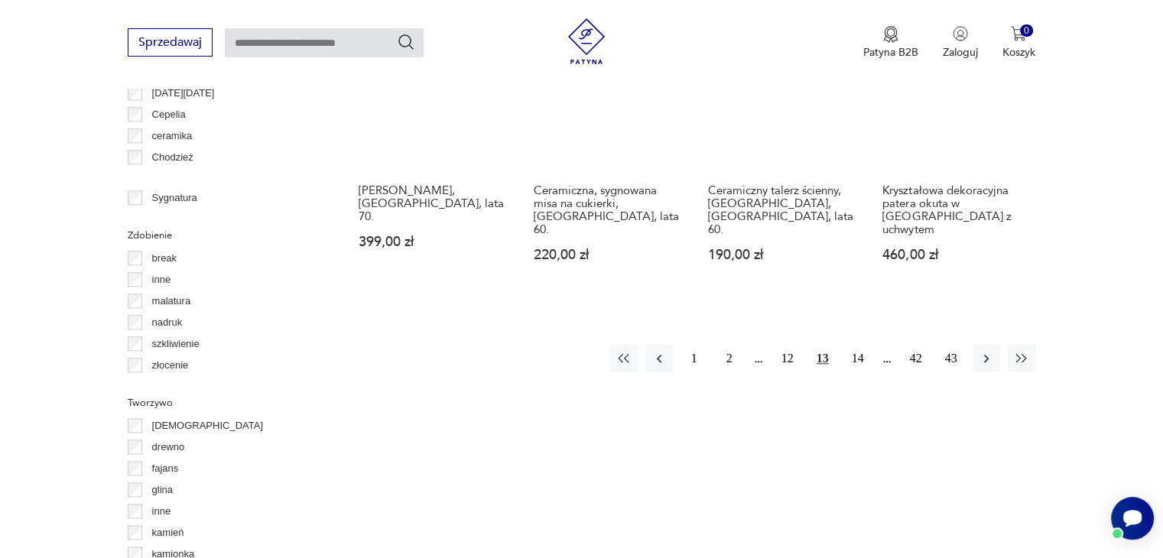
scroll to position [1629, 0]
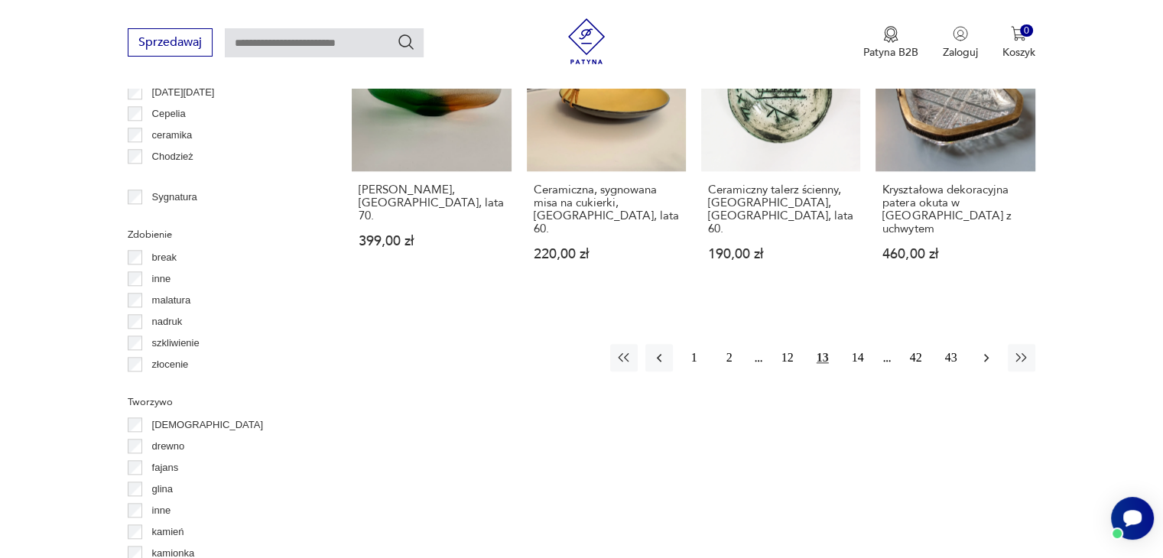
click at [983, 350] on icon "button" at bounding box center [986, 357] width 15 height 15
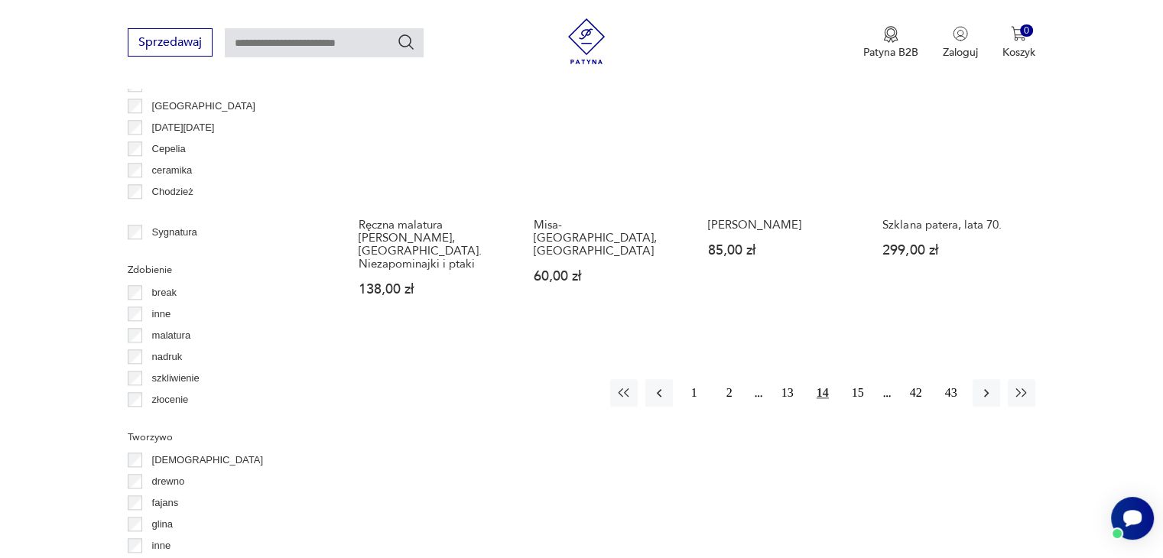
scroll to position [1629, 0]
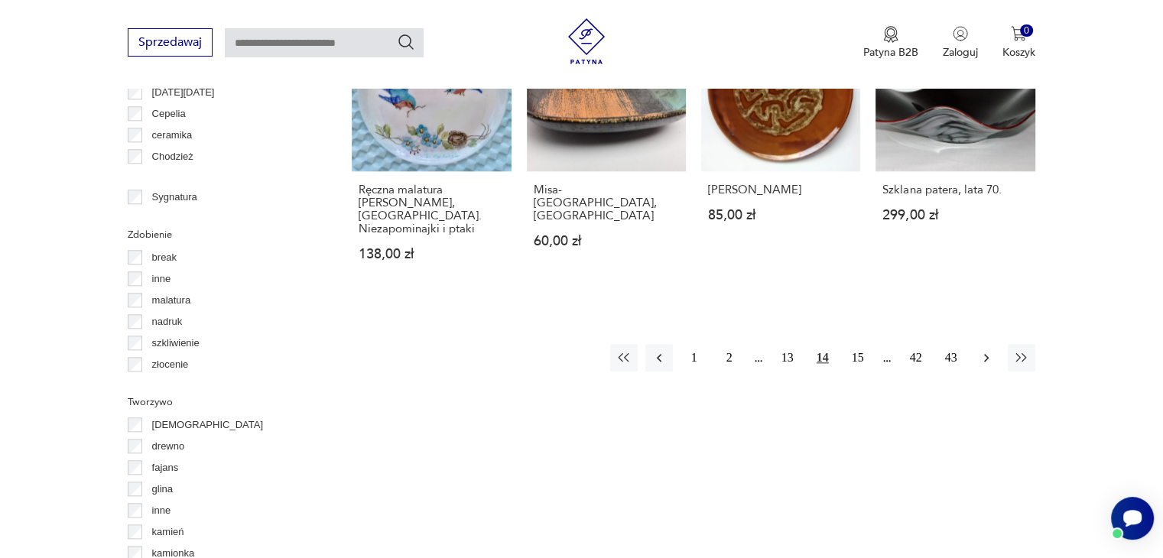
click at [986, 350] on icon "button" at bounding box center [986, 357] width 15 height 15
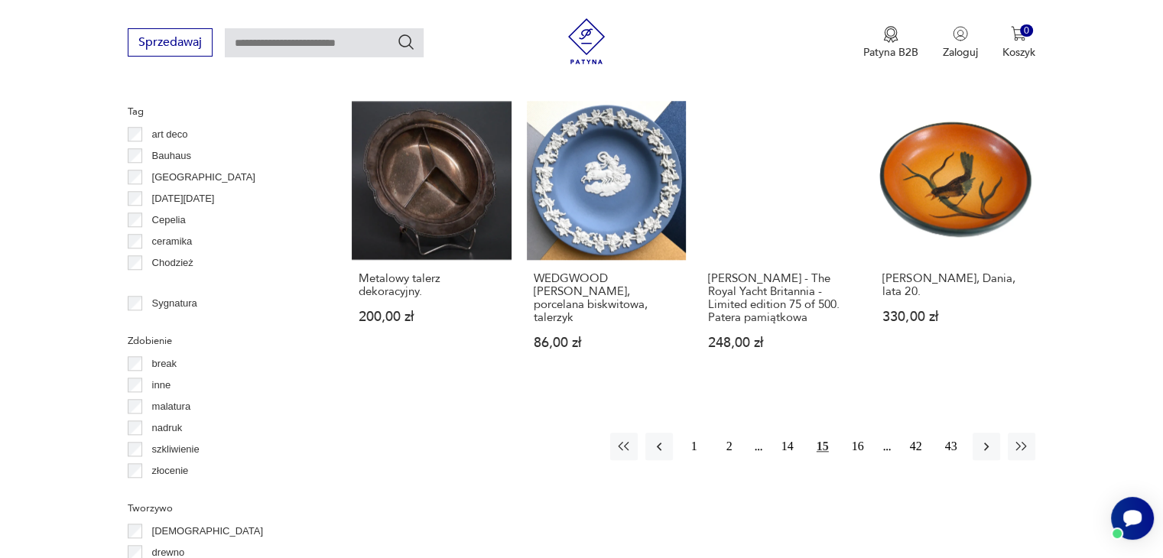
scroll to position [1552, 0]
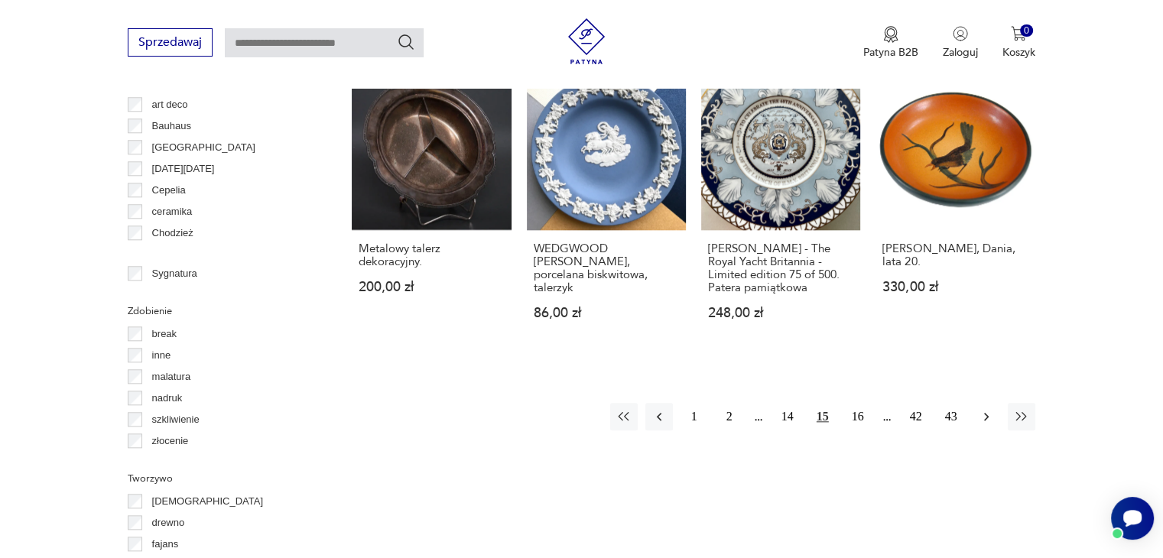
click at [985, 409] on icon "button" at bounding box center [986, 416] width 15 height 15
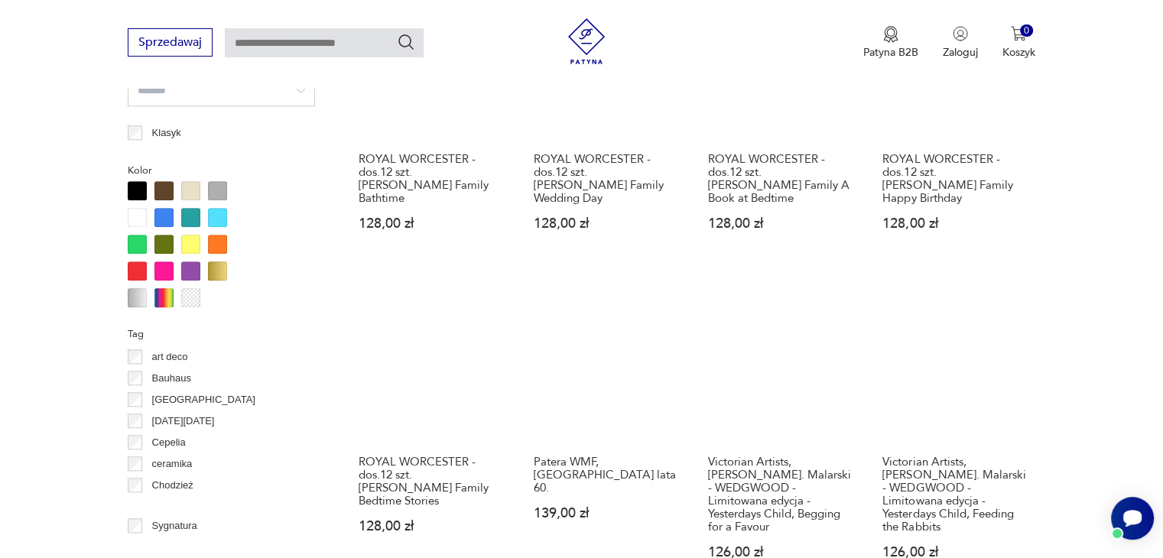
scroll to position [1399, 0]
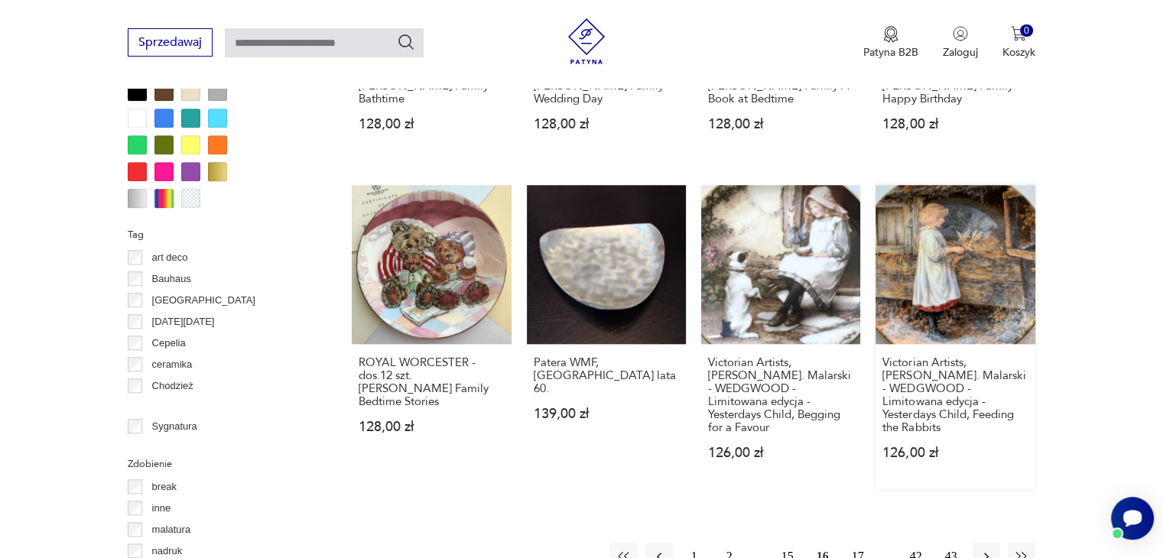
click at [957, 288] on link "Victorian Artists, [PERSON_NAME]. Malarski - WEDGWOOD - Limitowana edycja - Yes…" at bounding box center [954, 337] width 159 height 304
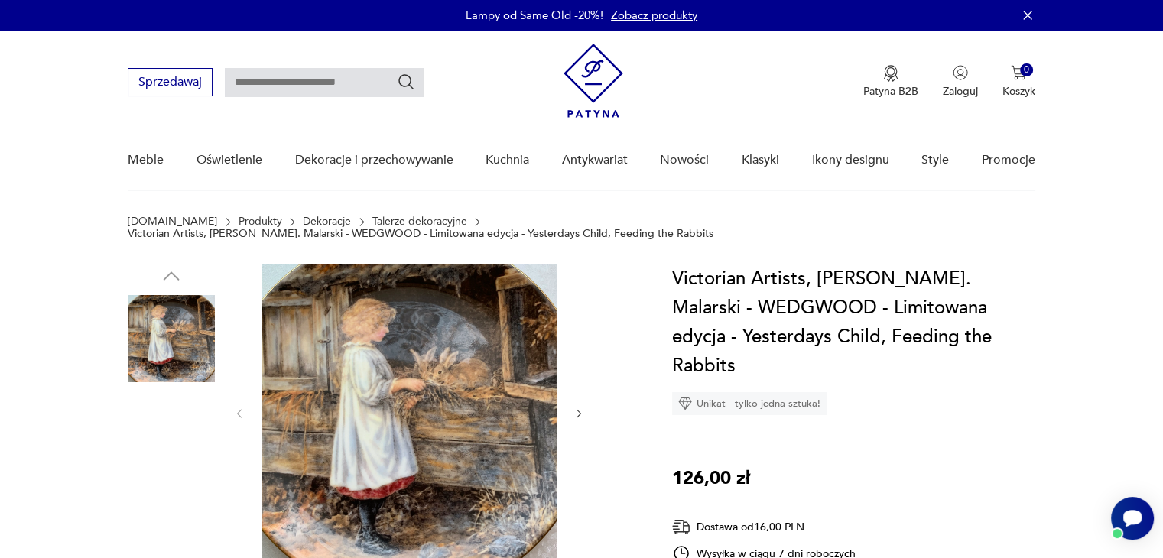
click at [179, 427] on img at bounding box center [171, 436] width 87 height 87
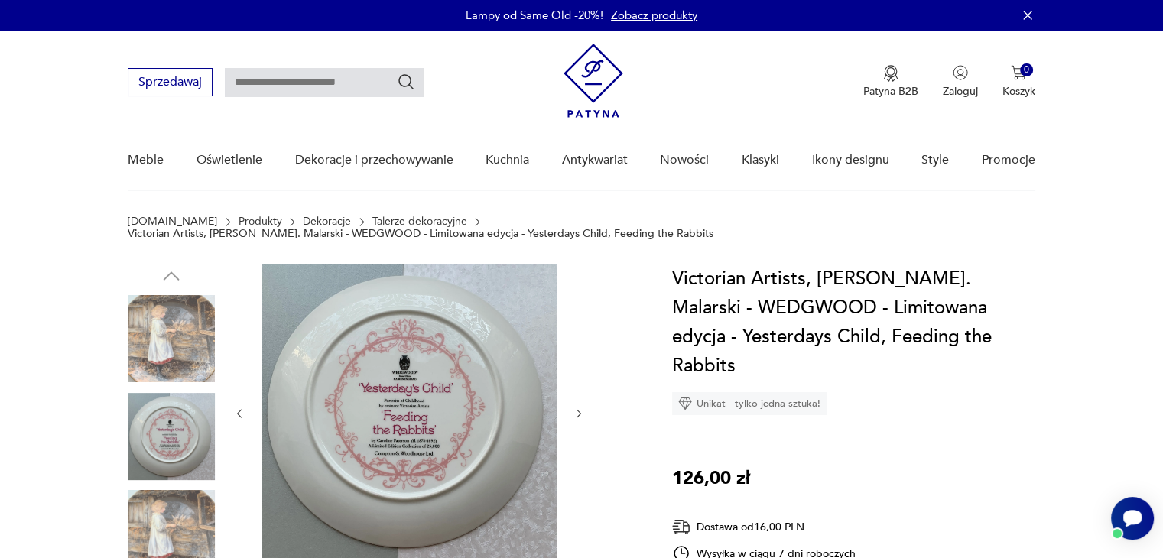
click at [406, 450] on img at bounding box center [408, 412] width 295 height 295
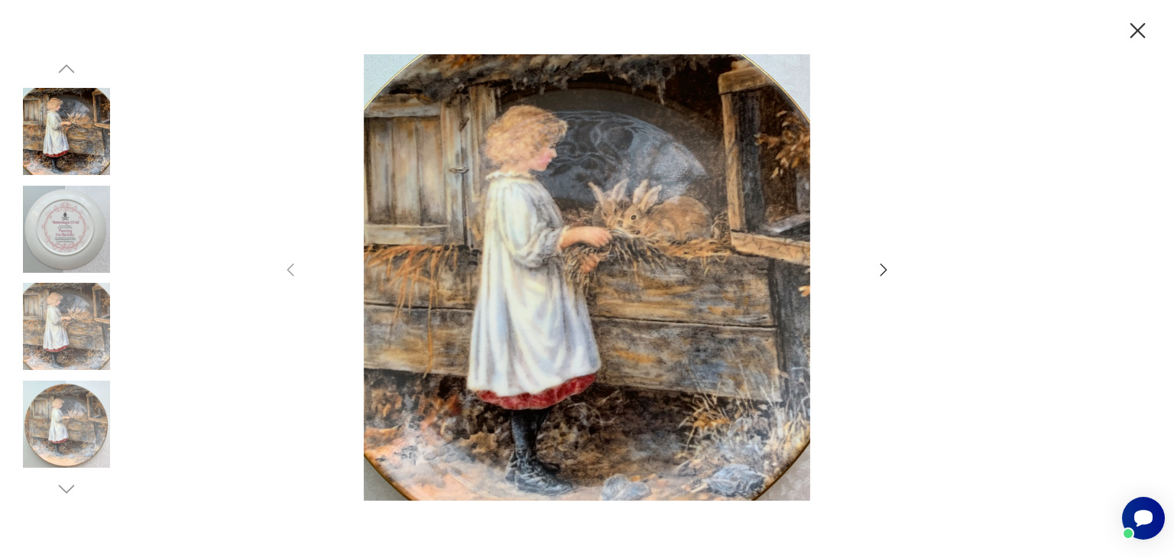
click at [65, 224] on img at bounding box center [66, 229] width 87 height 87
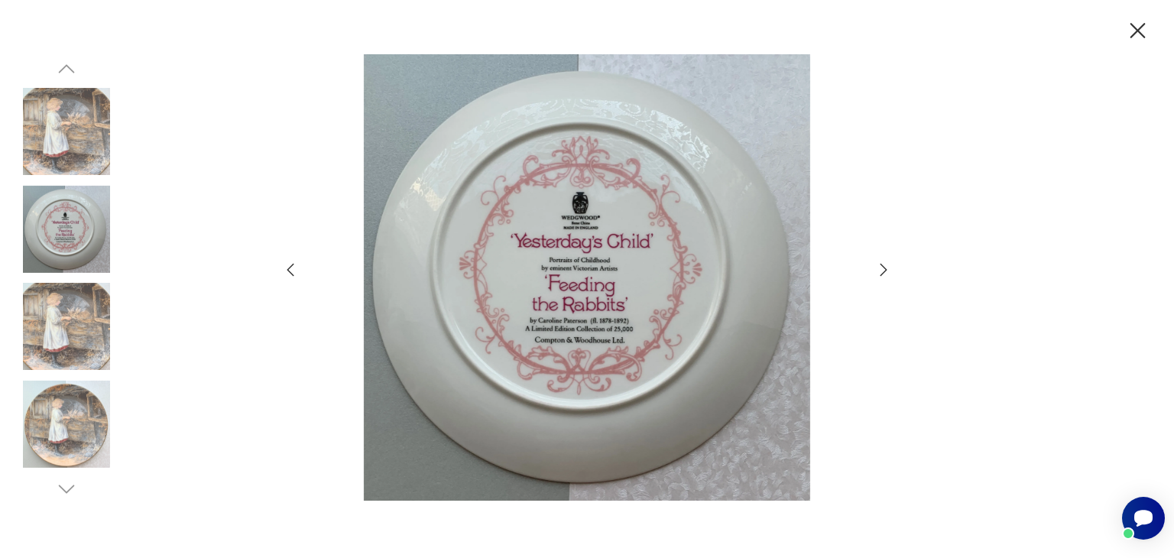
click at [1141, 31] on icon "button" at bounding box center [1138, 31] width 27 height 27
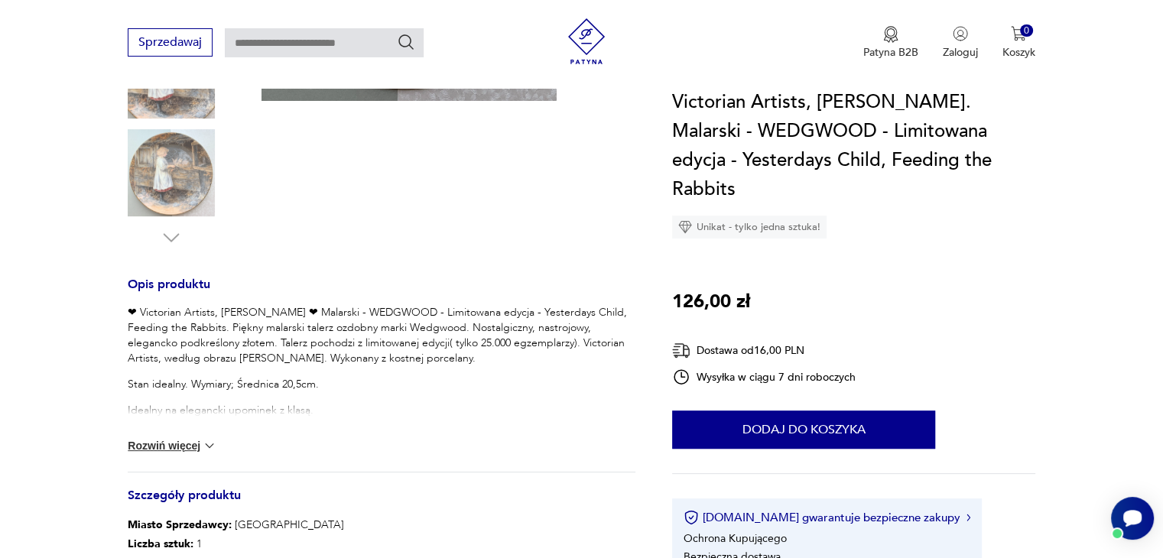
scroll to position [535, 0]
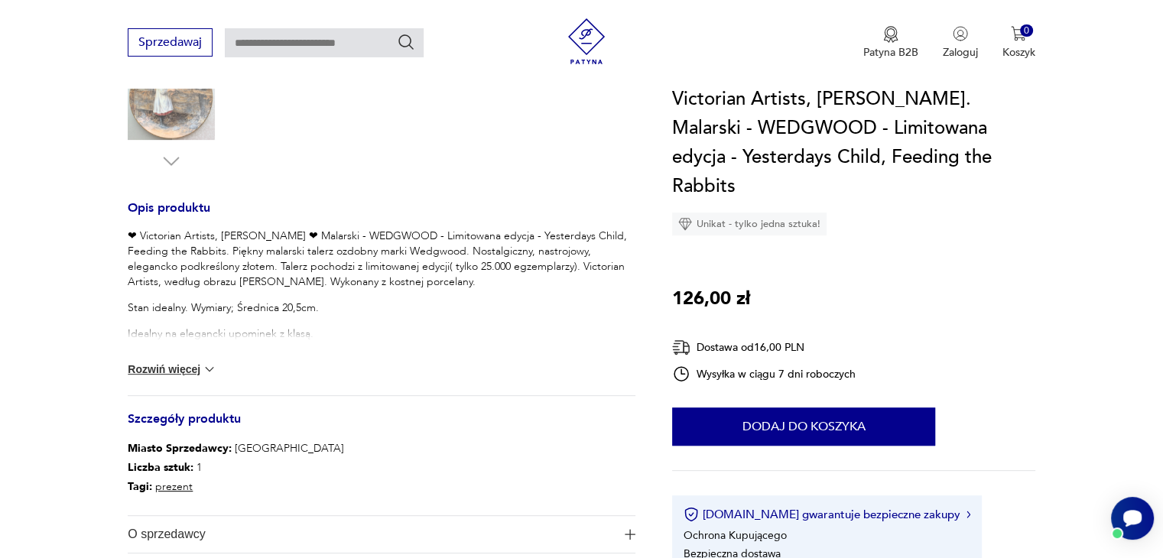
click at [187, 362] on button "Rozwiń więcej" at bounding box center [172, 369] width 89 height 15
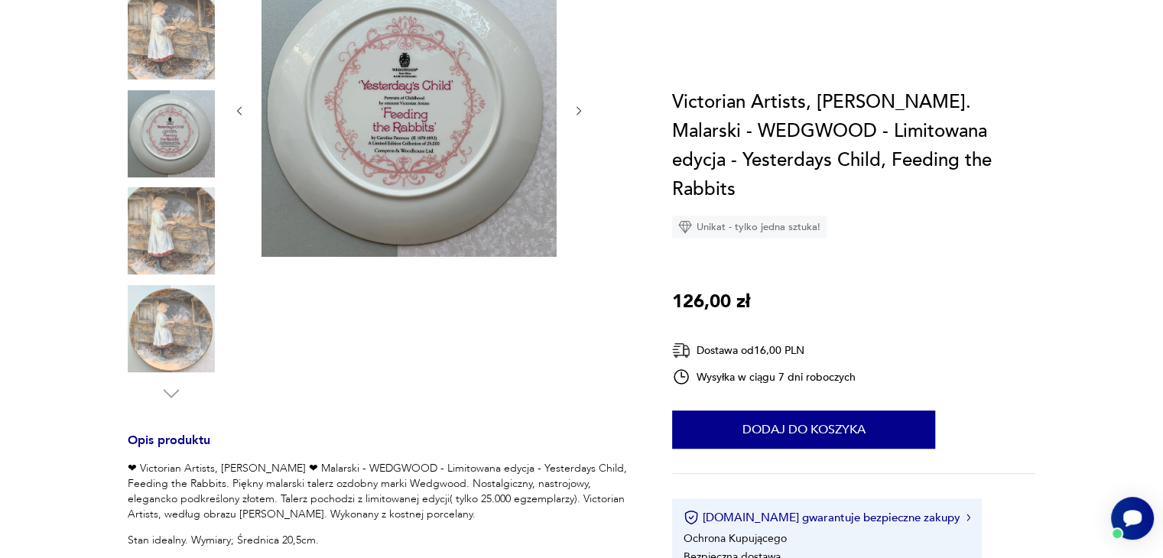
scroll to position [382, 0]
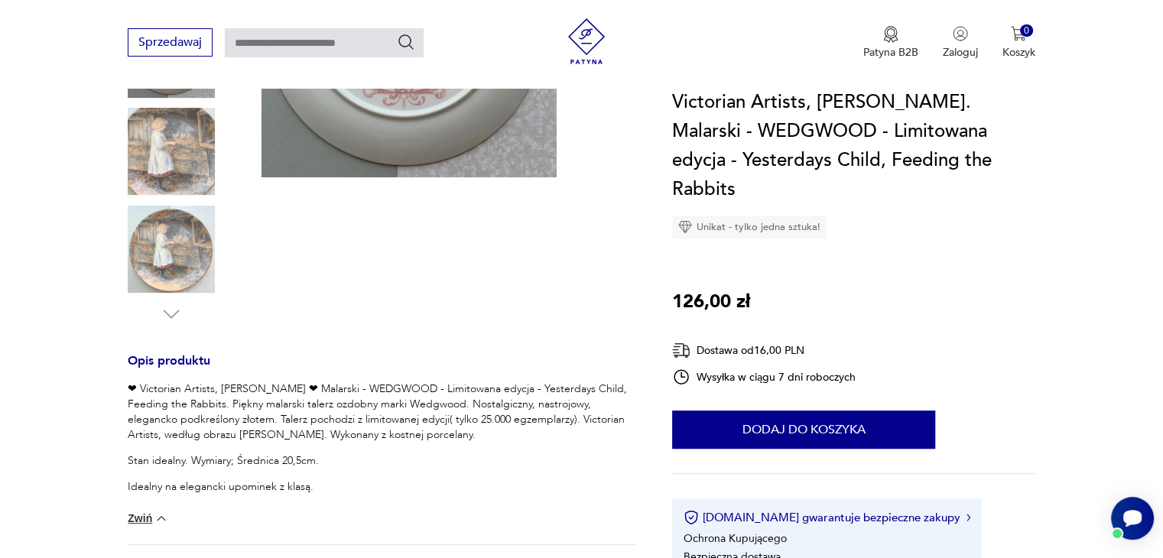
click at [177, 241] on img at bounding box center [171, 249] width 87 height 87
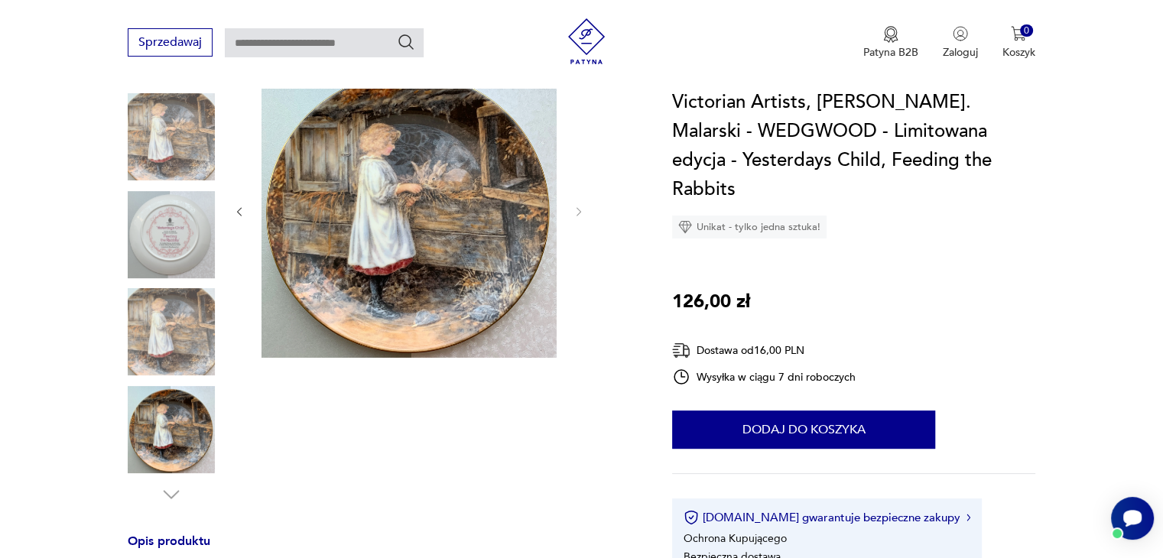
scroll to position [153, 0]
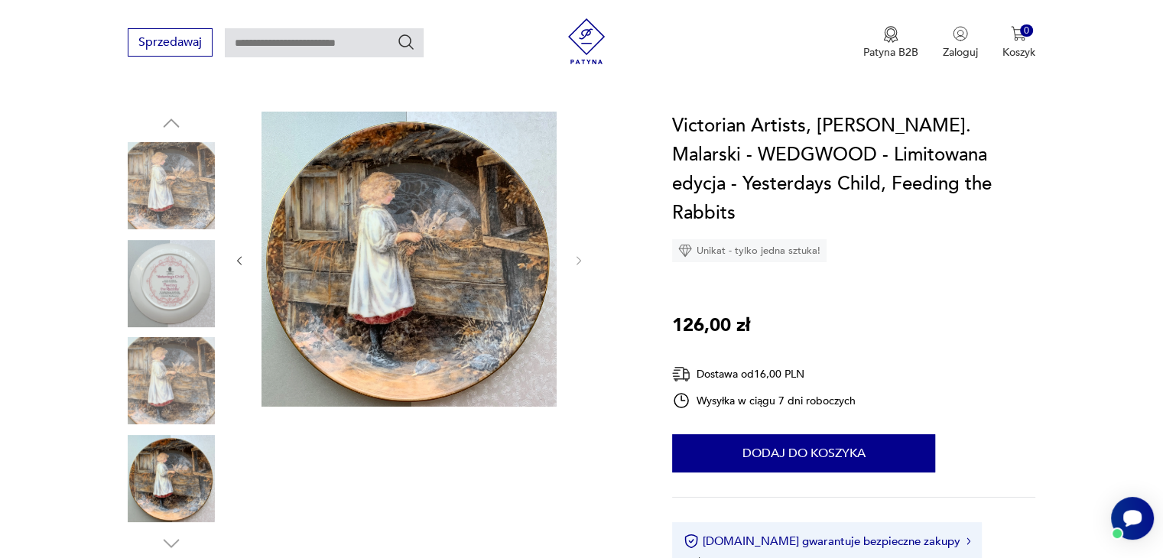
click at [431, 268] on img at bounding box center [408, 259] width 295 height 295
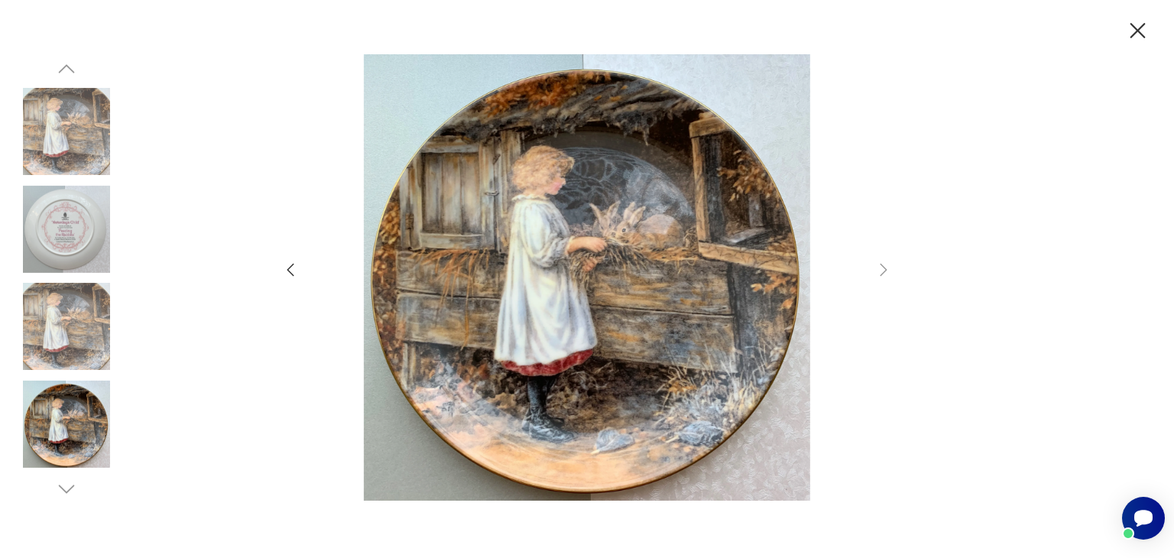
click at [1136, 29] on icon "button" at bounding box center [1138, 30] width 15 height 15
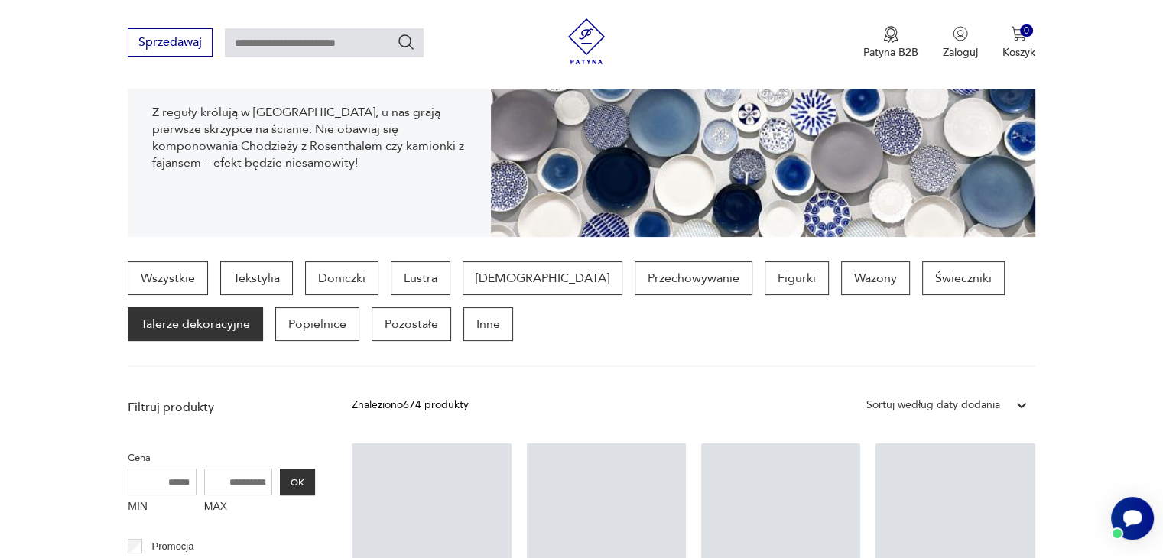
scroll to position [1540, 0]
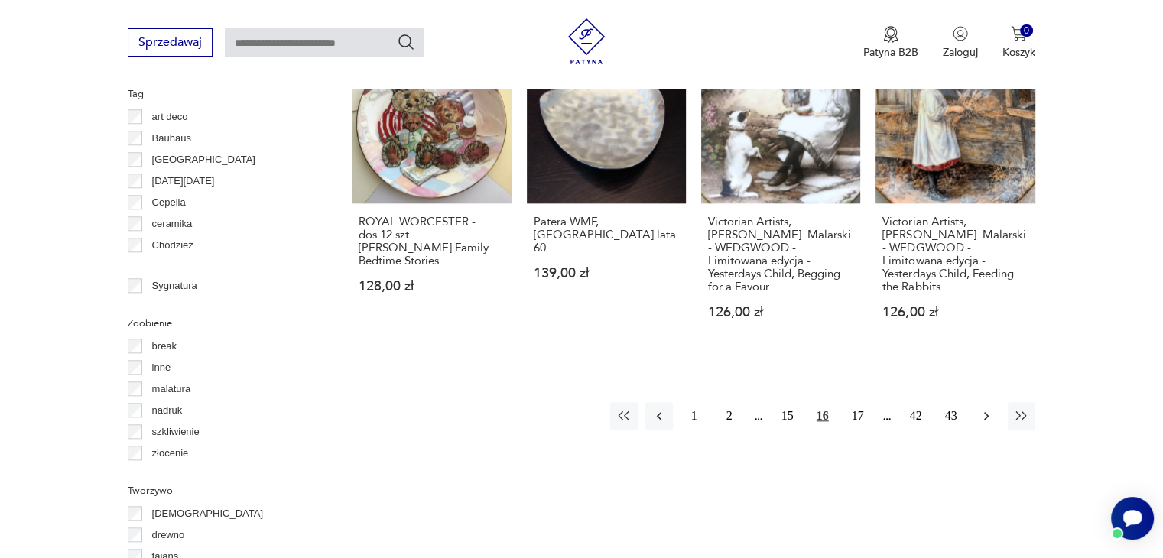
click at [980, 408] on icon "button" at bounding box center [986, 415] width 15 height 15
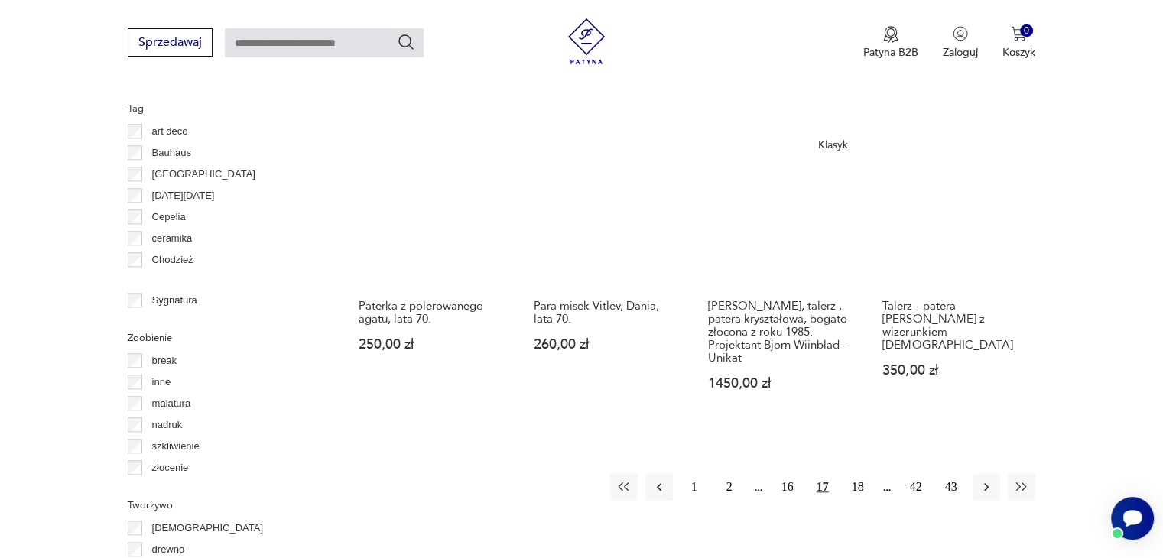
scroll to position [1629, 0]
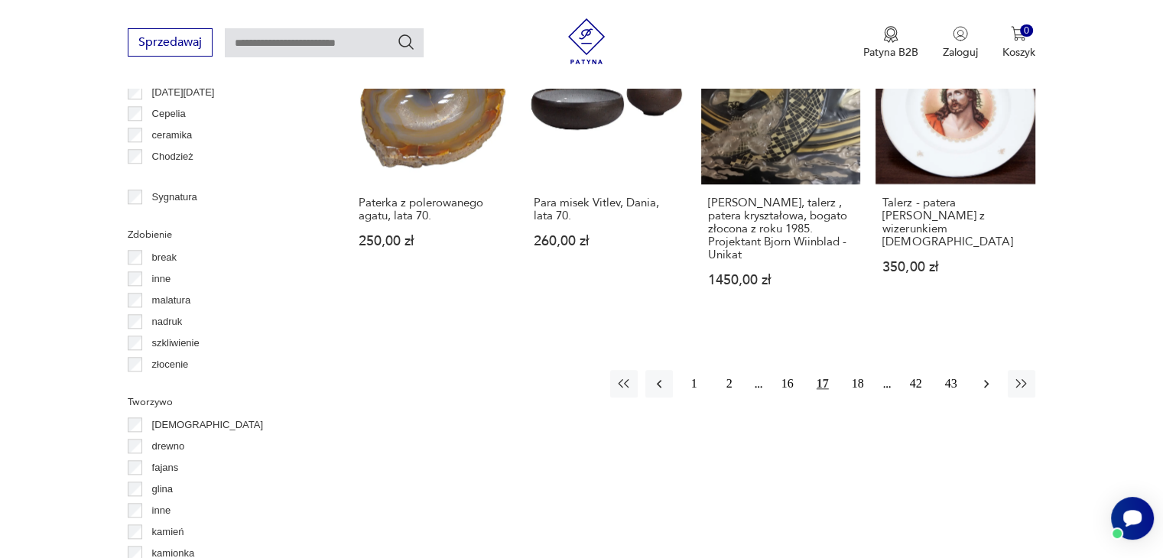
click at [986, 380] on icon "button" at bounding box center [986, 384] width 5 height 8
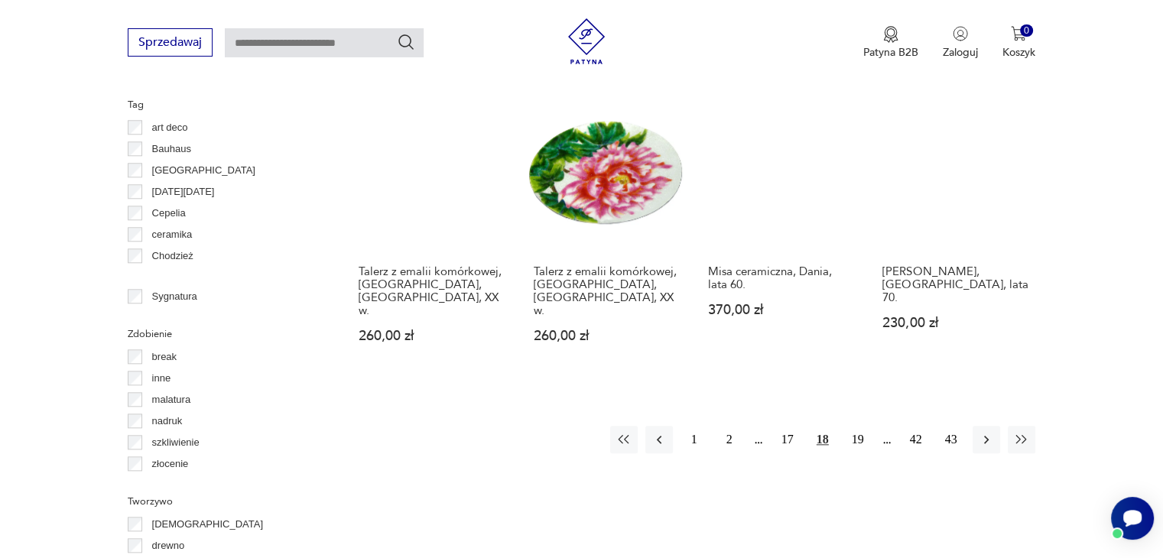
scroll to position [1629, 0]
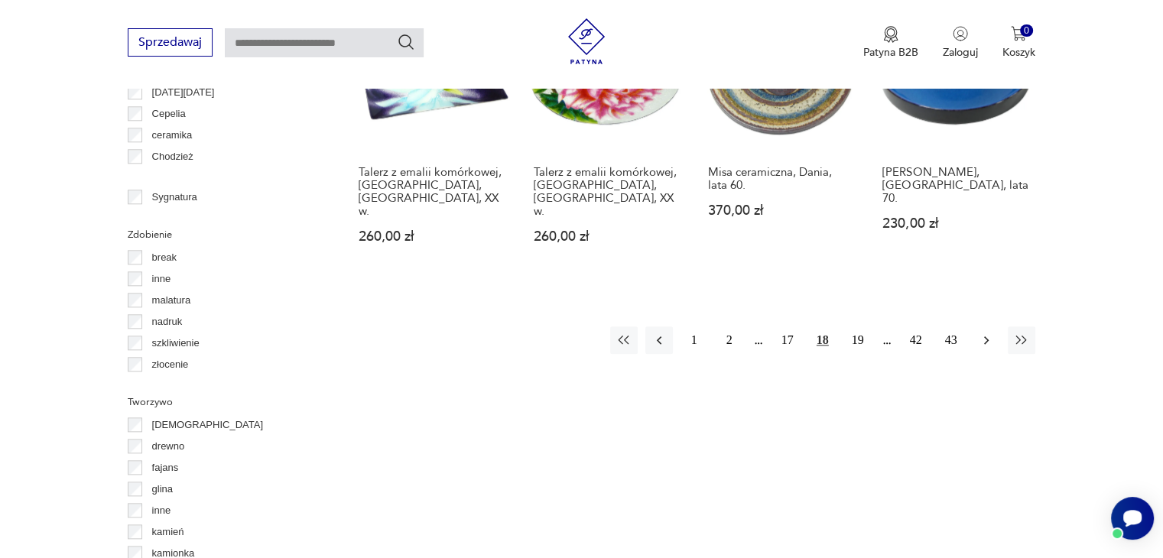
click at [982, 333] on icon "button" at bounding box center [986, 340] width 15 height 15
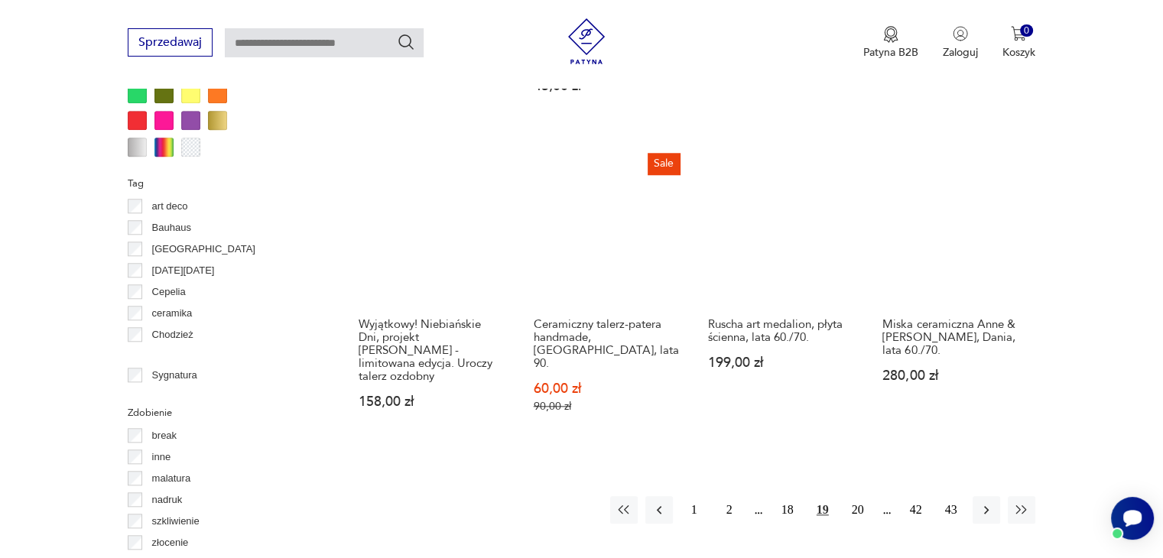
scroll to position [1552, 0]
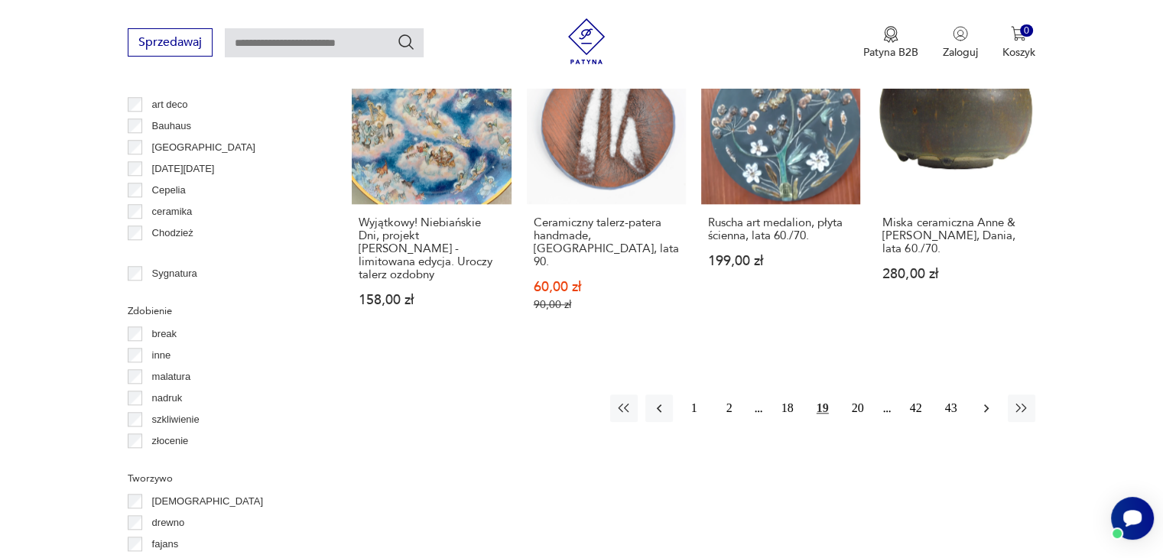
click at [982, 401] on icon "button" at bounding box center [986, 408] width 15 height 15
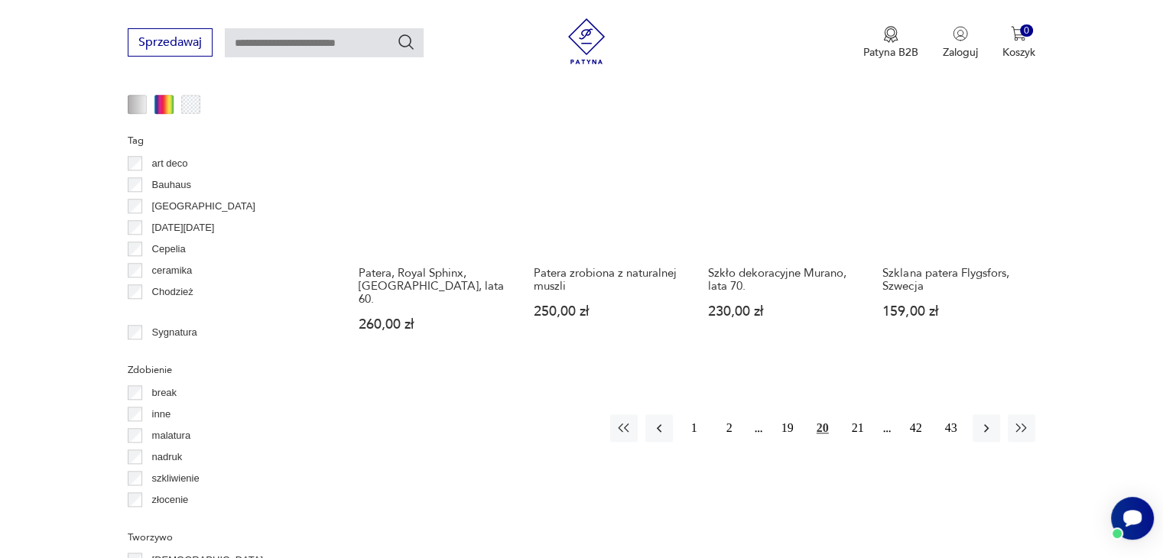
scroll to position [1552, 0]
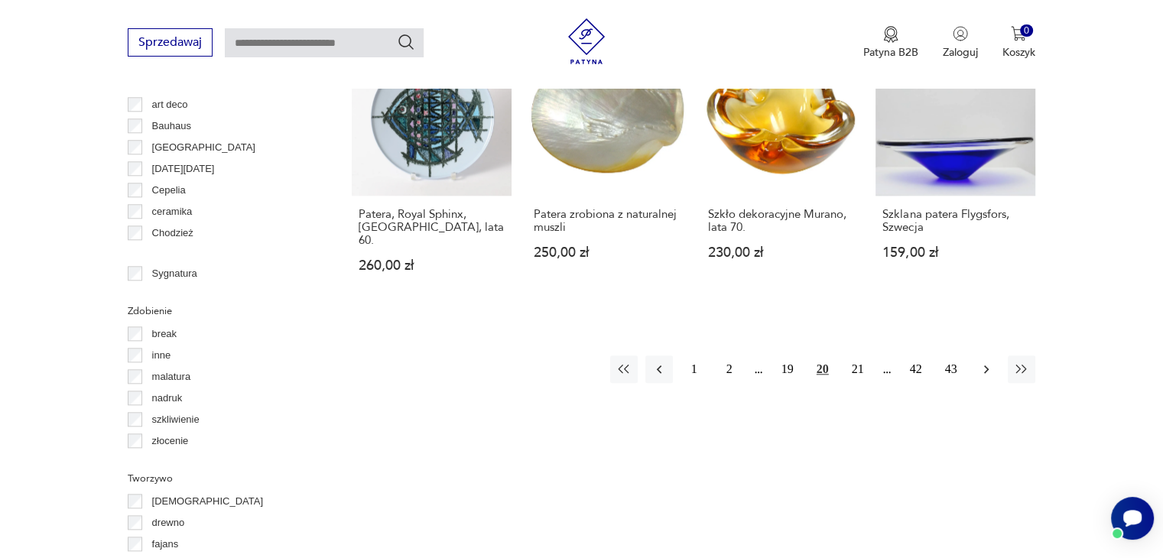
click at [987, 365] on icon "button" at bounding box center [986, 369] width 5 height 8
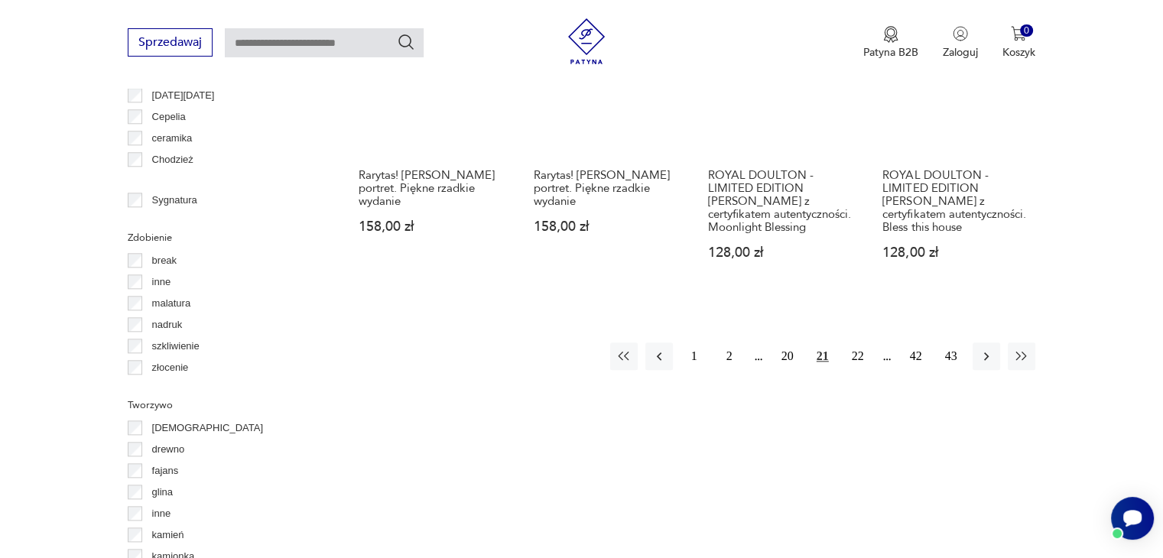
scroll to position [1629, 0]
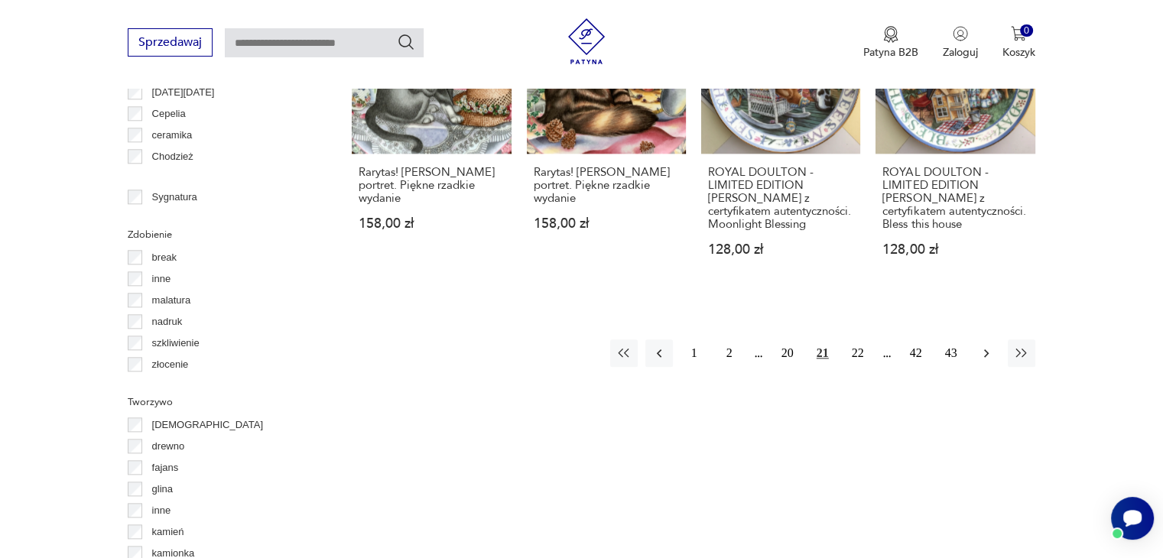
click at [987, 349] on icon "button" at bounding box center [986, 353] width 5 height 8
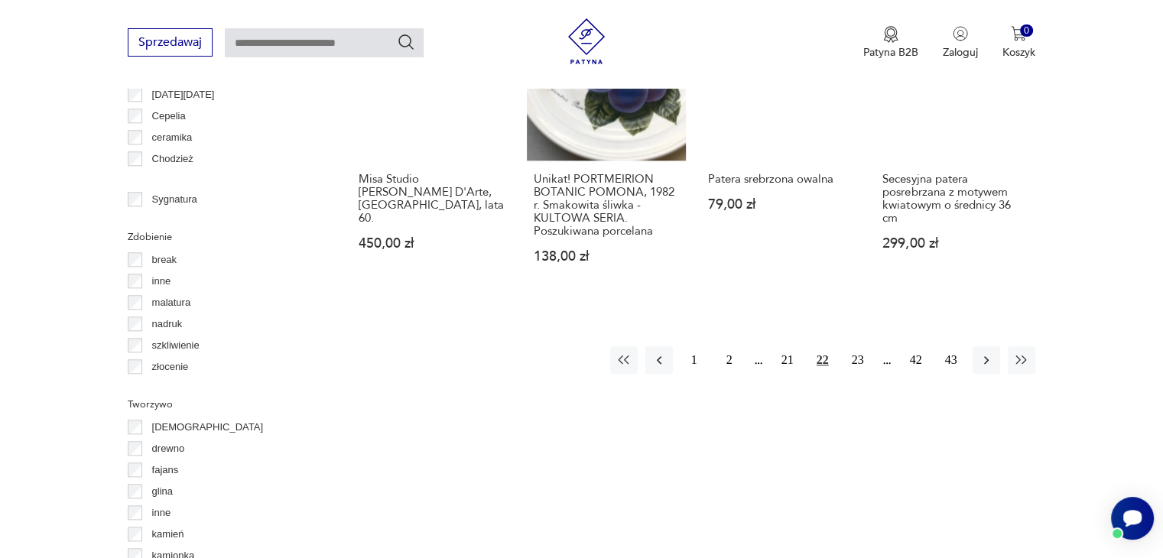
scroll to position [1629, 0]
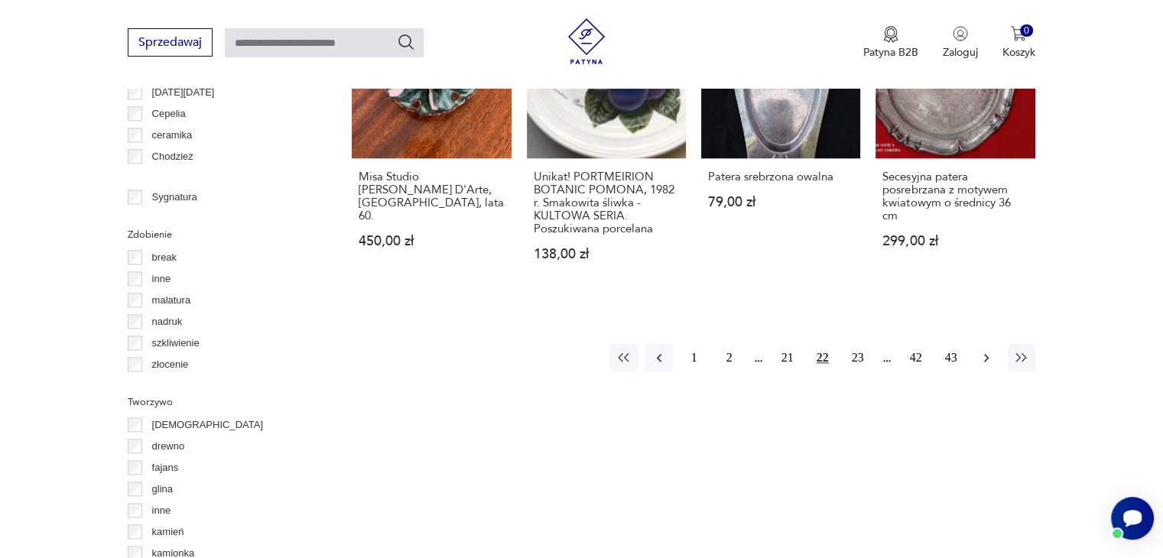
click at [986, 354] on icon "button" at bounding box center [986, 358] width 5 height 8
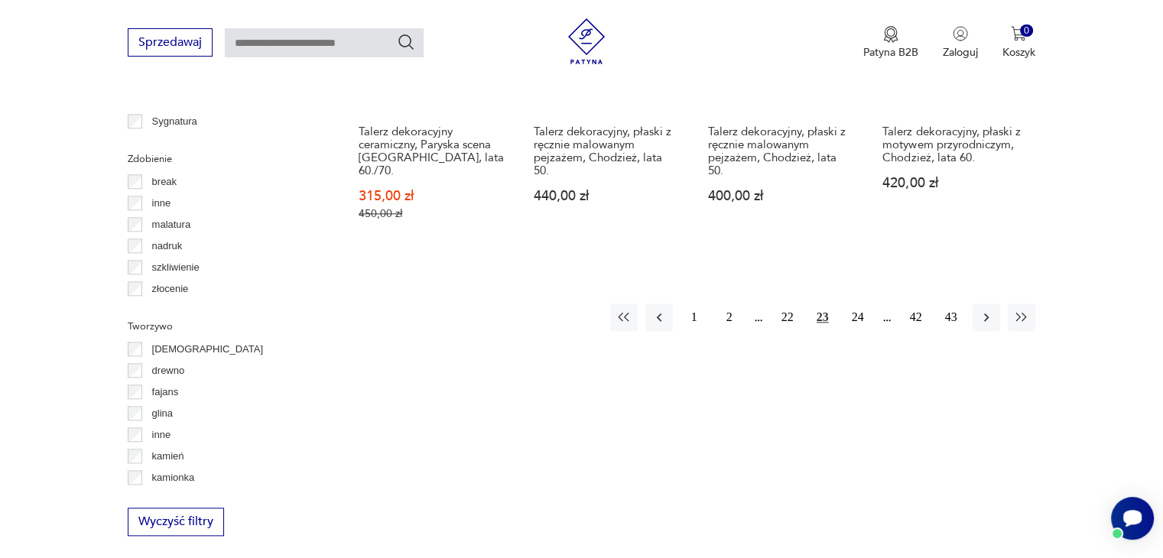
scroll to position [1705, 0]
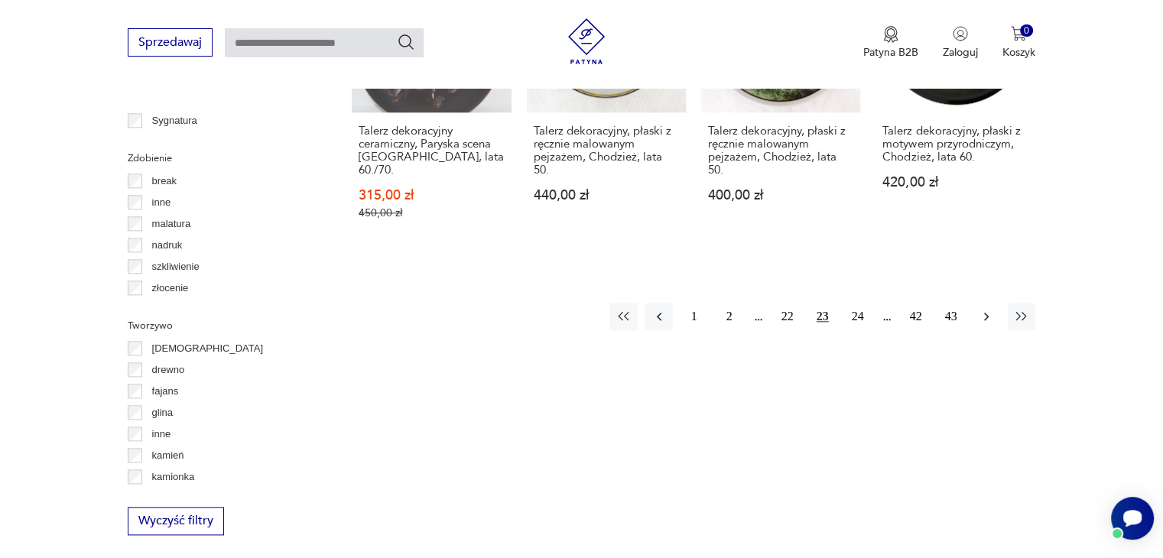
click at [981, 309] on icon "button" at bounding box center [986, 316] width 15 height 15
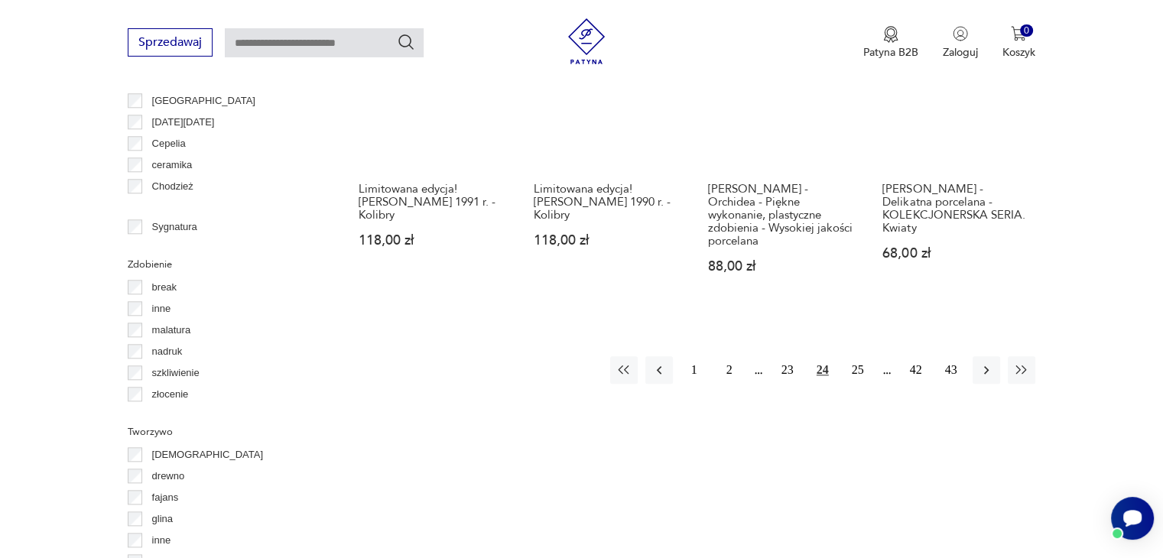
scroll to position [1629, 0]
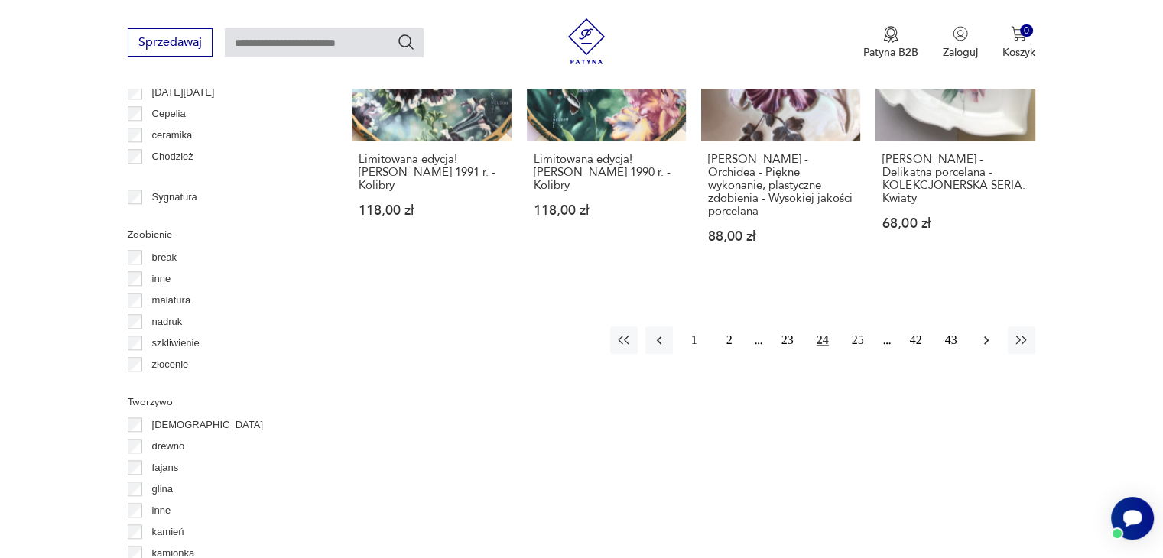
click at [984, 333] on icon "button" at bounding box center [986, 340] width 15 height 15
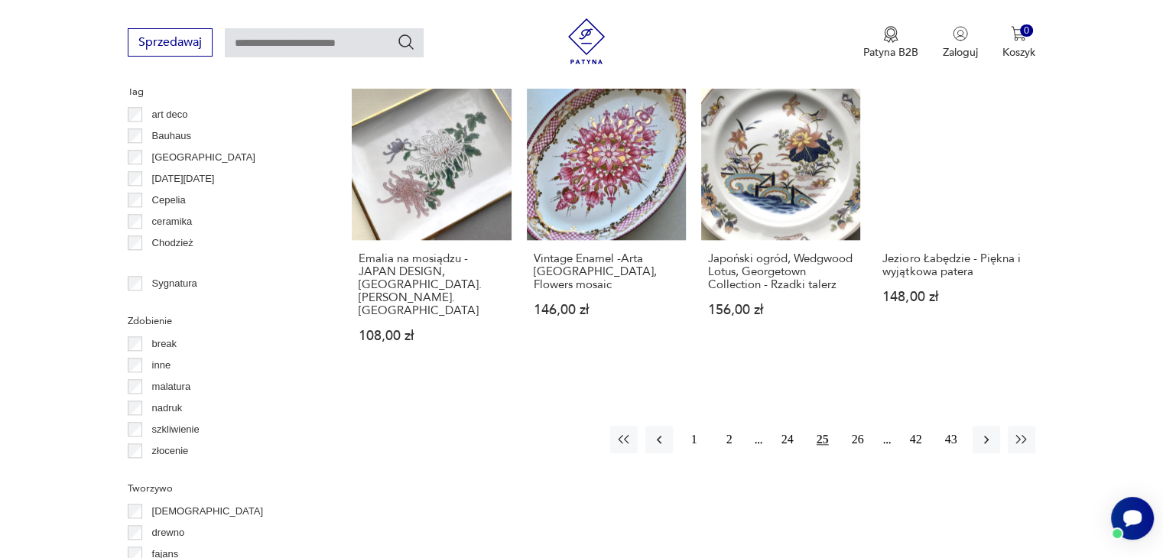
scroll to position [1552, 0]
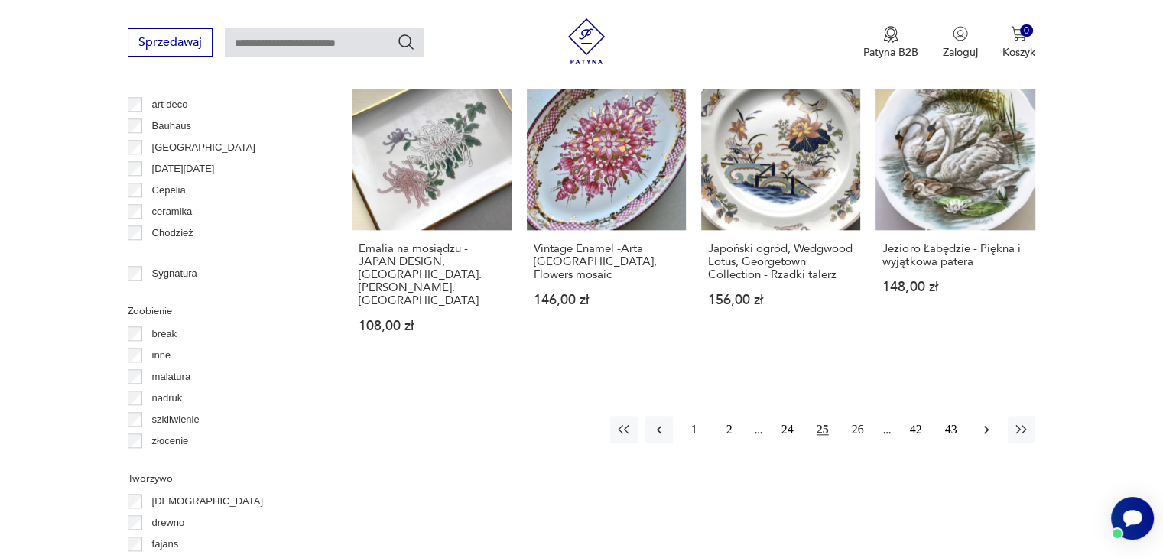
click at [983, 422] on icon "button" at bounding box center [986, 429] width 15 height 15
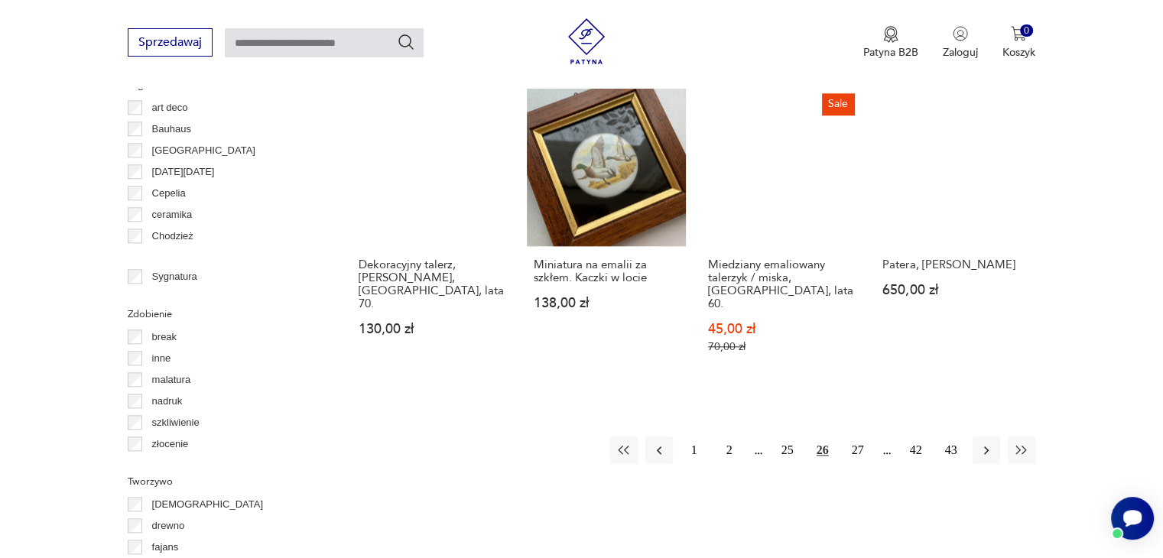
scroll to position [1552, 0]
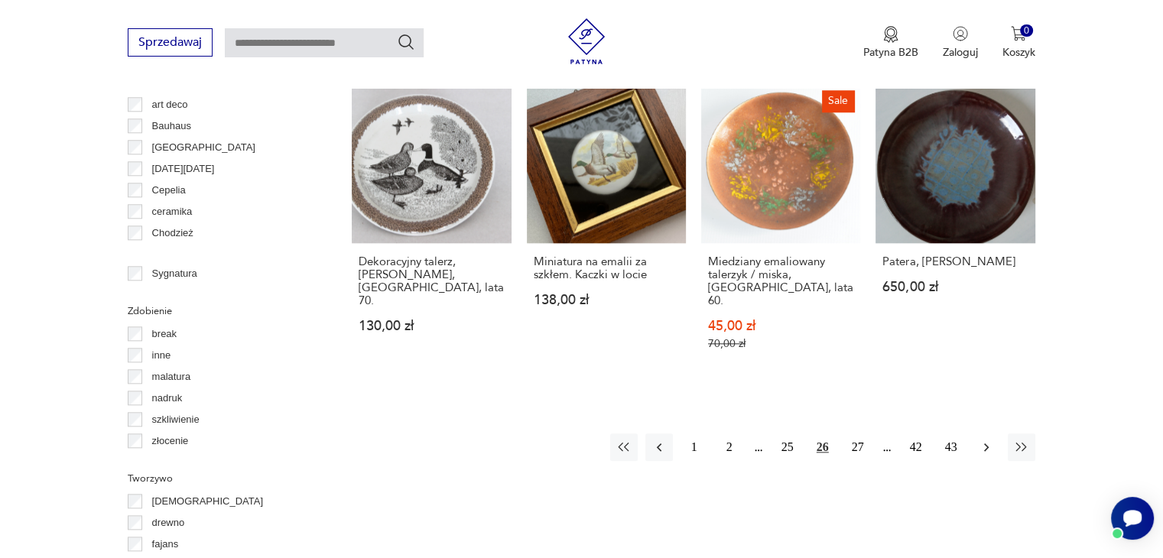
click at [981, 440] on icon "button" at bounding box center [986, 447] width 15 height 15
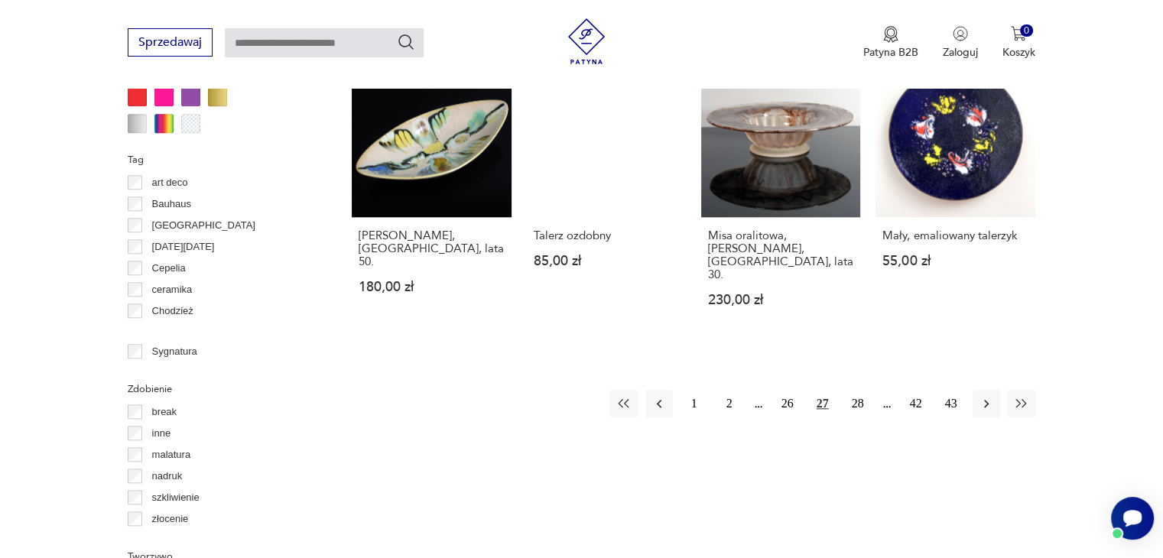
scroll to position [1476, 0]
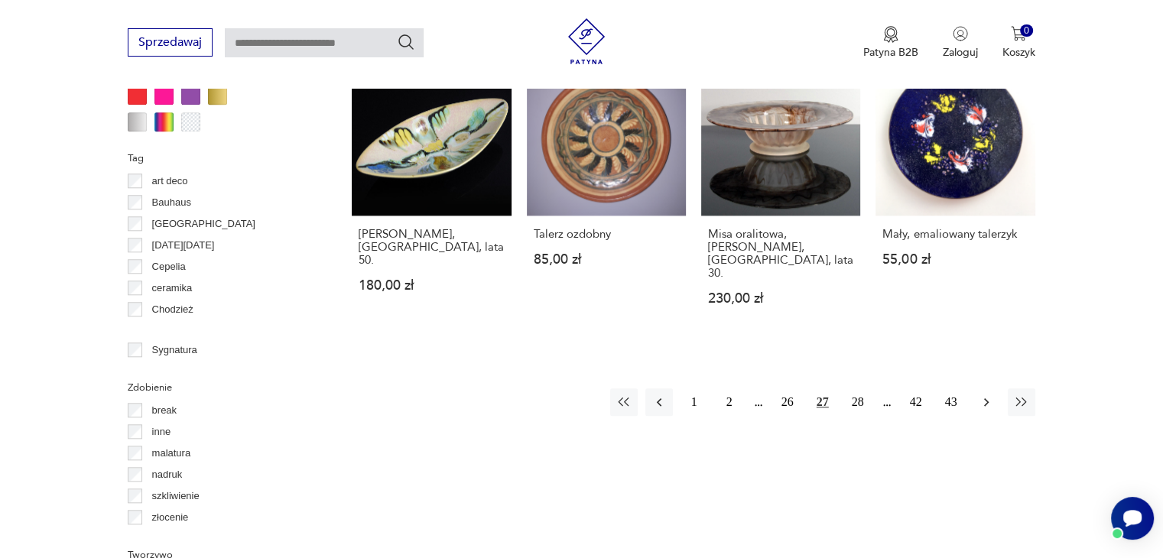
click at [979, 395] on icon "button" at bounding box center [986, 402] width 15 height 15
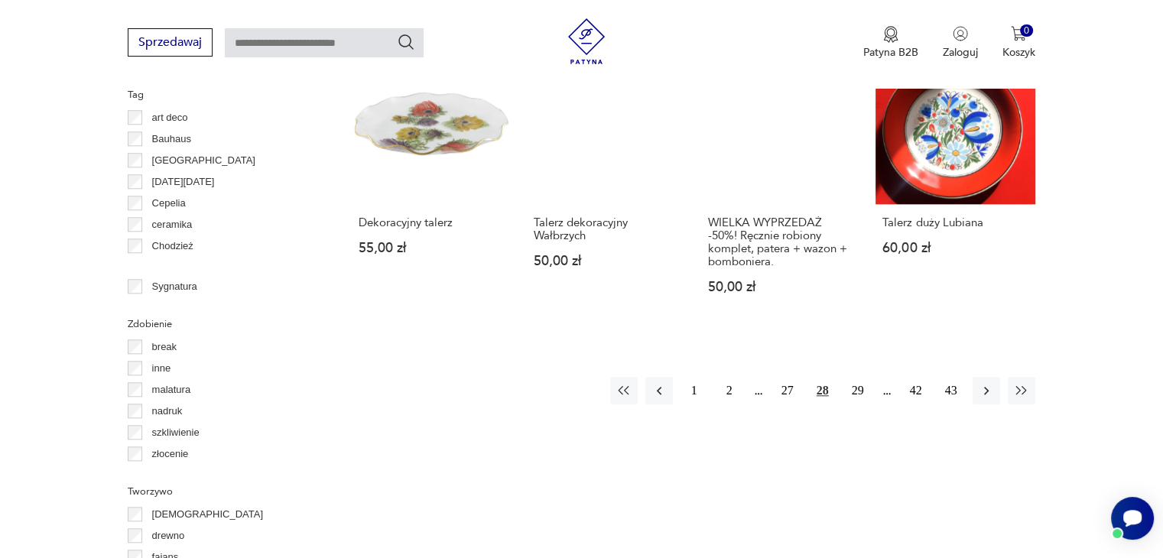
scroll to position [1552, 0]
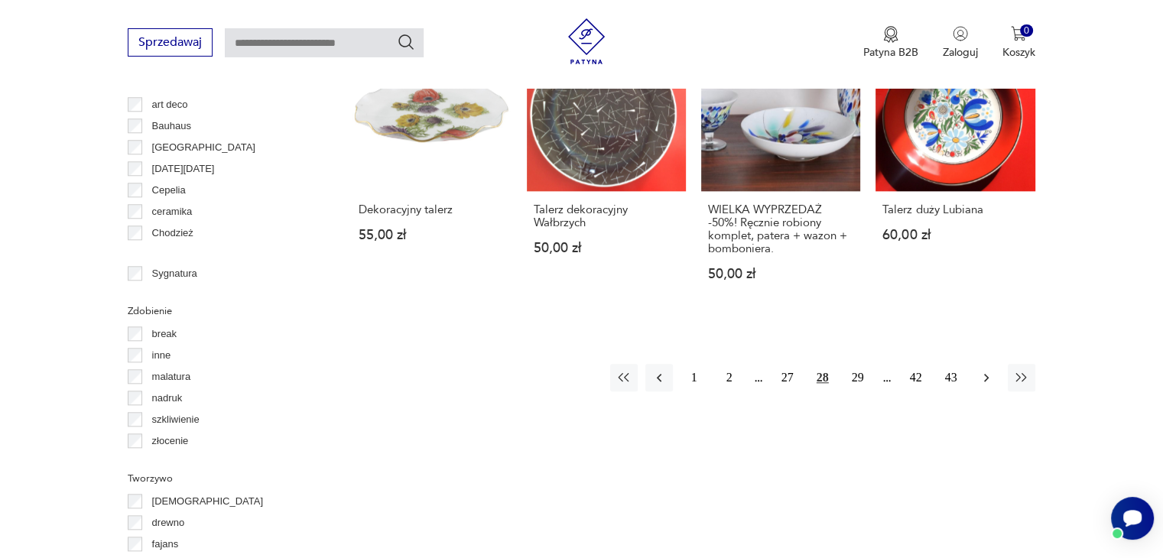
click at [982, 370] on icon "button" at bounding box center [986, 377] width 15 height 15
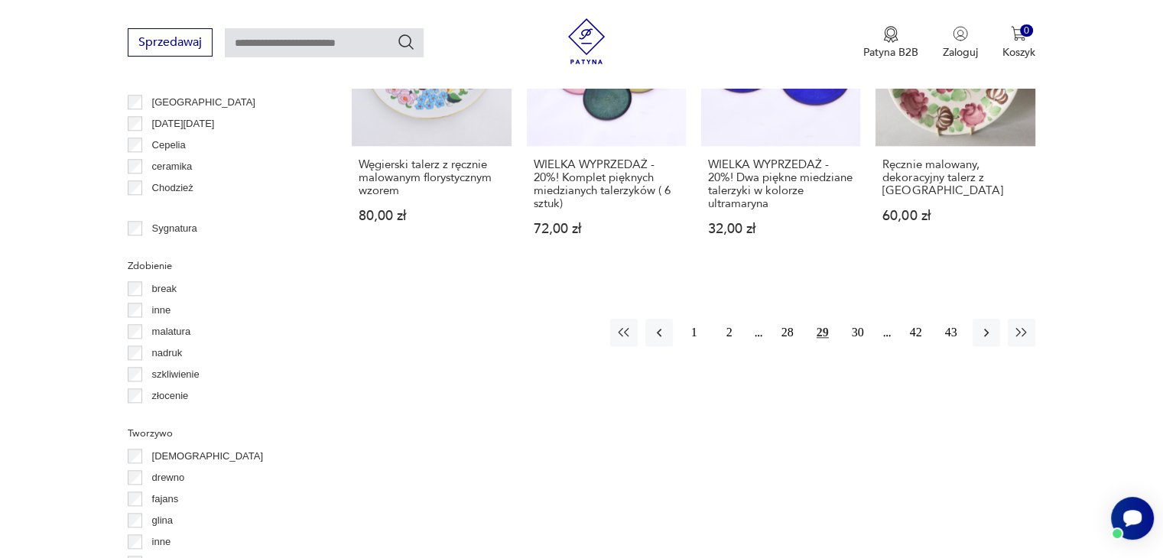
scroll to position [1705, 0]
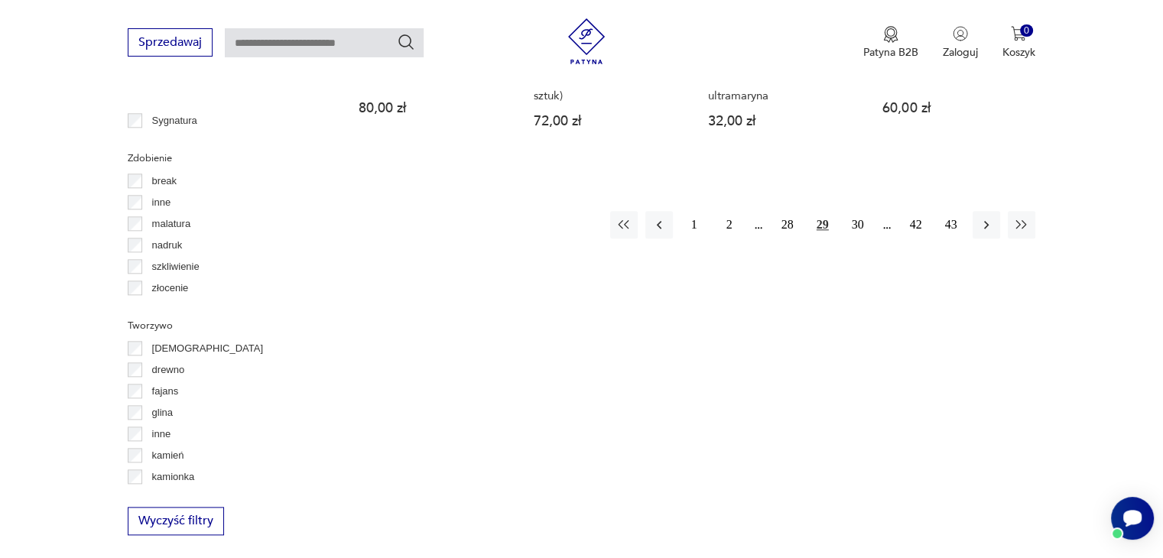
click at [970, 211] on div "1 2 28 29 30 42 43" at bounding box center [822, 225] width 425 height 28
click at [983, 217] on icon "button" at bounding box center [986, 224] width 15 height 15
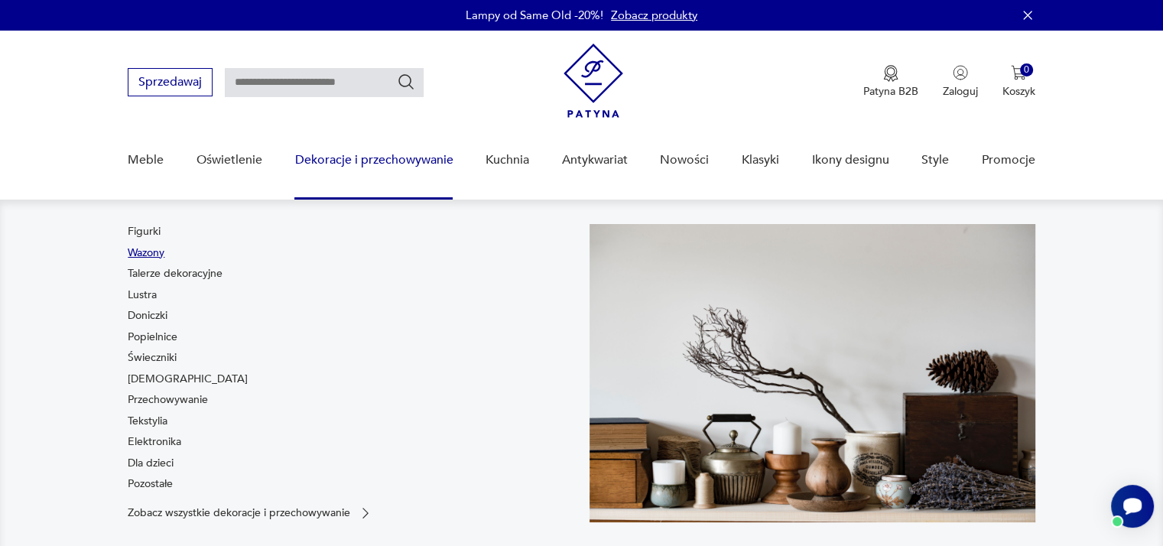
click at [152, 250] on link "Wazony" at bounding box center [146, 252] width 37 height 15
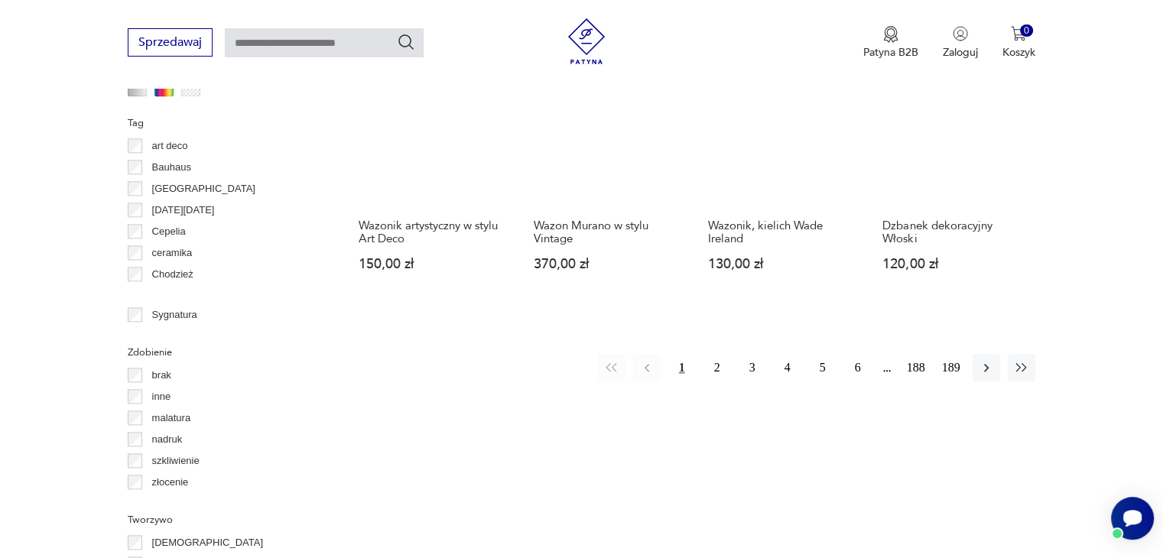
scroll to position [1629, 0]
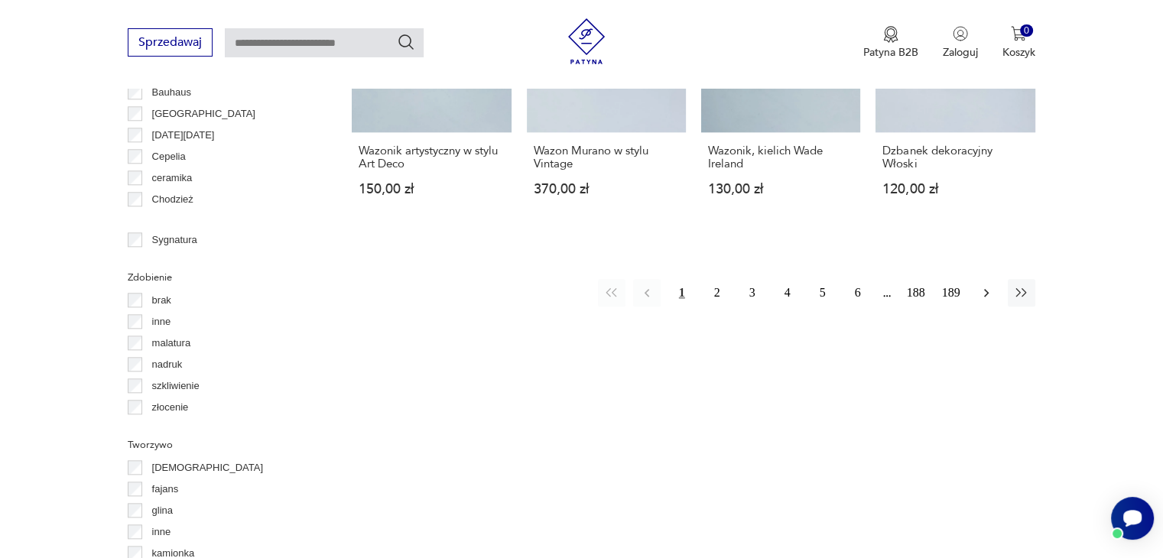
click at [982, 285] on icon "button" at bounding box center [986, 292] width 15 height 15
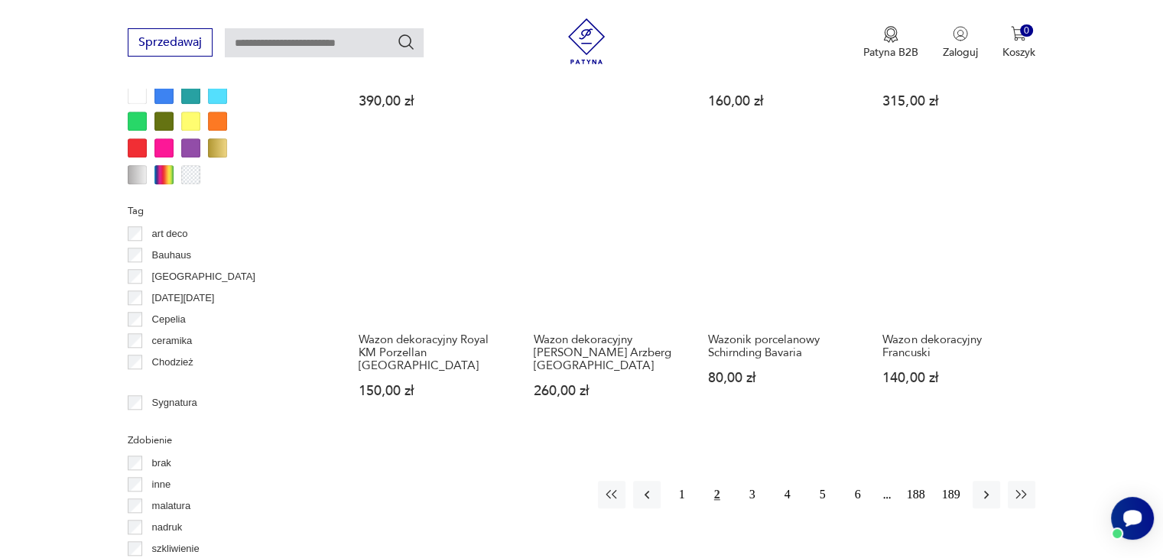
scroll to position [1552, 0]
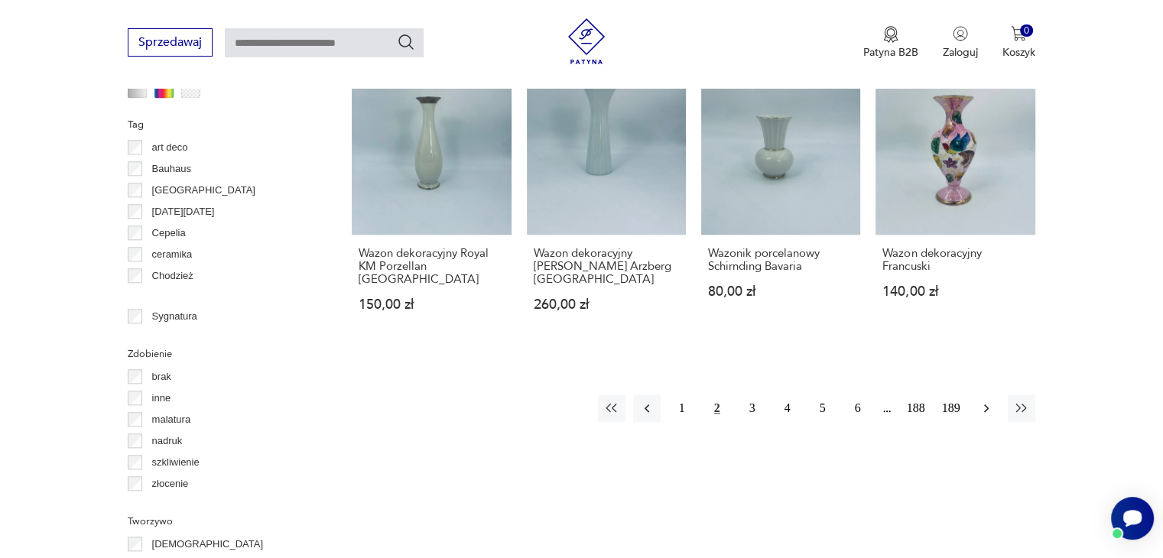
click at [985, 404] on icon "button" at bounding box center [986, 408] width 5 height 8
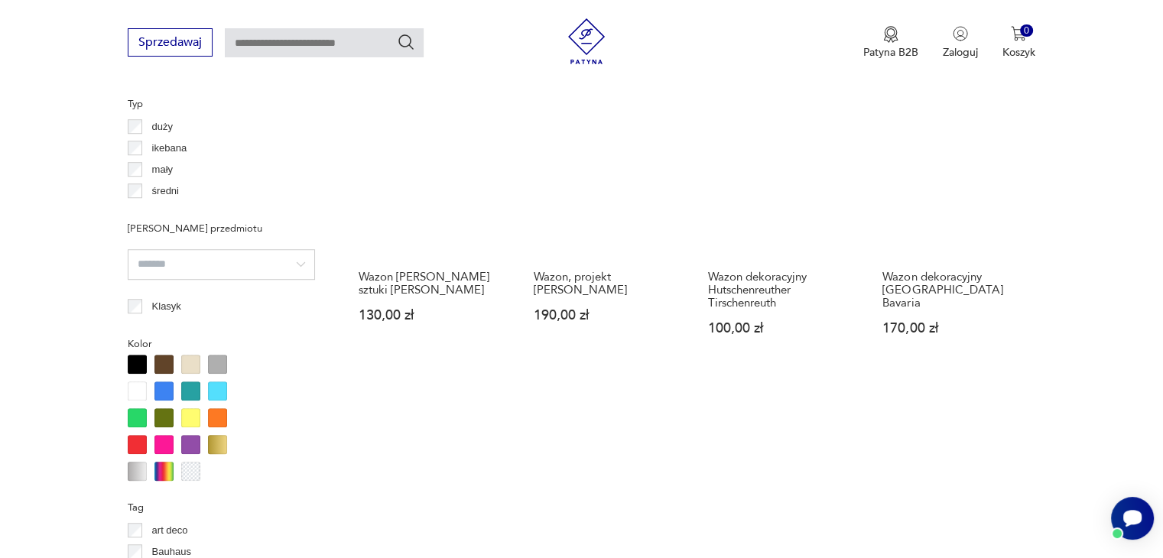
scroll to position [1170, 0]
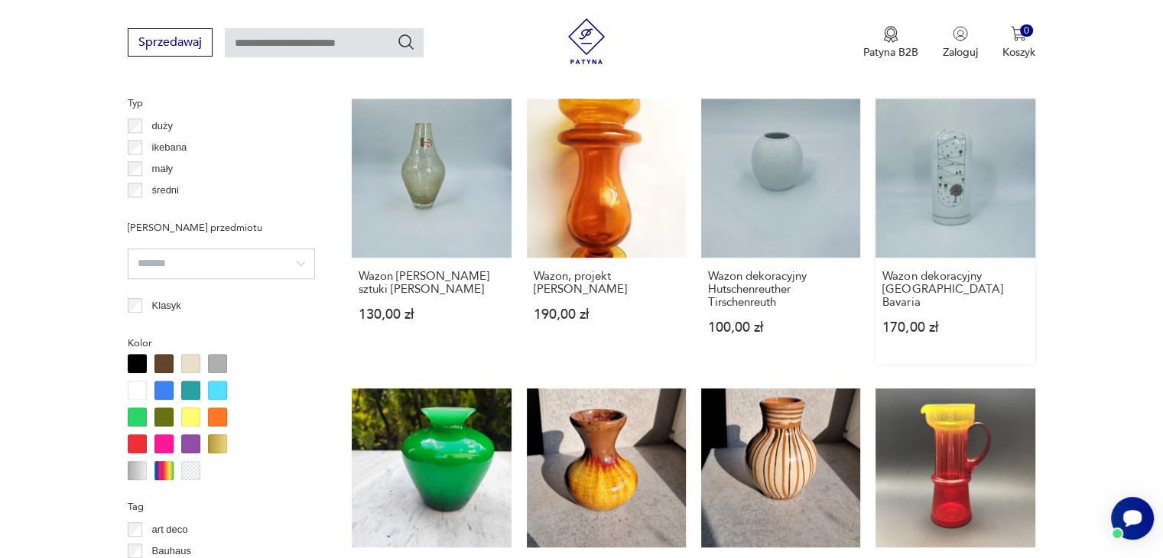
click at [952, 187] on link "Wazon dekoracyjny Eschenbach Bavaria 170,00 zł" at bounding box center [954, 231] width 159 height 265
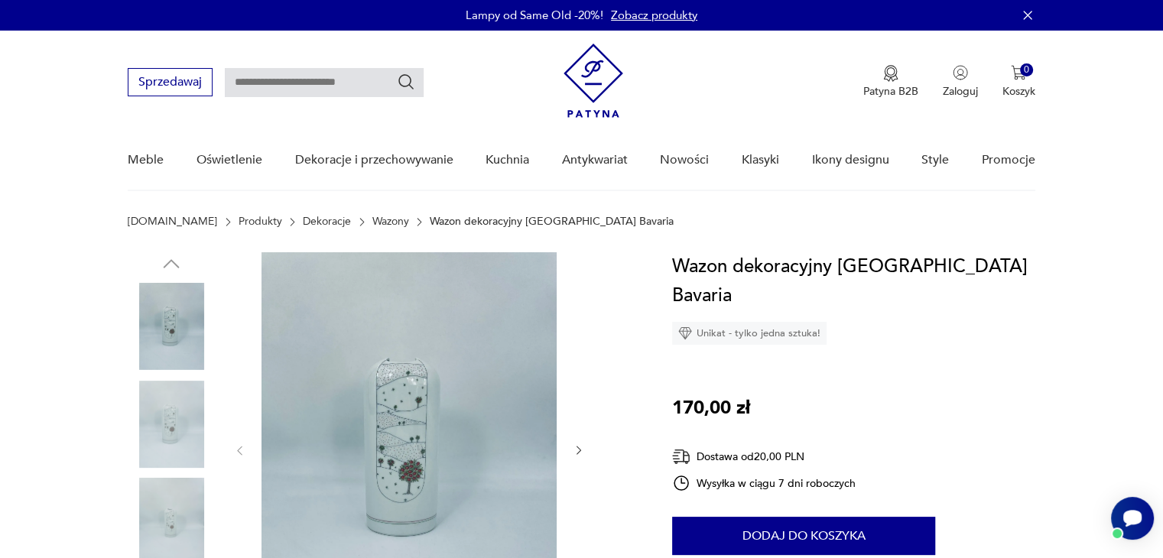
click at [401, 477] on img at bounding box center [408, 449] width 295 height 394
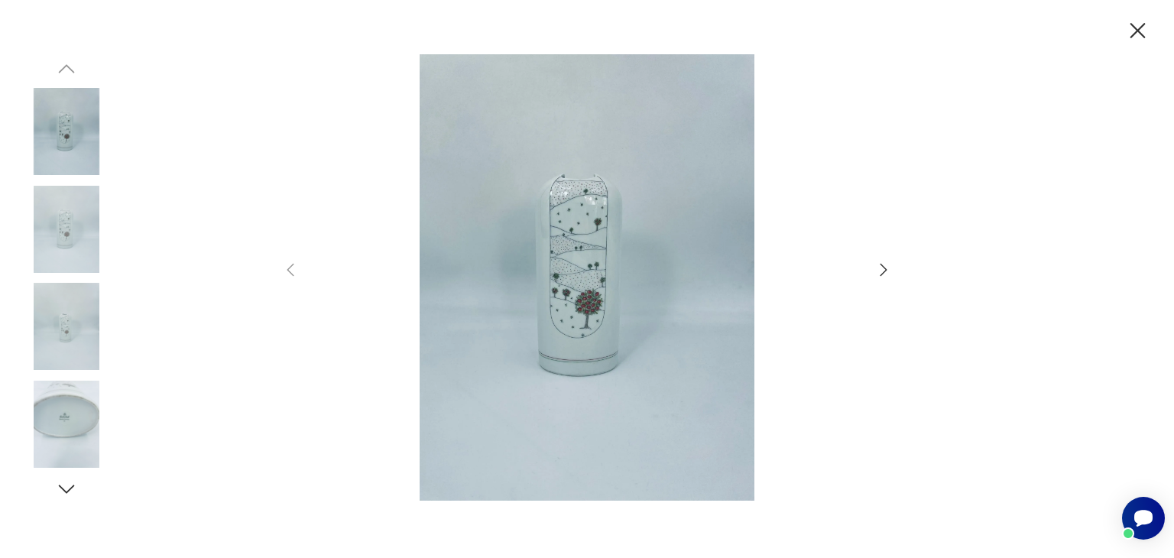
click at [1132, 28] on icon "button" at bounding box center [1138, 31] width 27 height 27
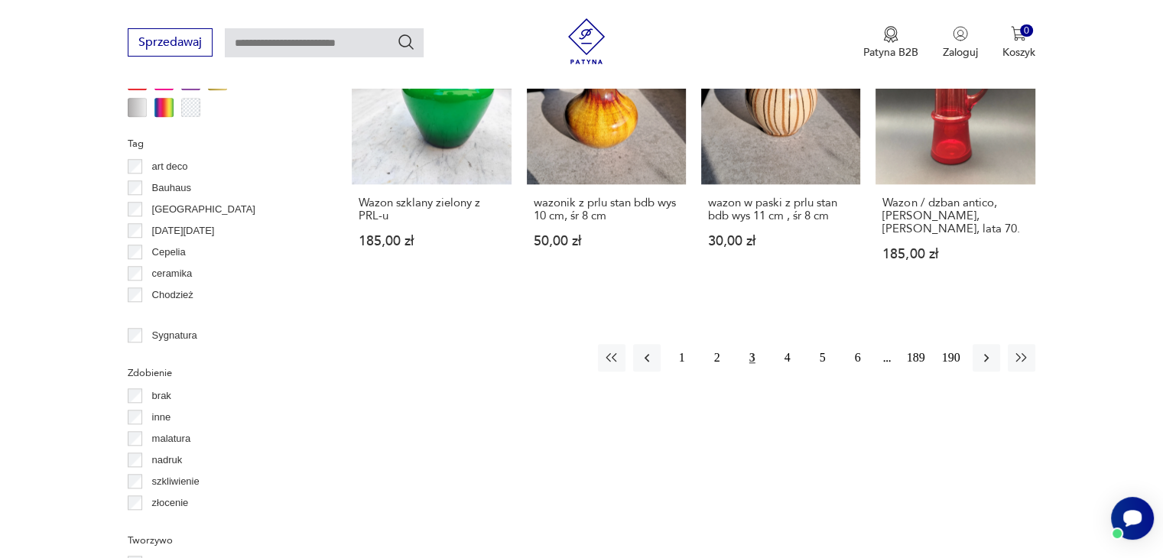
scroll to position [1540, 0]
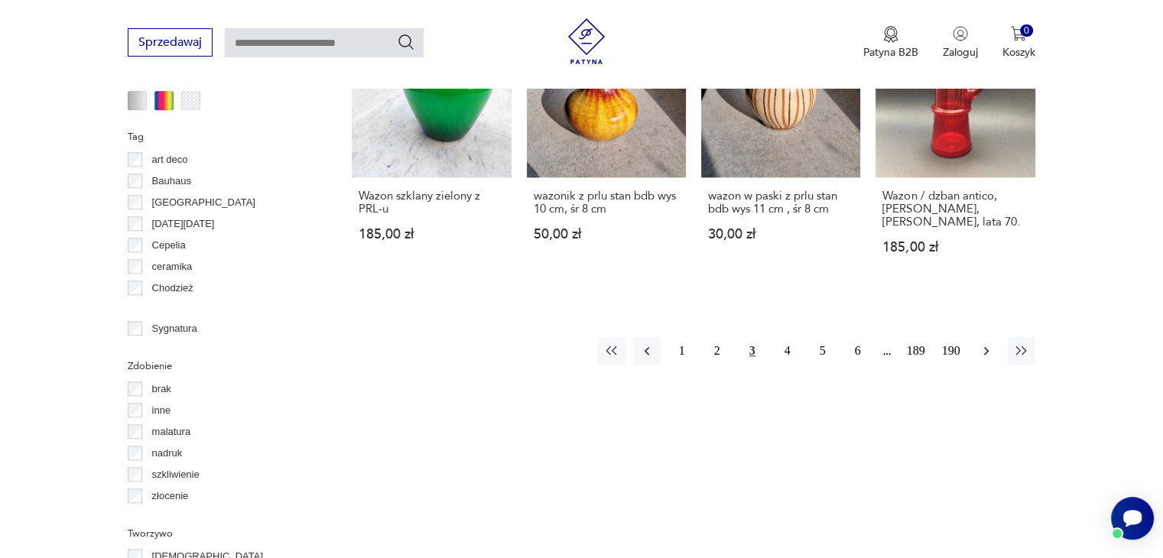
click at [989, 343] on icon "button" at bounding box center [986, 350] width 15 height 15
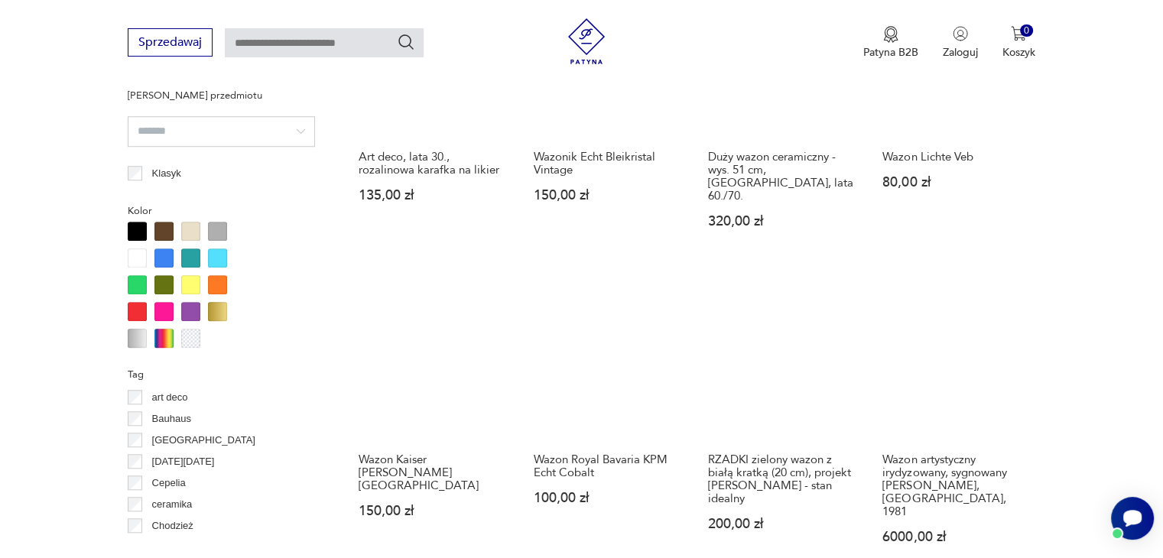
scroll to position [1476, 0]
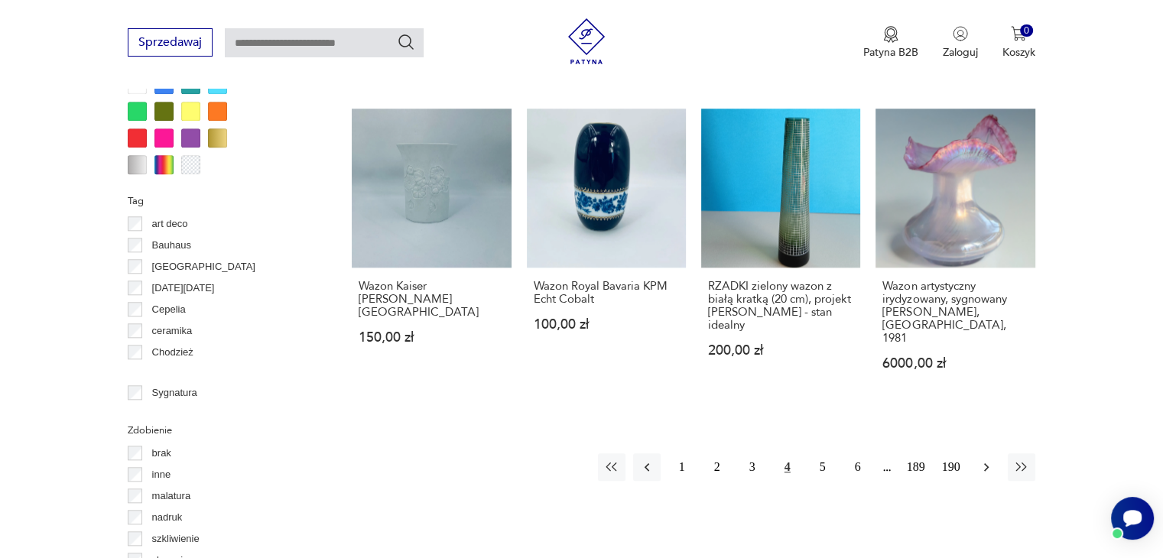
click at [983, 460] on icon "button" at bounding box center [986, 467] width 15 height 15
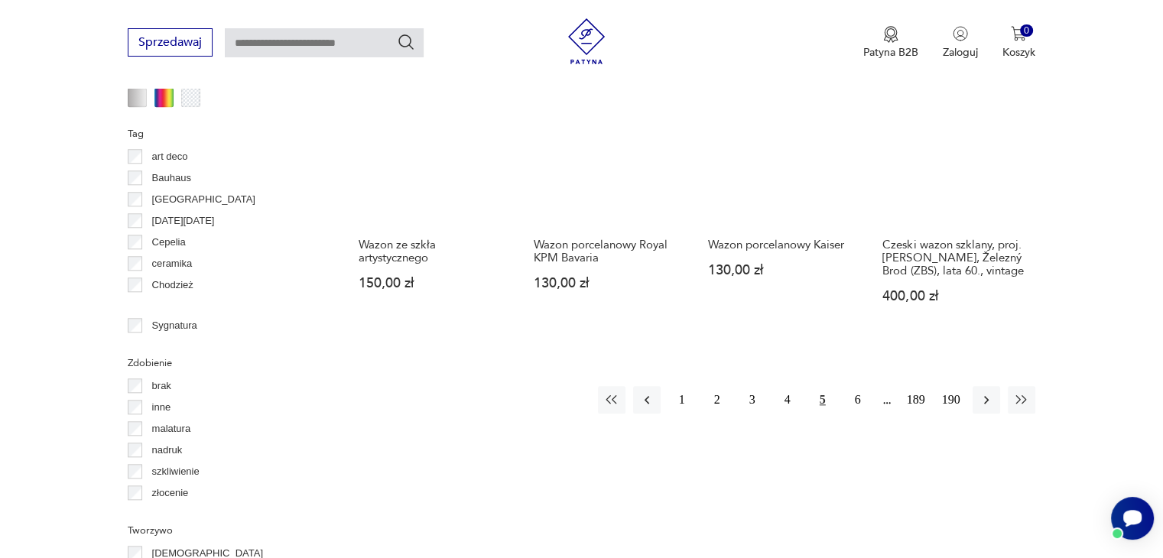
scroll to position [1552, 0]
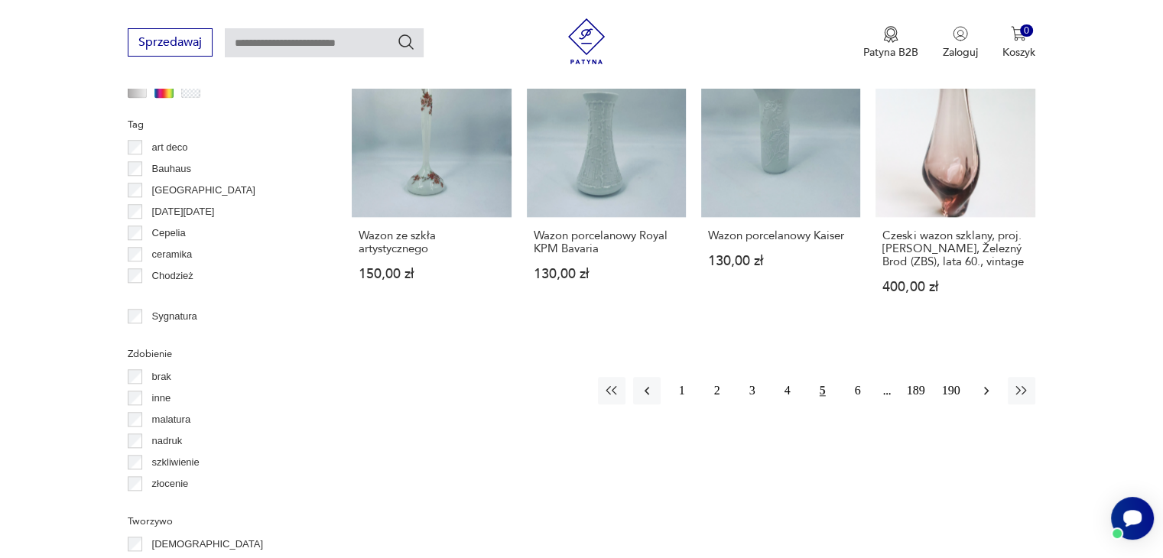
click at [979, 383] on icon "button" at bounding box center [986, 390] width 15 height 15
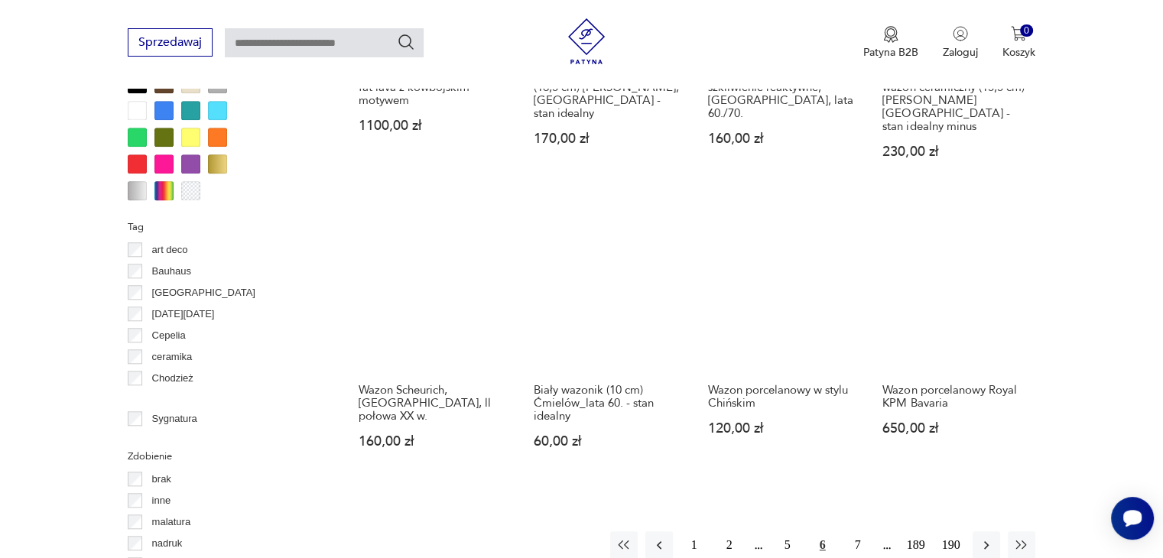
scroll to position [1476, 0]
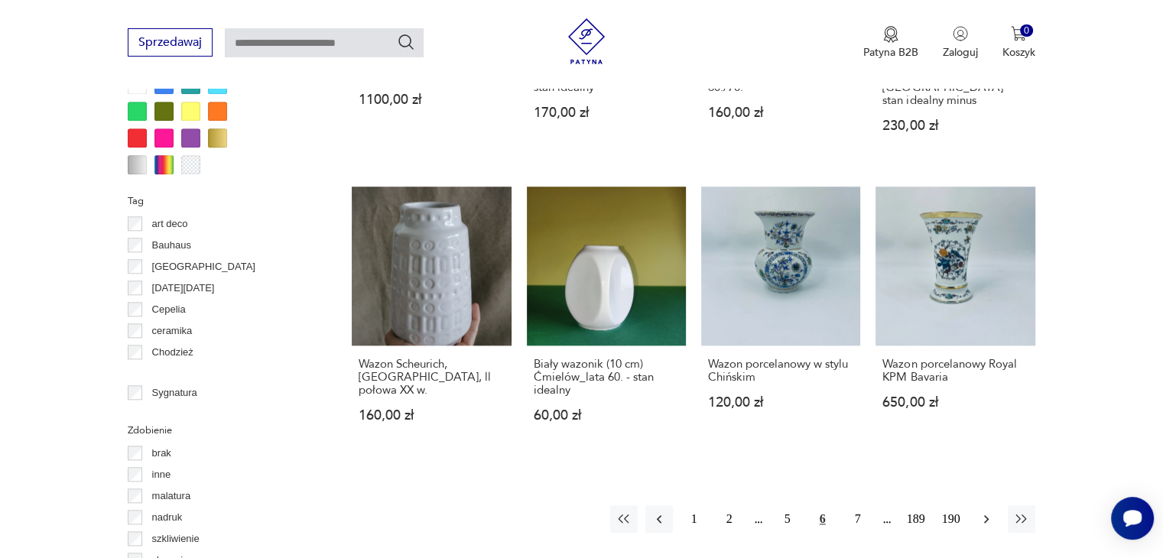
click at [982, 512] on icon "button" at bounding box center [986, 519] width 15 height 15
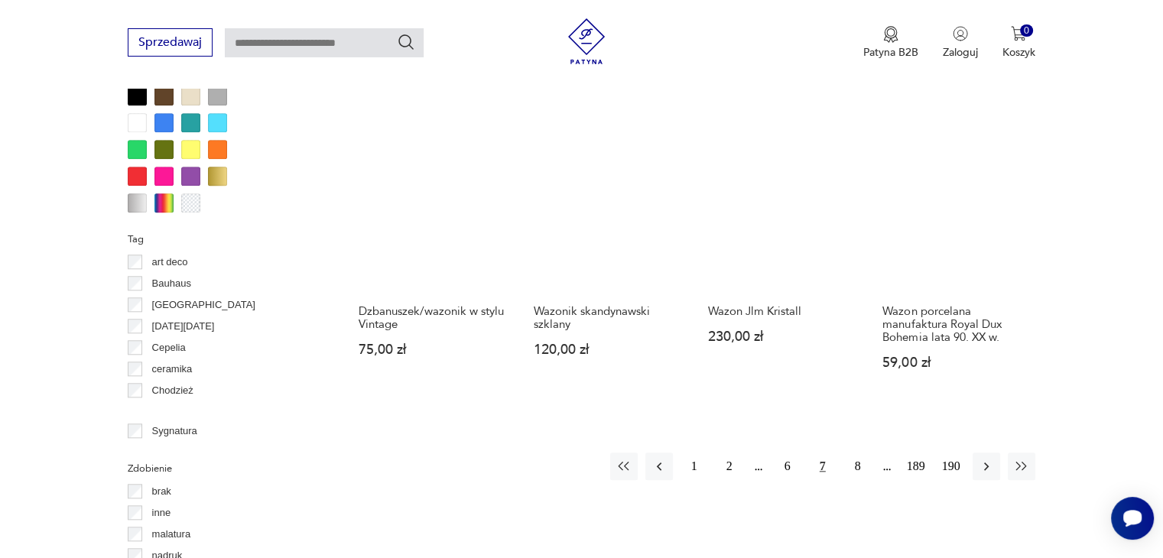
scroll to position [1476, 0]
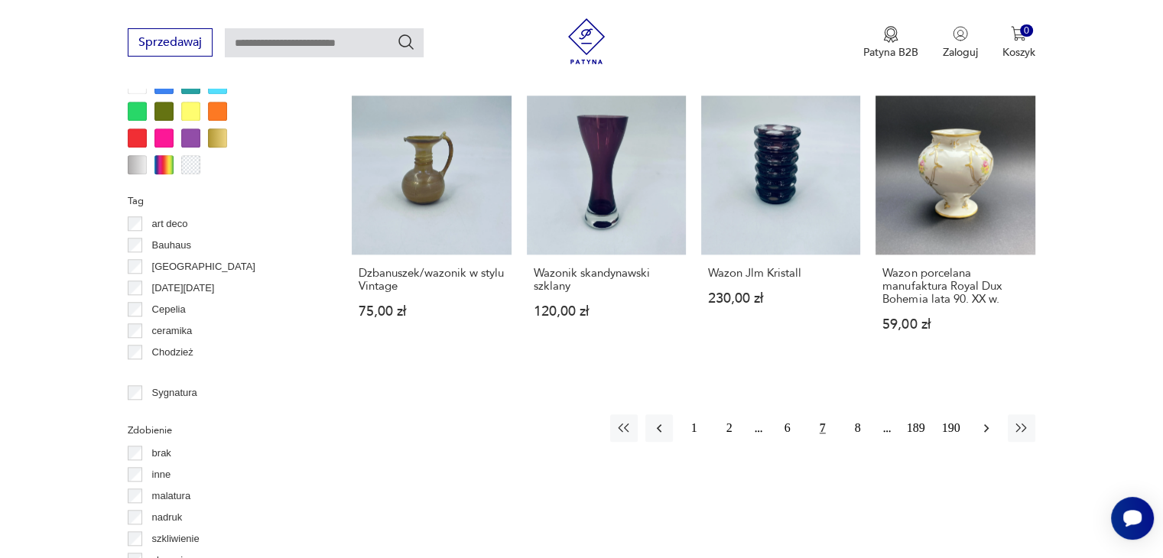
click at [979, 421] on icon "button" at bounding box center [986, 428] width 15 height 15
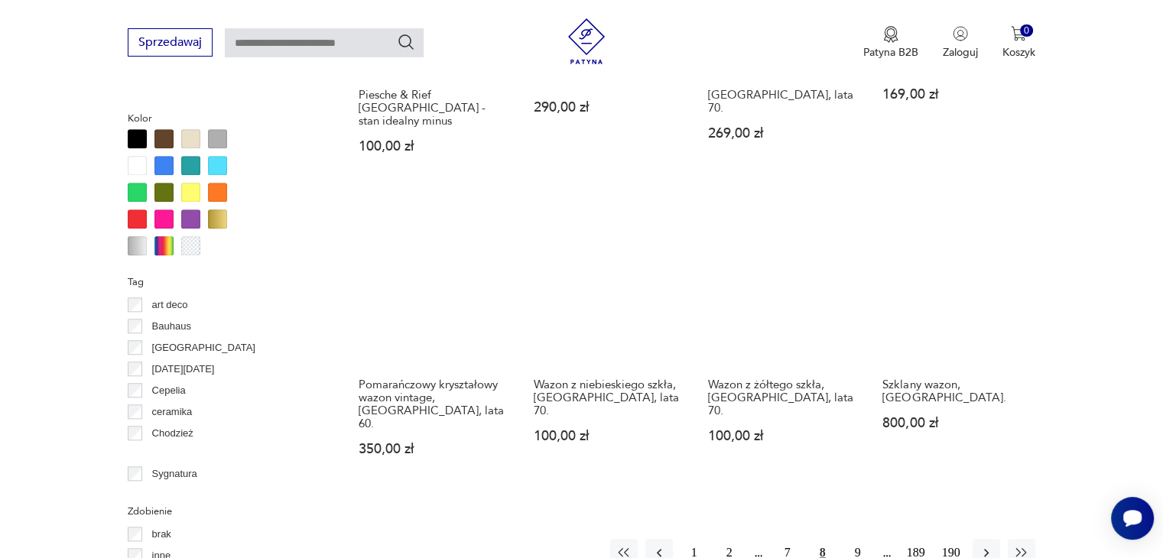
scroll to position [1399, 0]
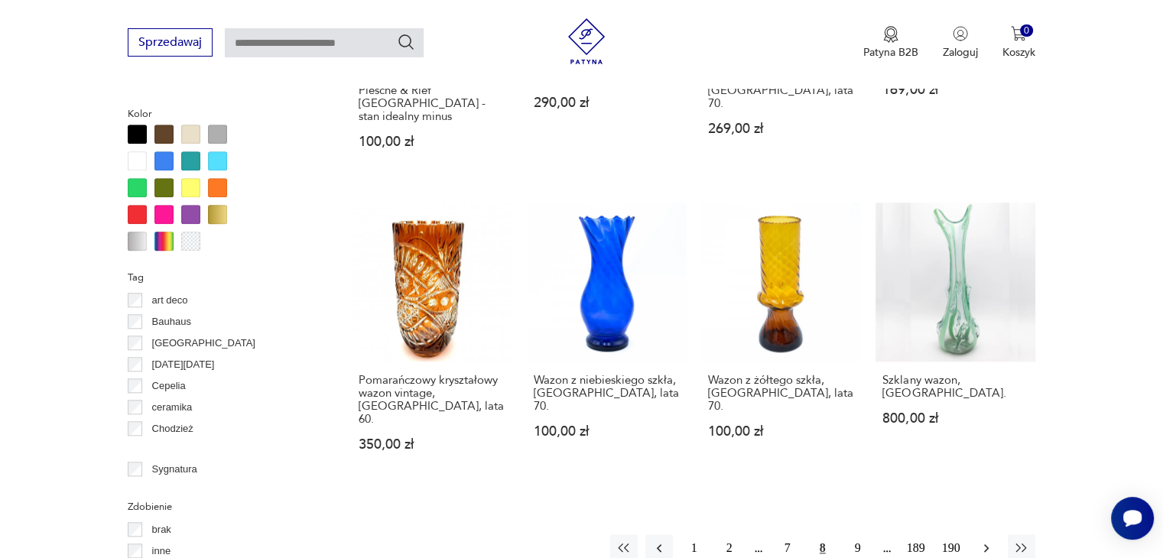
click at [988, 534] on button "button" at bounding box center [987, 548] width 28 height 28
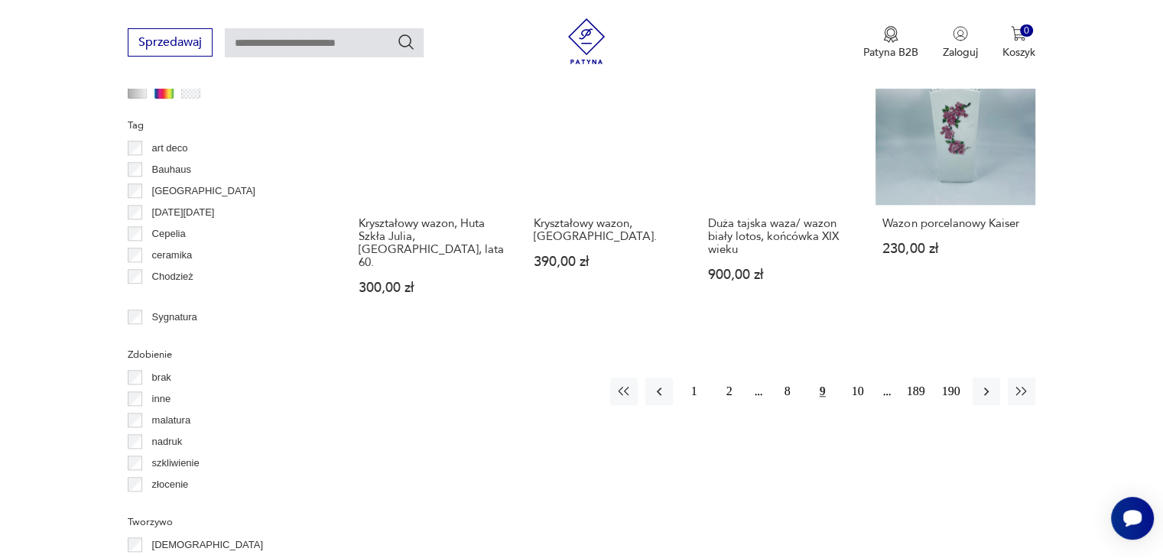
scroll to position [1552, 0]
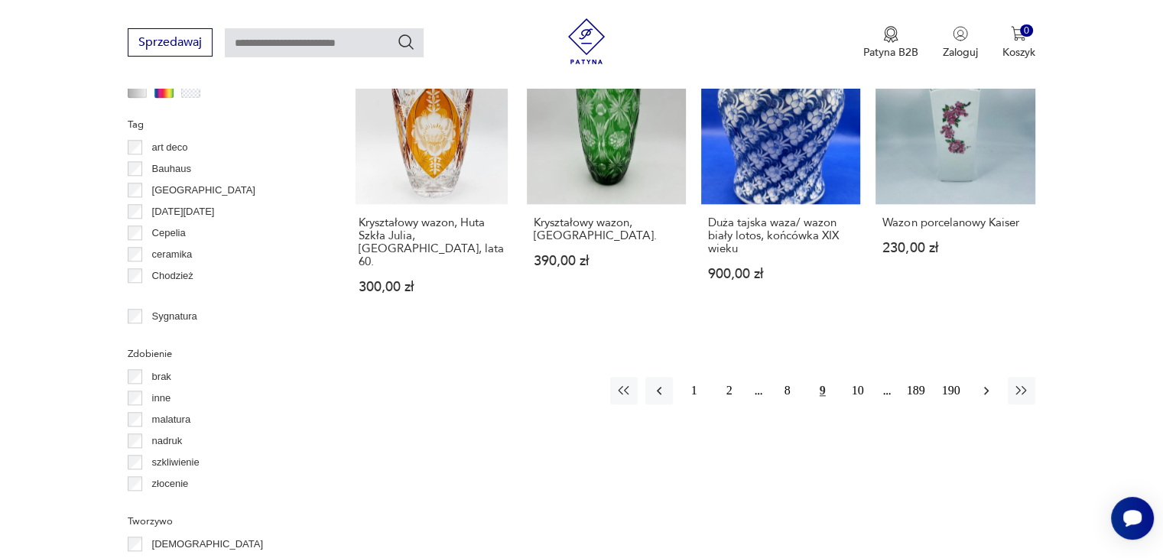
click at [992, 383] on icon "button" at bounding box center [986, 390] width 15 height 15
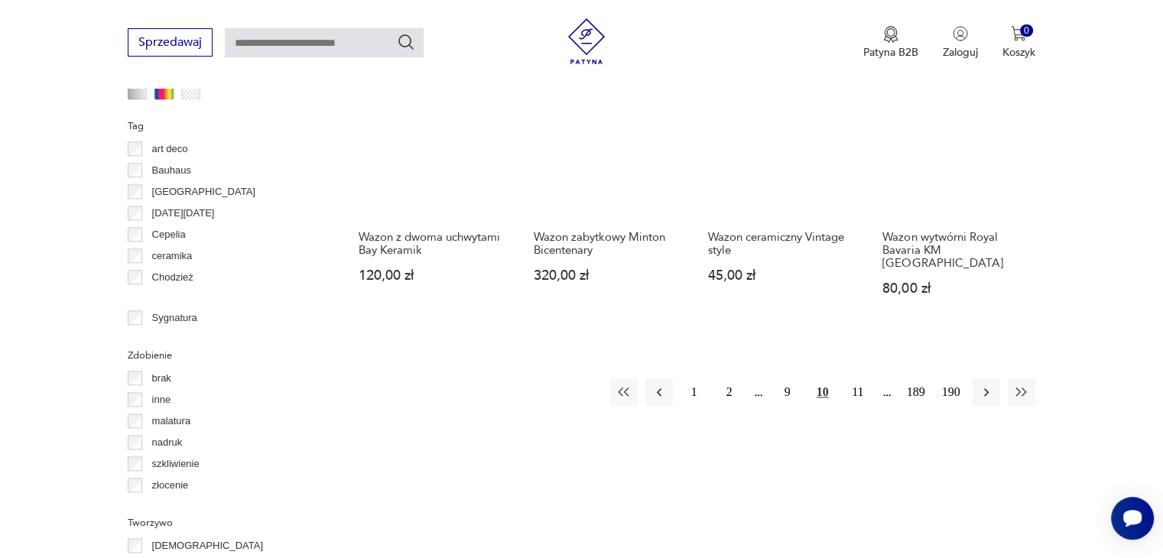
scroll to position [1552, 0]
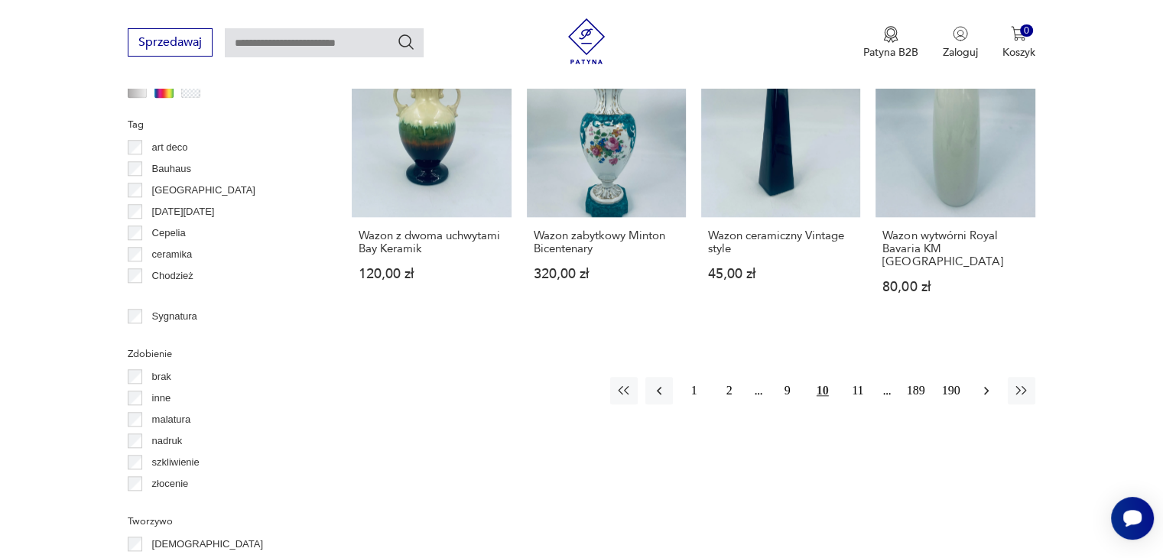
click at [983, 383] on icon "button" at bounding box center [986, 390] width 15 height 15
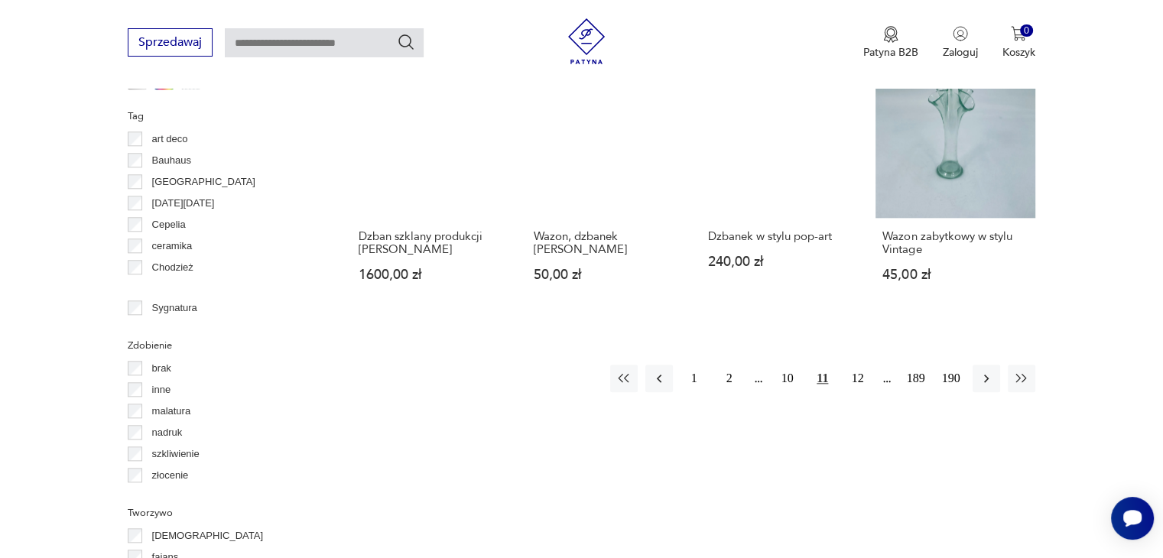
scroll to position [1629, 0]
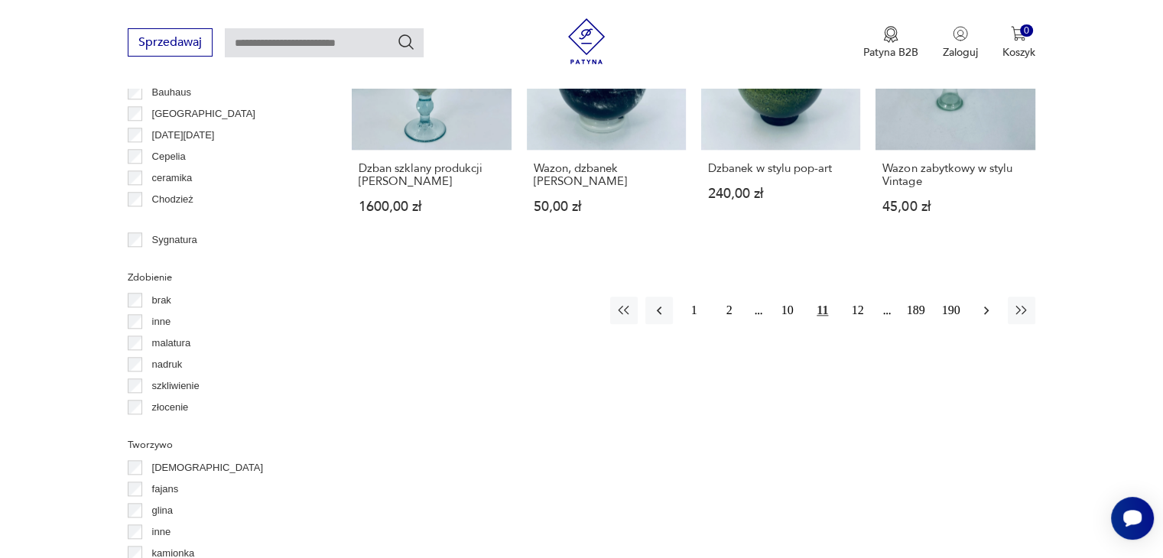
click at [979, 303] on icon "button" at bounding box center [986, 310] width 15 height 15
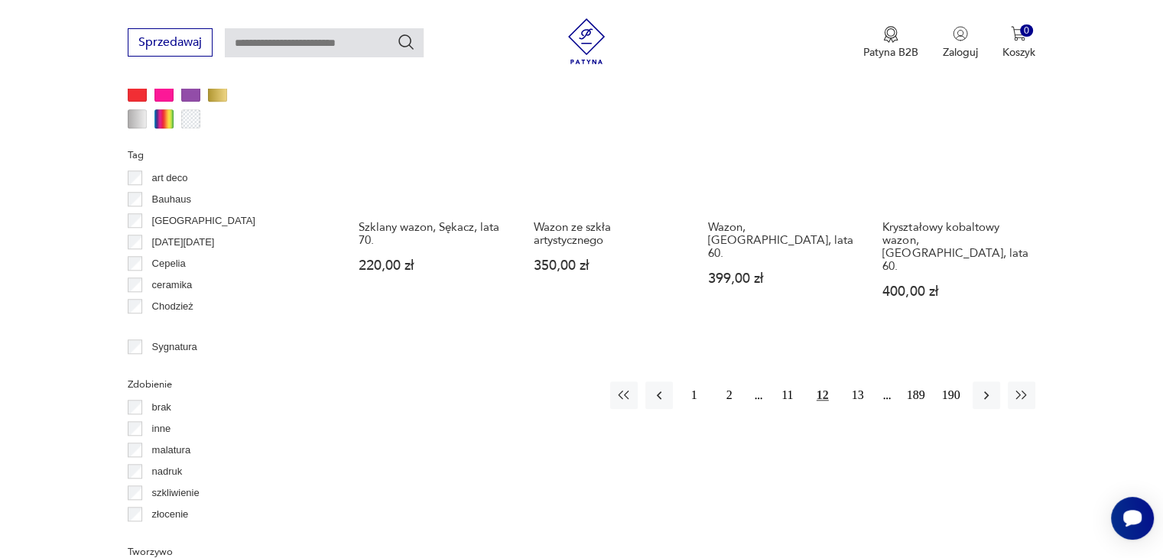
scroll to position [1552, 0]
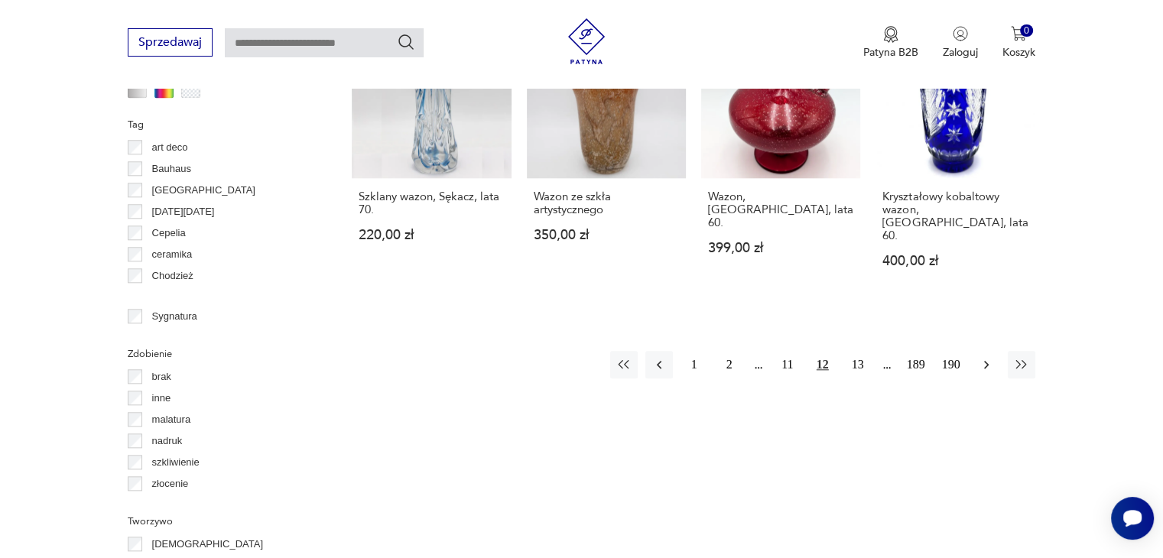
click at [983, 357] on icon "button" at bounding box center [986, 364] width 15 height 15
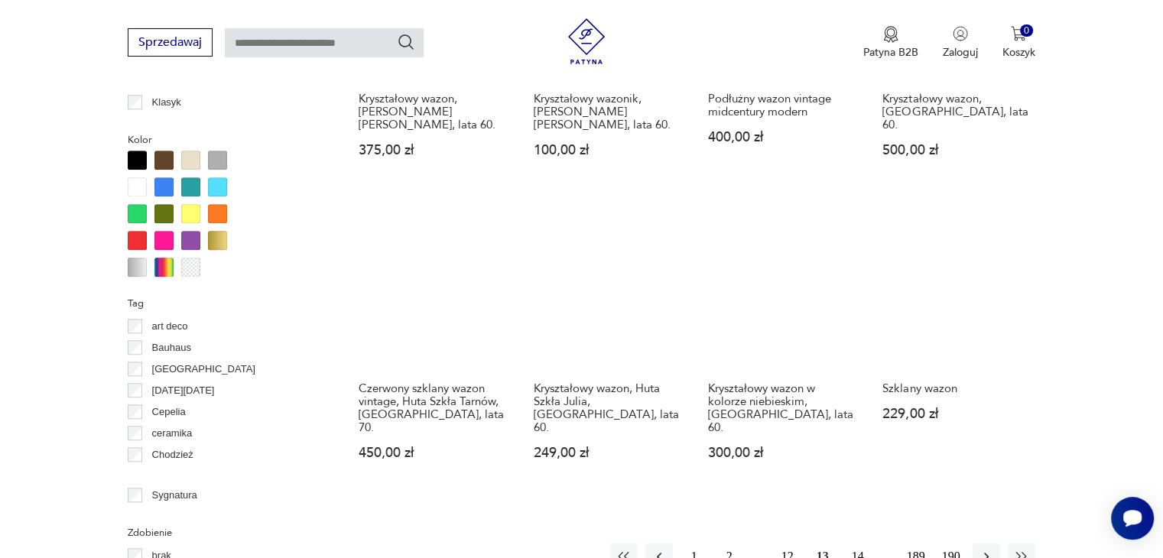
scroll to position [1399, 0]
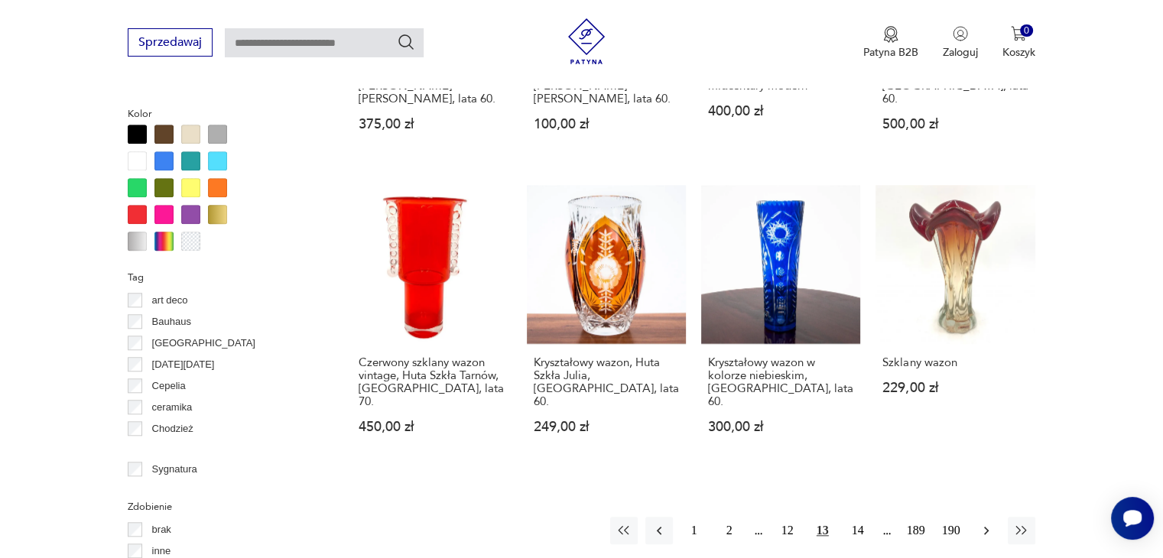
click at [984, 527] on icon "button" at bounding box center [986, 531] width 5 height 8
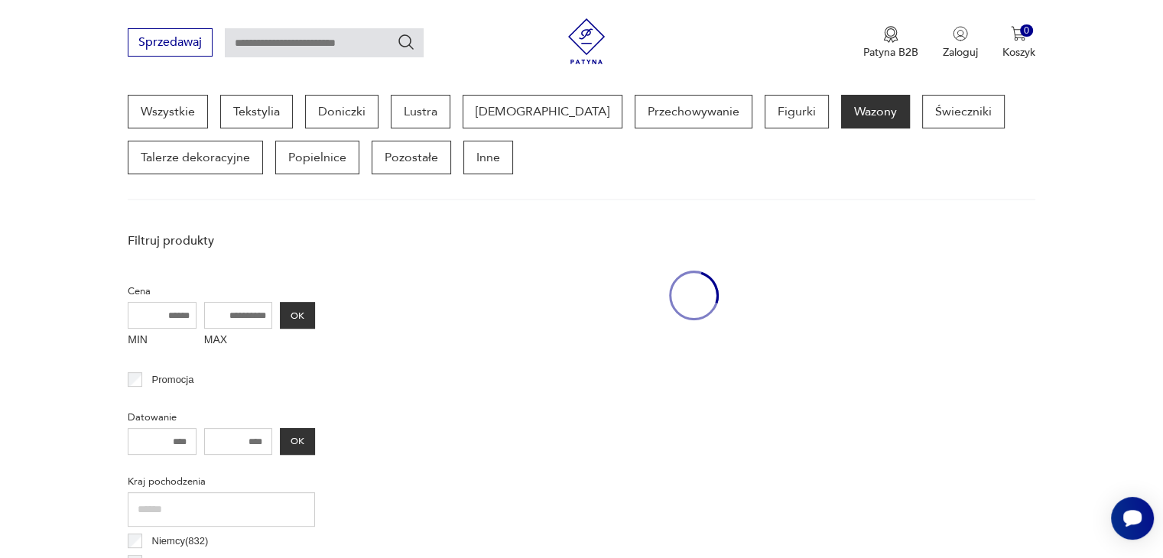
scroll to position [405, 0]
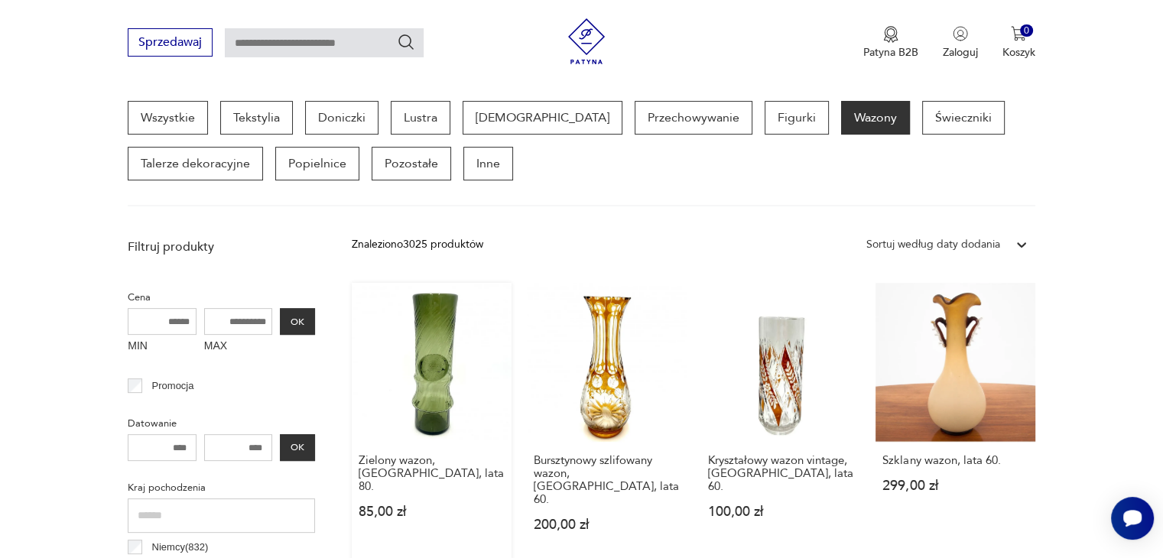
click at [444, 374] on link "Zielony wazon, [GEOGRAPHIC_DATA], lata 80. 85,00 zł" at bounding box center [431, 422] width 159 height 278
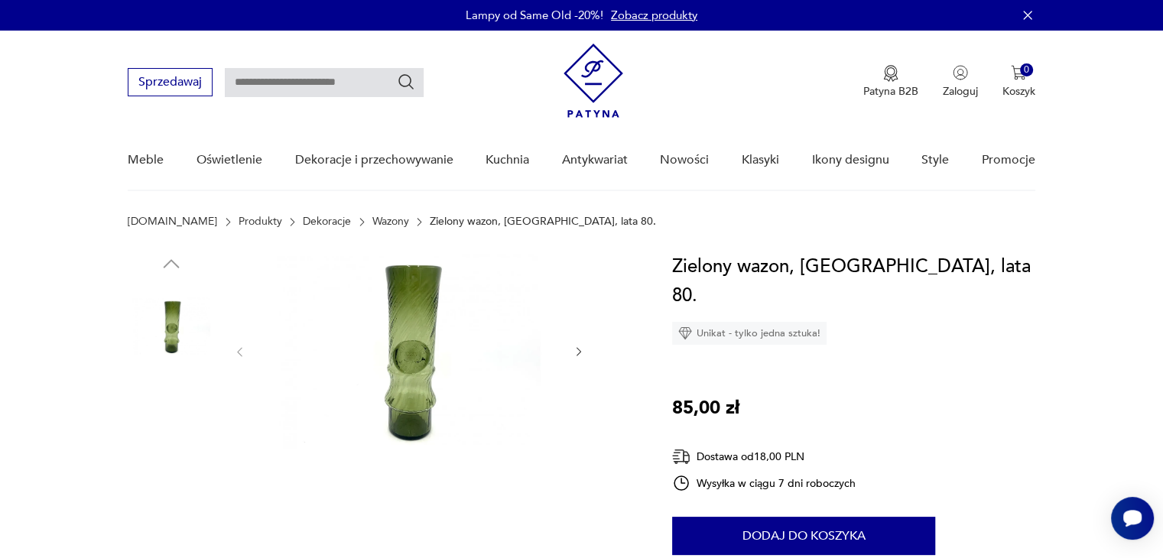
click at [410, 365] on img at bounding box center [408, 350] width 295 height 197
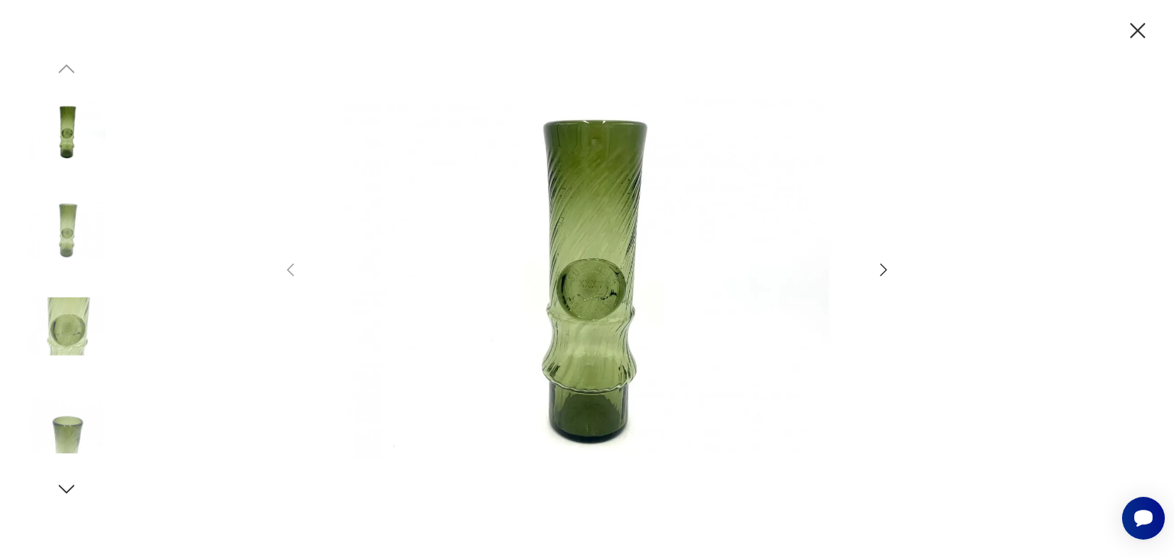
click at [606, 307] on img at bounding box center [587, 277] width 544 height 447
click at [1137, 28] on icon "button" at bounding box center [1138, 30] width 15 height 15
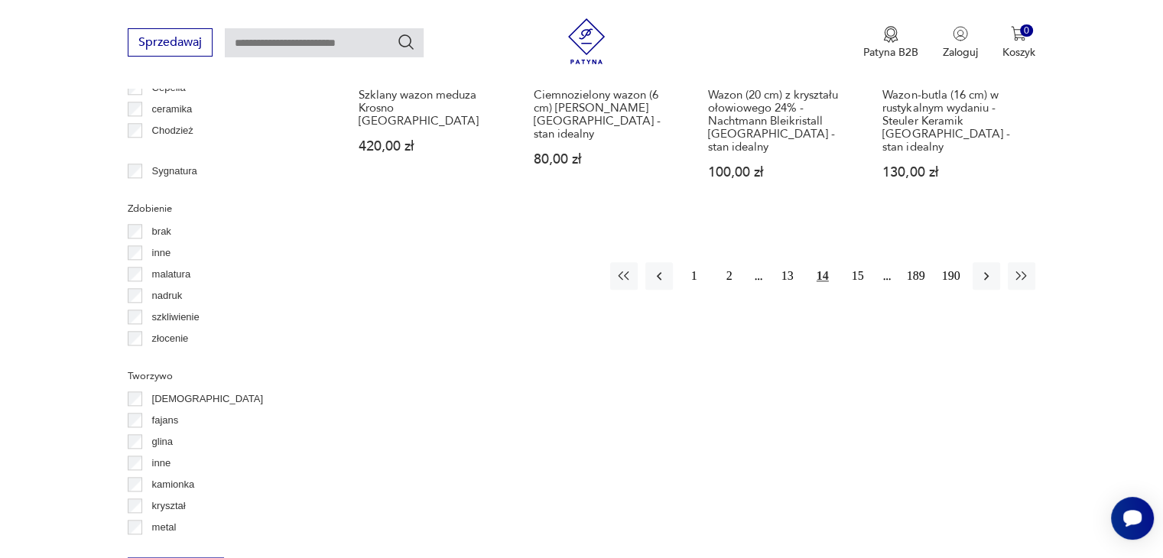
scroll to position [1705, 0]
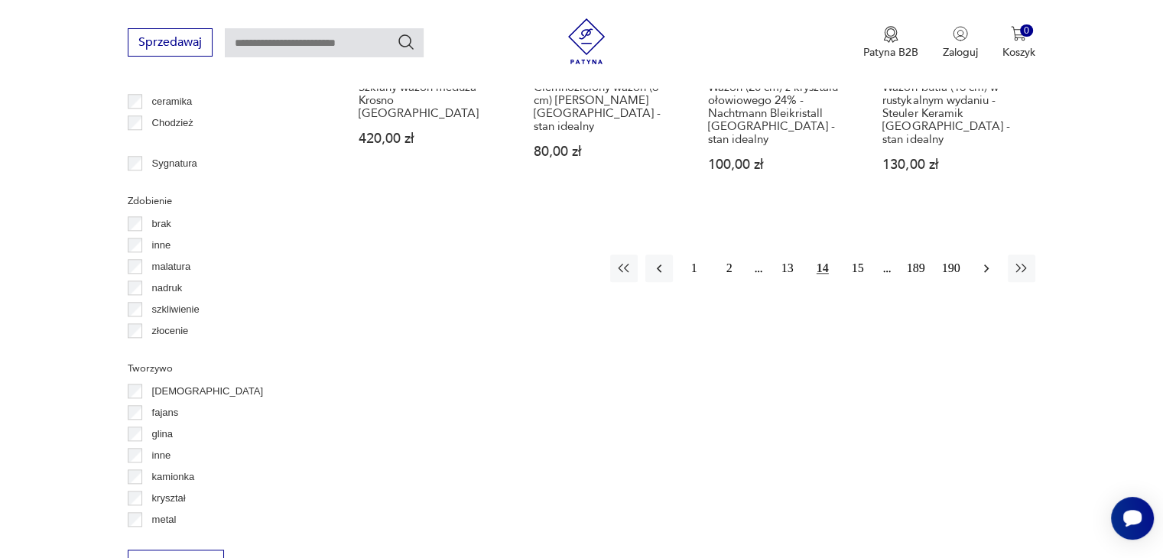
click at [983, 261] on icon "button" at bounding box center [986, 268] width 15 height 15
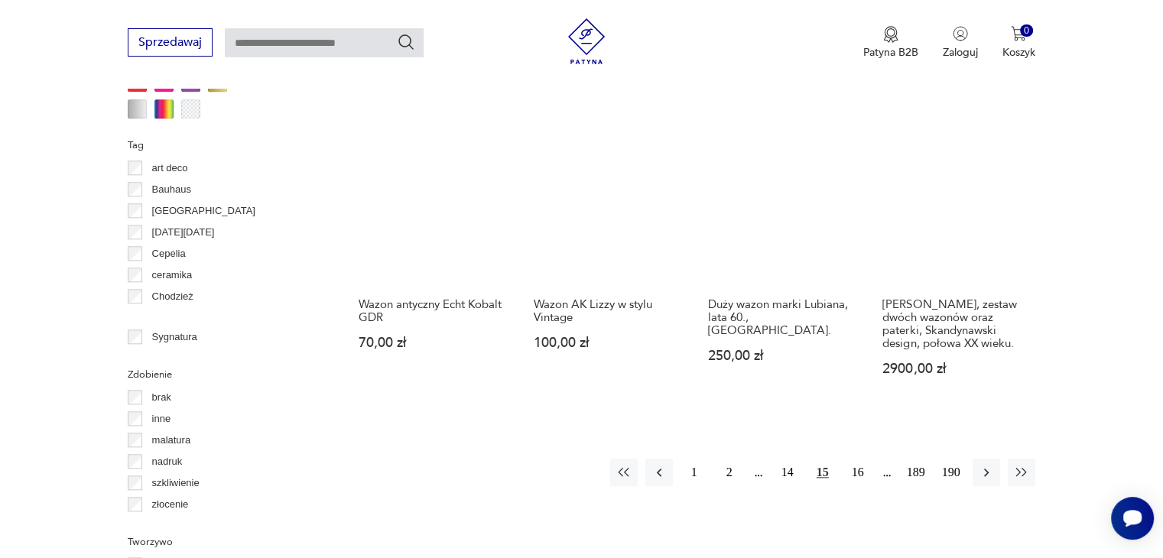
scroll to position [1629, 0]
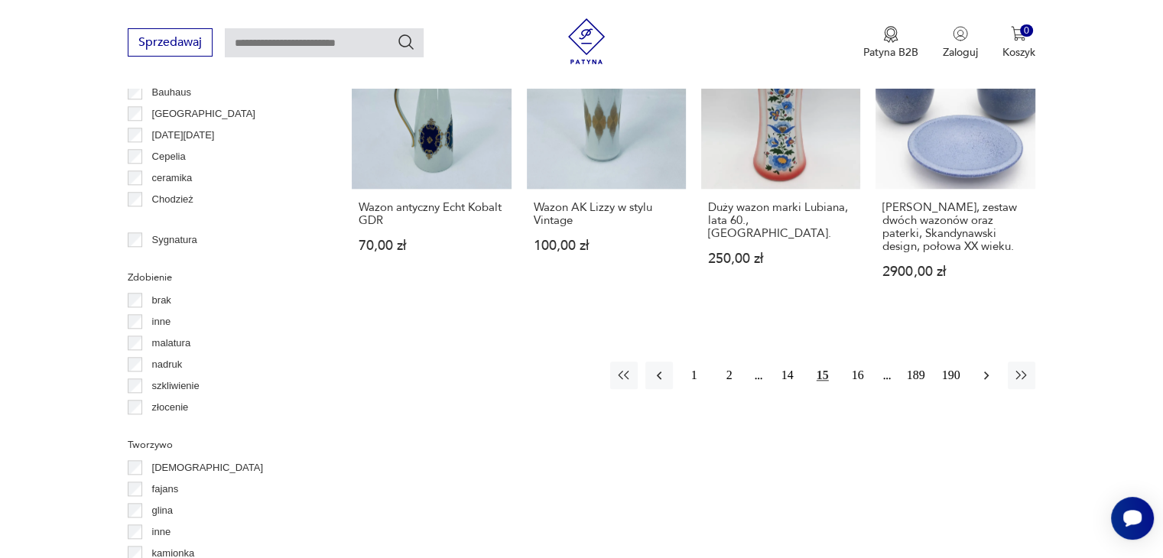
click at [985, 372] on icon "button" at bounding box center [986, 376] width 5 height 8
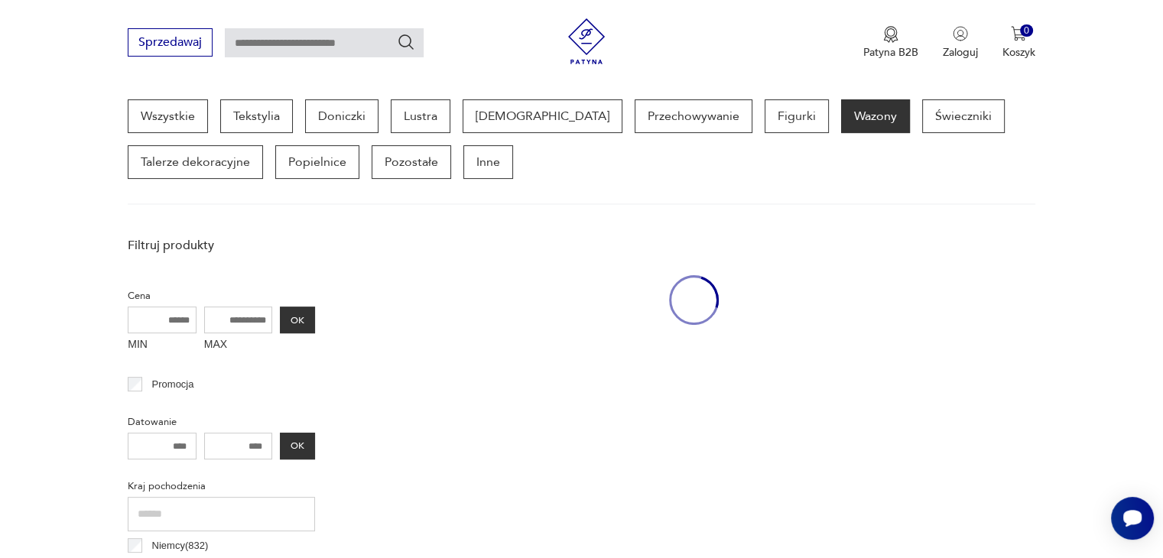
scroll to position [405, 0]
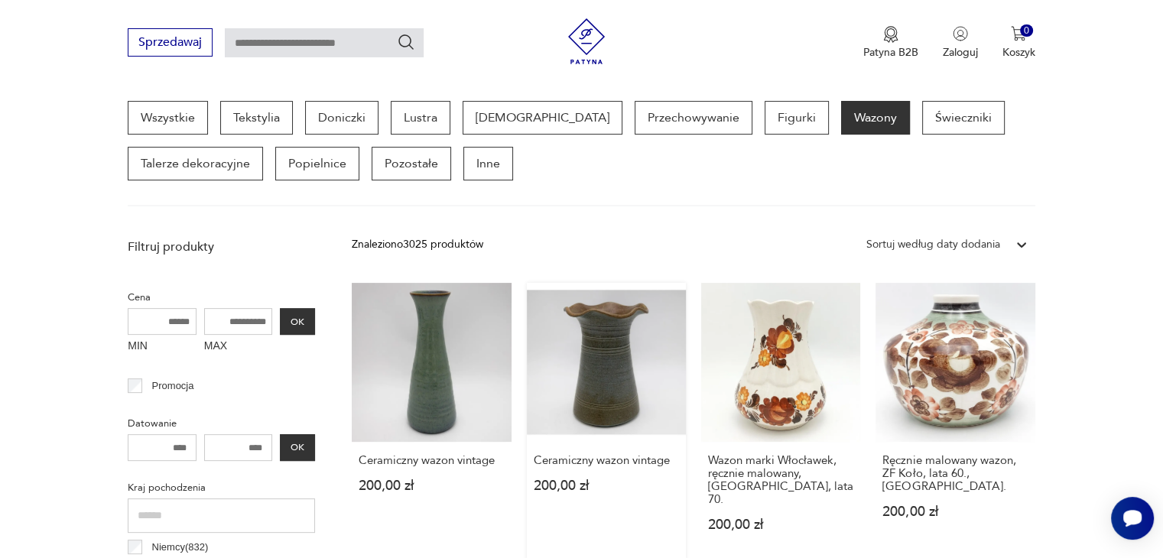
click at [609, 386] on link "Ceramiczny wazon vintage 200,00 zł" at bounding box center [606, 422] width 159 height 278
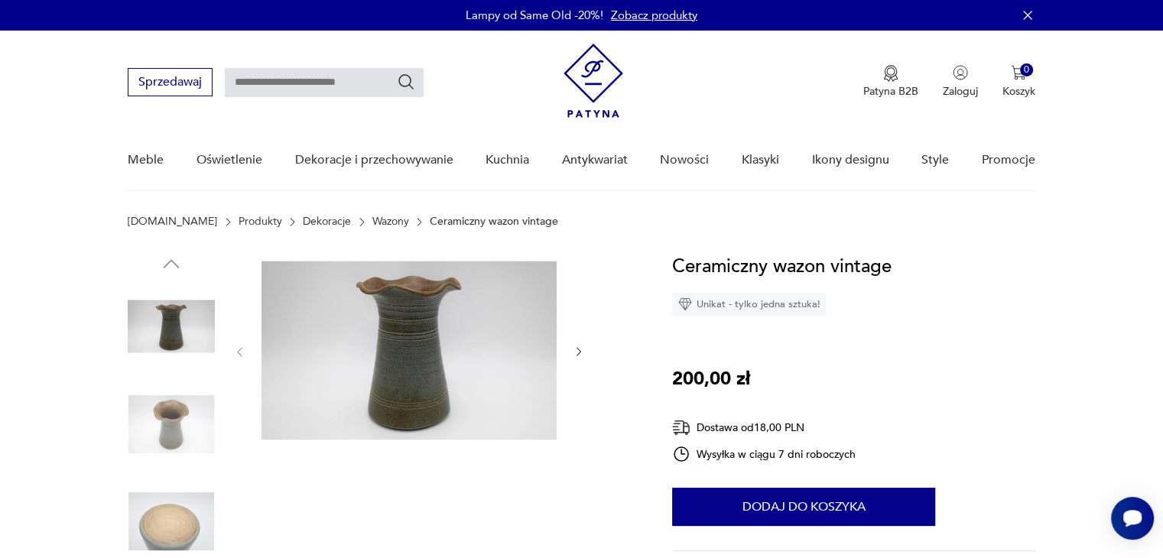
click at [413, 394] on img at bounding box center [408, 350] width 295 height 197
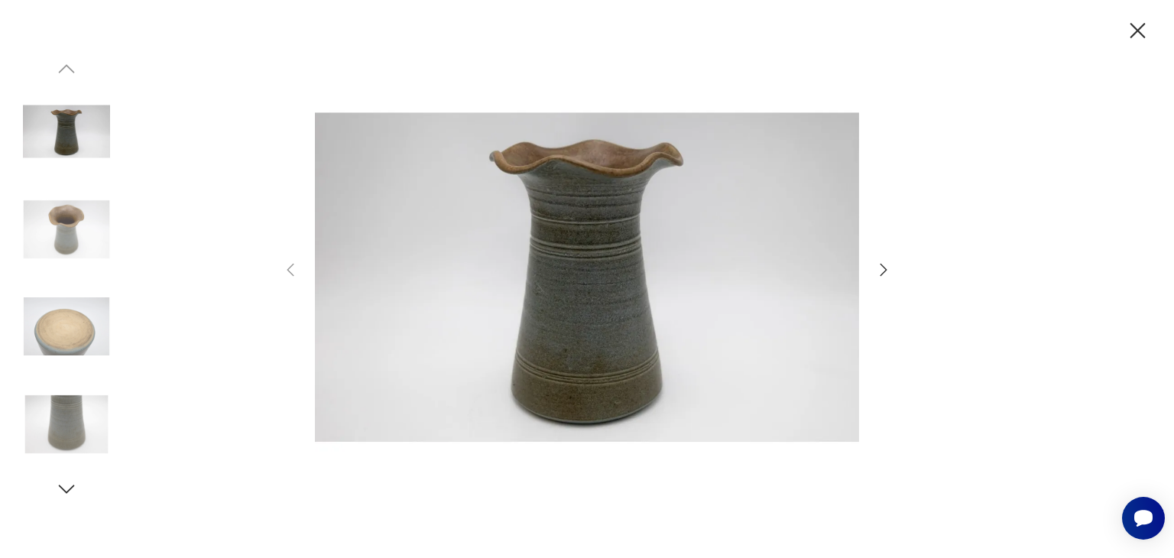
click at [1135, 31] on icon "button" at bounding box center [1138, 31] width 27 height 27
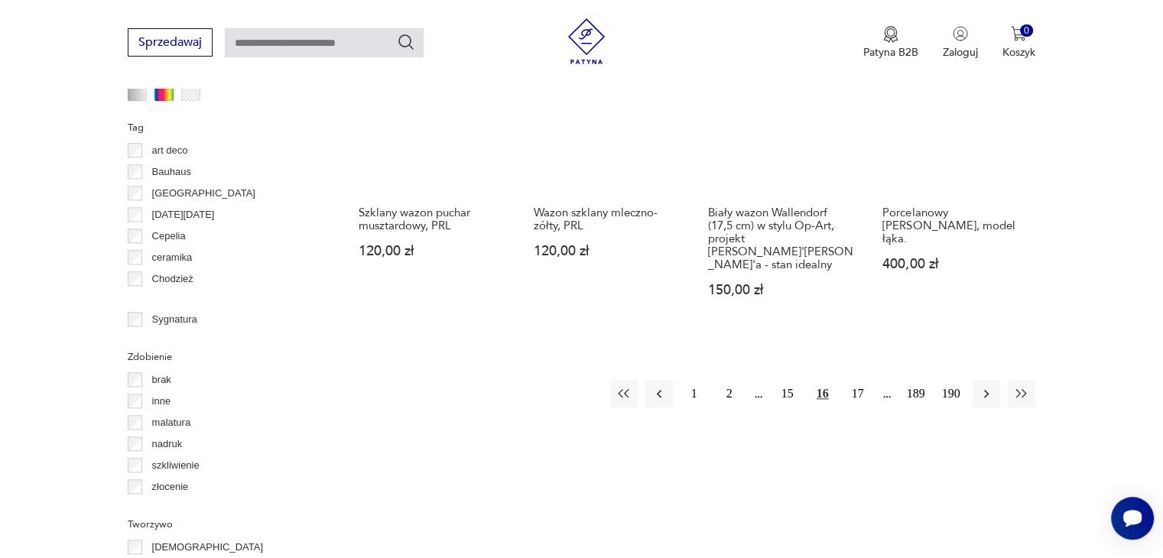
scroll to position [1552, 0]
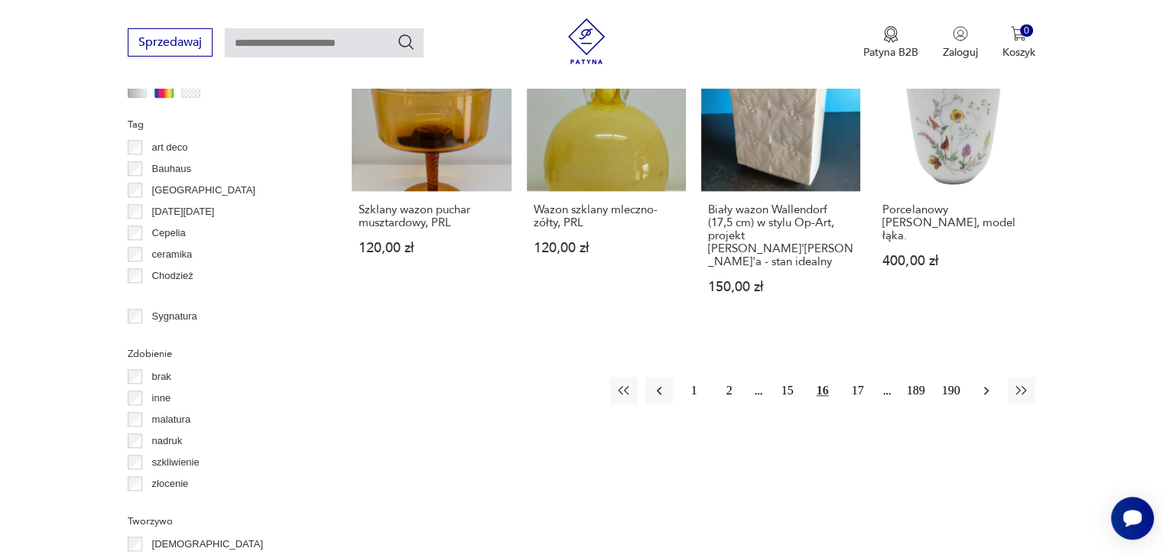
click at [979, 383] on icon "button" at bounding box center [986, 390] width 15 height 15
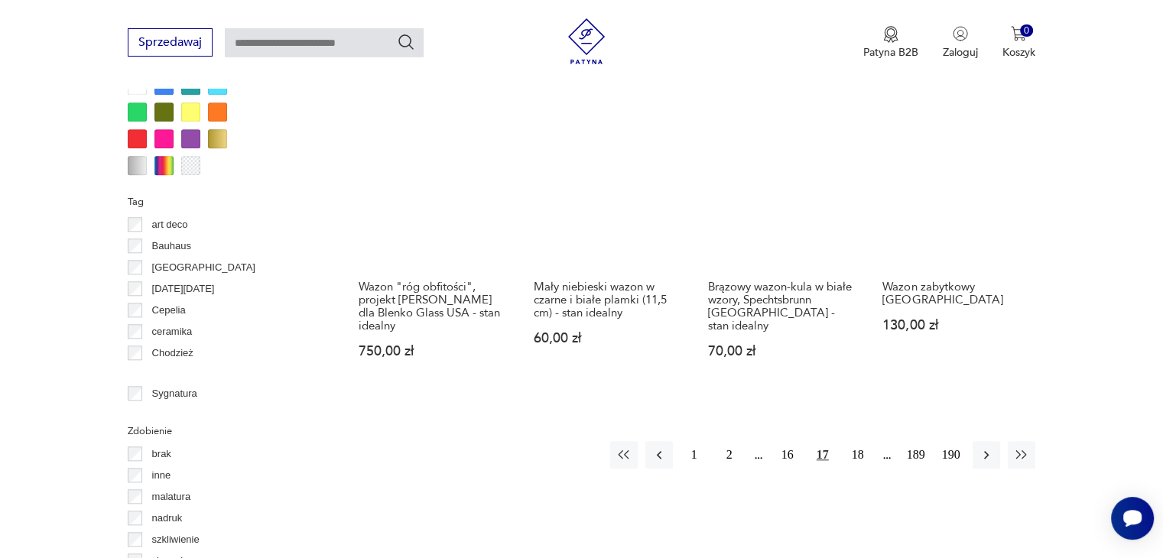
scroll to position [1476, 0]
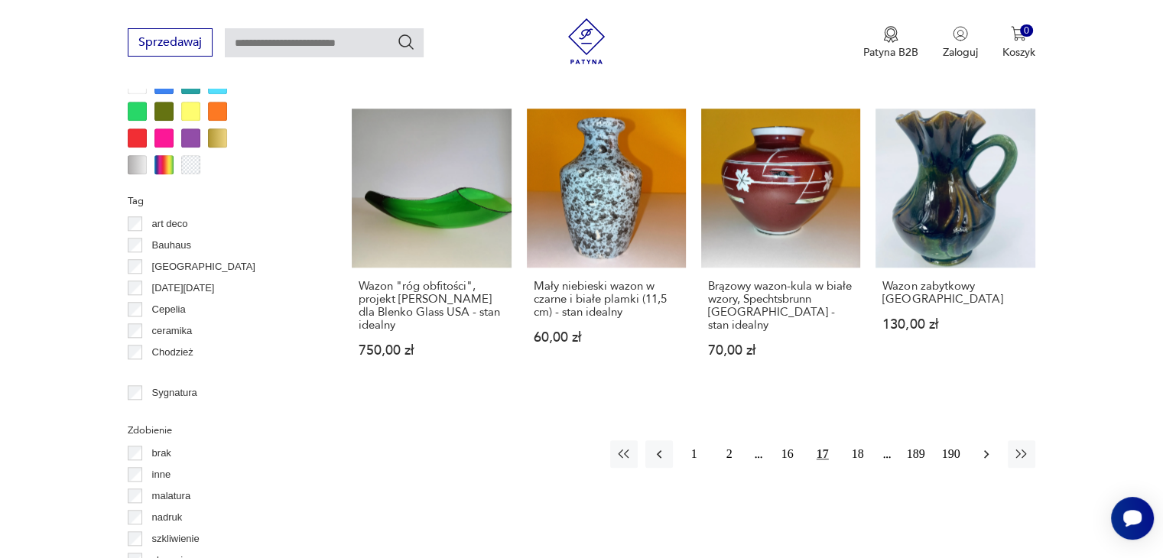
click at [981, 447] on icon "button" at bounding box center [986, 454] width 15 height 15
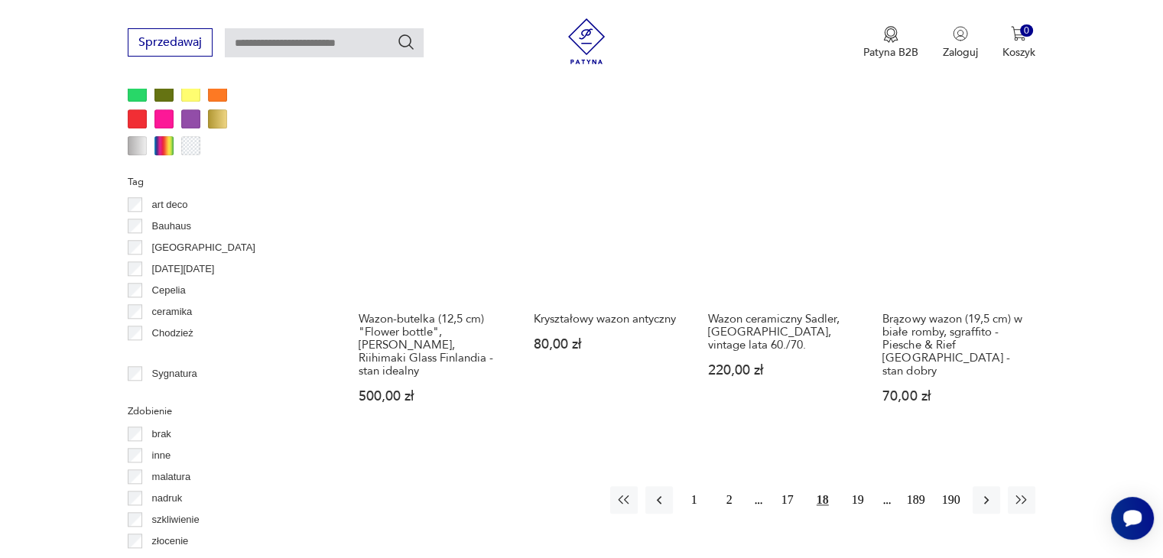
scroll to position [1552, 0]
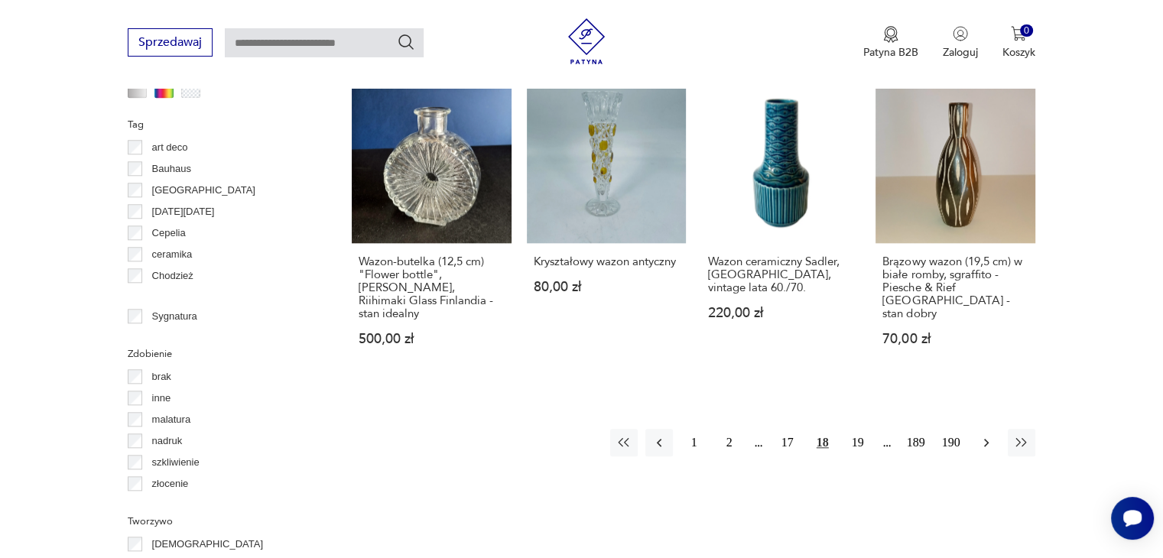
click at [983, 435] on icon "button" at bounding box center [986, 442] width 15 height 15
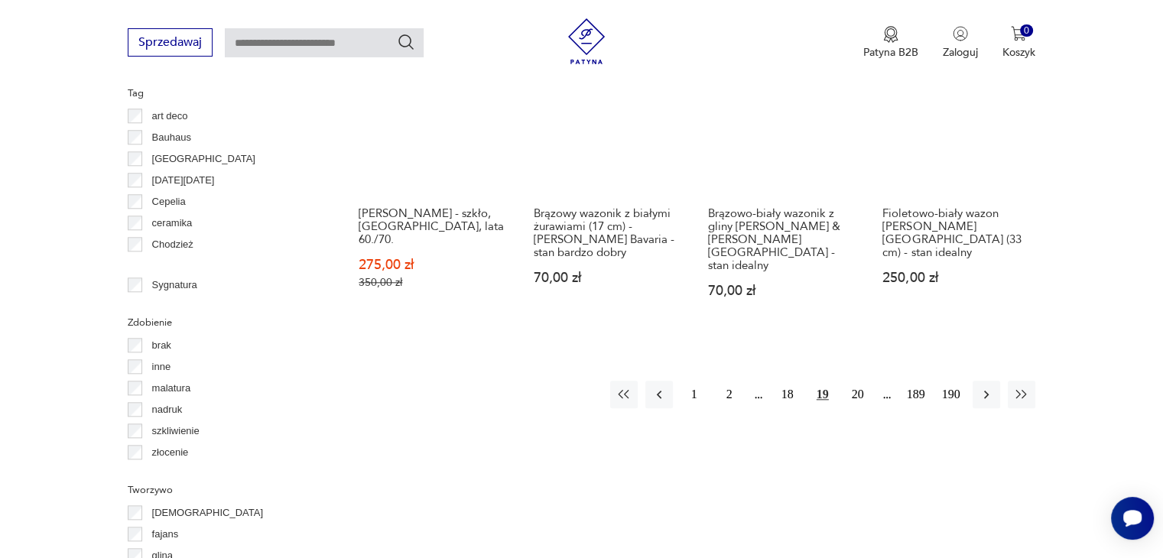
scroll to position [1629, 0]
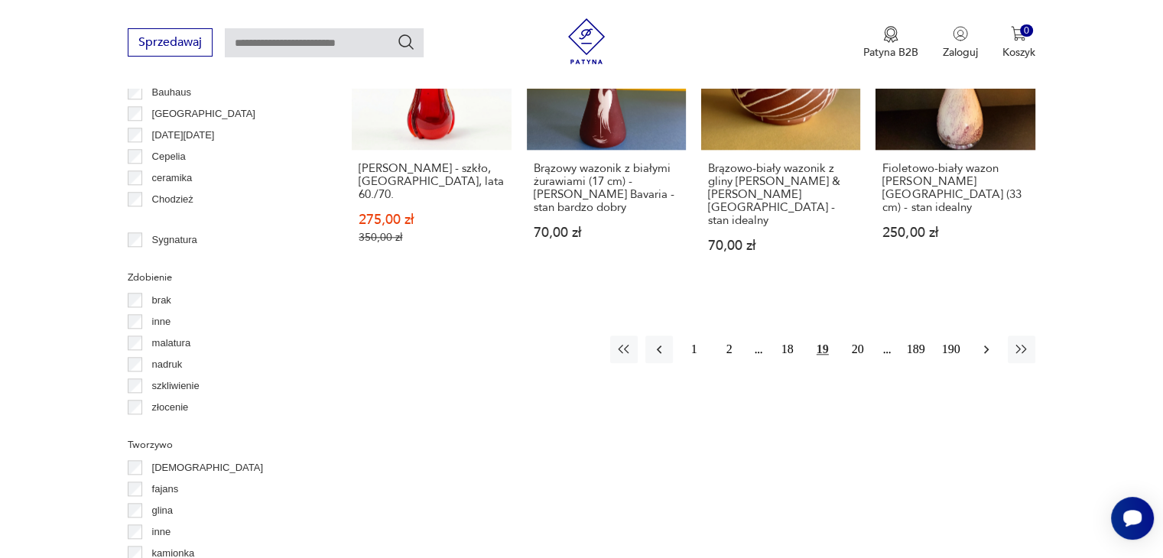
click at [986, 342] on icon "button" at bounding box center [986, 349] width 15 height 15
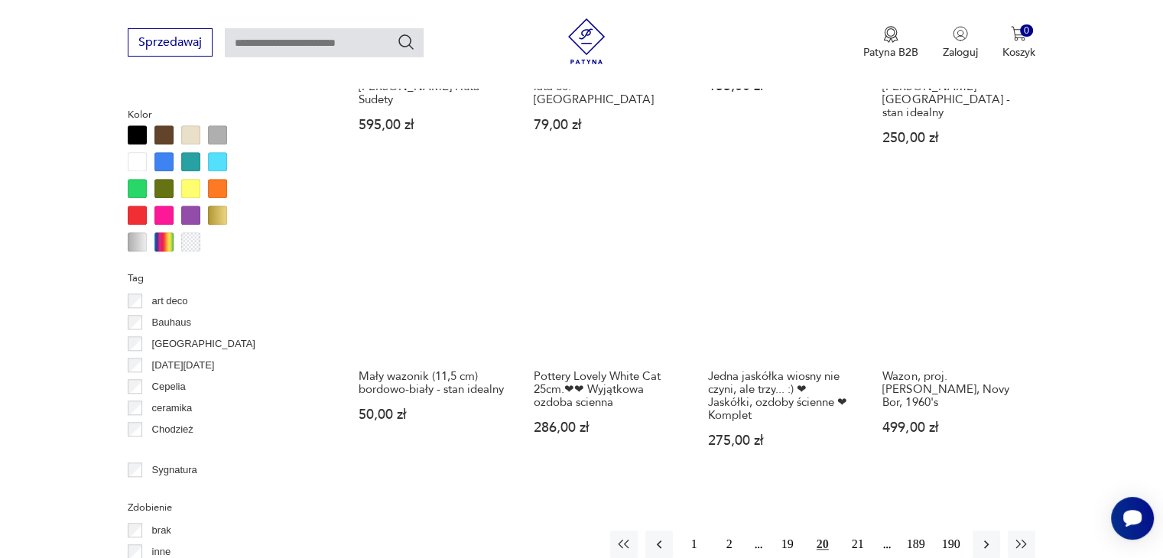
scroll to position [1399, 0]
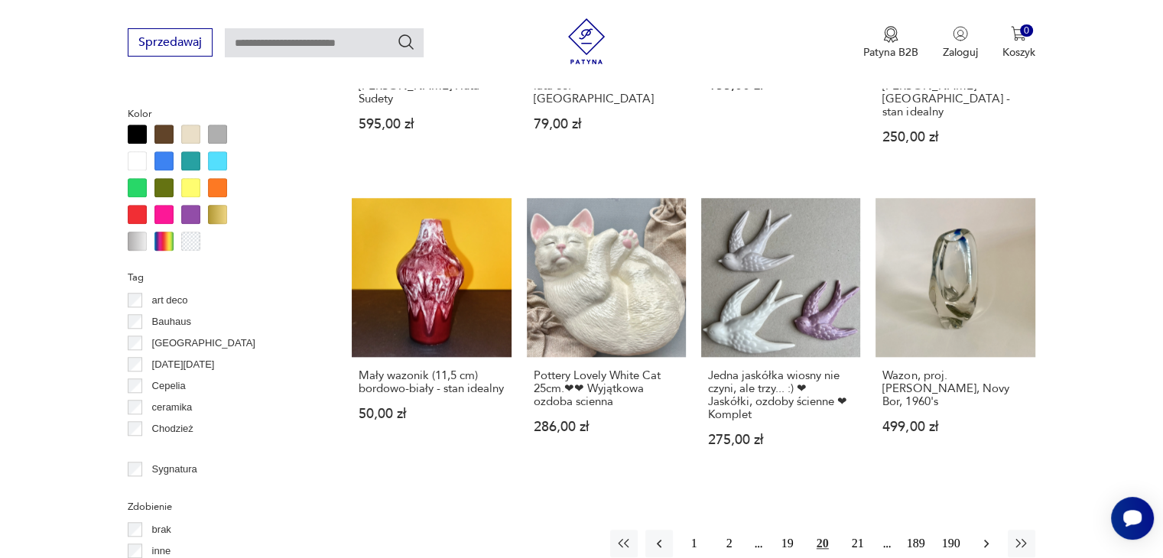
click at [983, 536] on icon "button" at bounding box center [986, 543] width 15 height 15
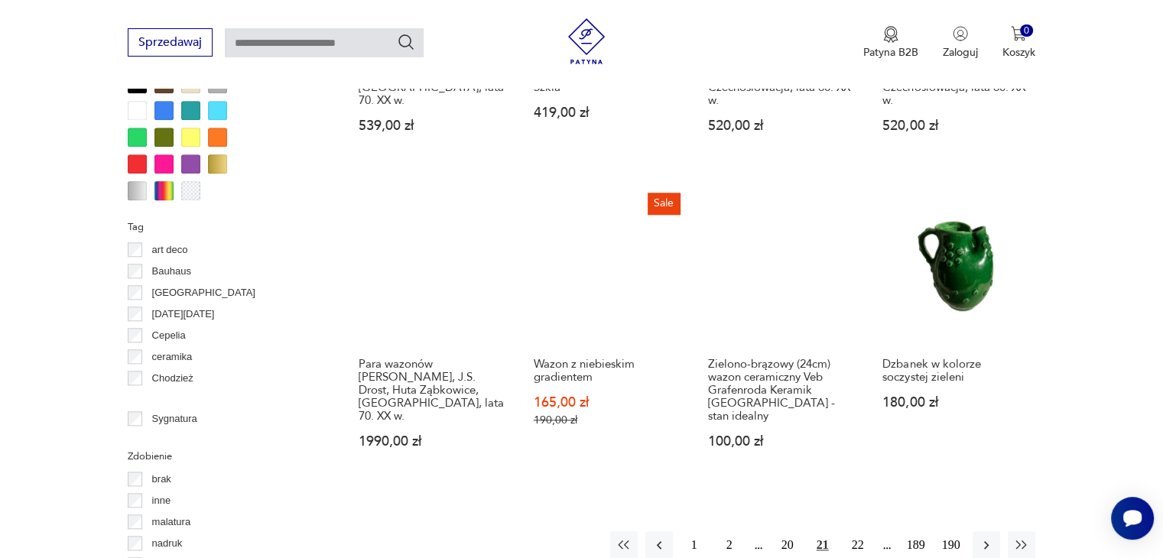
scroll to position [1552, 0]
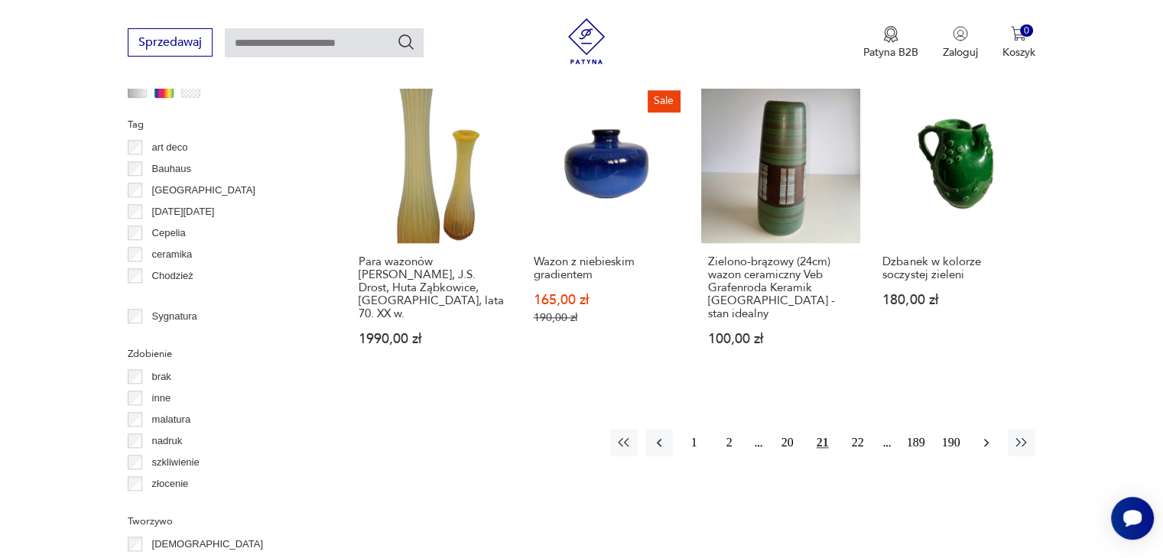
click at [983, 435] on icon "button" at bounding box center [986, 442] width 15 height 15
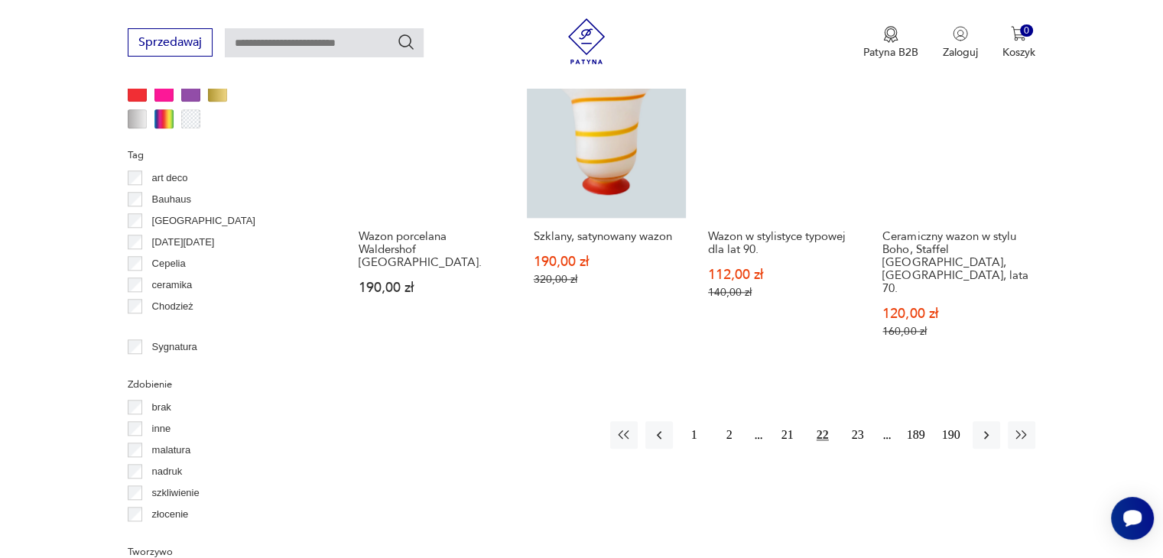
scroll to position [1629, 0]
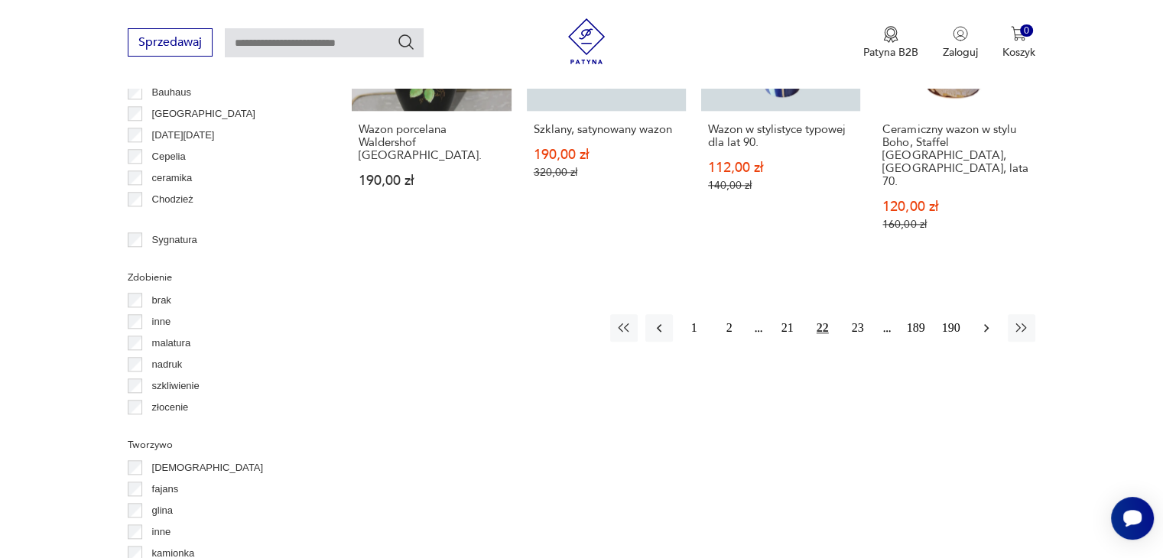
click at [983, 320] on icon "button" at bounding box center [986, 327] width 15 height 15
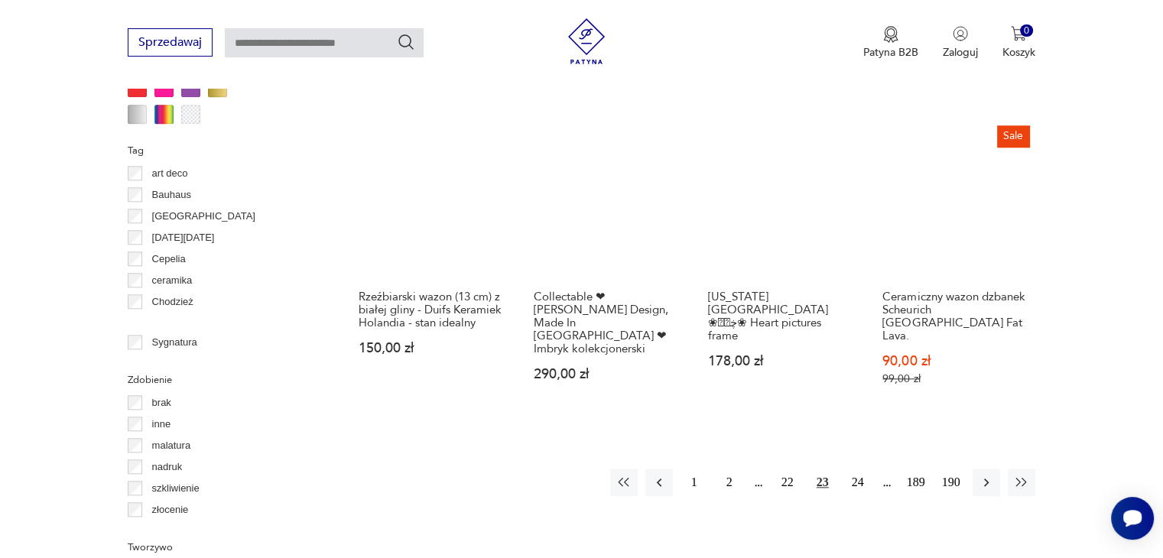
scroll to position [1552, 0]
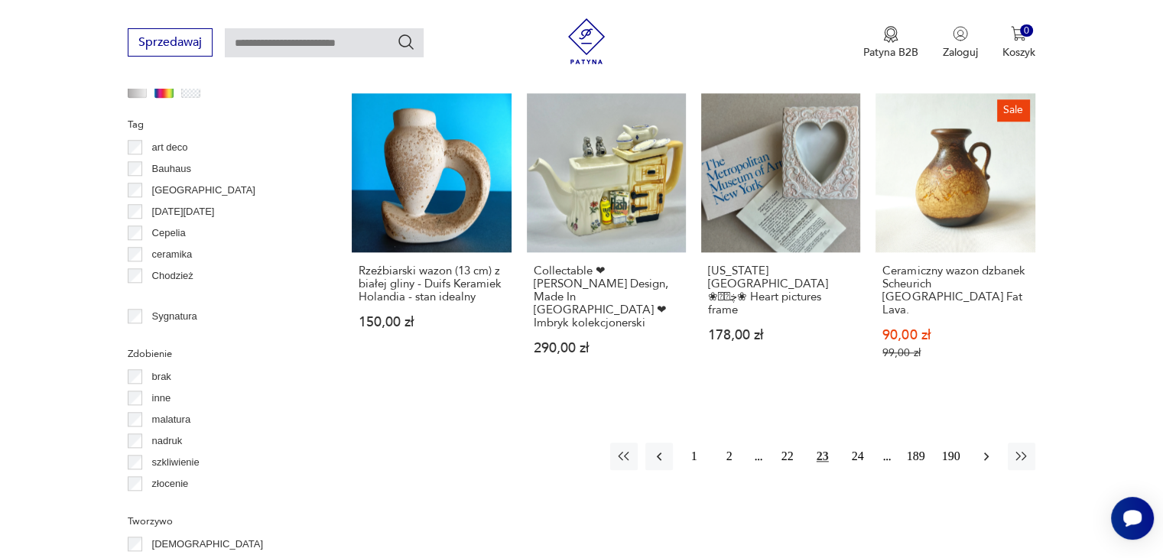
click at [985, 449] on icon "button" at bounding box center [986, 456] width 15 height 15
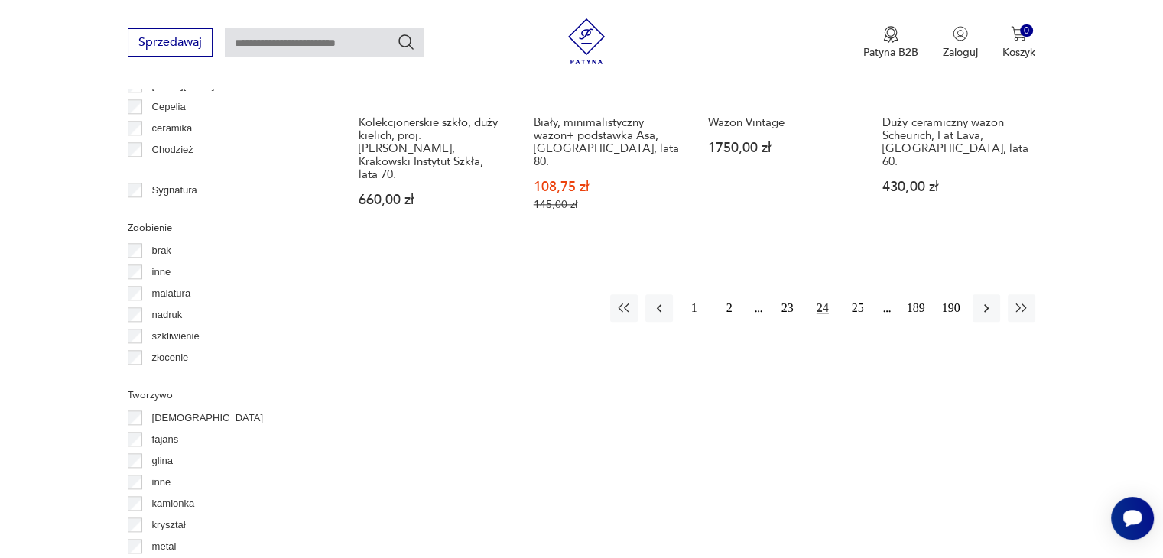
scroll to position [1705, 0]
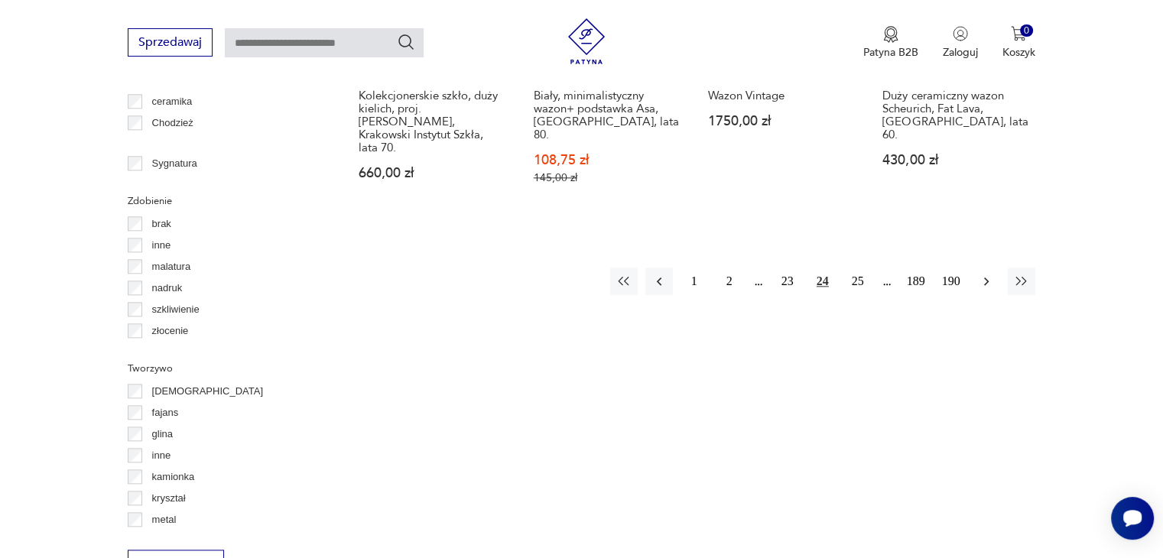
click at [985, 274] on icon "button" at bounding box center [986, 281] width 15 height 15
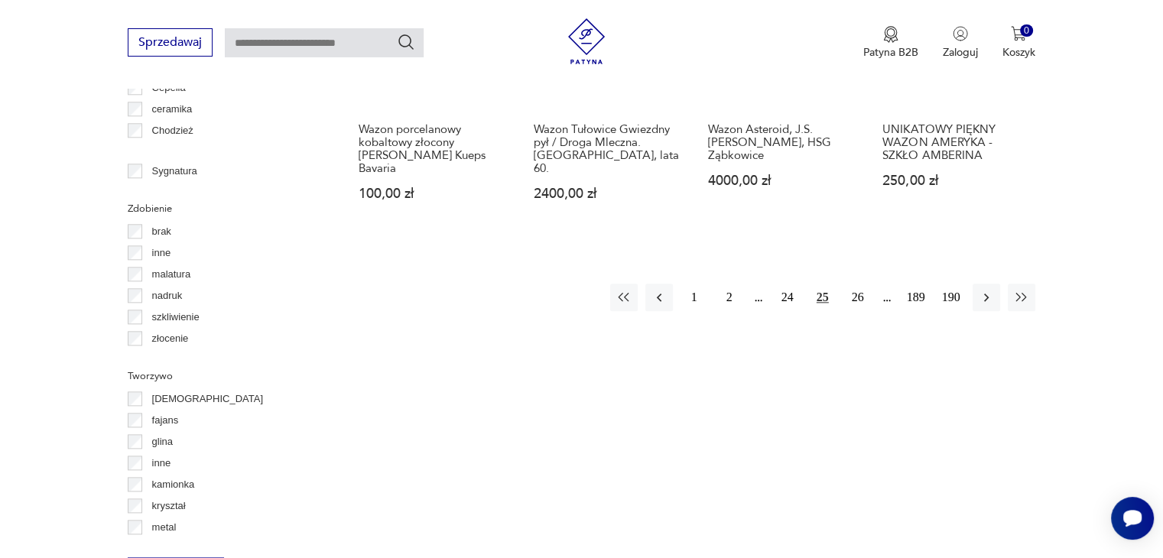
scroll to position [1705, 0]
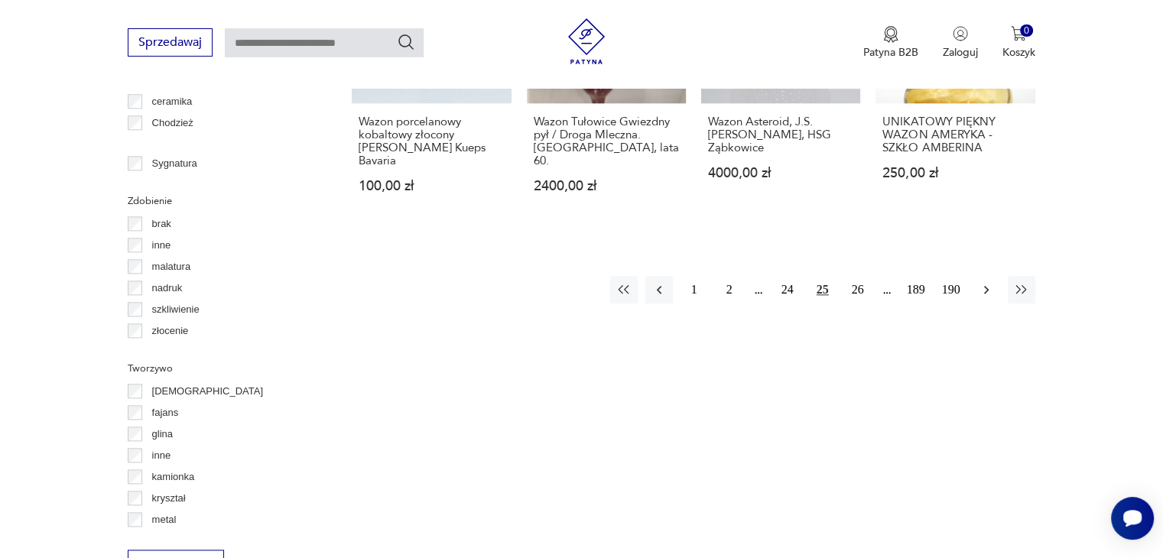
click at [988, 282] on icon "button" at bounding box center [986, 289] width 15 height 15
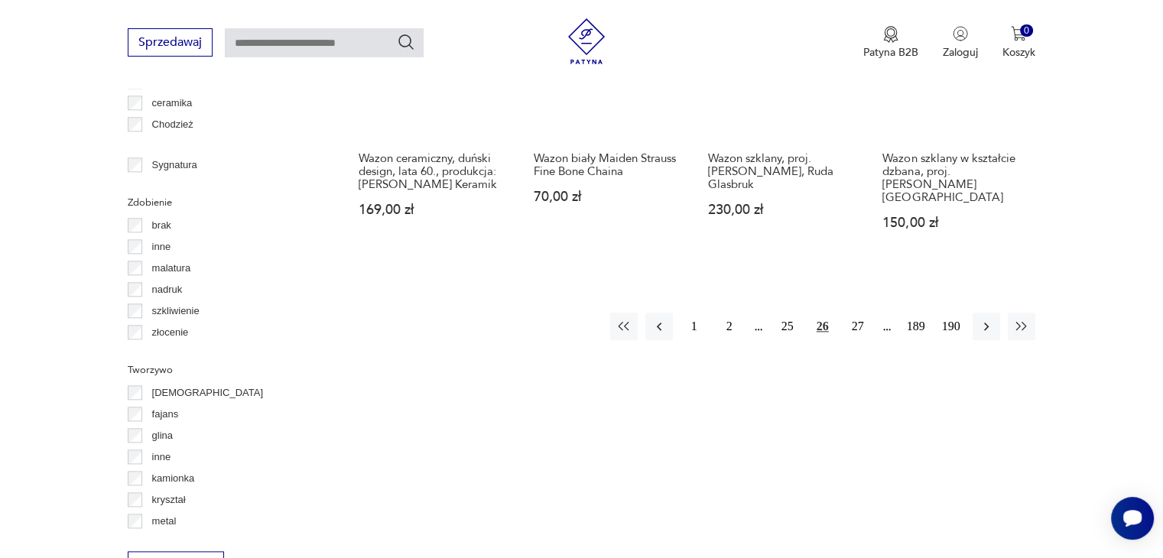
scroll to position [1705, 0]
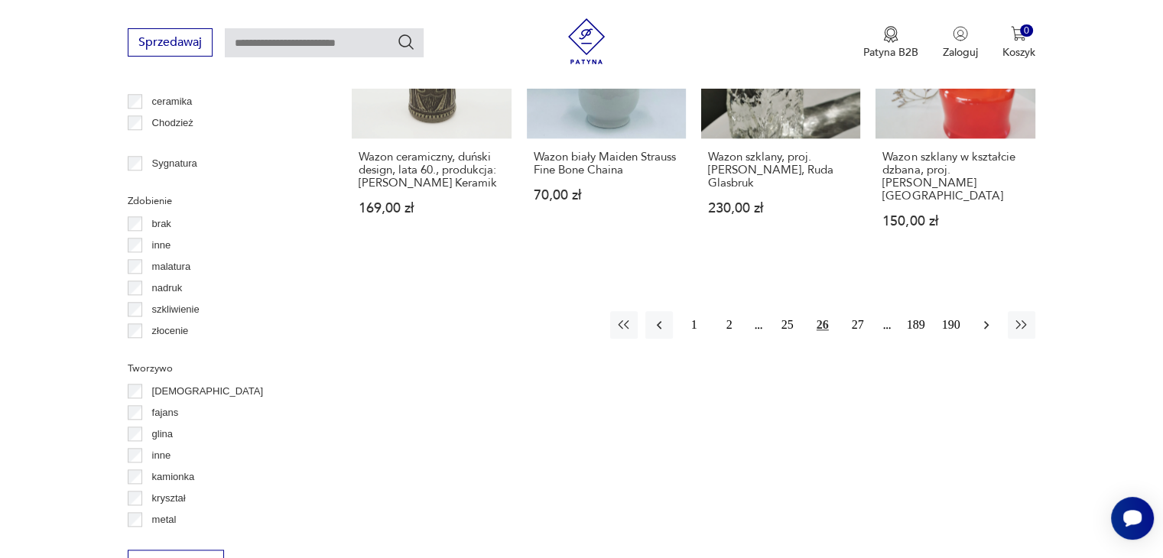
click at [986, 317] on icon "button" at bounding box center [986, 324] width 15 height 15
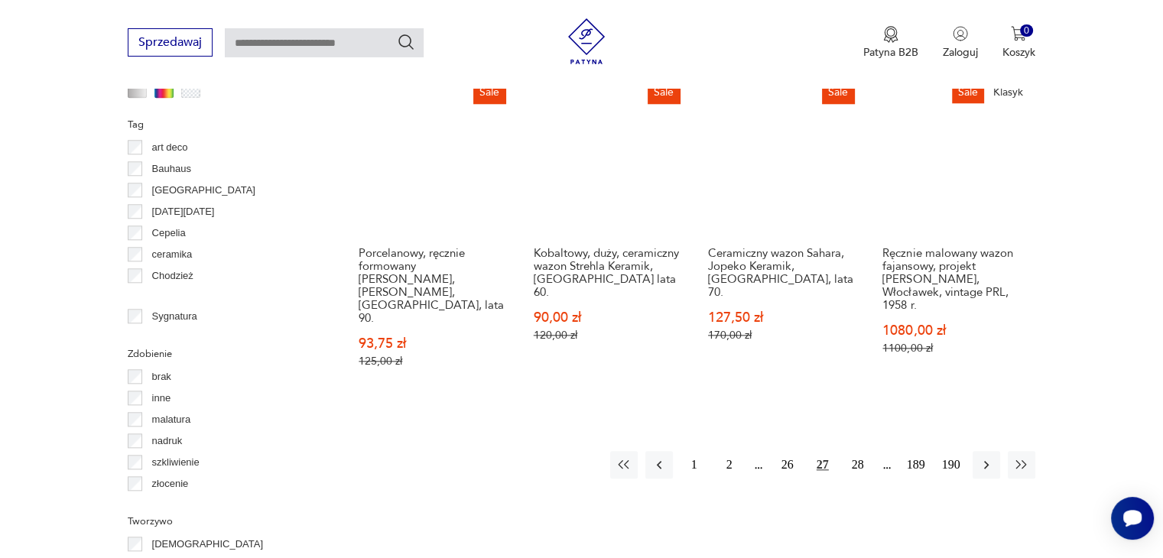
scroll to position [1782, 0]
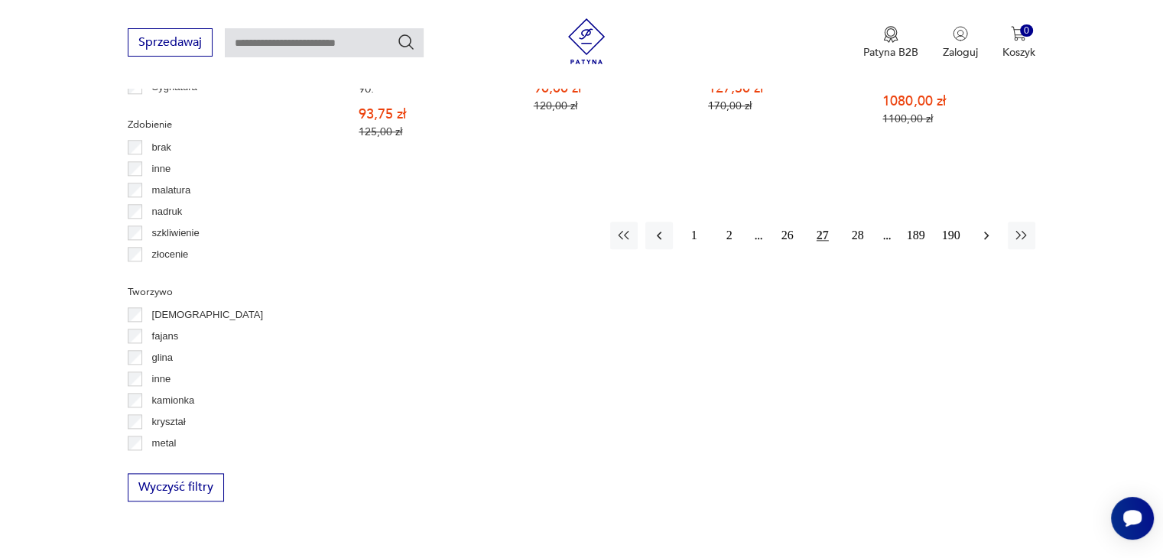
click at [990, 228] on icon "button" at bounding box center [986, 235] width 15 height 15
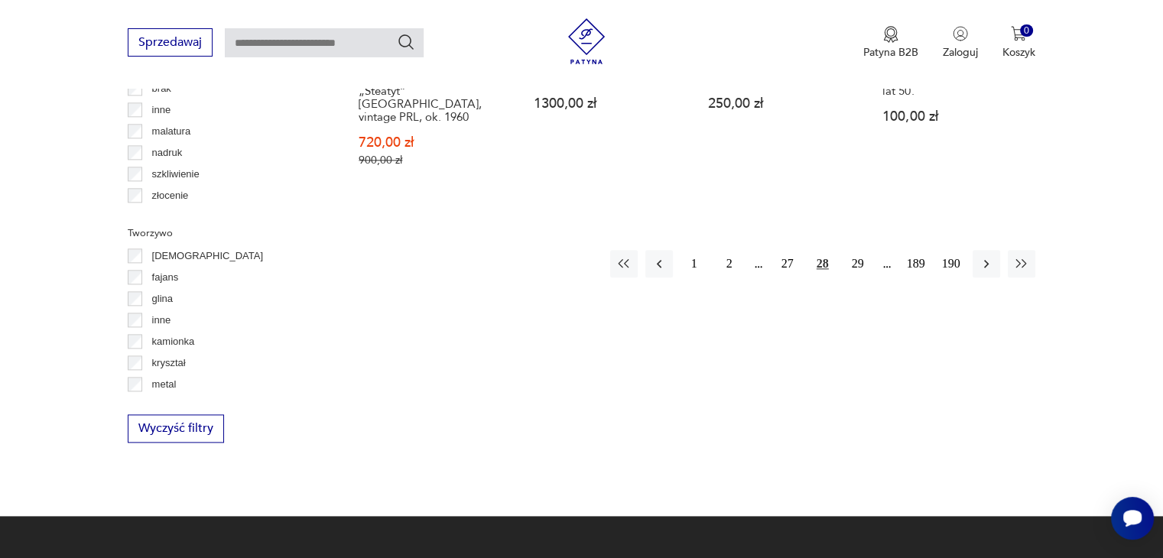
scroll to position [1858, 0]
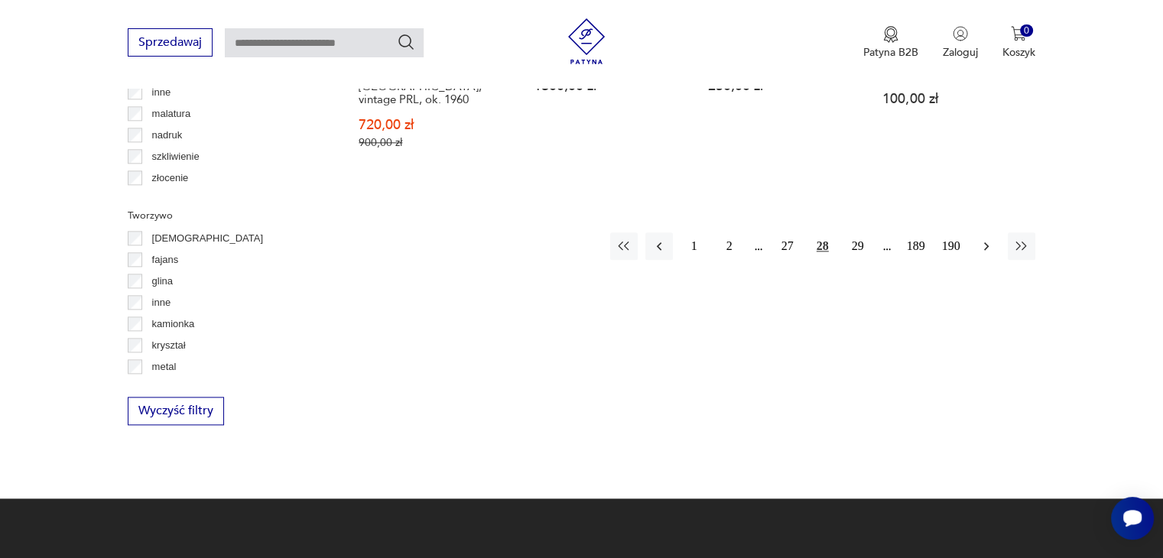
click at [981, 239] on icon "button" at bounding box center [986, 246] width 15 height 15
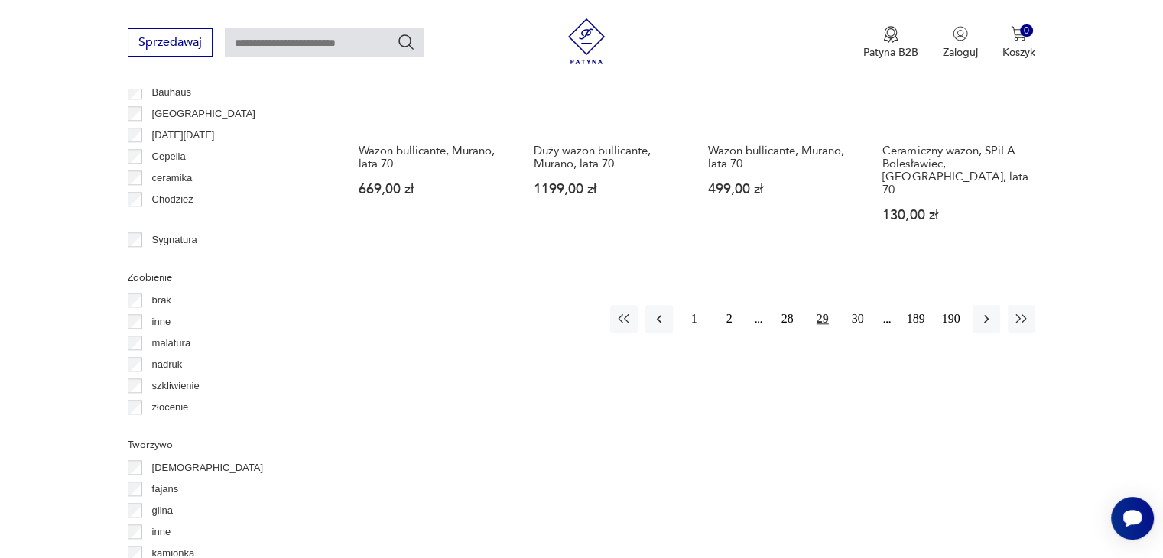
scroll to position [1552, 0]
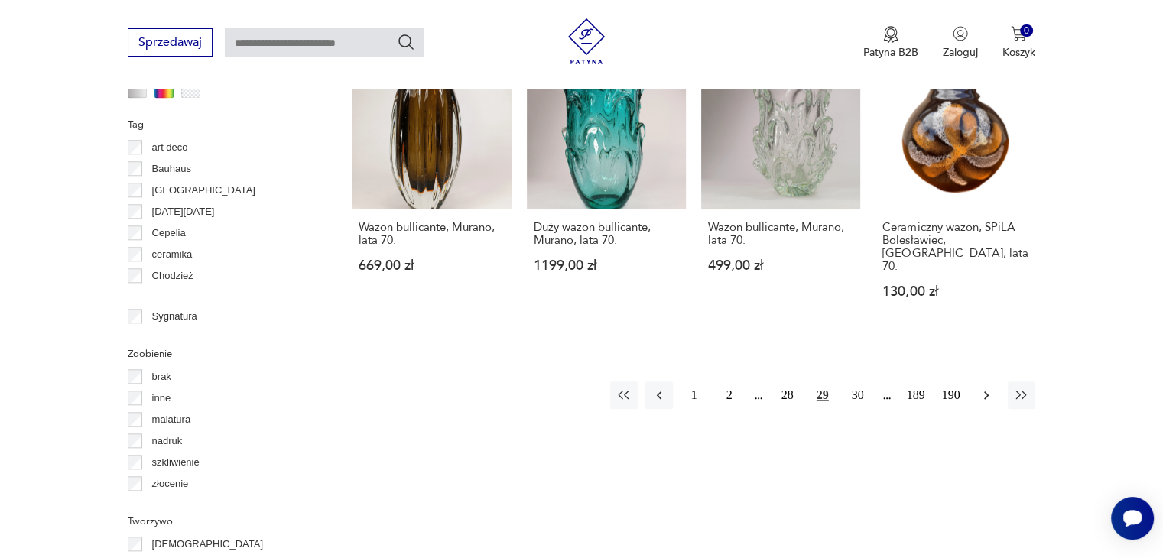
click at [989, 388] on icon "button" at bounding box center [986, 395] width 15 height 15
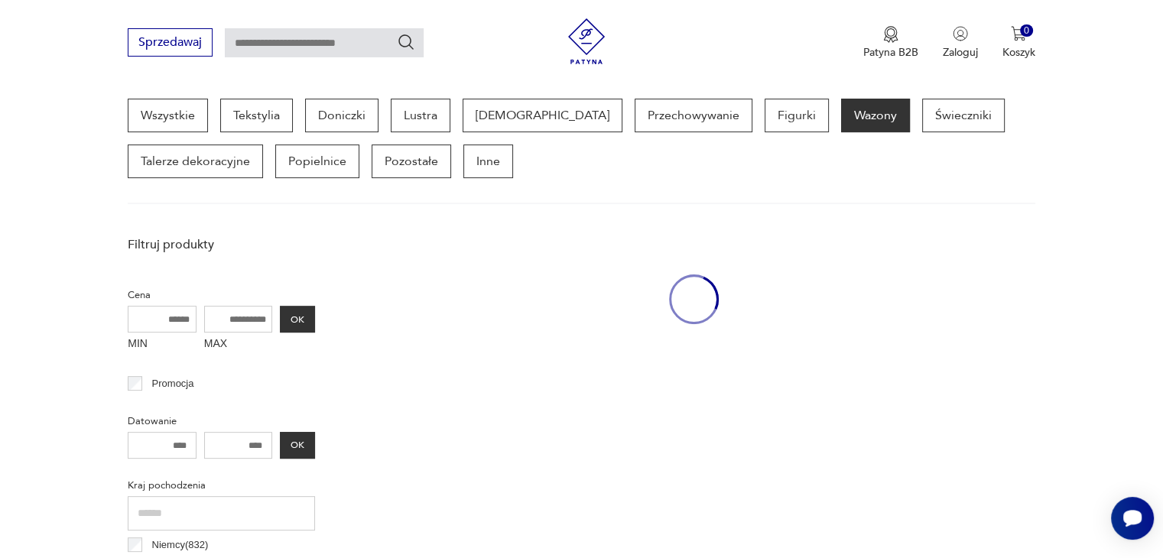
scroll to position [405, 0]
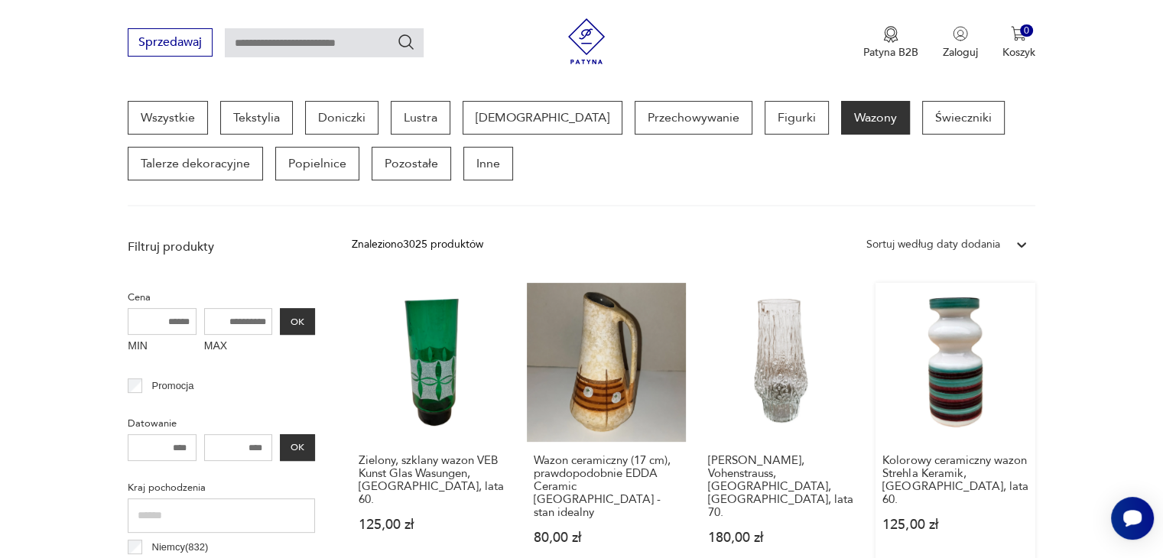
click at [957, 375] on link "Kolorowy ceramiczny wazon Strehla Keramik, [GEOGRAPHIC_DATA], lata 60. 125,00 zł" at bounding box center [954, 428] width 159 height 291
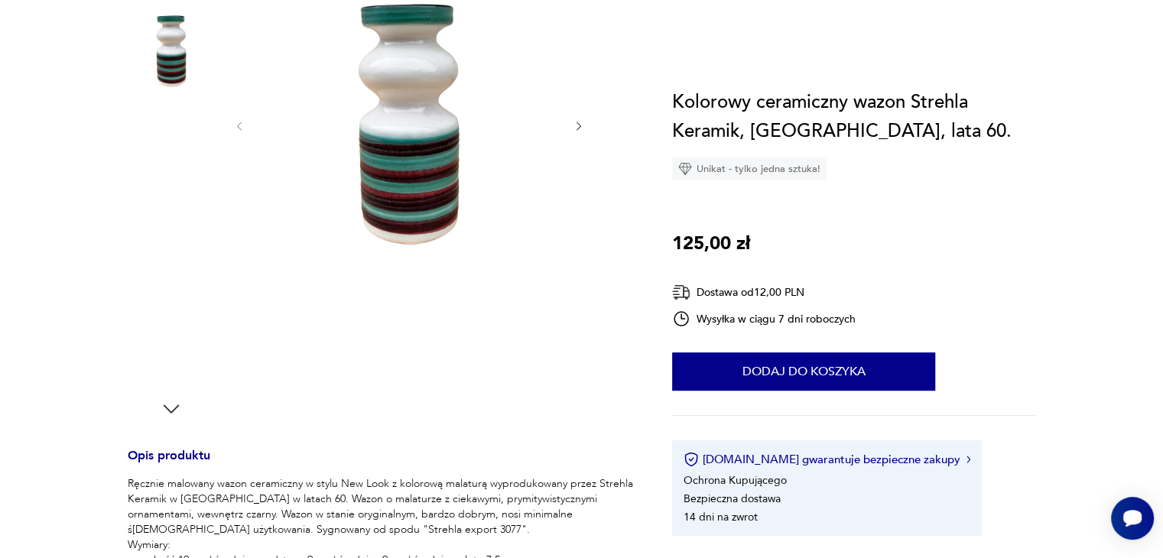
scroll to position [76, 0]
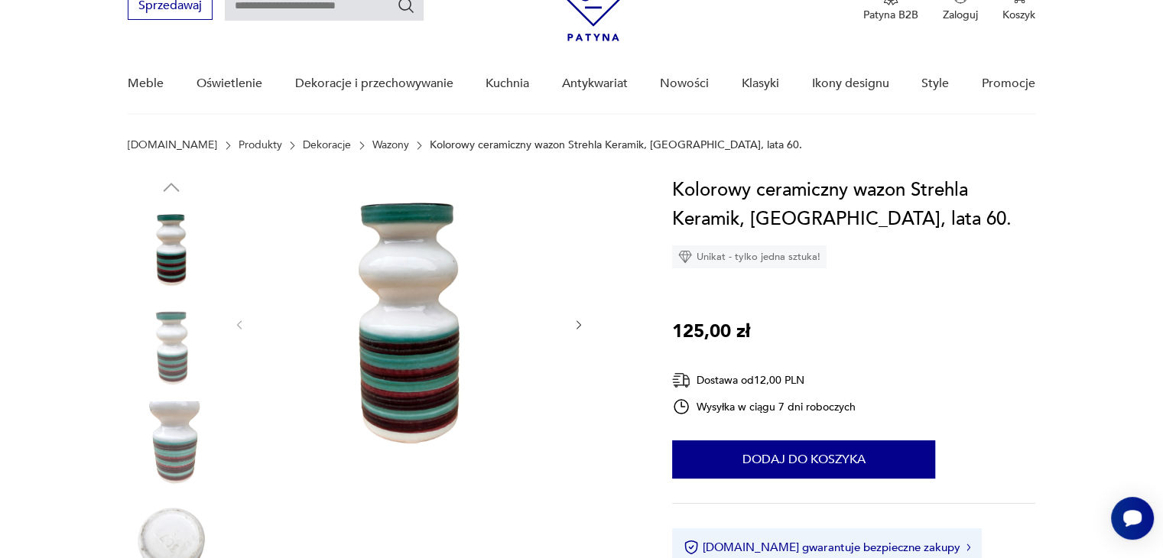
click at [415, 368] on img at bounding box center [408, 323] width 295 height 295
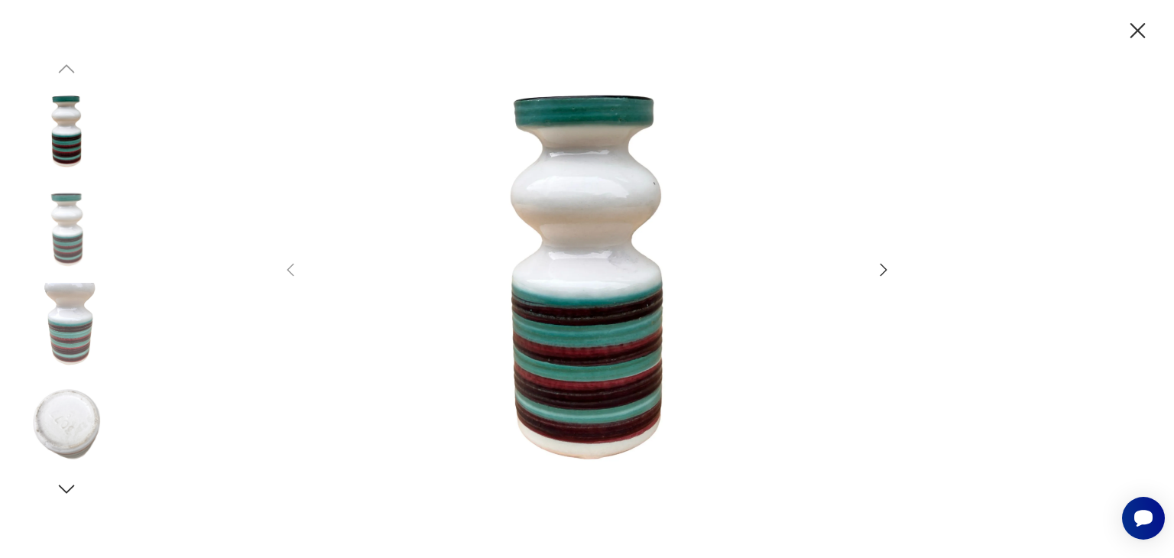
click at [1131, 28] on icon "button" at bounding box center [1138, 31] width 27 height 27
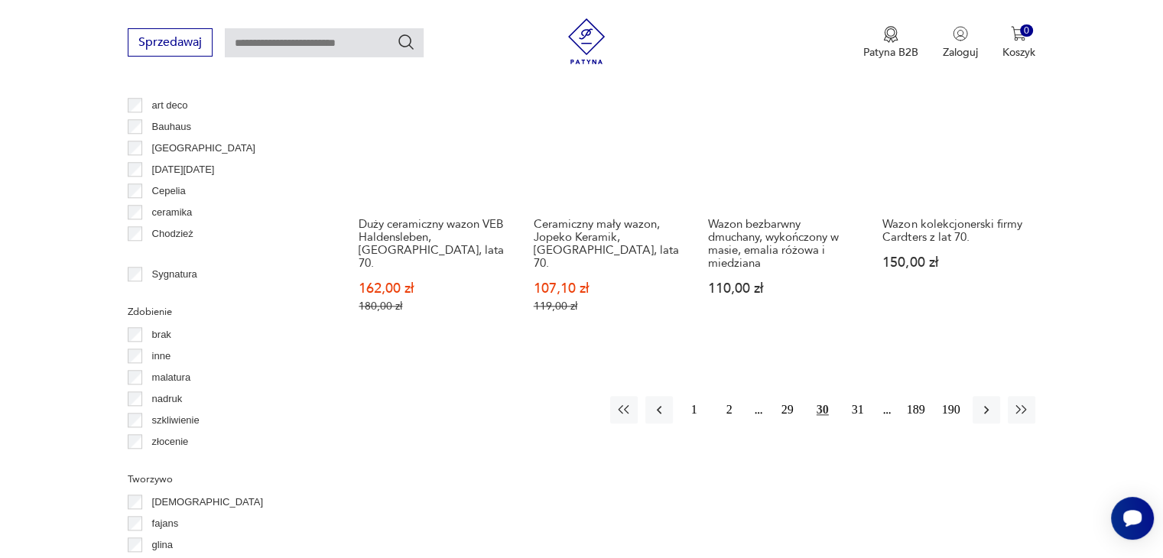
scroll to position [1627, 0]
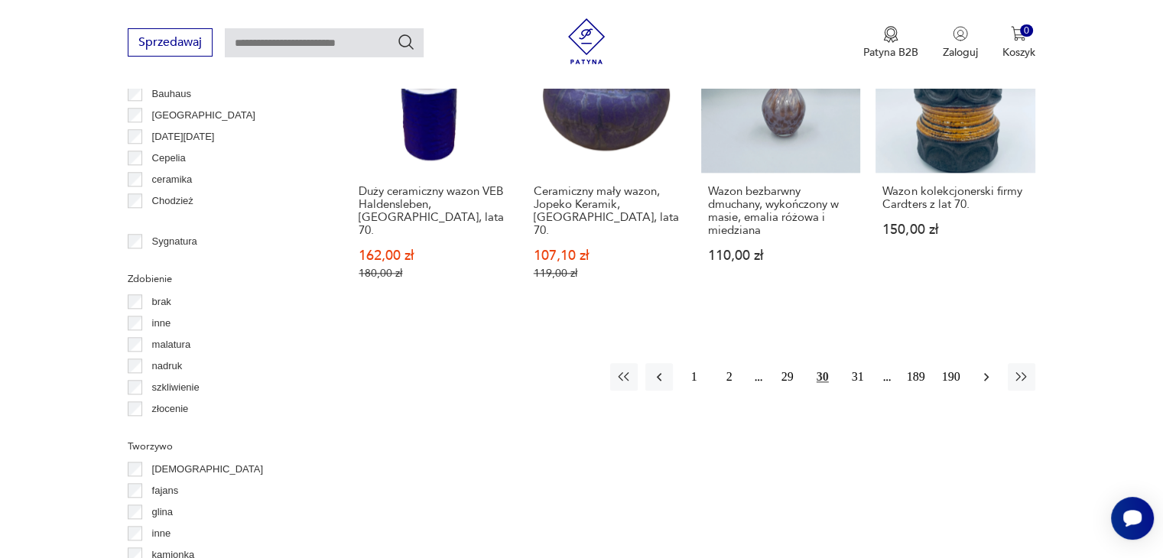
click at [986, 373] on icon "button" at bounding box center [986, 377] width 5 height 8
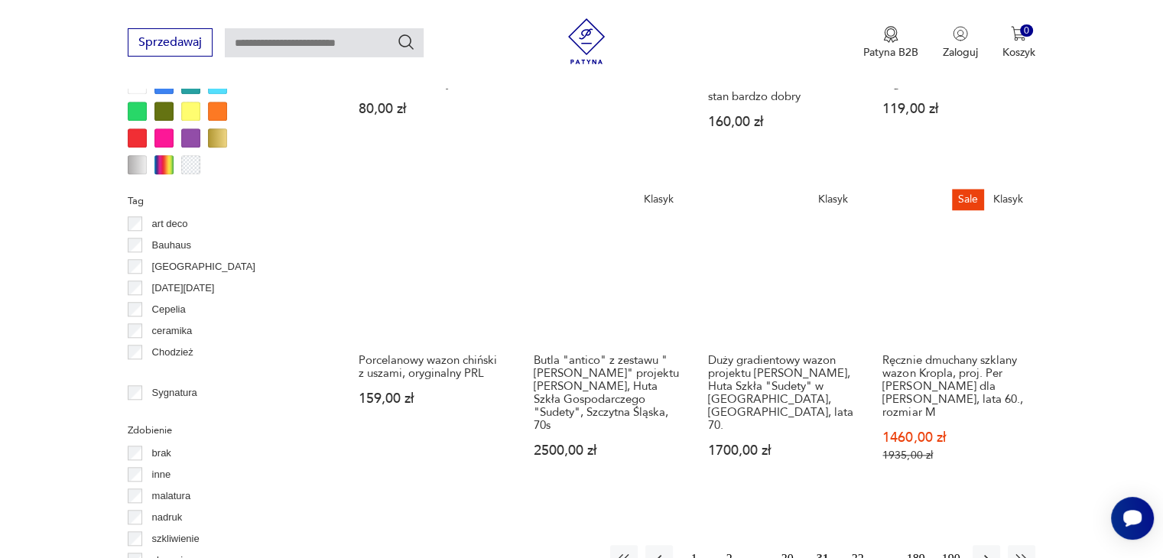
scroll to position [1629, 0]
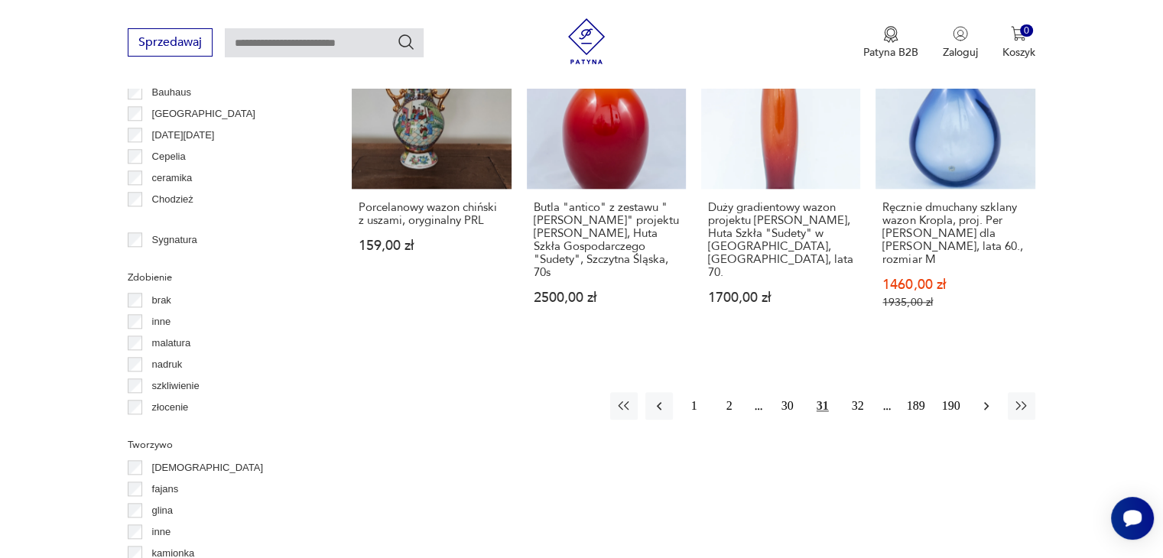
click at [983, 398] on icon "button" at bounding box center [986, 405] width 15 height 15
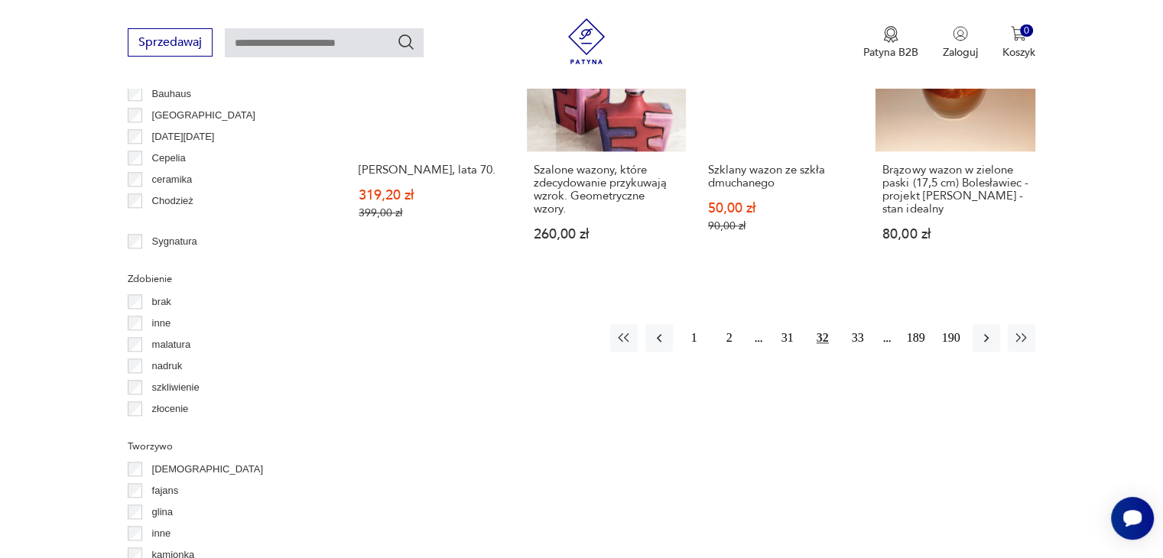
scroll to position [1629, 0]
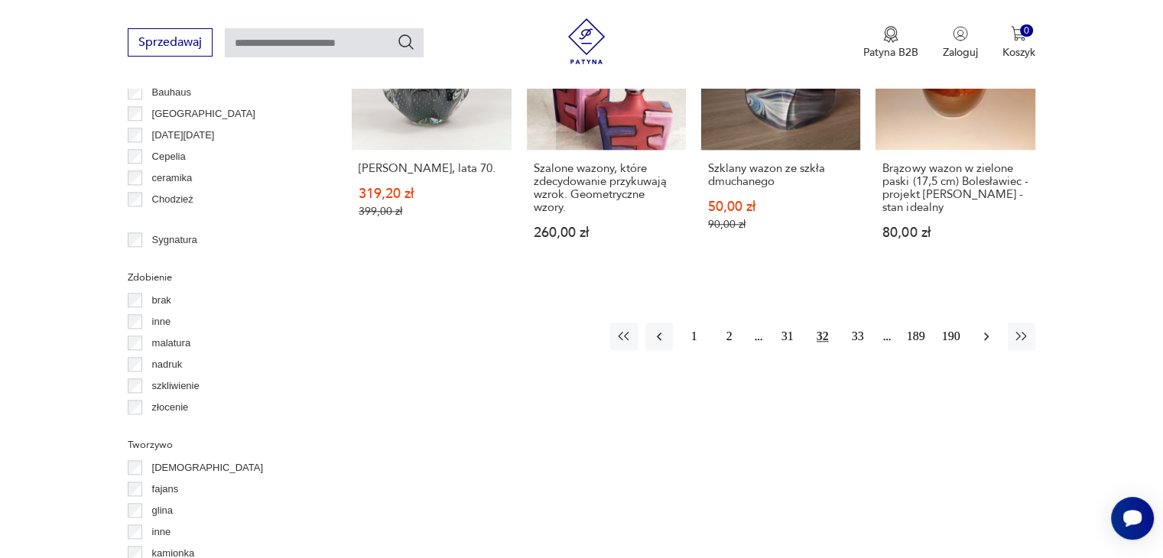
click at [985, 333] on icon "button" at bounding box center [986, 337] width 5 height 8
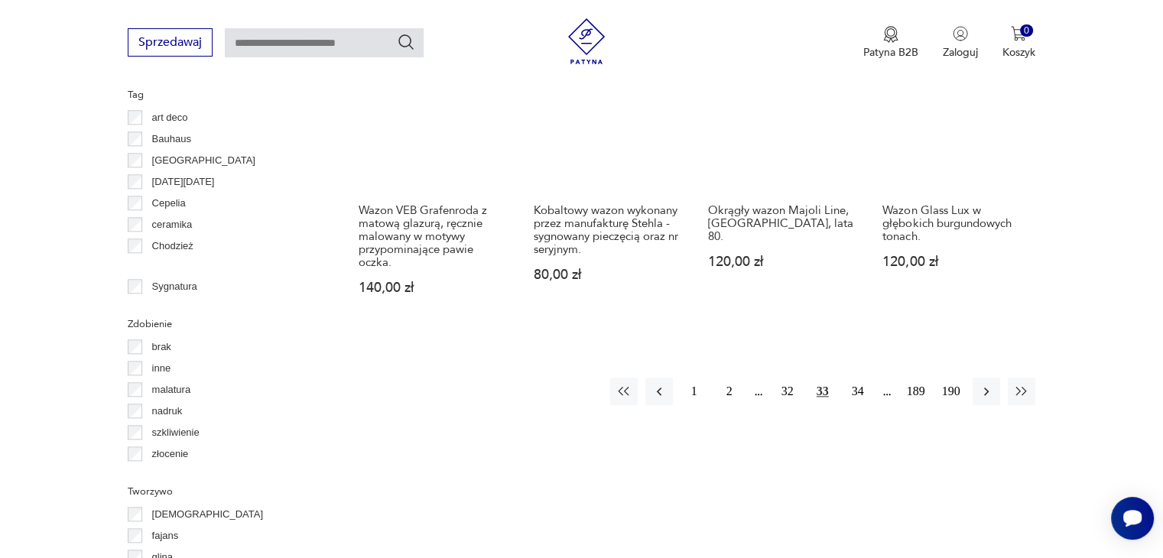
scroll to position [1629, 0]
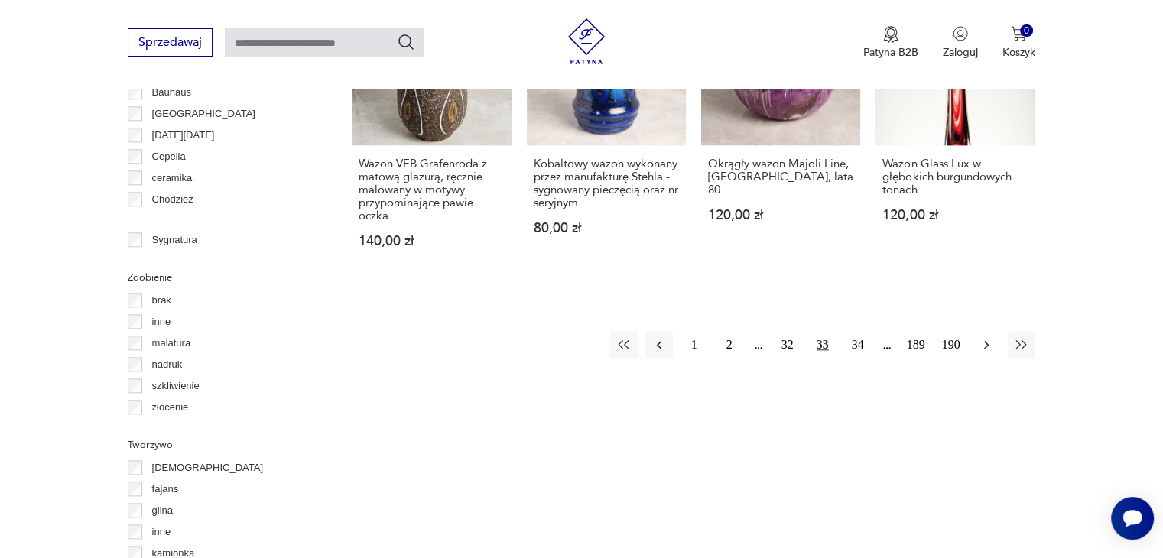
click at [985, 337] on icon "button" at bounding box center [986, 344] width 15 height 15
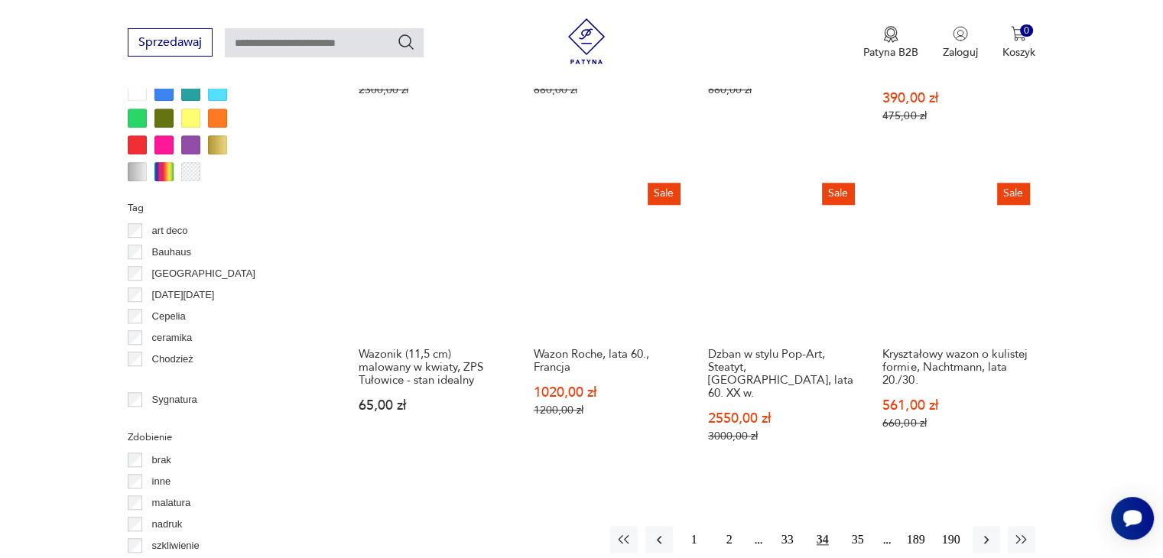
scroll to position [1476, 0]
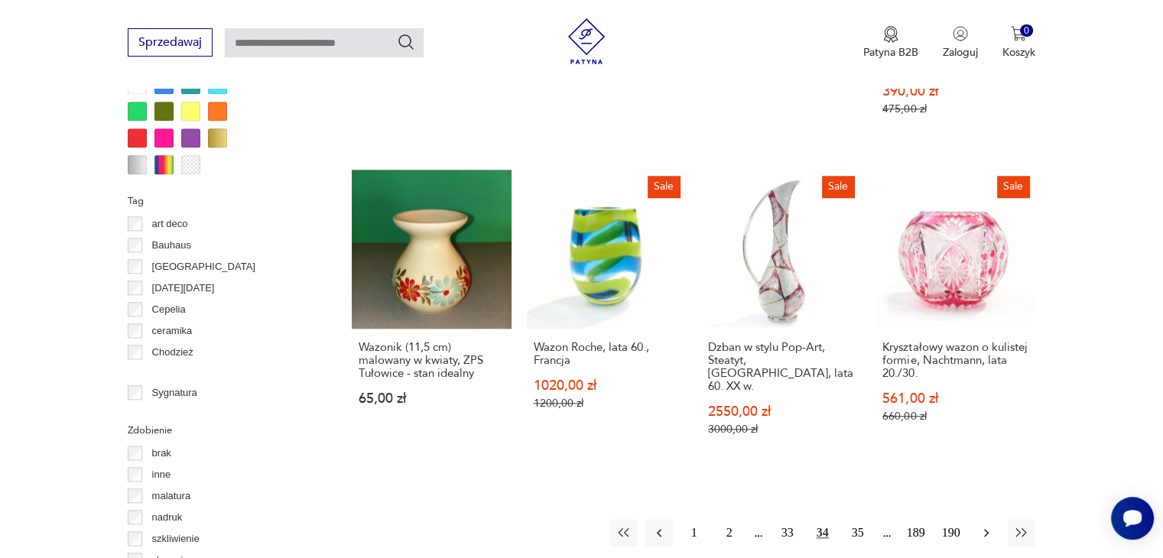
click at [985, 525] on icon "button" at bounding box center [986, 532] width 15 height 15
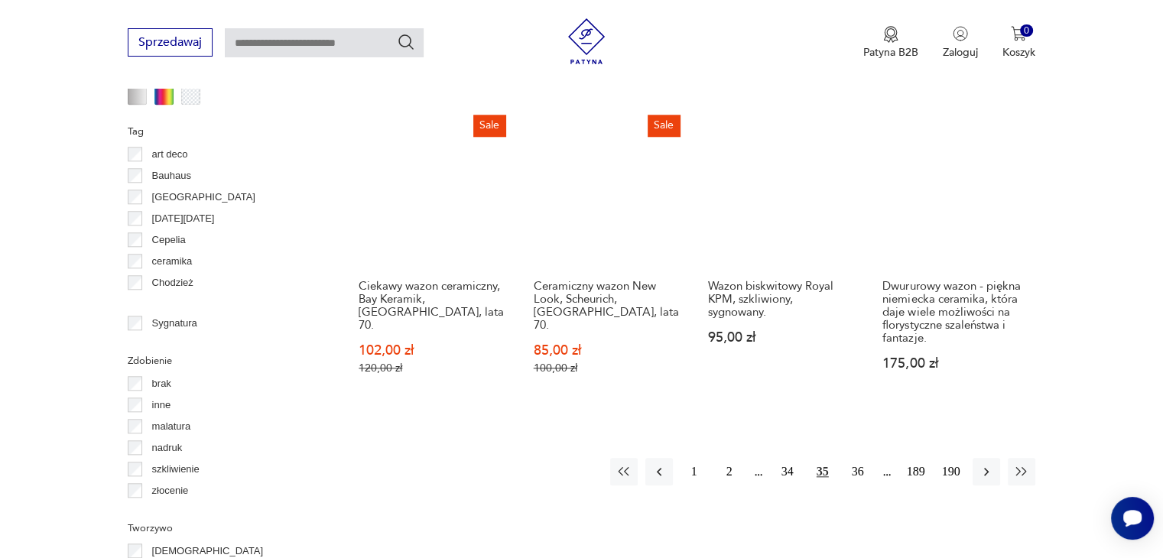
scroll to position [1552, 0]
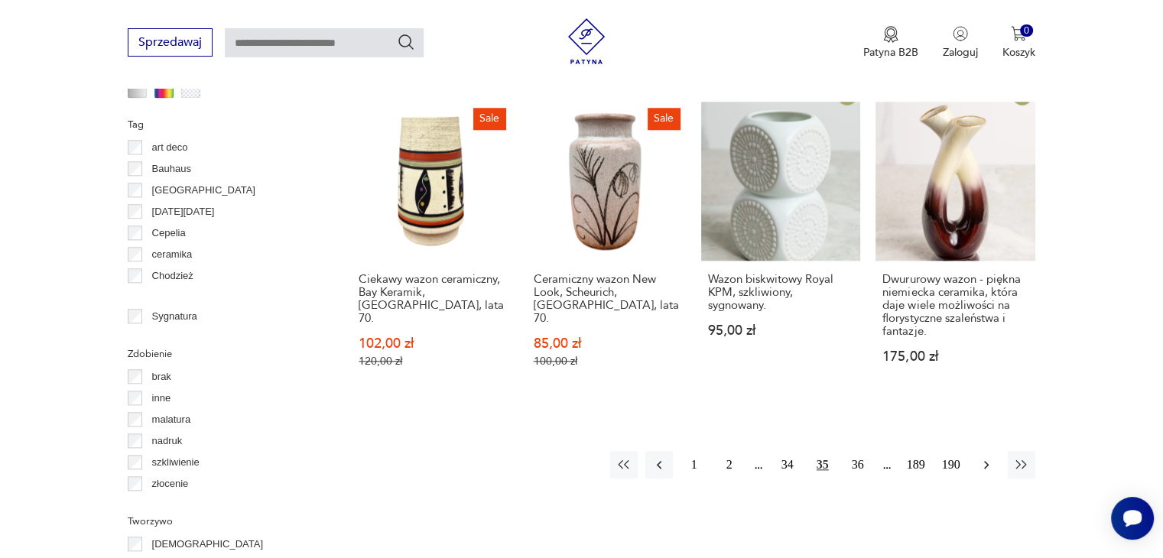
click at [980, 457] on icon "button" at bounding box center [986, 464] width 15 height 15
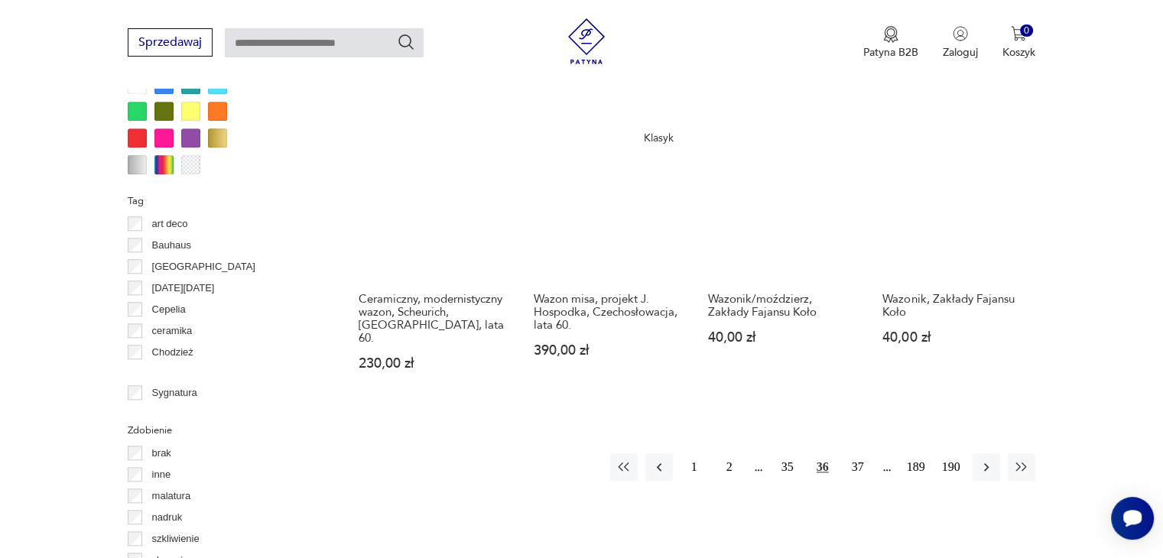
scroll to position [1552, 0]
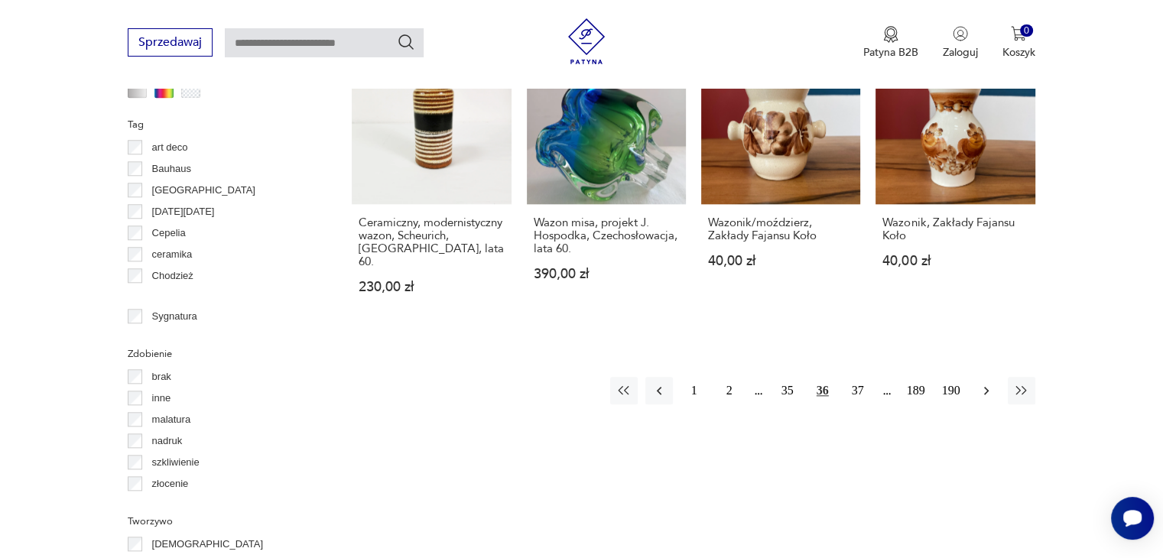
click at [985, 383] on icon "button" at bounding box center [986, 390] width 15 height 15
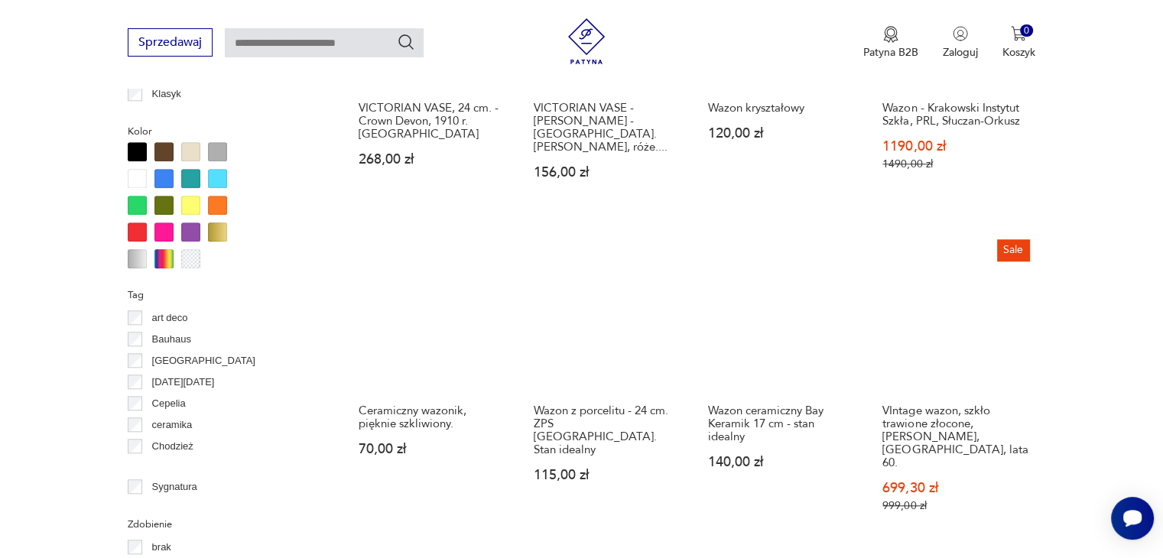
scroll to position [1399, 0]
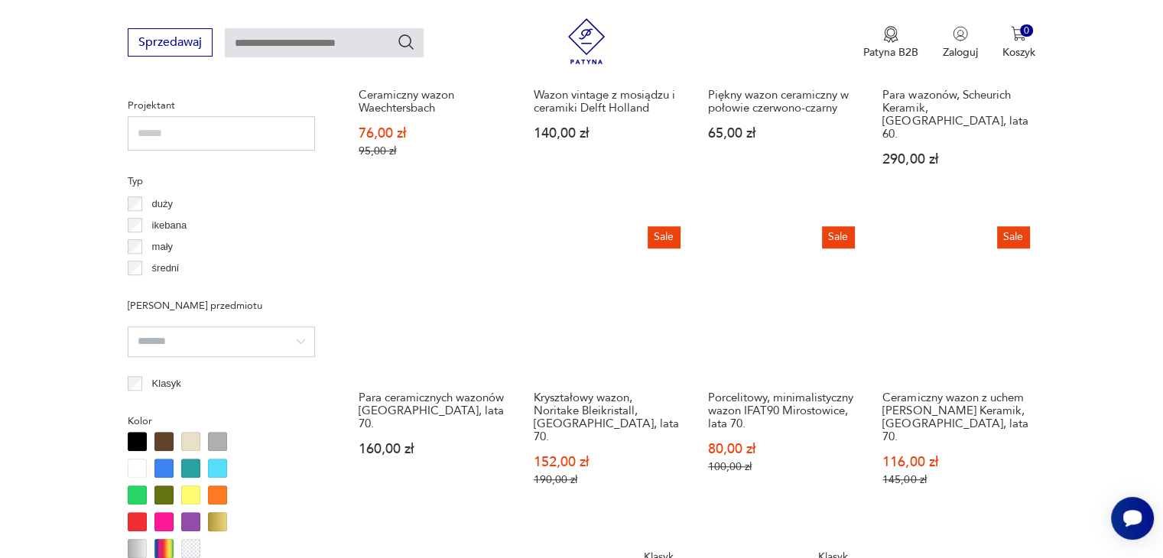
scroll to position [1093, 0]
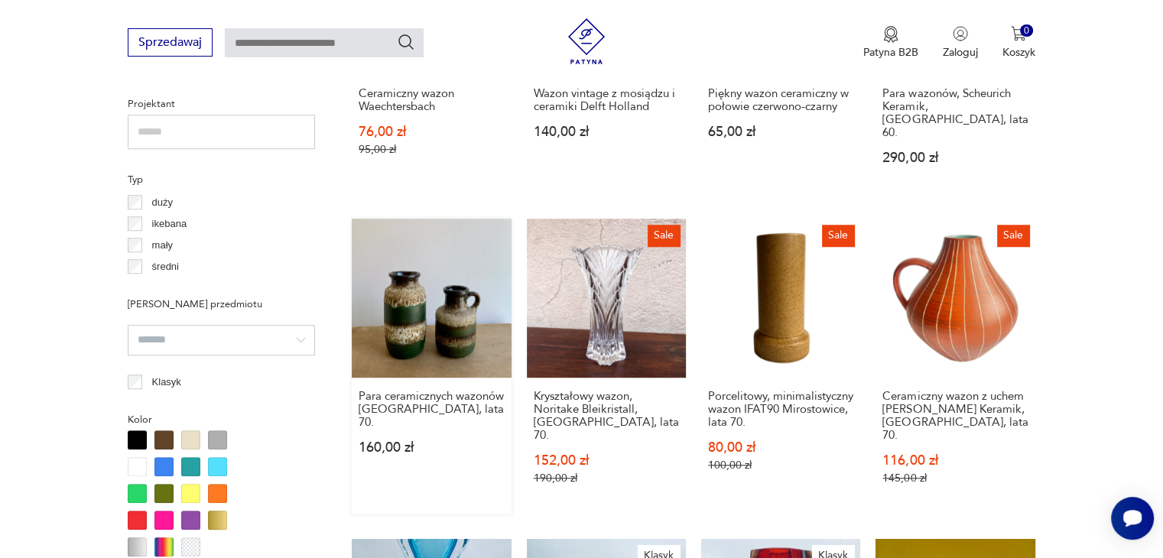
click at [434, 317] on link "Para ceramicznych wazonów [GEOGRAPHIC_DATA], lata 70. 160,00 zł" at bounding box center [431, 367] width 159 height 296
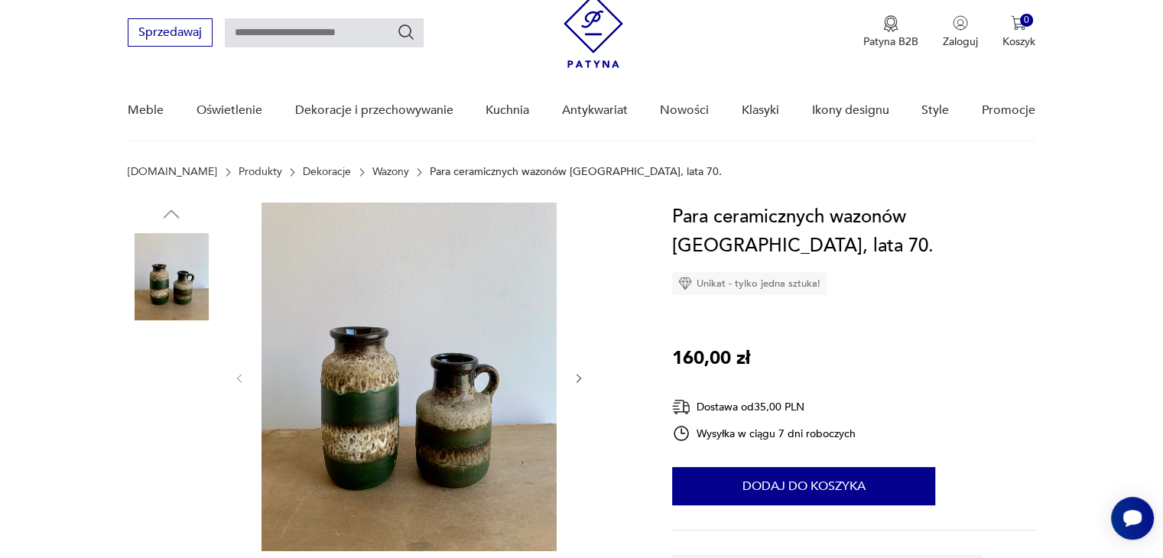
scroll to position [153, 0]
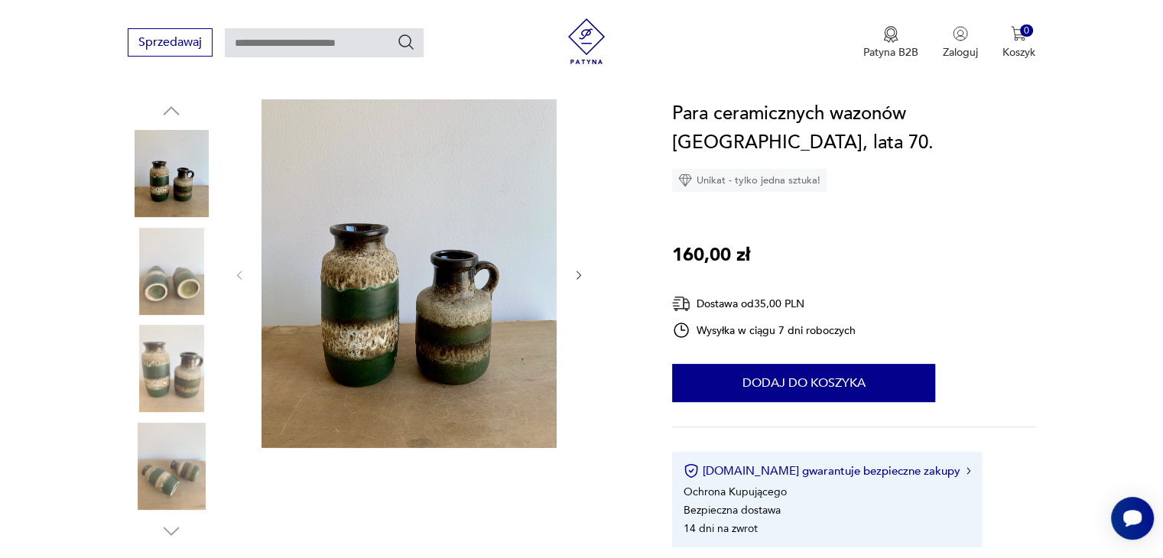
click at [580, 272] on icon "button" at bounding box center [579, 275] width 13 height 13
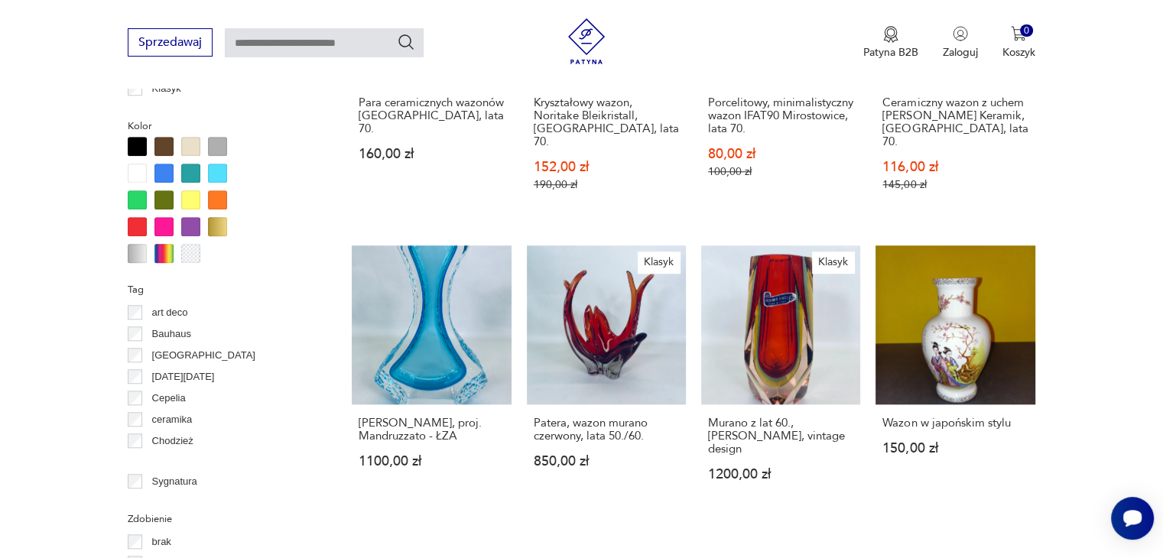
scroll to position [1463, 0]
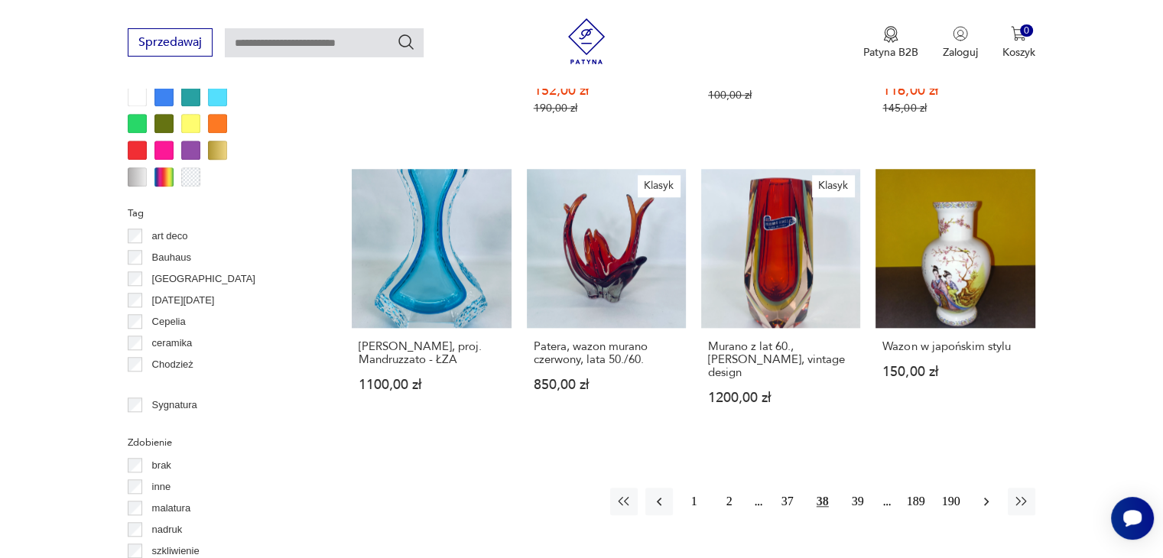
click at [986, 494] on icon "button" at bounding box center [986, 501] width 15 height 15
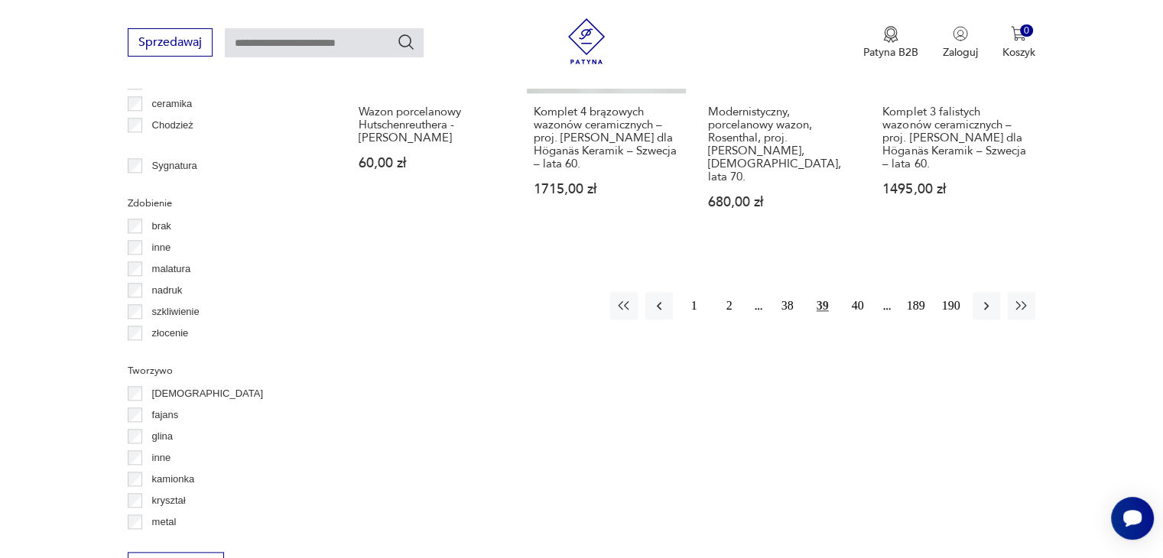
scroll to position [1705, 0]
click at [983, 296] on icon "button" at bounding box center [986, 303] width 15 height 15
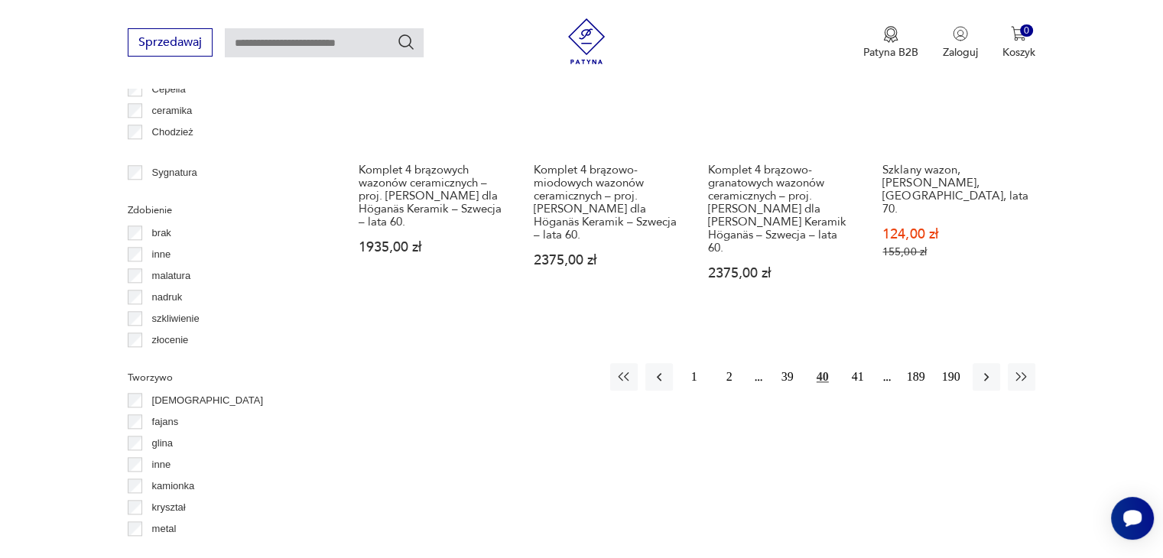
scroll to position [1705, 0]
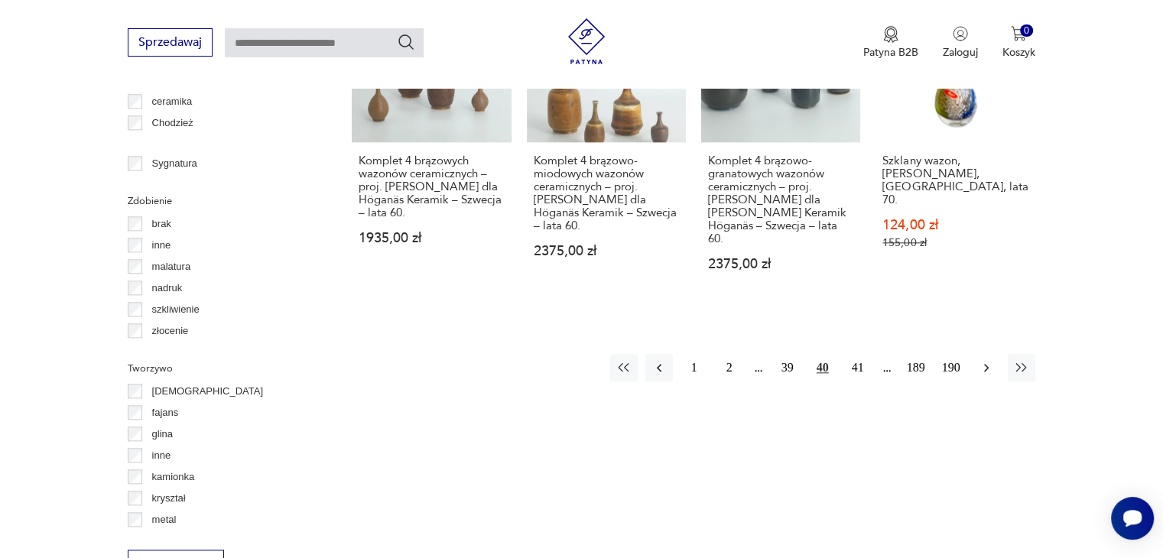
click at [981, 360] on icon "button" at bounding box center [986, 367] width 15 height 15
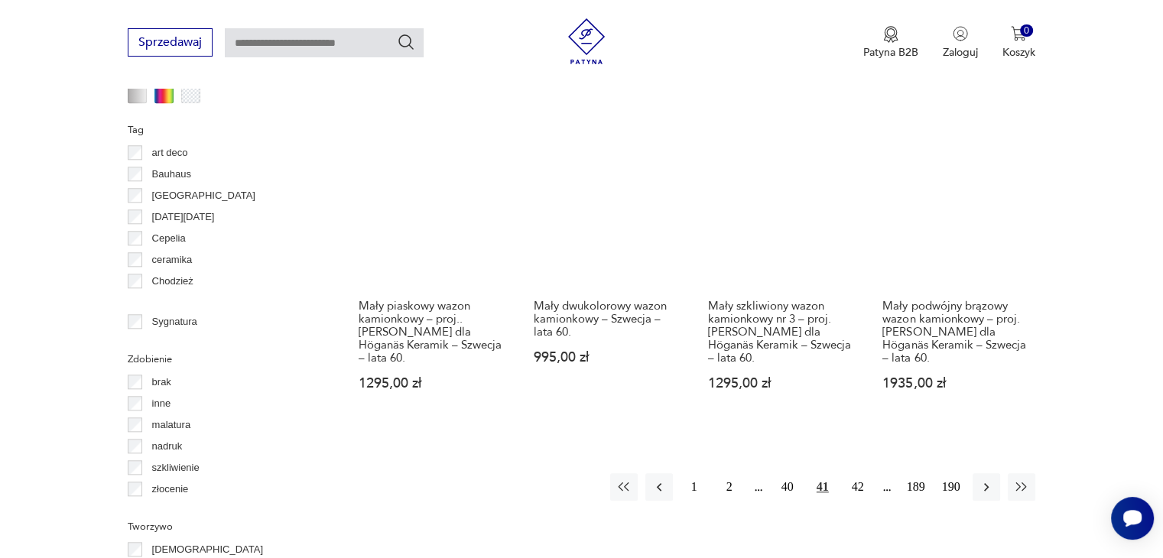
scroll to position [1629, 0]
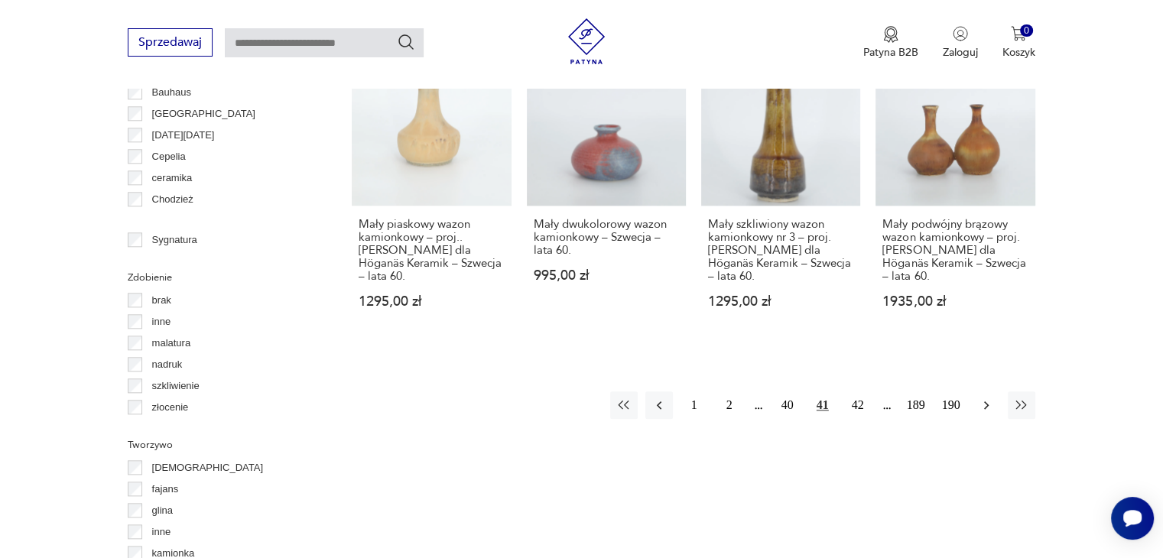
click at [988, 398] on icon "button" at bounding box center [986, 405] width 15 height 15
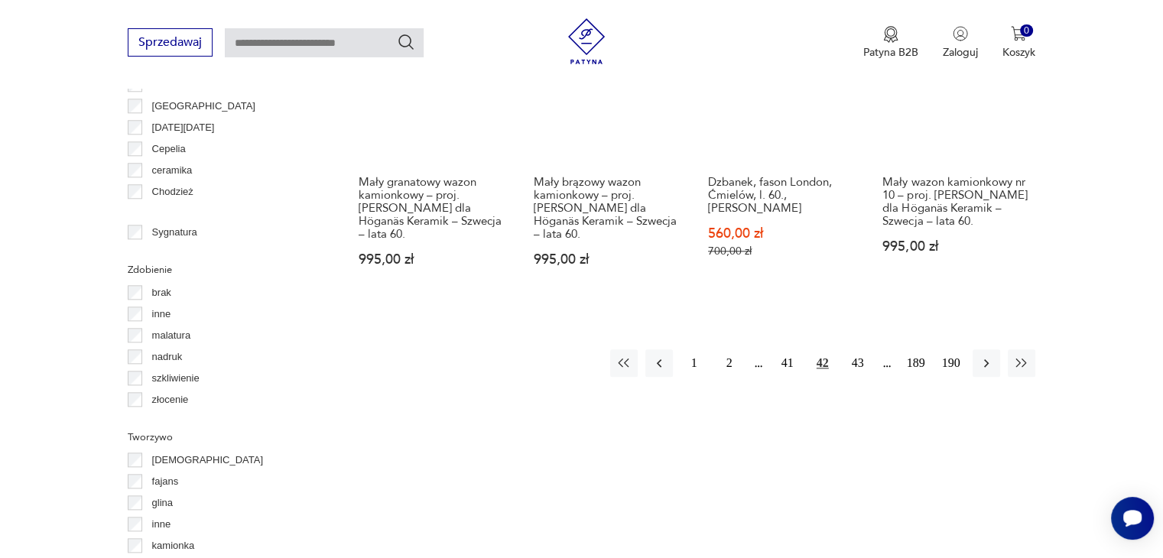
scroll to position [1705, 0]
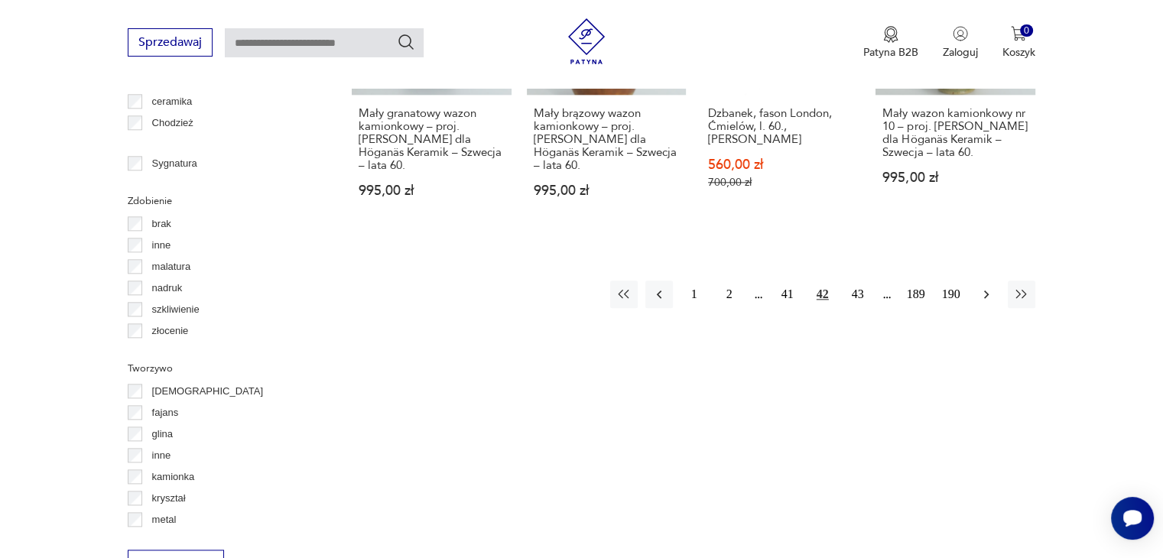
click at [977, 281] on button "button" at bounding box center [987, 295] width 28 height 28
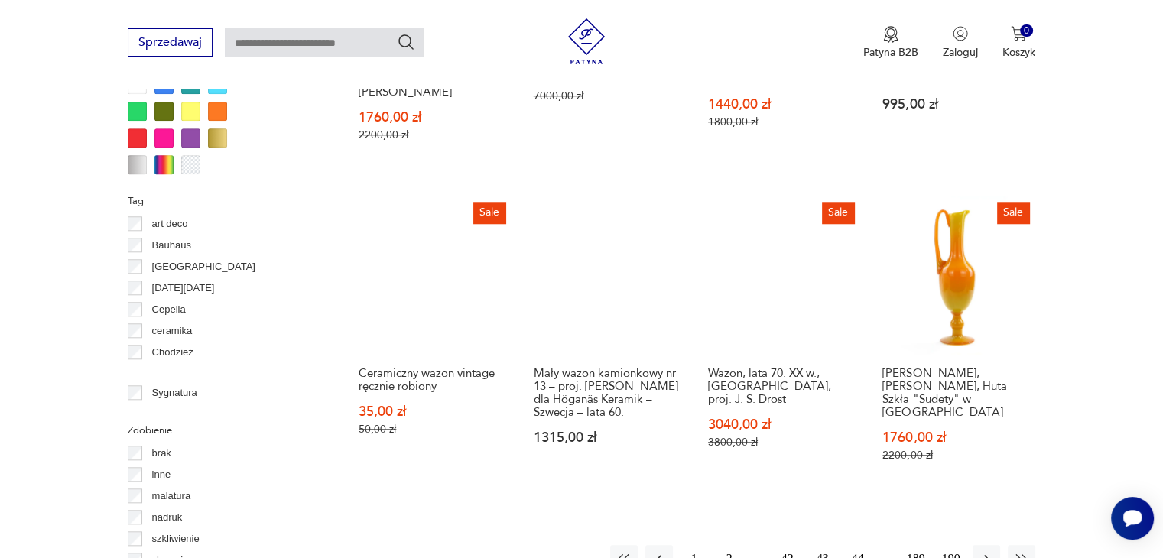
scroll to position [1629, 0]
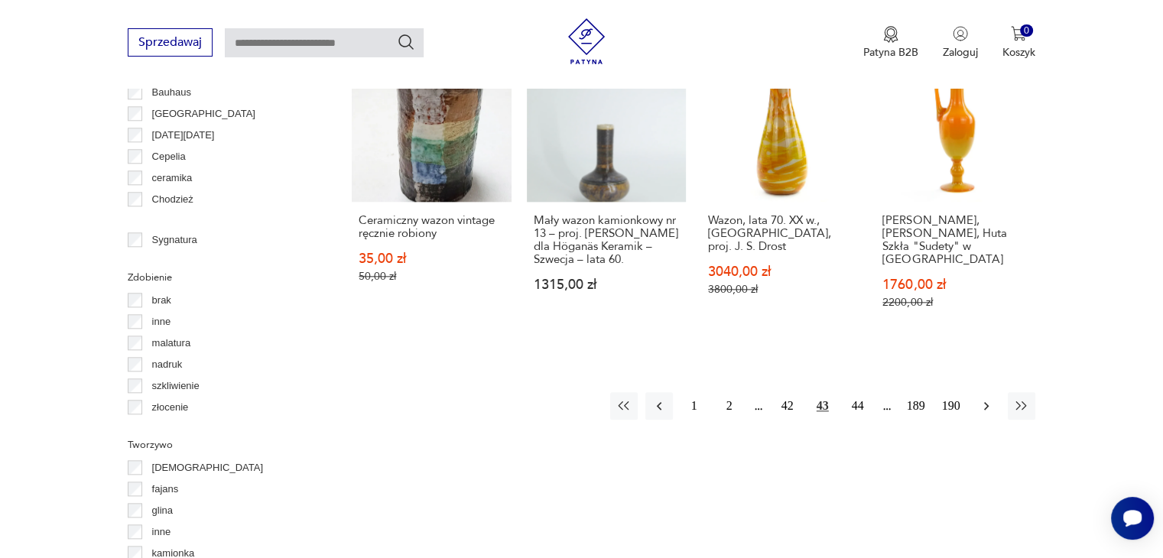
click at [981, 398] on icon "button" at bounding box center [986, 405] width 15 height 15
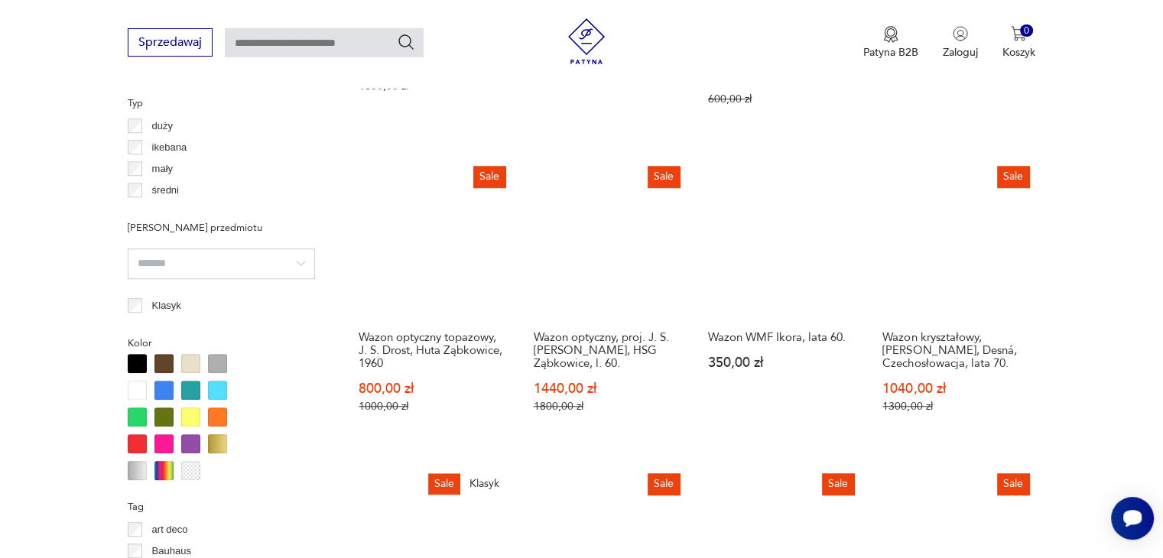
scroll to position [1323, 0]
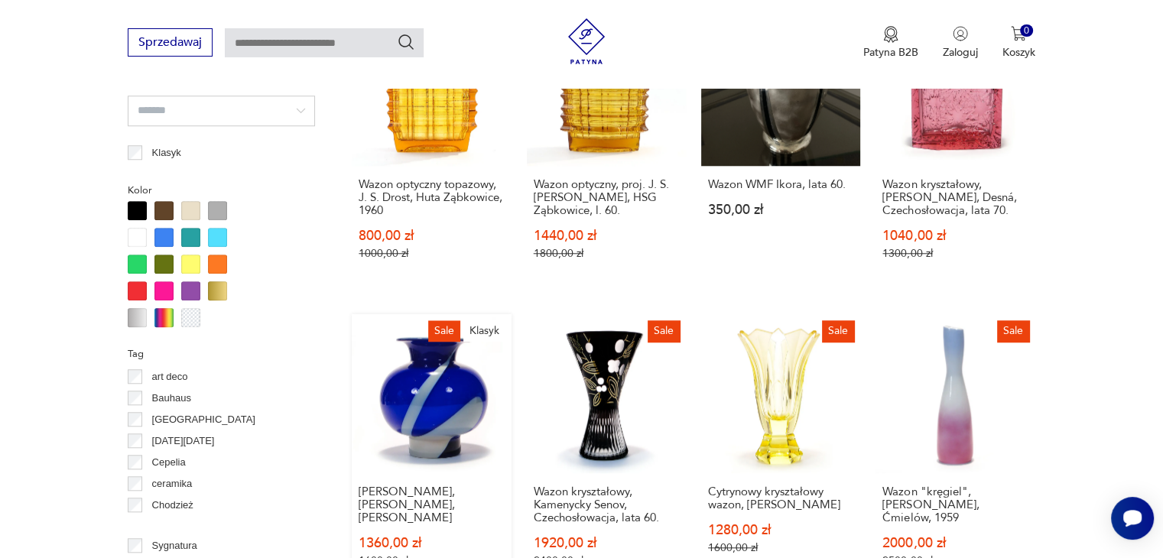
click at [452, 388] on link "Sale Klasyk [PERSON_NAME], [PERSON_NAME], [PERSON_NAME] 1360,00 zł 1600,00 zł" at bounding box center [431, 455] width 159 height 283
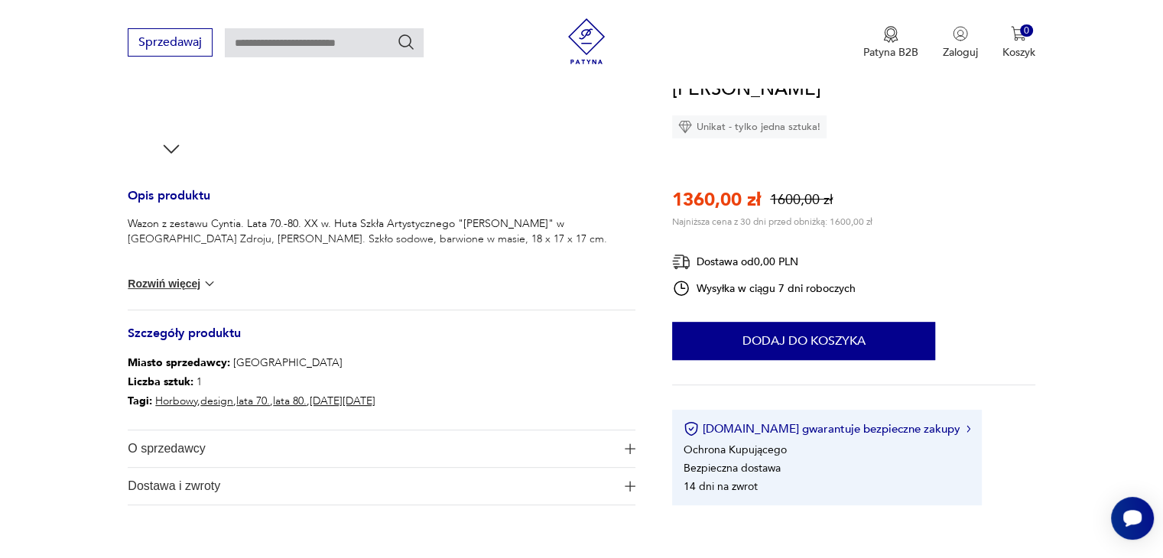
scroll to position [459, 0]
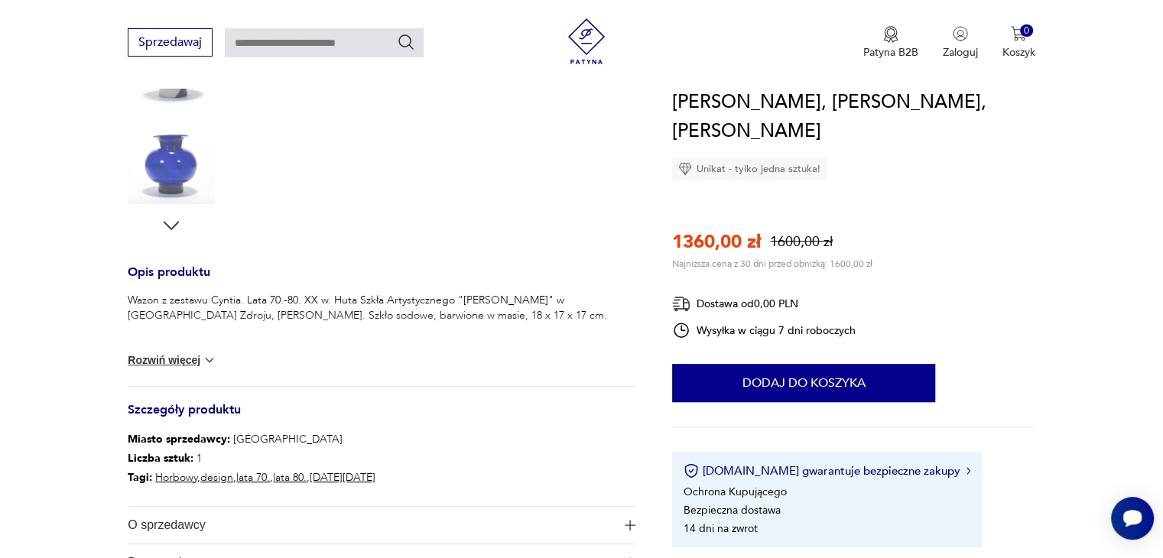
click at [210, 356] on img at bounding box center [209, 359] width 15 height 15
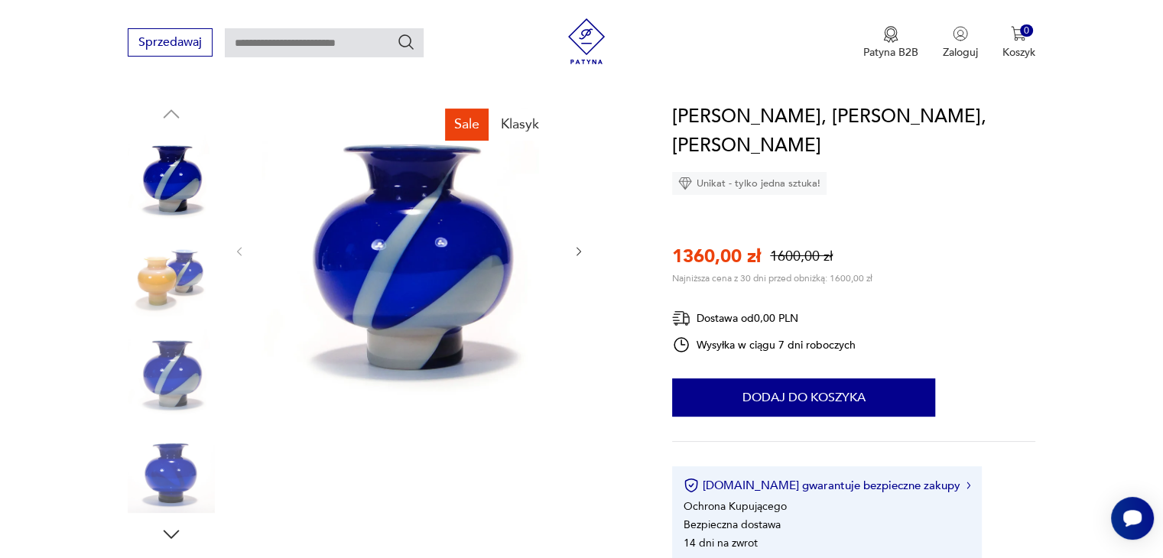
scroll to position [153, 0]
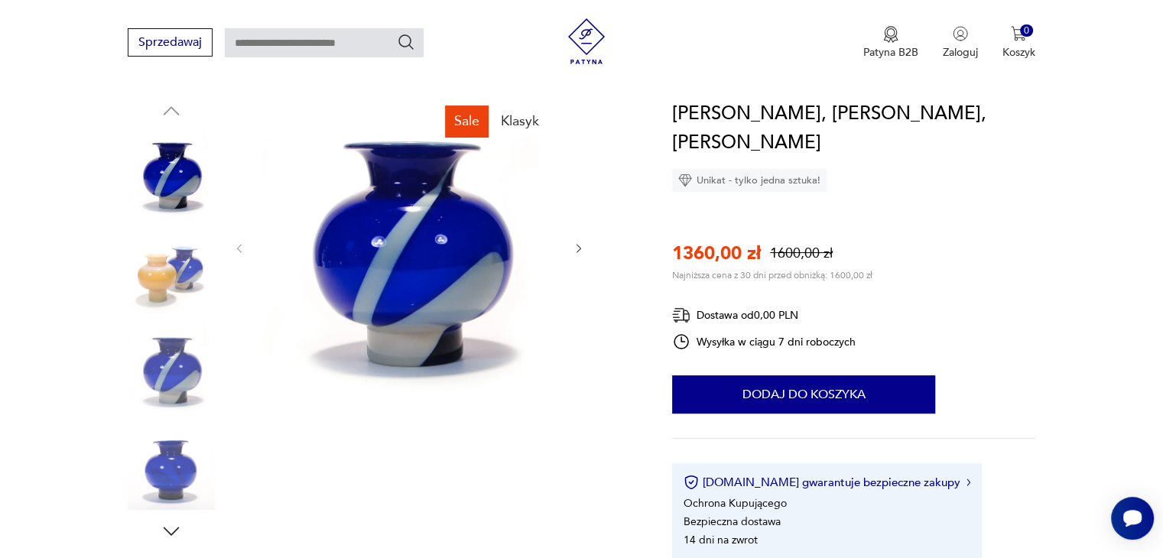
click at [152, 274] on img at bounding box center [171, 271] width 87 height 87
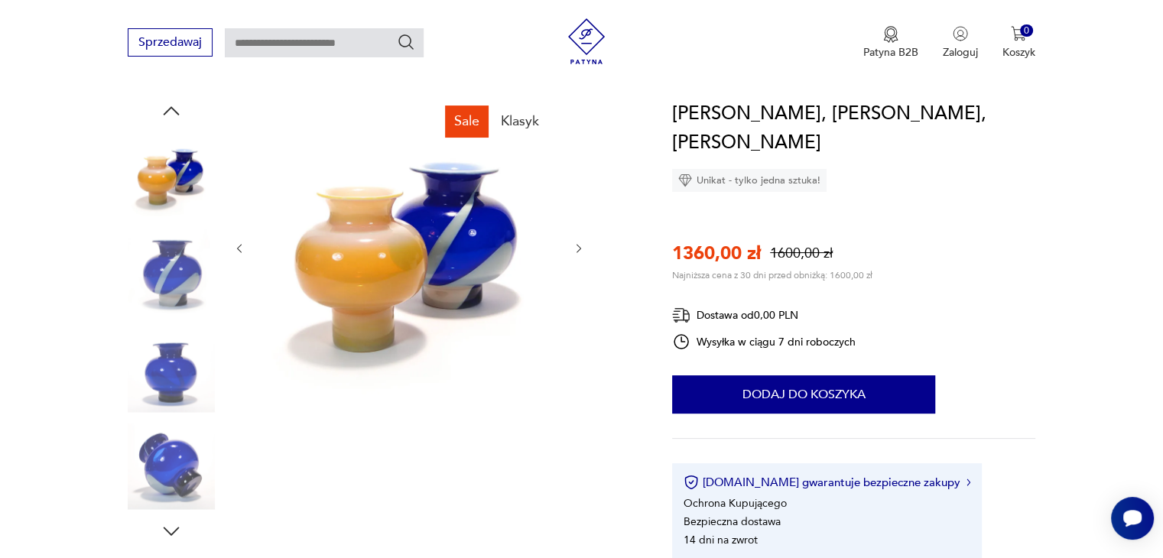
click at [172, 111] on icon "button" at bounding box center [171, 110] width 23 height 23
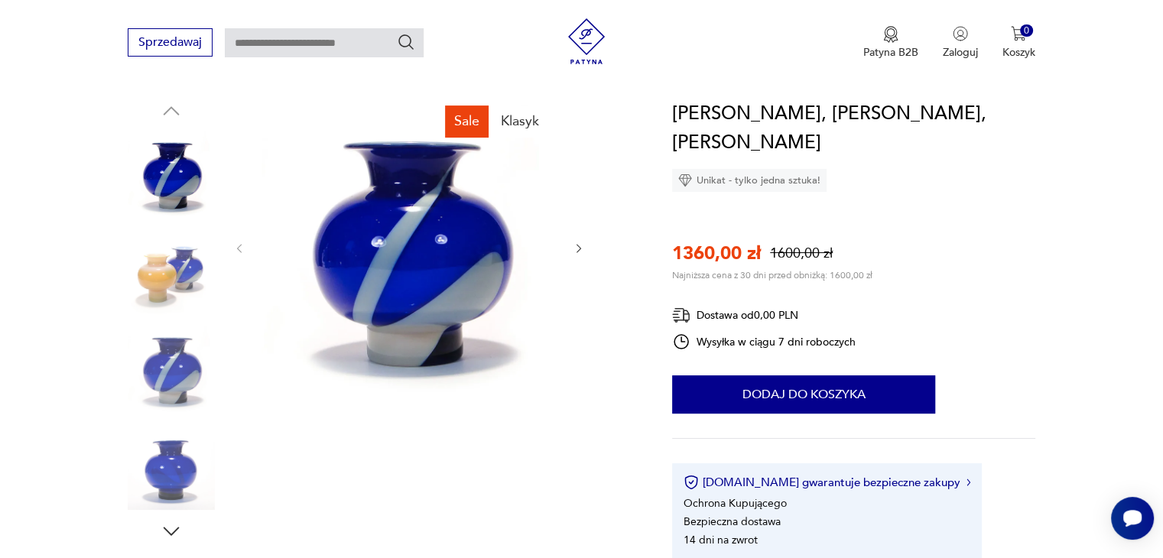
click at [428, 268] on img at bounding box center [408, 246] width 295 height 295
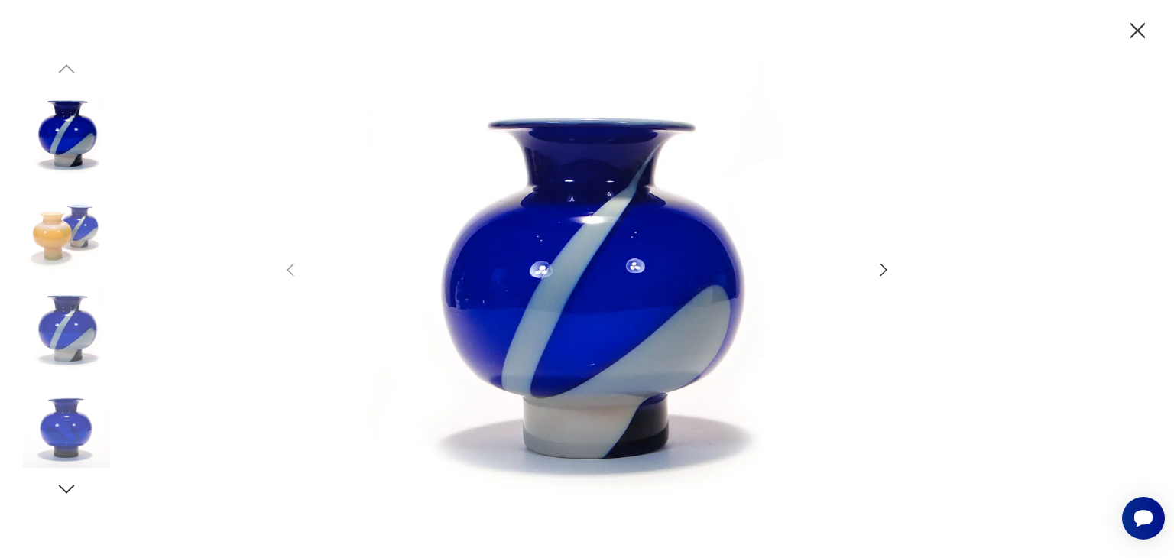
click at [1139, 31] on icon "button" at bounding box center [1138, 30] width 15 height 15
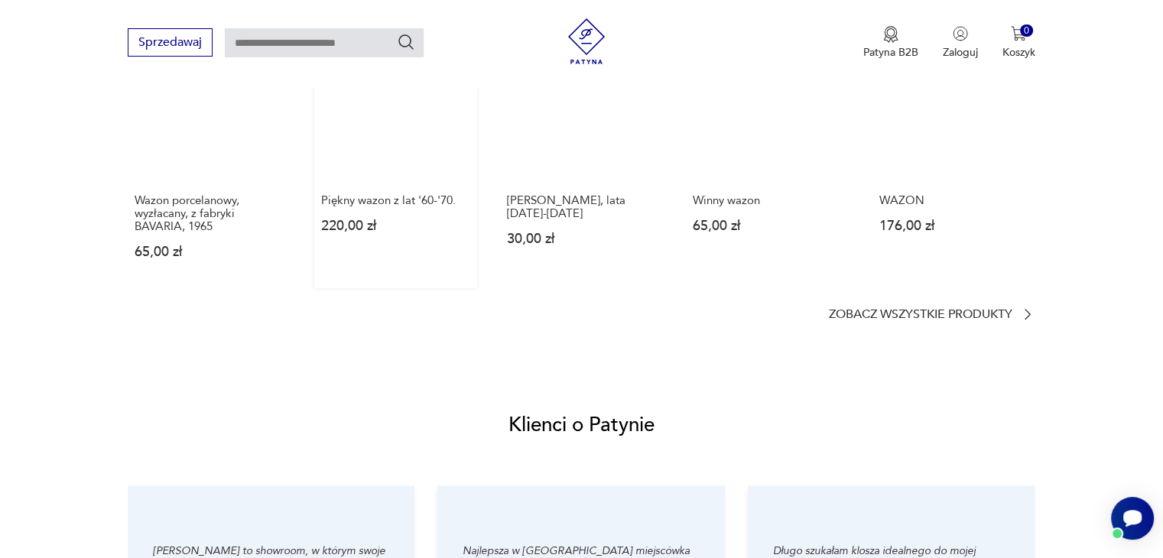
scroll to position [1147, 0]
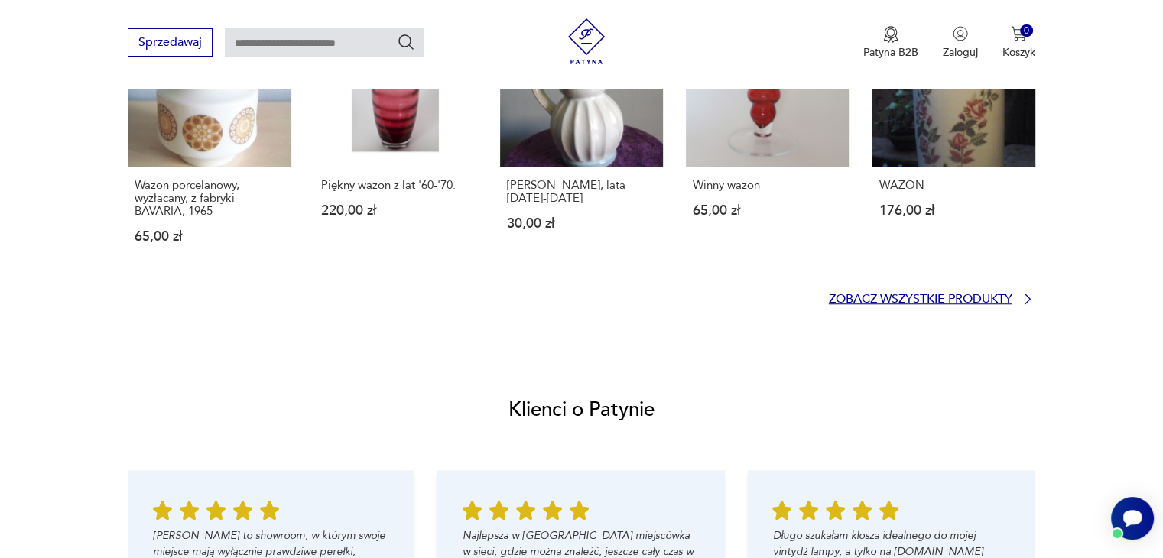
click at [1027, 297] on icon at bounding box center [1027, 298] width 15 height 15
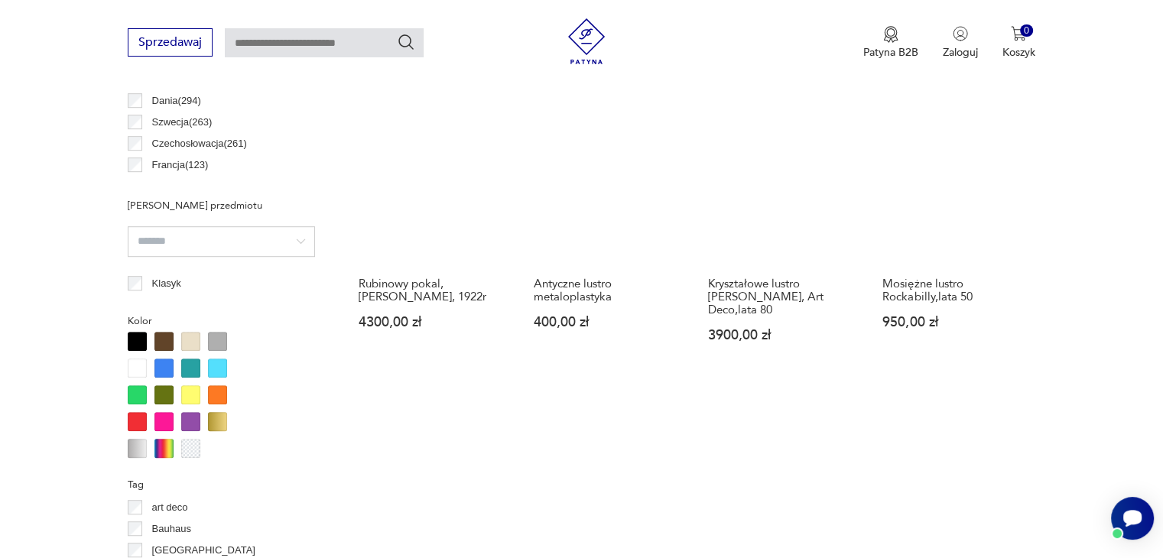
scroll to position [1069, 0]
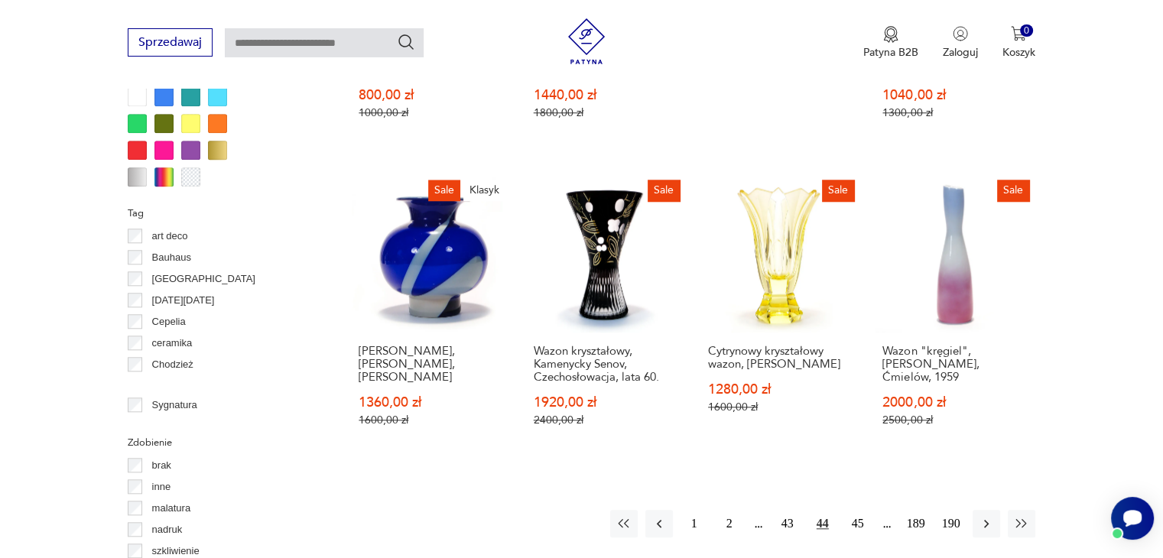
scroll to position [1387, 0]
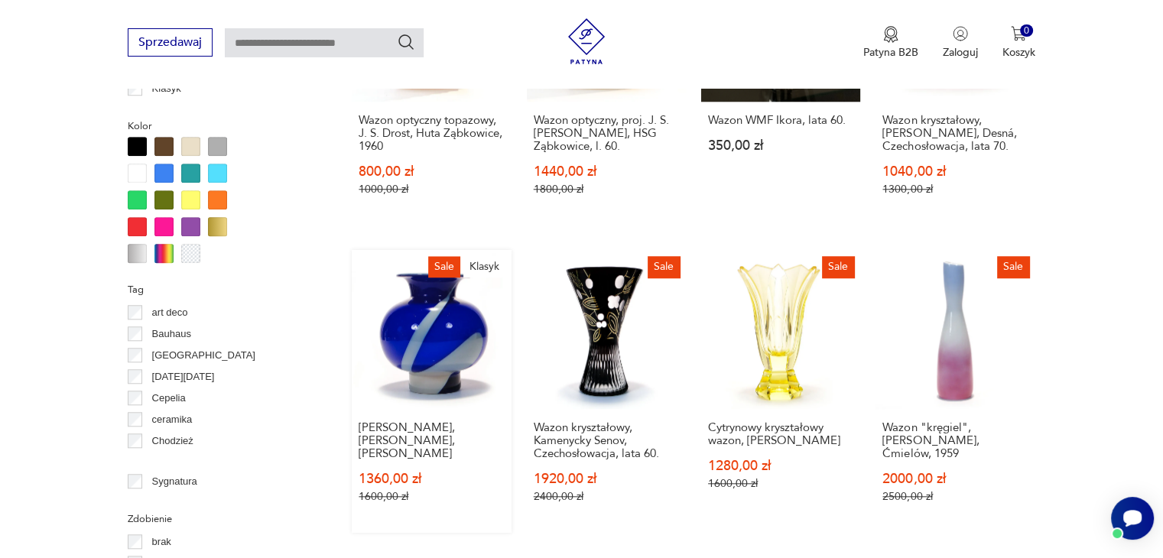
click at [428, 326] on link "Sale Klasyk [PERSON_NAME], [PERSON_NAME], [PERSON_NAME] 1360,00 zł 1600,00 zł" at bounding box center [431, 391] width 159 height 283
